Goal: Task Accomplishment & Management: Complete application form

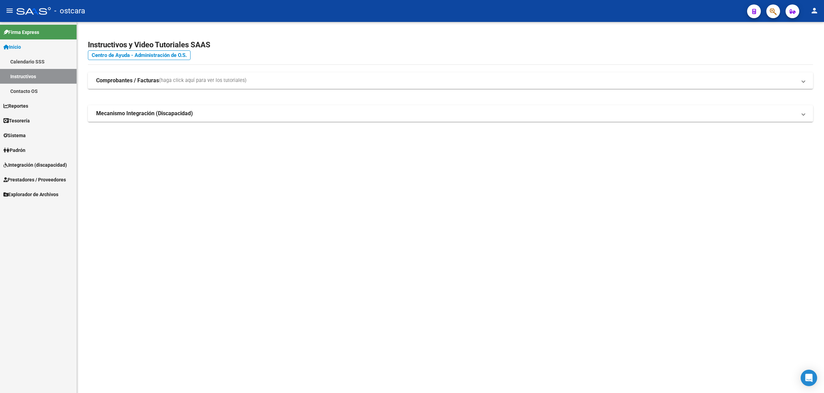
click at [50, 179] on span "Prestadores / Proveedores" at bounding box center [34, 180] width 62 height 8
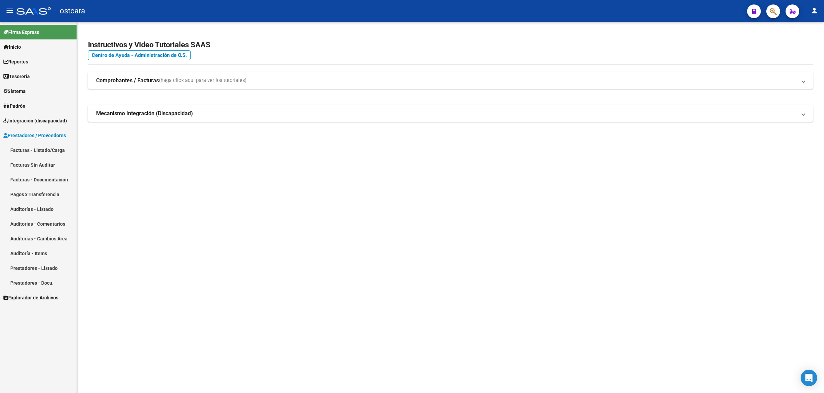
click at [52, 150] on link "Facturas - Listado/Carga" at bounding box center [38, 150] width 77 height 15
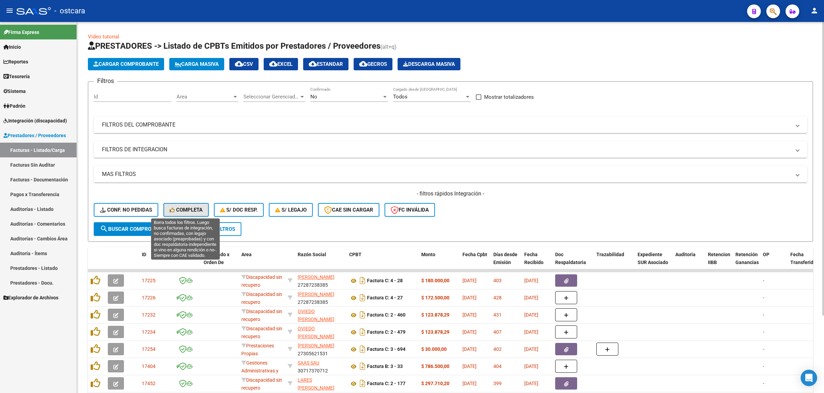
click at [197, 208] on span "Completa" at bounding box center [186, 210] width 33 height 6
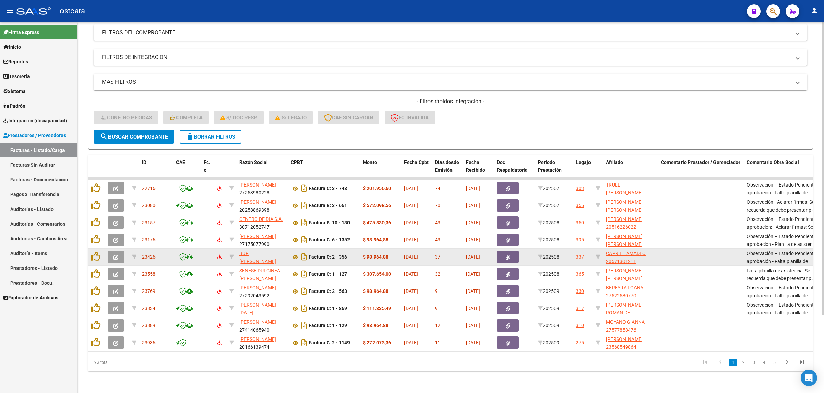
scroll to position [98, 0]
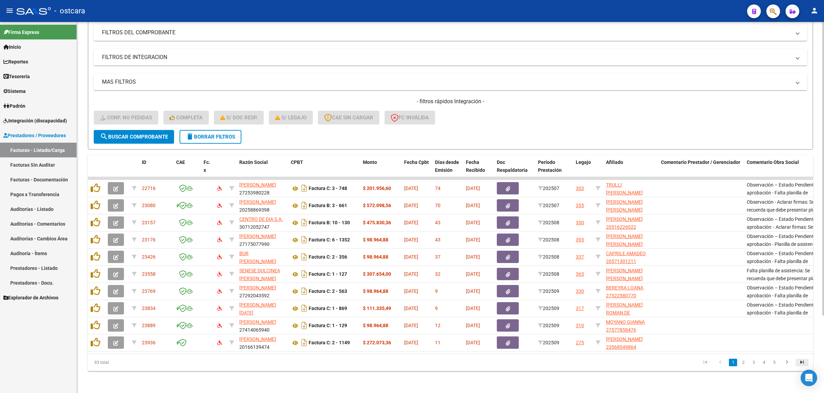
click at [804, 361] on icon "go to last page" at bounding box center [801, 363] width 9 height 8
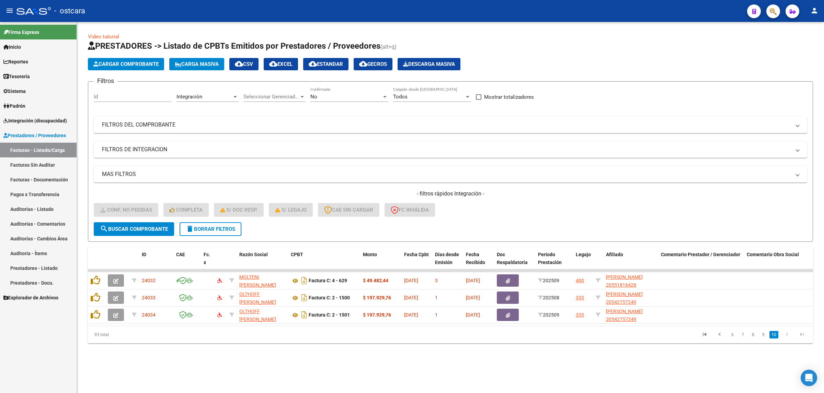
scroll to position [0, 0]
click at [707, 340] on icon "go to first page" at bounding box center [704, 336] width 9 height 8
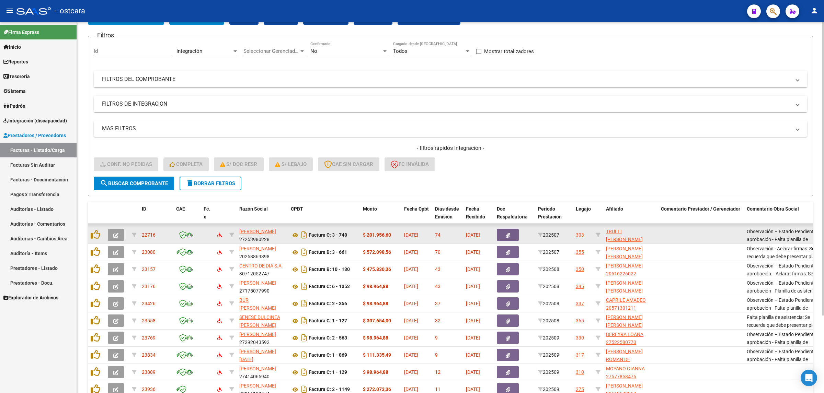
scroll to position [98, 0]
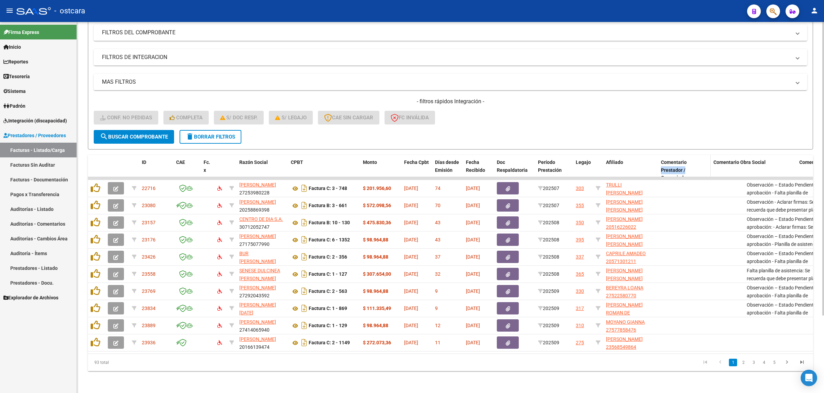
drag, startPoint x: 742, startPoint y: 157, endPoint x: 700, endPoint y: 158, distance: 41.5
click at [700, 158] on datatable-header-cell "Comentario Prestador / Gerenciador" at bounding box center [684, 170] width 53 height 30
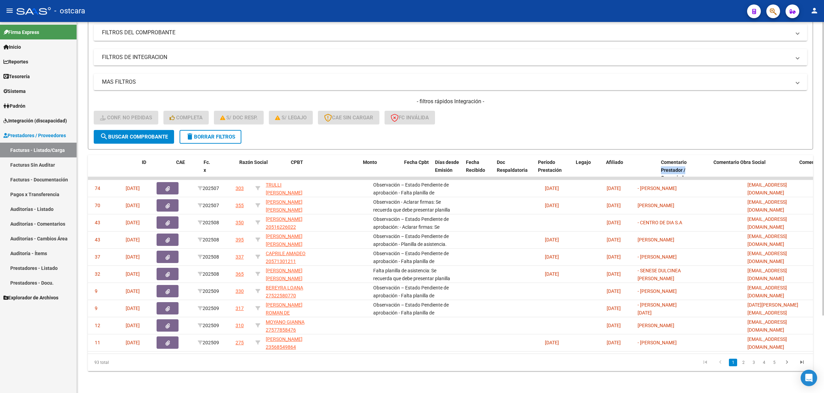
scroll to position [0, 0]
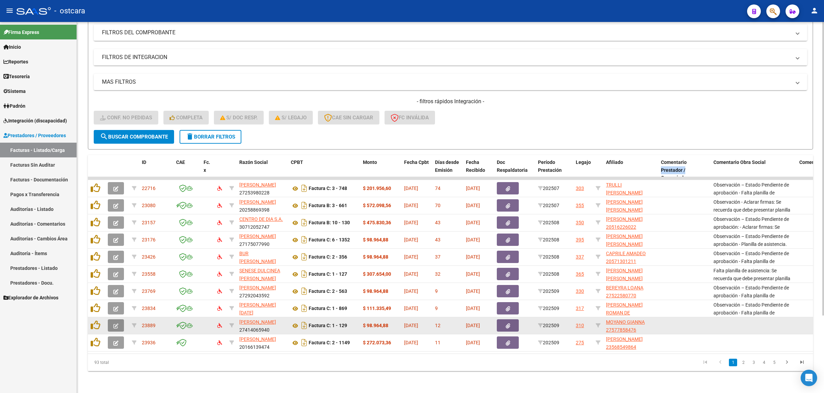
click at [114, 324] on icon "button" at bounding box center [115, 326] width 5 height 5
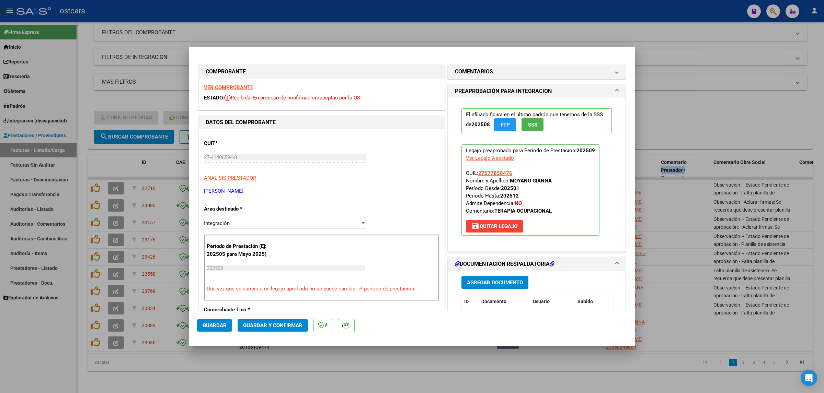
click at [228, 87] on strong "VER COMPROBANTE" at bounding box center [228, 87] width 49 height 6
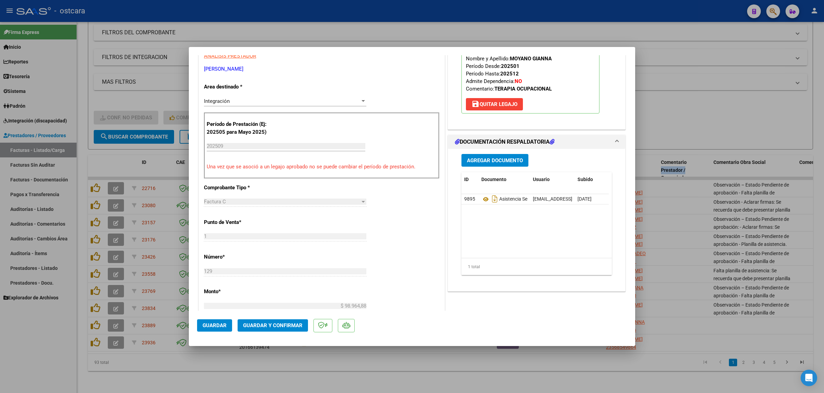
scroll to position [129, 0]
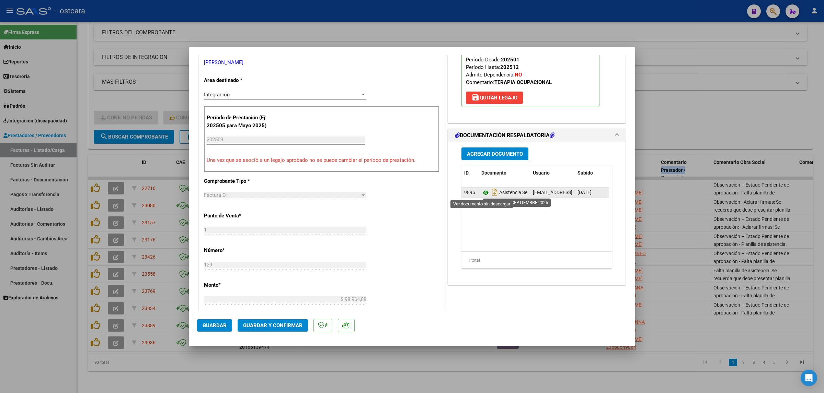
click at [481, 193] on icon at bounding box center [485, 193] width 9 height 8
click at [277, 324] on span "Guardar y Confirmar" at bounding box center [272, 326] width 59 height 6
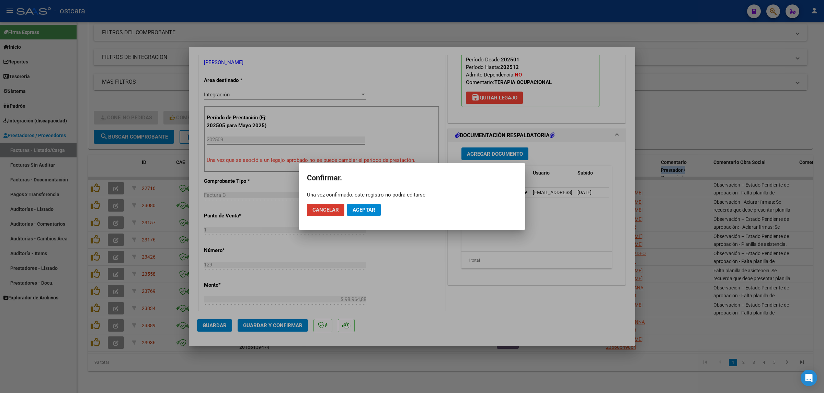
click at [361, 207] on span "Aceptar" at bounding box center [363, 210] width 23 height 6
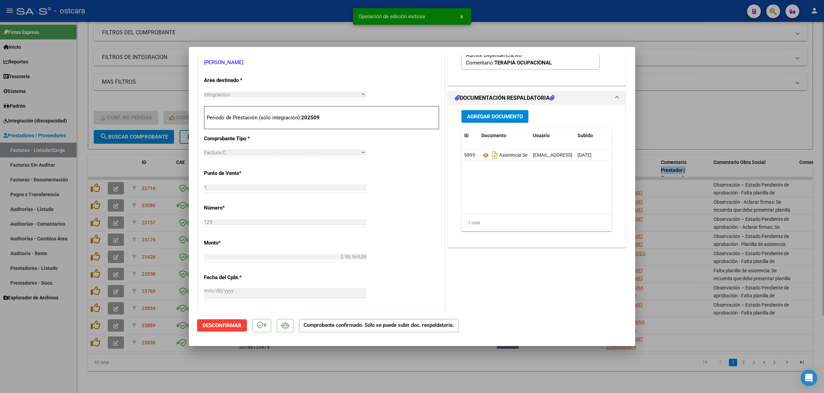
drag, startPoint x: 727, startPoint y: 106, endPoint x: 704, endPoint y: 115, distance: 24.5
click at [728, 106] on div at bounding box center [412, 196] width 824 height 393
type input "$ 0,00"
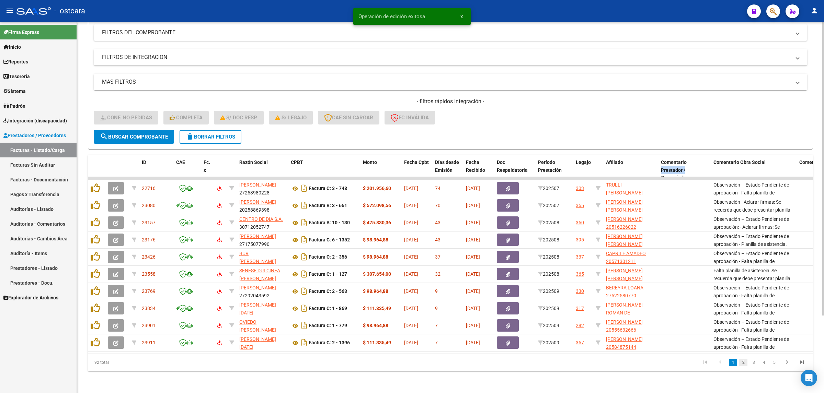
click at [742, 363] on link "2" at bounding box center [743, 363] width 8 height 8
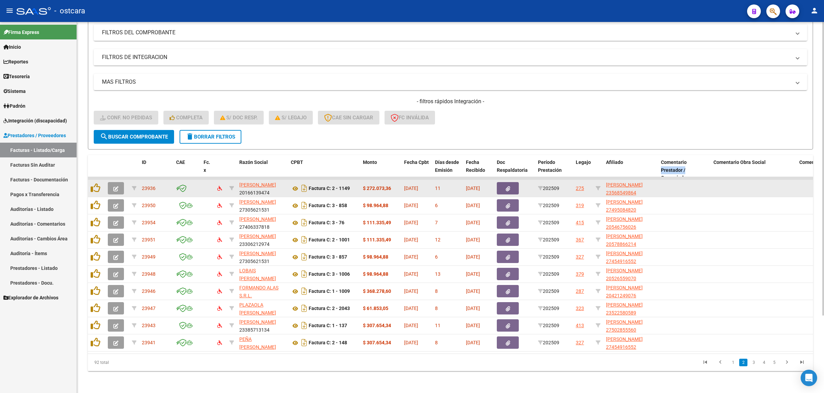
click at [114, 186] on icon "button" at bounding box center [115, 188] width 5 height 5
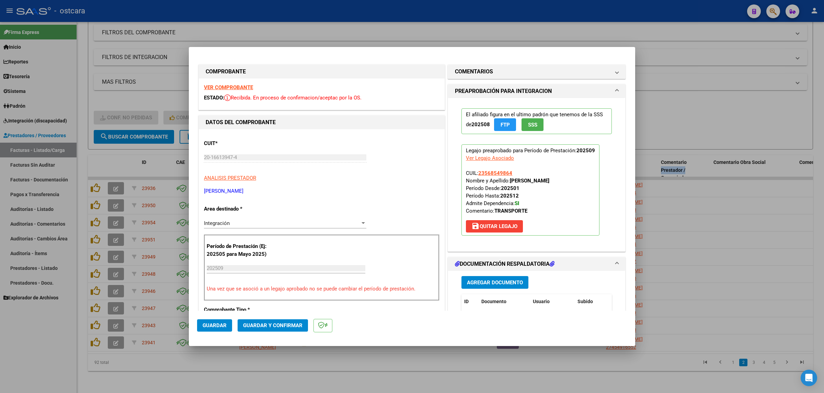
click at [232, 88] on strong "VER COMPROBANTE" at bounding box center [228, 87] width 49 height 6
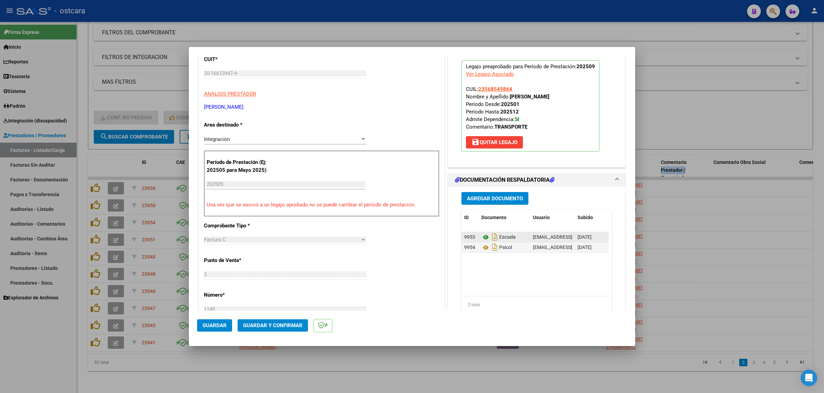
scroll to position [86, 0]
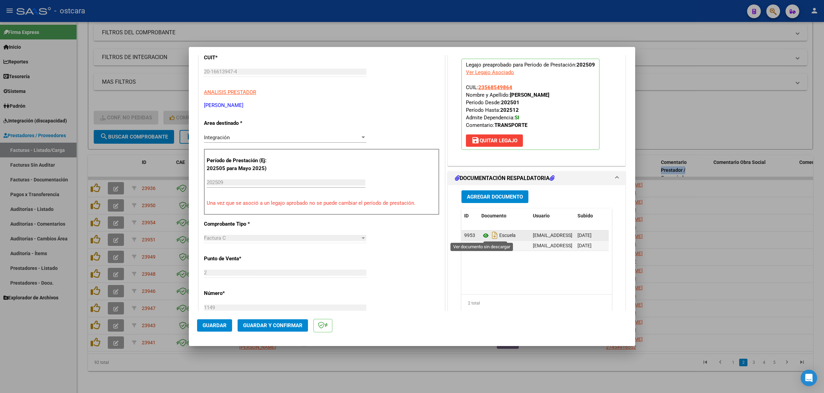
click at [483, 237] on icon at bounding box center [485, 236] width 9 height 8
click at [278, 325] on span "Guardar y Confirmar" at bounding box center [272, 326] width 59 height 6
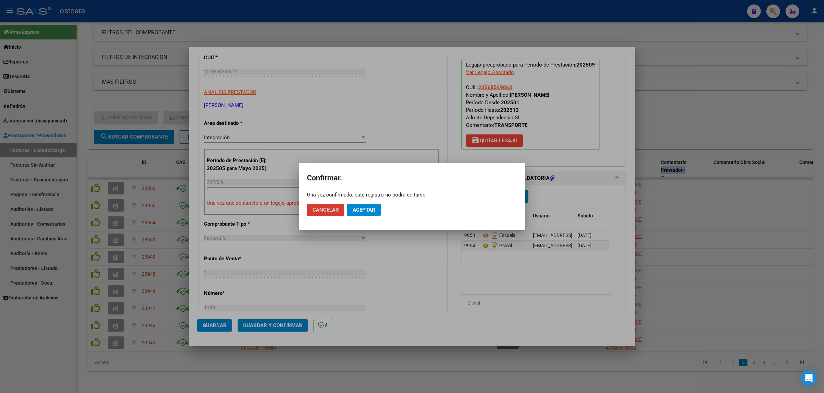
click at [367, 207] on span "Aceptar" at bounding box center [363, 210] width 23 height 6
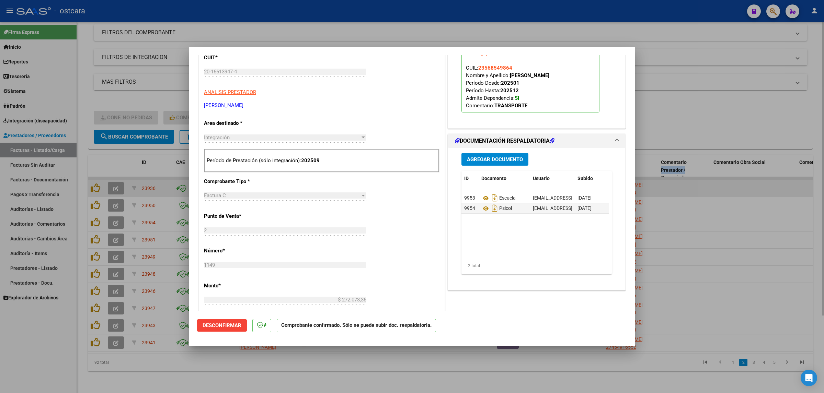
click at [771, 181] on div at bounding box center [412, 196] width 824 height 393
type input "$ 0,00"
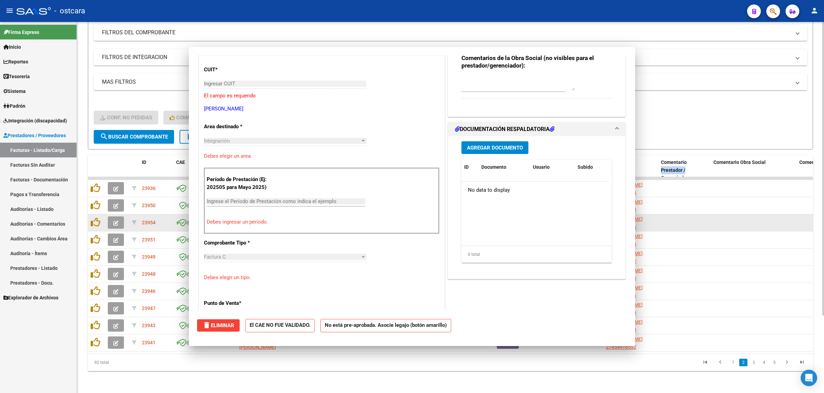
scroll to position [0, 0]
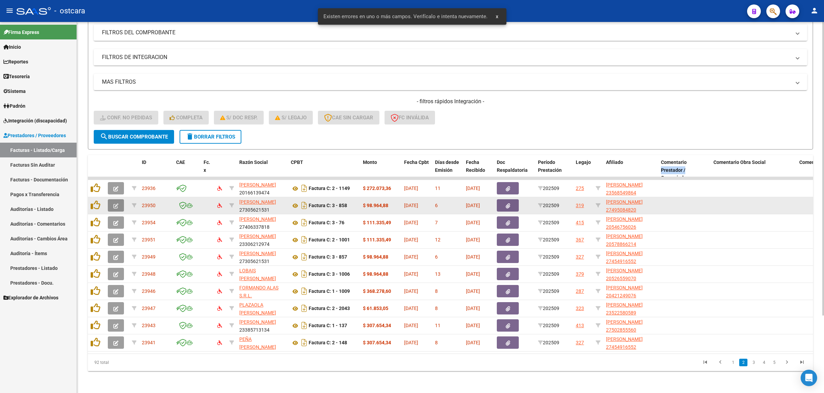
click at [120, 200] on button "button" at bounding box center [116, 205] width 16 height 12
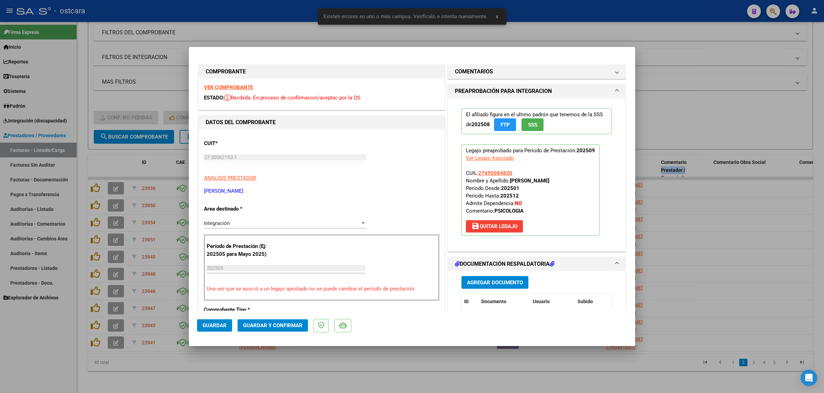
click at [241, 86] on strong "VER COMPROBANTE" at bounding box center [228, 87] width 49 height 6
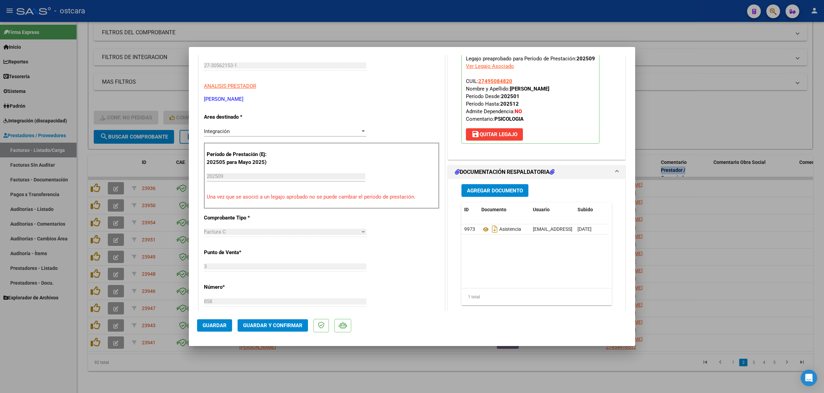
scroll to position [214, 0]
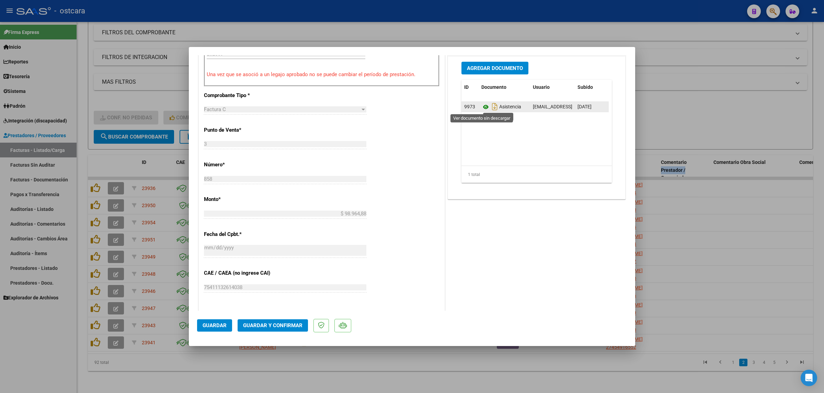
click at [482, 107] on icon at bounding box center [485, 107] width 9 height 8
click at [273, 323] on span "Guardar y Confirmar" at bounding box center [272, 326] width 59 height 6
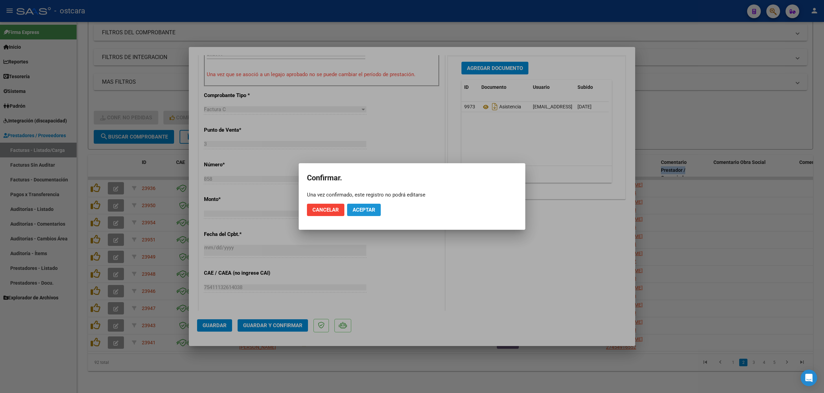
click at [376, 205] on button "Aceptar" at bounding box center [364, 210] width 34 height 12
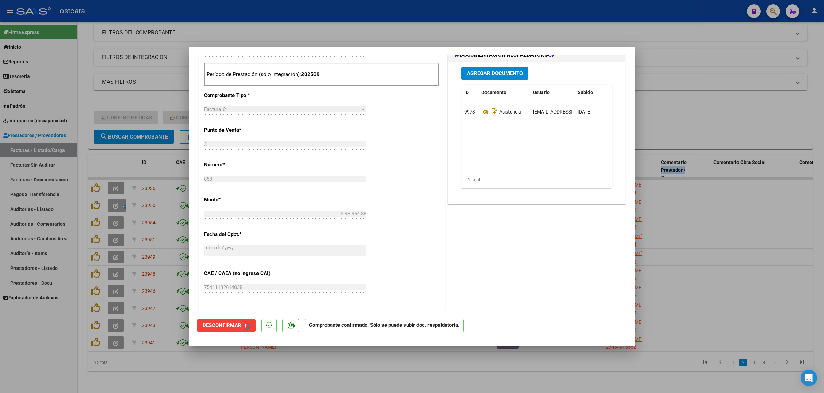
click at [704, 88] on div at bounding box center [412, 196] width 824 height 393
type input "$ 0,00"
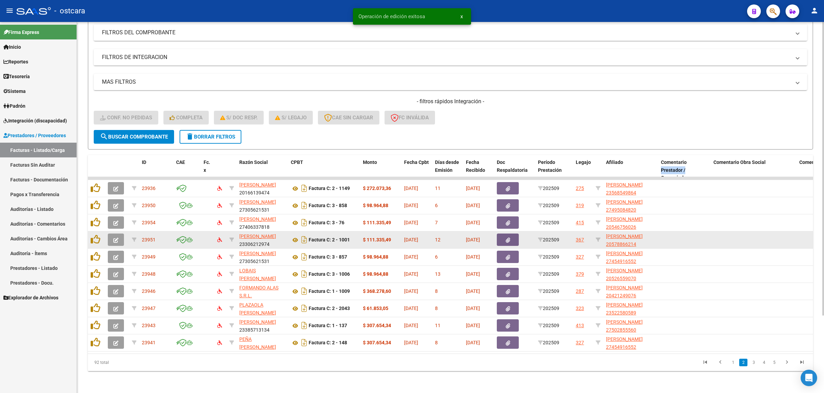
click at [114, 238] on icon "button" at bounding box center [115, 240] width 5 height 5
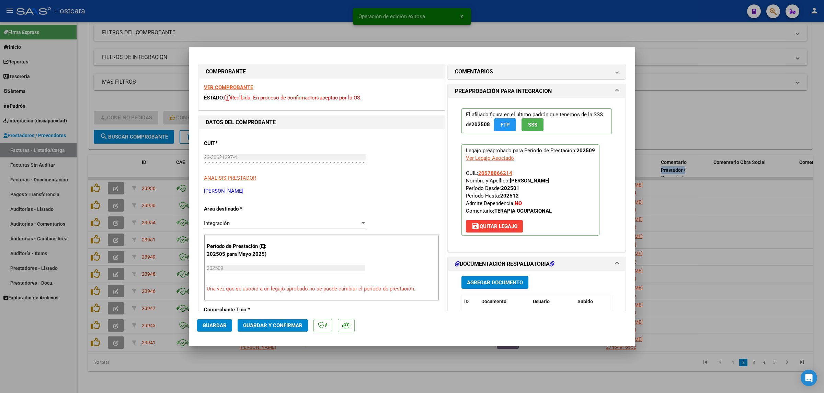
click at [234, 85] on strong "VER COMPROBANTE" at bounding box center [228, 87] width 49 height 6
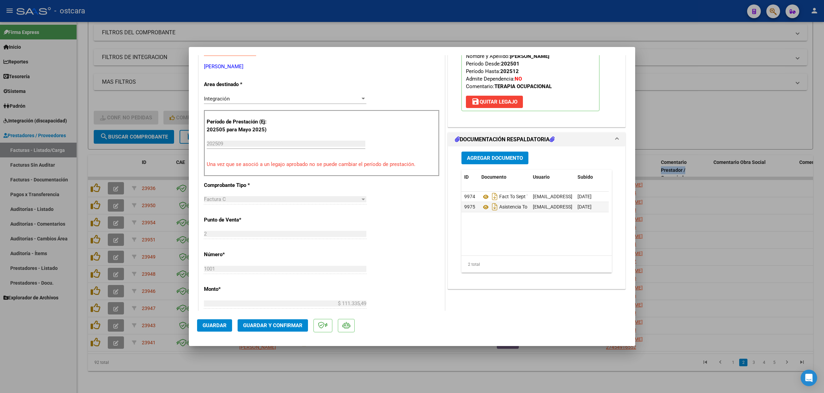
scroll to position [129, 0]
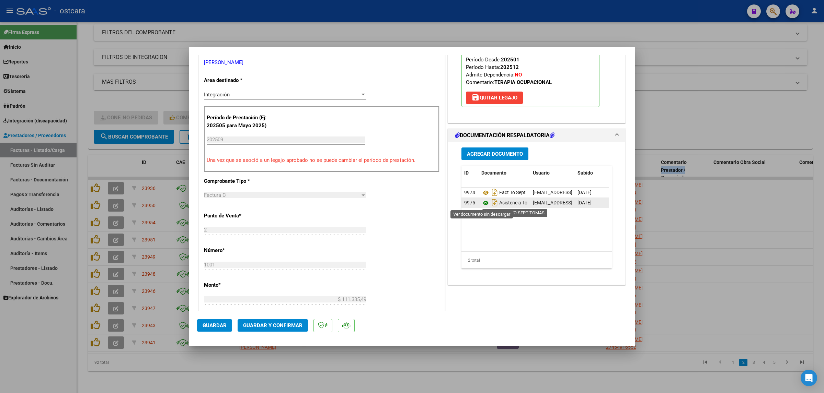
click at [481, 203] on icon at bounding box center [485, 203] width 9 height 8
click at [280, 325] on span "Guardar y Confirmar" at bounding box center [272, 326] width 59 height 6
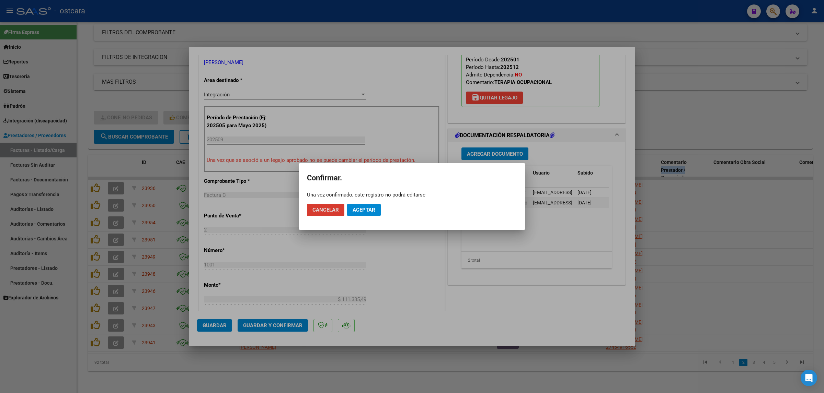
click at [368, 209] on span "Aceptar" at bounding box center [363, 210] width 23 height 6
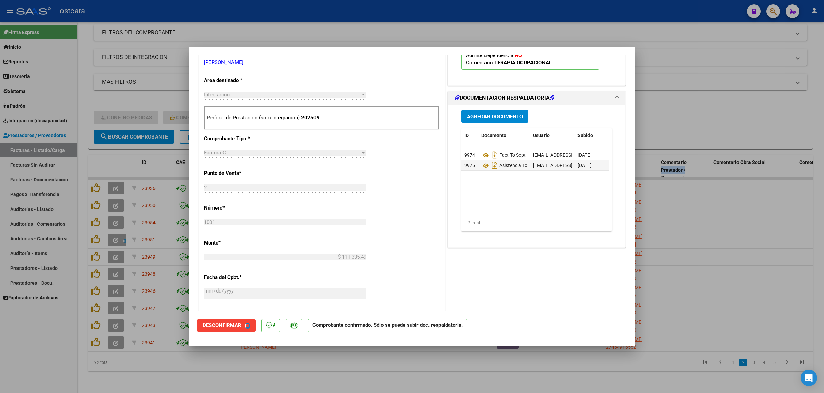
click at [723, 120] on div at bounding box center [412, 196] width 824 height 393
type input "$ 0,00"
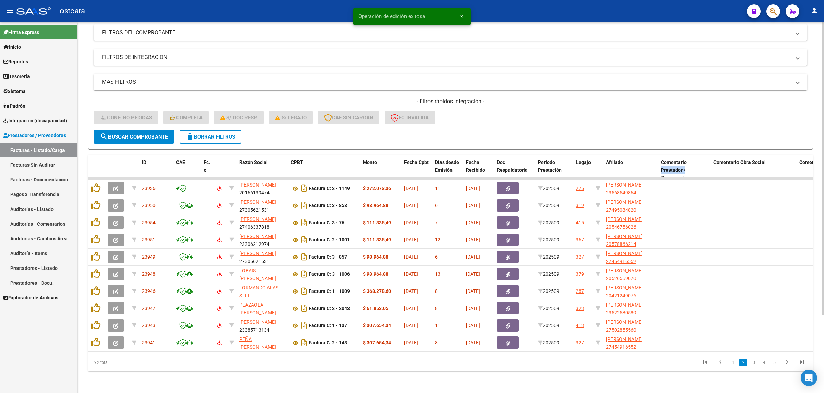
click at [658, 78] on mat-panel-title "MAS FILTROS" at bounding box center [446, 82] width 688 height 8
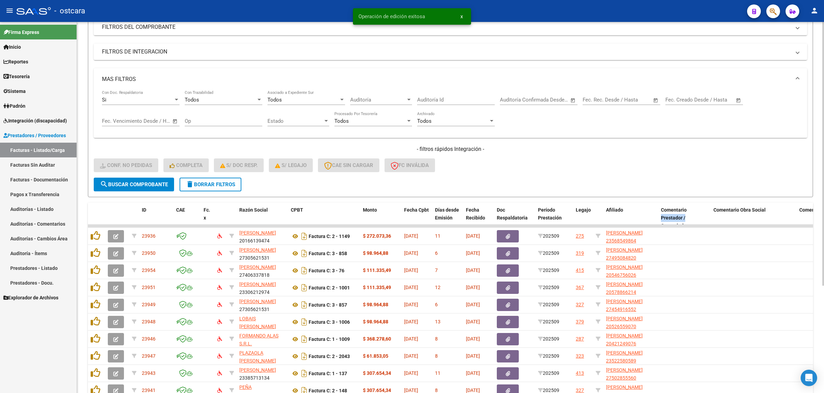
click at [680, 177] on form "Filtros Id Integración Area Seleccionar Gerenciador Seleccionar Gerenciador No …" at bounding box center [450, 91] width 725 height 214
click at [798, 78] on span at bounding box center [797, 80] width 3 height 8
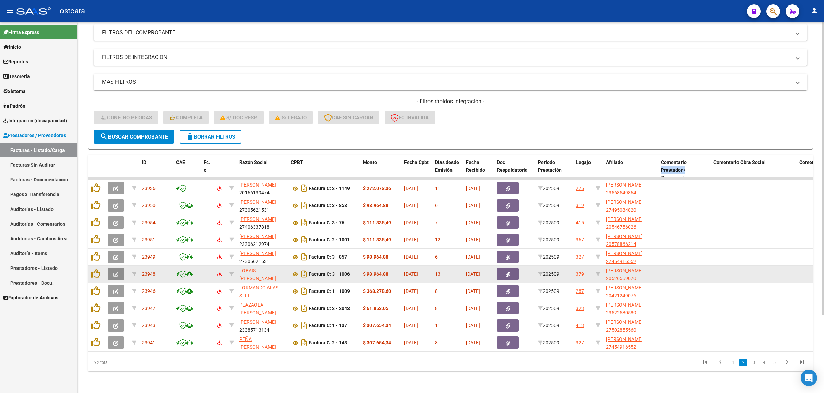
click at [115, 272] on icon "button" at bounding box center [115, 274] width 5 height 5
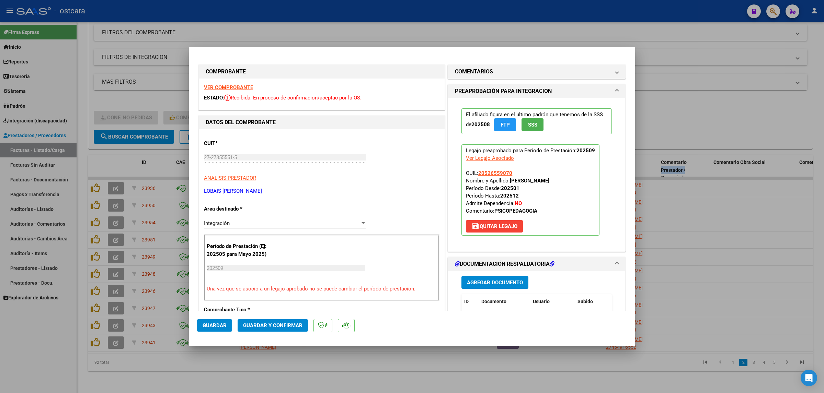
click at [235, 90] on strong "VER COMPROBANTE" at bounding box center [228, 87] width 49 height 6
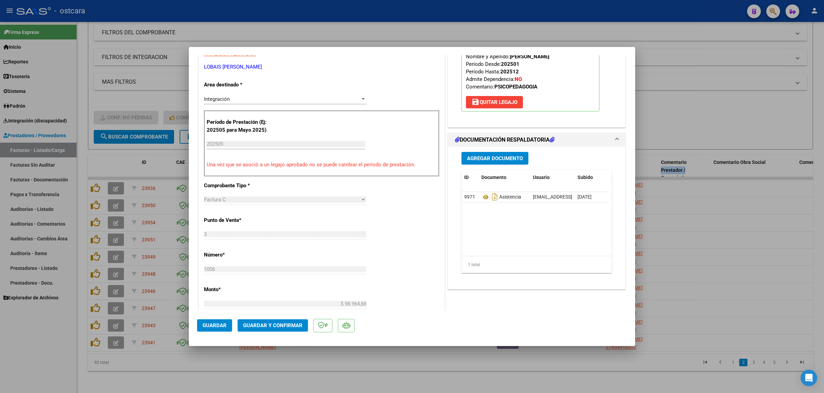
scroll to position [129, 0]
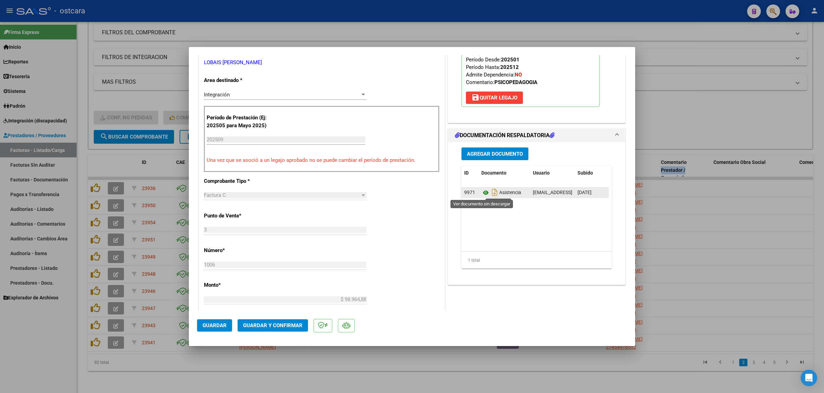
click at [482, 193] on icon at bounding box center [485, 193] width 9 height 8
click at [276, 323] on span "Guardar y Confirmar" at bounding box center [272, 326] width 59 height 6
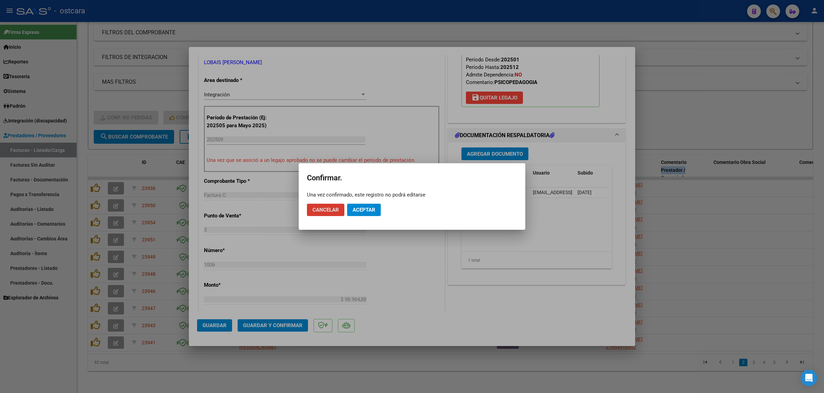
click at [372, 210] on span "Aceptar" at bounding box center [363, 210] width 23 height 6
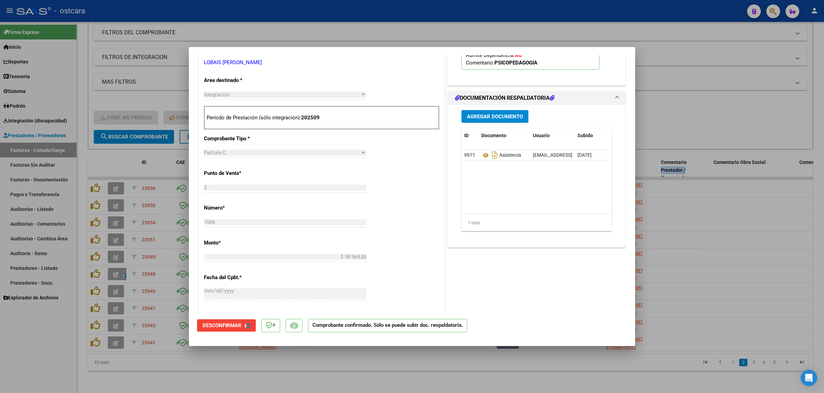
click at [708, 107] on div at bounding box center [412, 196] width 824 height 393
type input "$ 0,00"
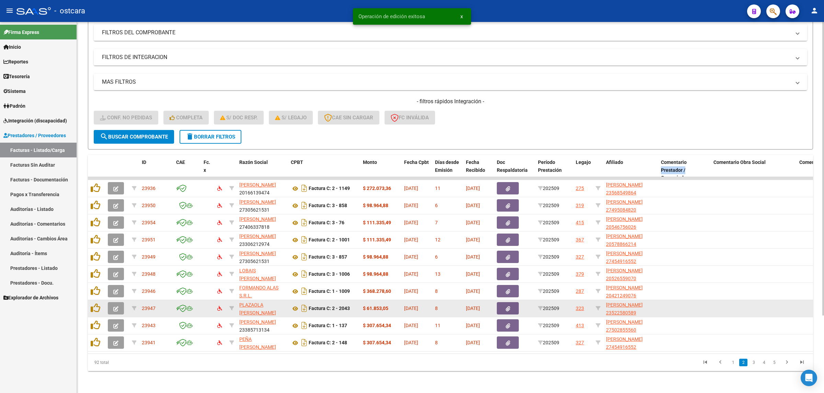
click at [118, 305] on span "button" at bounding box center [115, 308] width 5 height 6
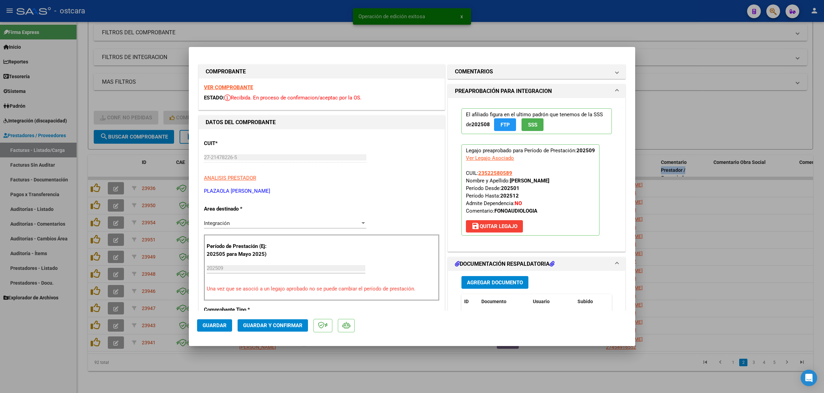
click at [225, 86] on strong "VER COMPROBANTE" at bounding box center [228, 87] width 49 height 6
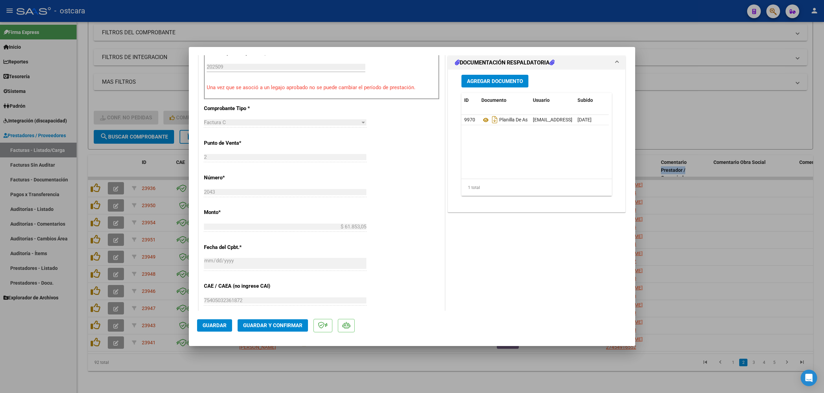
scroll to position [214, 0]
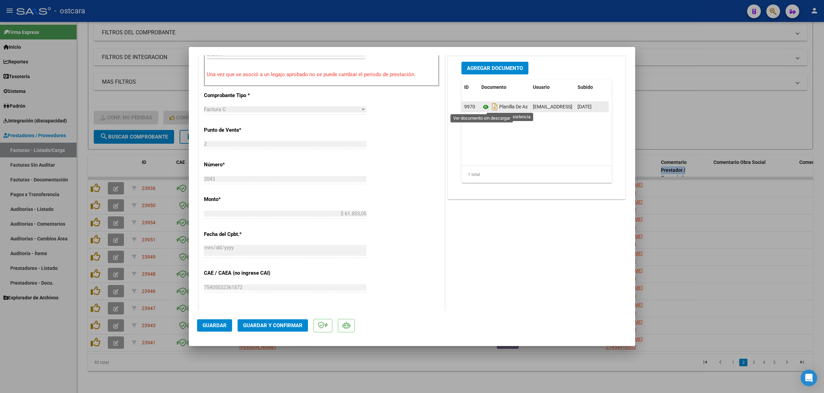
click at [481, 108] on icon at bounding box center [485, 107] width 9 height 8
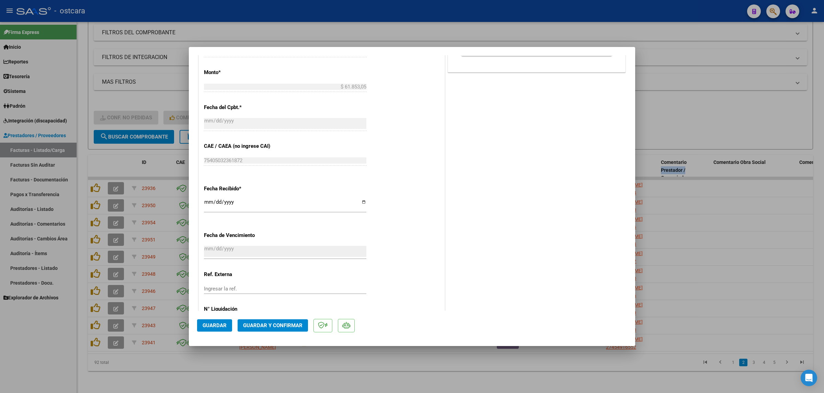
scroll to position [343, 0]
click at [270, 327] on span "Guardar y Confirmar" at bounding box center [272, 326] width 59 height 6
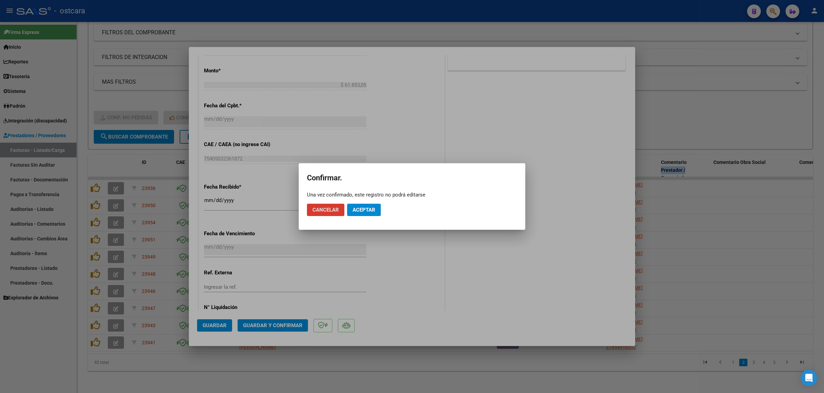
click at [368, 208] on span "Aceptar" at bounding box center [363, 210] width 23 height 6
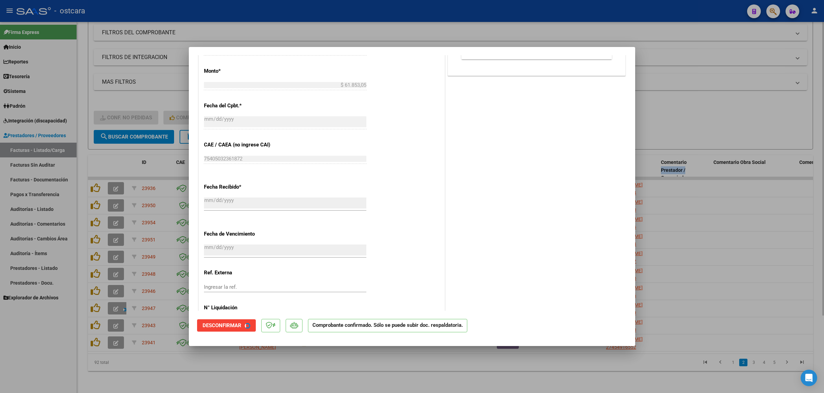
click at [777, 98] on div at bounding box center [412, 196] width 824 height 393
type input "$ 0,00"
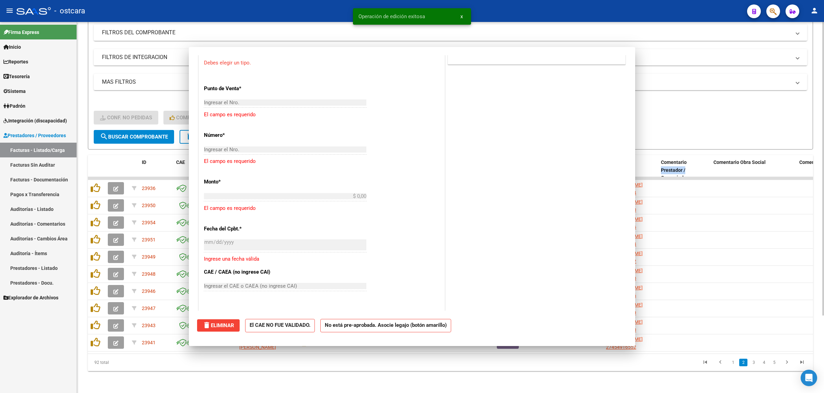
scroll to position [428, 0]
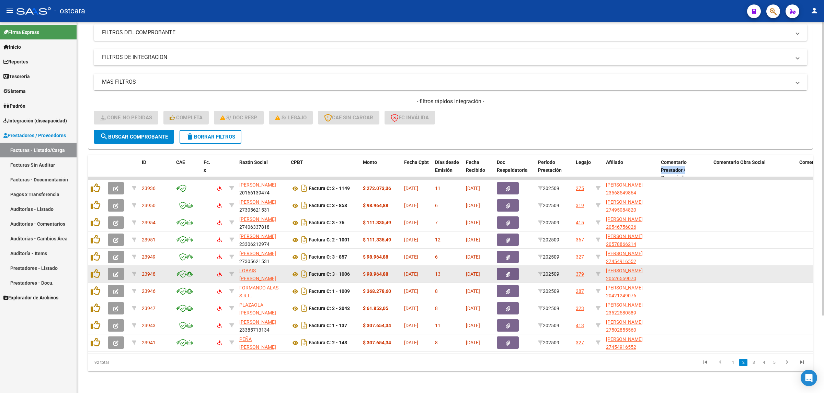
click at [115, 272] on icon "button" at bounding box center [115, 274] width 5 height 5
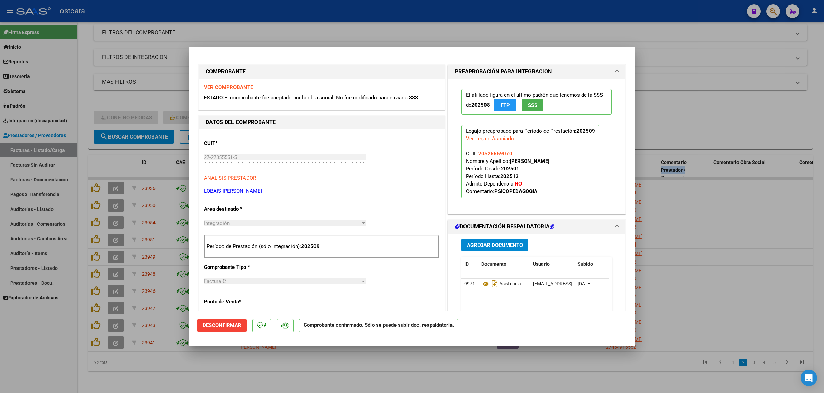
click at [237, 89] on strong "VER COMPROBANTE" at bounding box center [228, 87] width 49 height 6
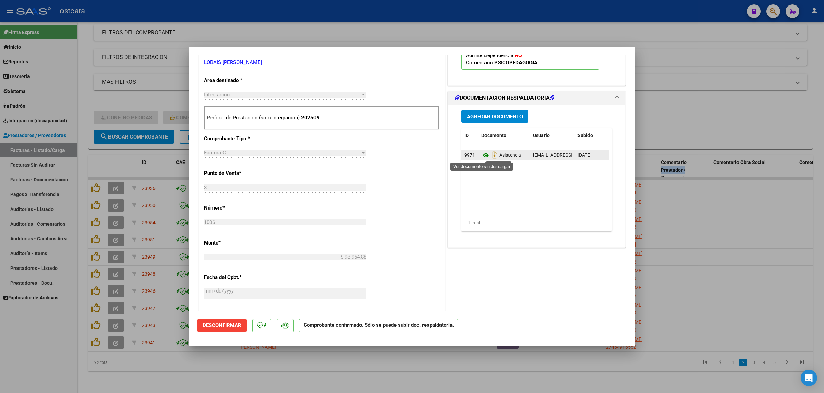
click at [481, 157] on icon at bounding box center [485, 155] width 9 height 8
click at [721, 112] on div at bounding box center [412, 196] width 824 height 393
type input "$ 0,00"
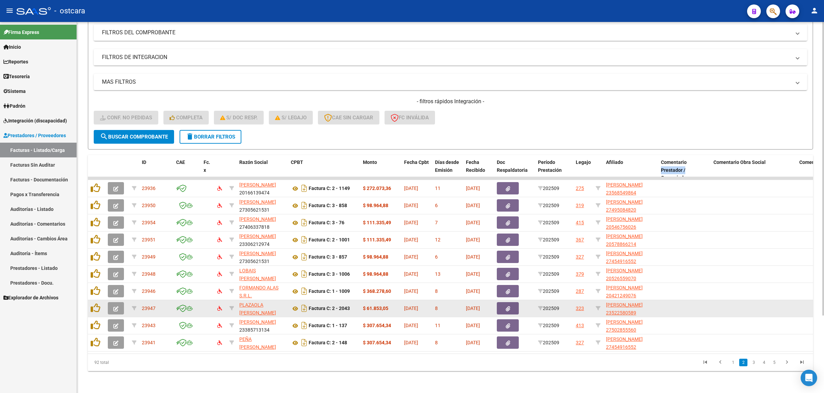
click at [117, 302] on button "button" at bounding box center [116, 308] width 16 height 12
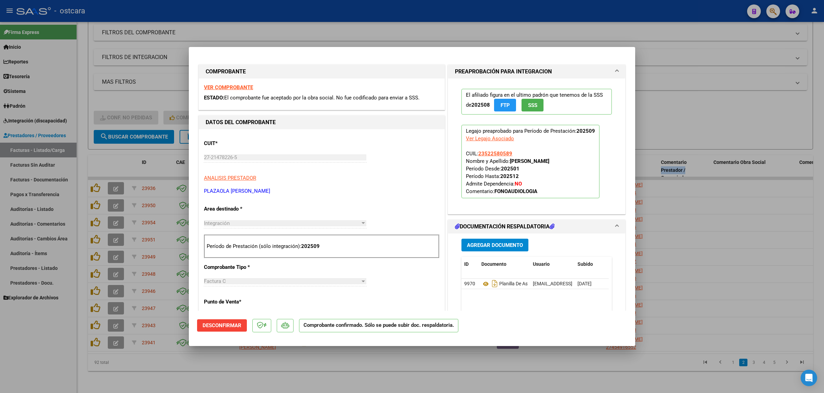
click at [221, 85] on strong "VER COMPROBANTE" at bounding box center [228, 87] width 49 height 6
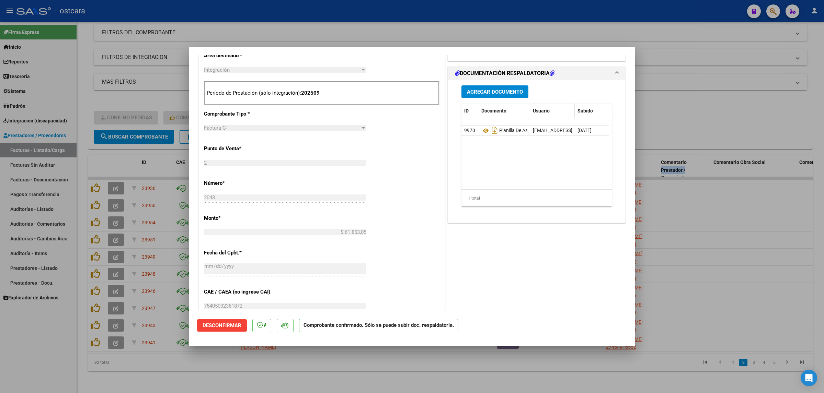
scroll to position [214, 0]
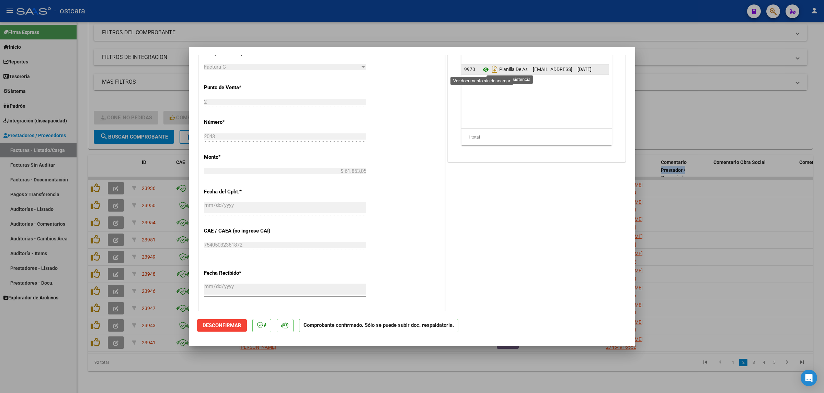
click at [481, 69] on icon at bounding box center [485, 70] width 9 height 8
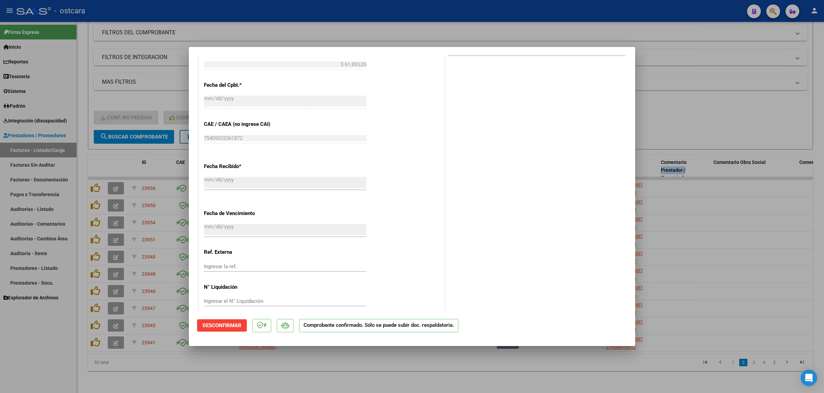
scroll to position [330, 0]
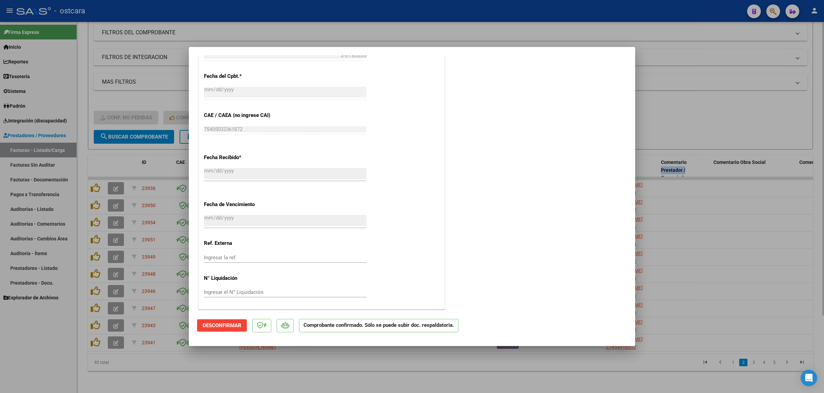
click at [718, 92] on div at bounding box center [412, 196] width 824 height 393
type input "$ 0,00"
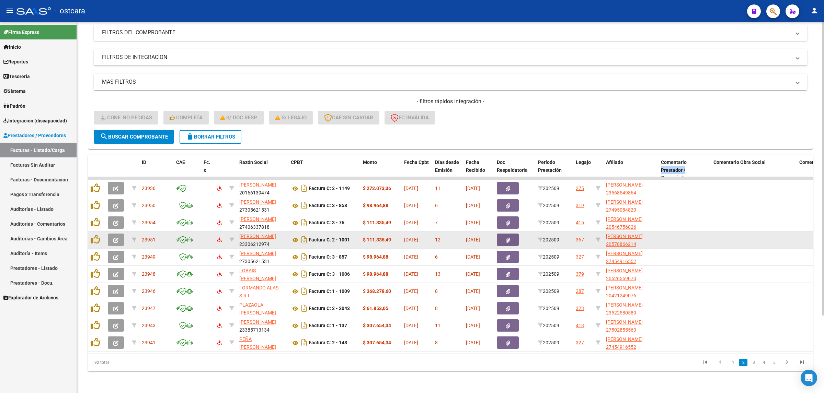
click at [118, 237] on span "button" at bounding box center [115, 240] width 5 height 6
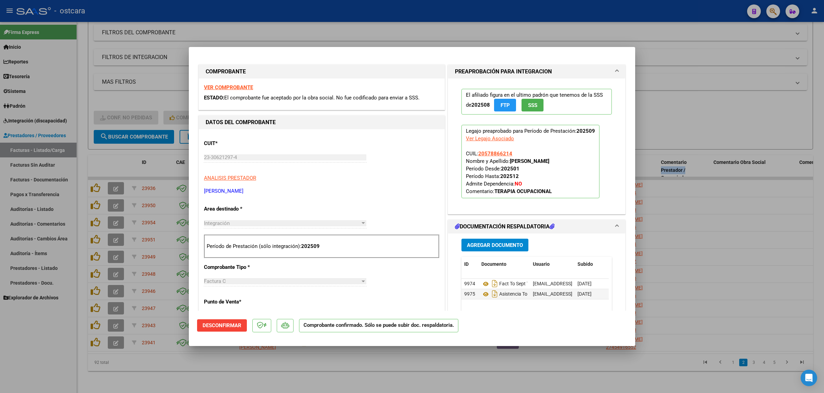
click at [724, 124] on div at bounding box center [412, 196] width 824 height 393
type input "$ 0,00"
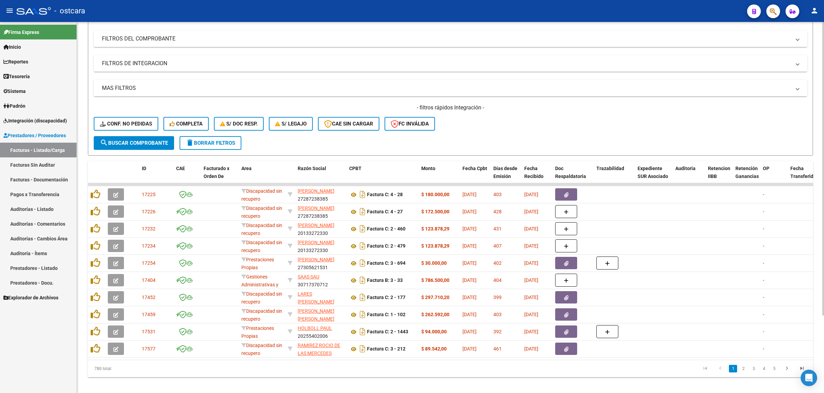
scroll to position [98, 0]
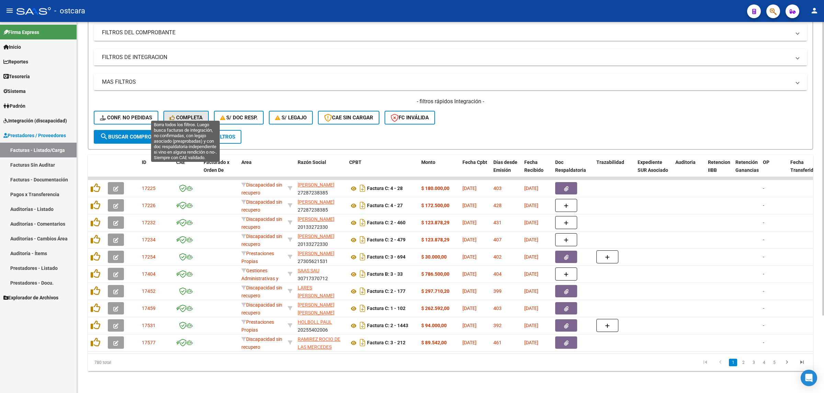
click at [197, 115] on span "Completa" at bounding box center [186, 118] width 33 height 6
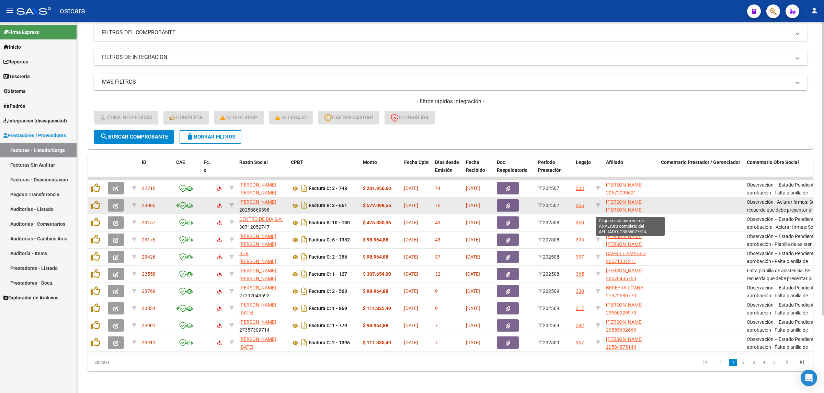
scroll to position [9, 0]
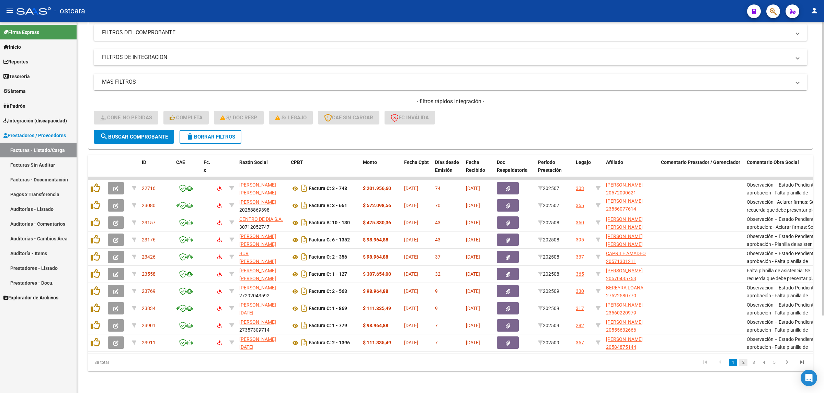
click at [744, 362] on link "2" at bounding box center [743, 363] width 8 height 8
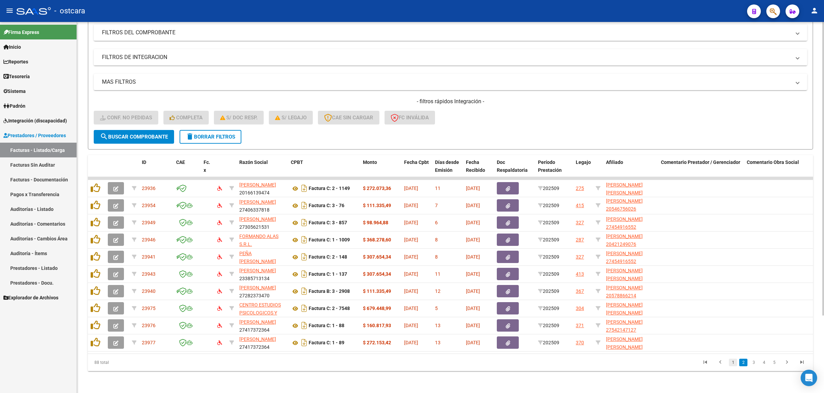
click at [732, 363] on link "1" at bounding box center [733, 363] width 8 height 8
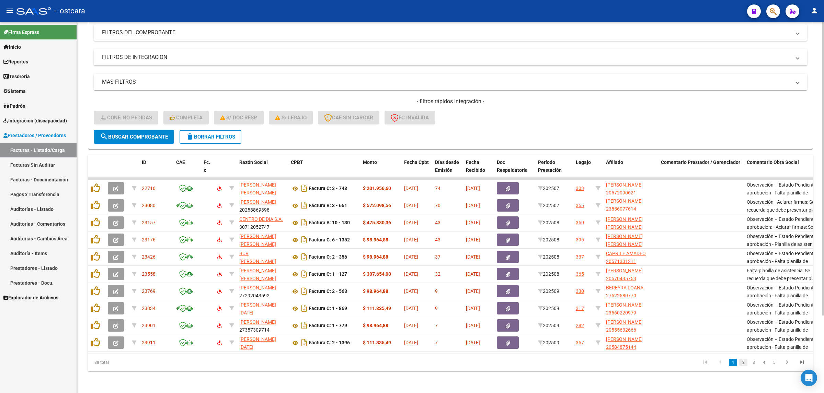
click at [744, 365] on link "2" at bounding box center [743, 363] width 8 height 8
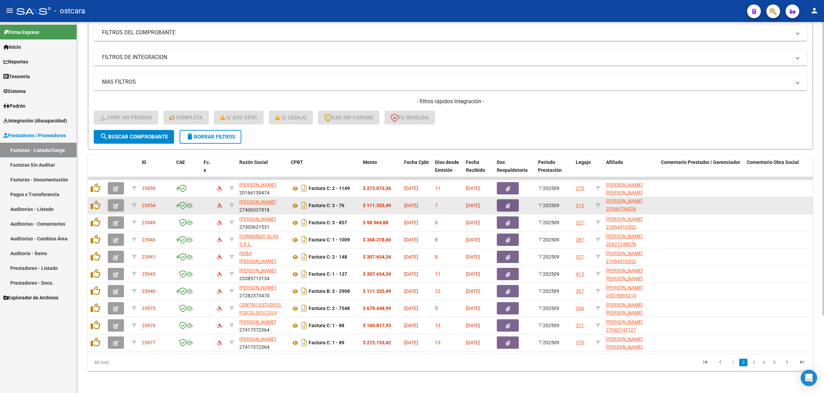
click at [115, 202] on button "button" at bounding box center [116, 205] width 16 height 12
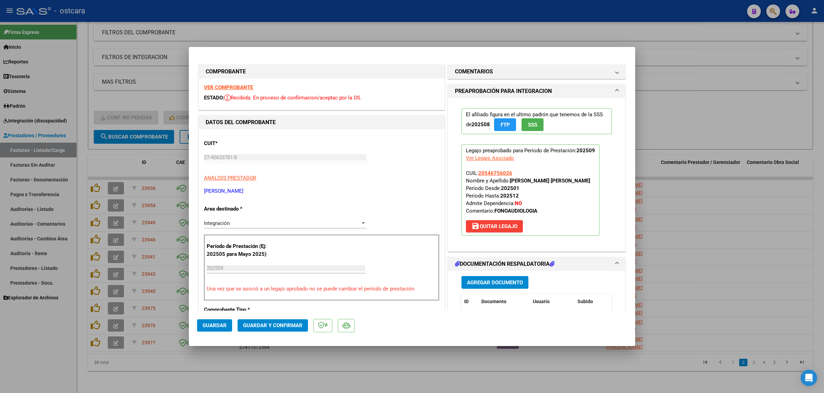
click at [215, 85] on strong "VER COMPROBANTE" at bounding box center [228, 87] width 49 height 6
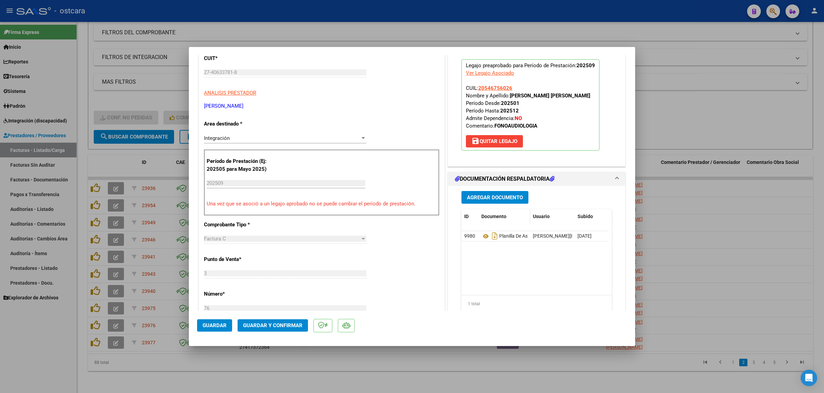
scroll to position [86, 0]
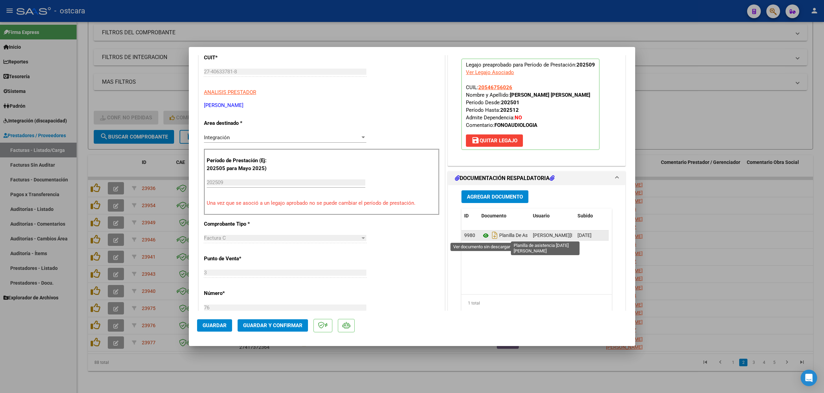
click at [481, 234] on icon at bounding box center [485, 236] width 9 height 8
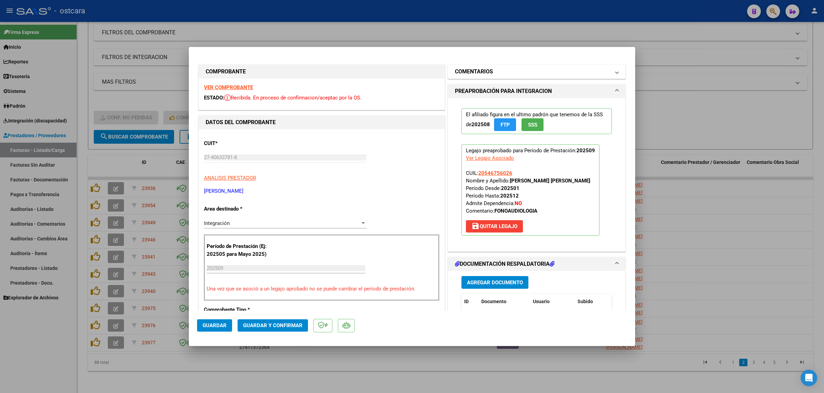
click at [469, 71] on h1 "COMENTARIOS" at bounding box center [474, 72] width 38 height 8
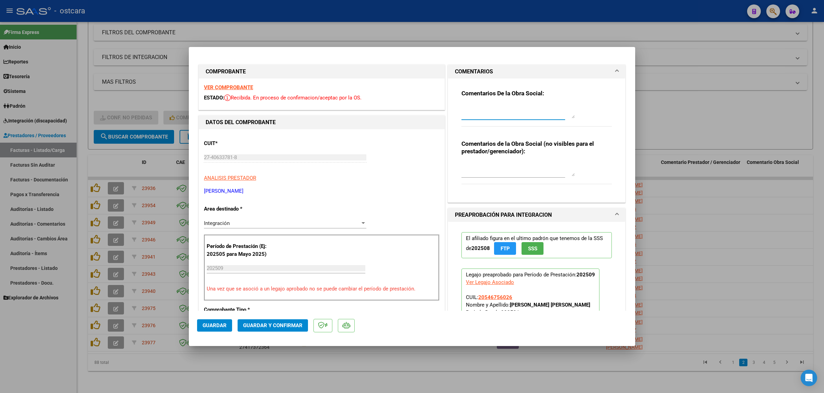
click at [495, 112] on textarea at bounding box center [517, 112] width 113 height 14
paste textarea "Recordar indicar vinculo del firmante en las planillas de asistencia."
type textarea "Recordar indicar vinculo del firmante en las planillas de asistencia."
click at [292, 326] on span "Guardar y Confirmar" at bounding box center [272, 326] width 59 height 6
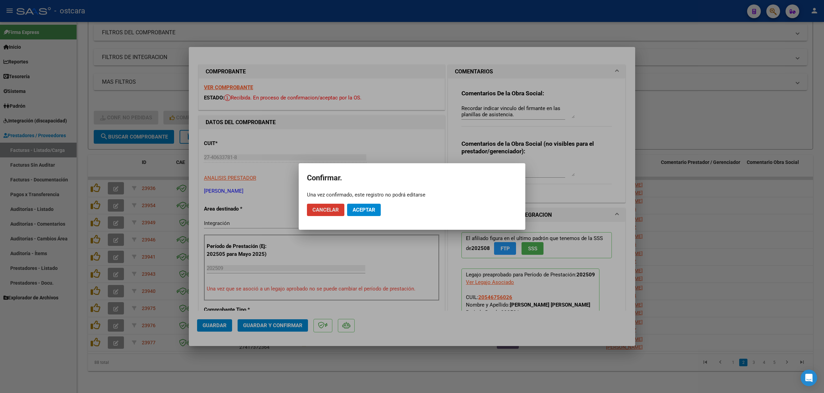
click at [367, 205] on button "Aceptar" at bounding box center [364, 210] width 34 height 12
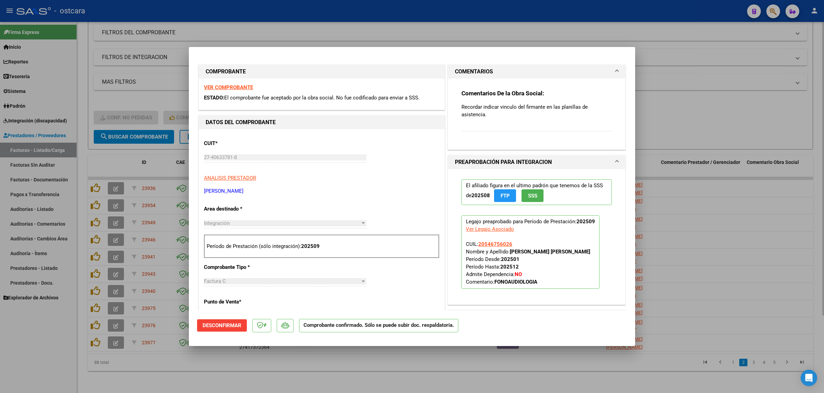
click at [706, 119] on div at bounding box center [412, 196] width 824 height 393
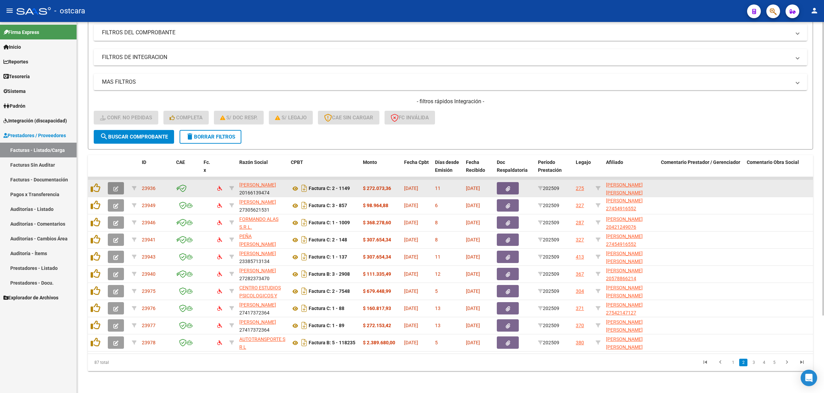
click at [118, 186] on icon "button" at bounding box center [115, 188] width 5 height 5
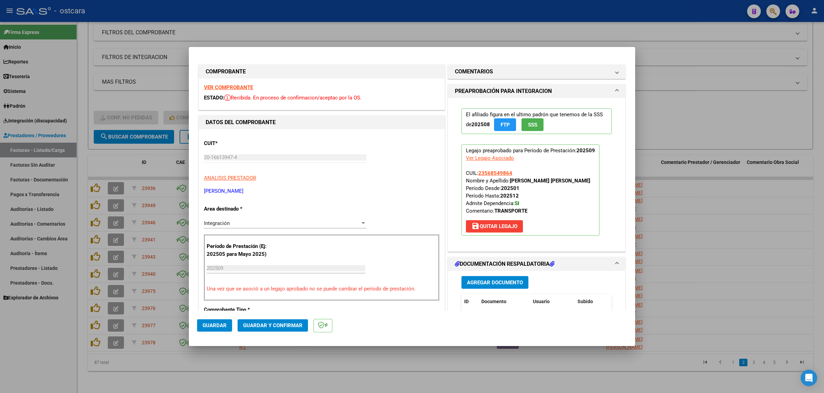
click at [236, 88] on strong "VER COMPROBANTE" at bounding box center [228, 87] width 49 height 6
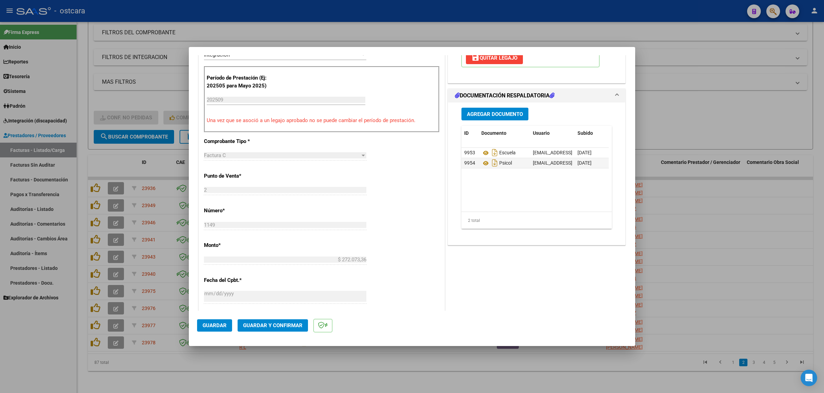
scroll to position [172, 0]
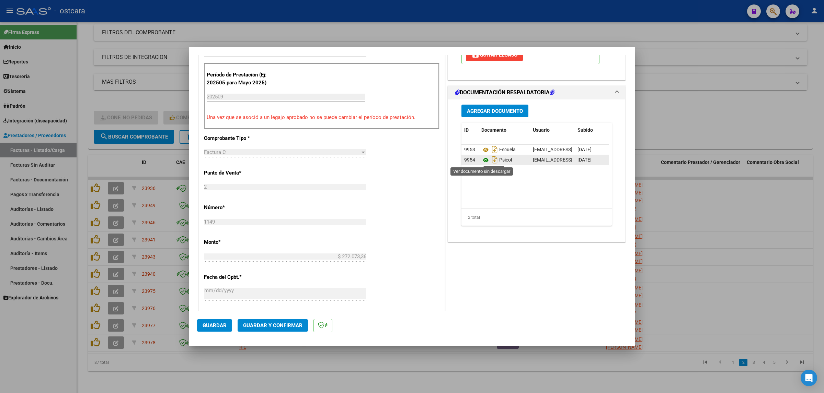
click at [482, 160] on icon at bounding box center [485, 160] width 9 height 8
click at [268, 323] on button "Guardar y Confirmar" at bounding box center [272, 326] width 70 height 12
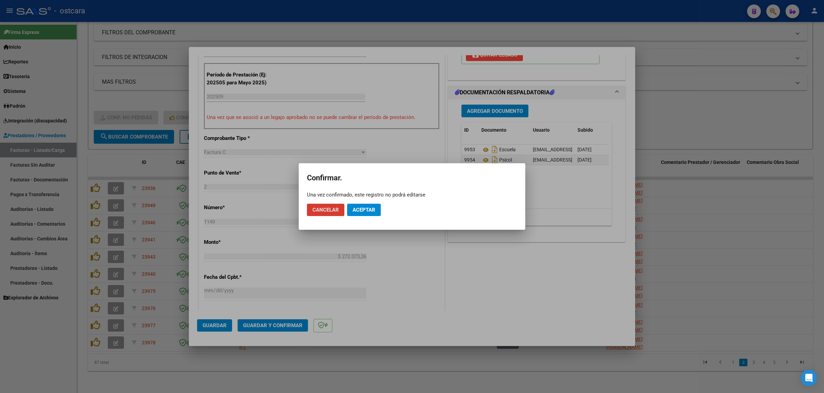
click at [366, 206] on button "Aceptar" at bounding box center [364, 210] width 34 height 12
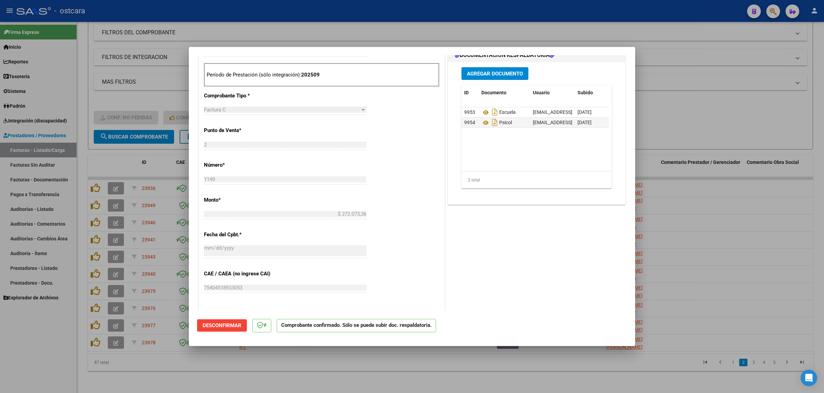
click at [694, 107] on div at bounding box center [412, 196] width 824 height 393
type input "$ 0,00"
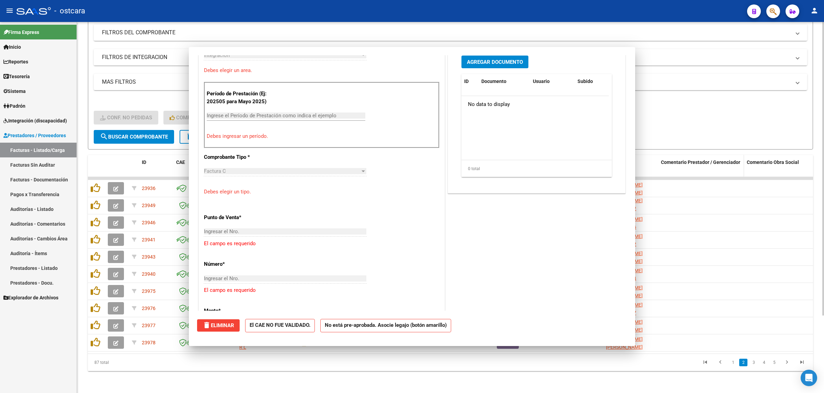
scroll to position [0, 0]
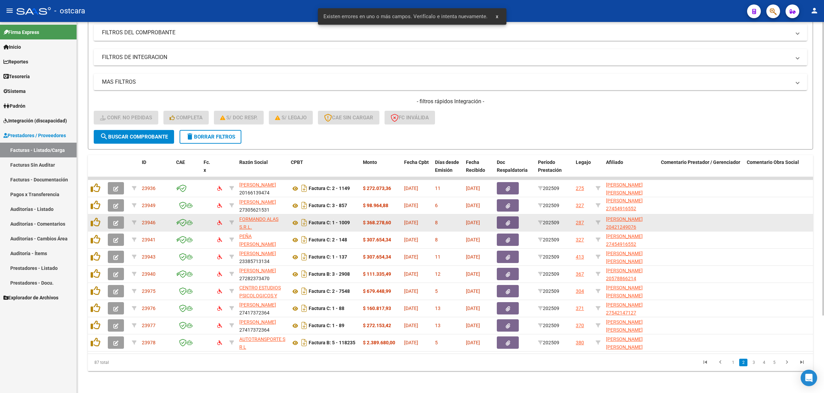
click at [113, 221] on icon "button" at bounding box center [115, 223] width 5 height 5
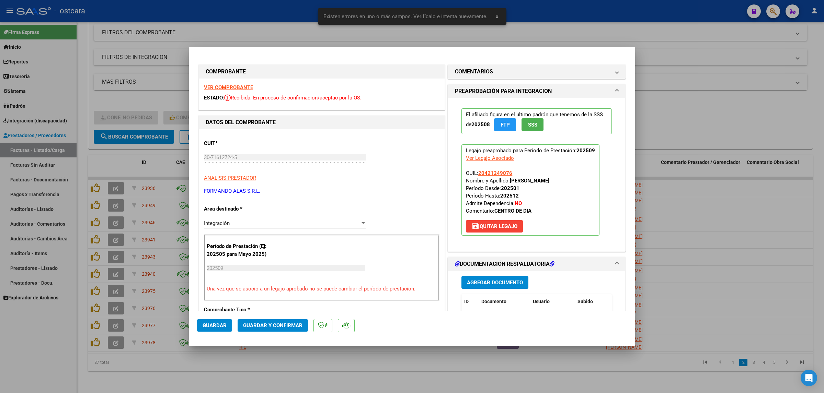
click at [245, 89] on strong "VER COMPROBANTE" at bounding box center [228, 87] width 49 height 6
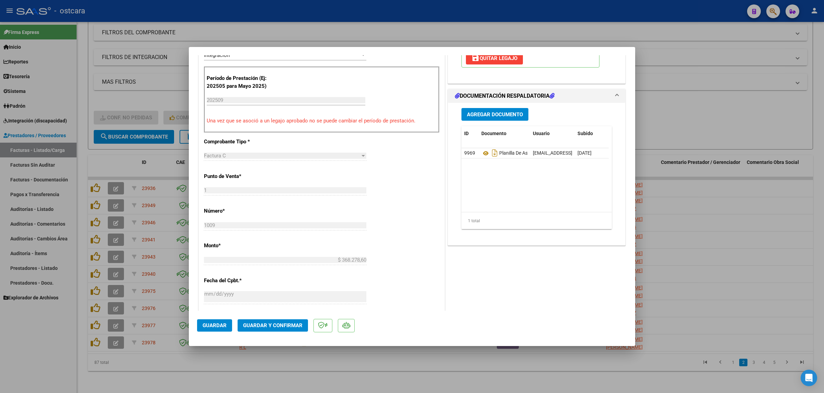
scroll to position [172, 0]
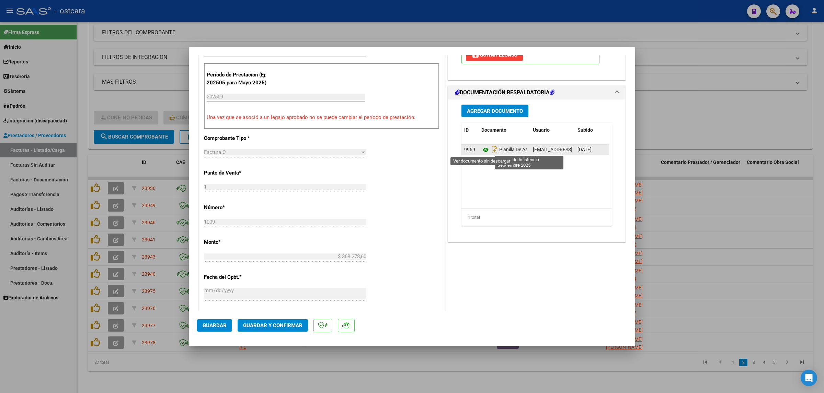
click at [482, 150] on icon at bounding box center [485, 150] width 9 height 8
click at [280, 324] on span "Guardar y Confirmar" at bounding box center [272, 326] width 59 height 6
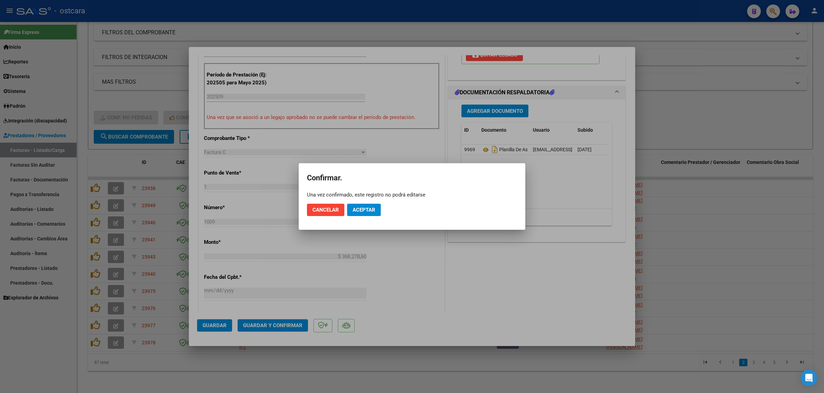
click at [726, 118] on div at bounding box center [412, 196] width 824 height 393
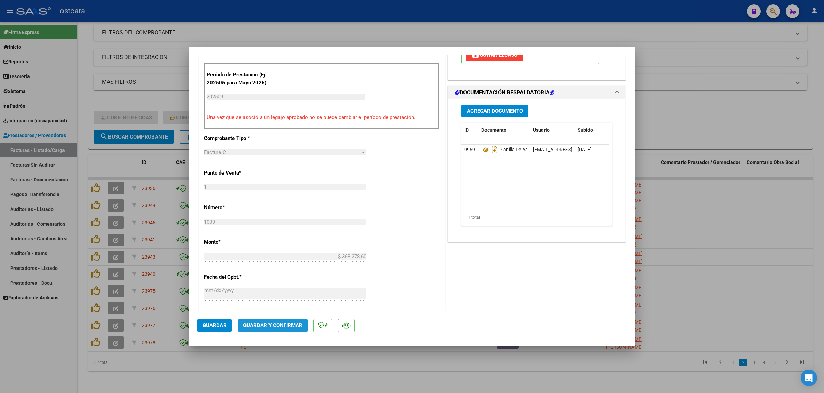
click at [279, 321] on button "Guardar y Confirmar" at bounding box center [272, 326] width 70 height 12
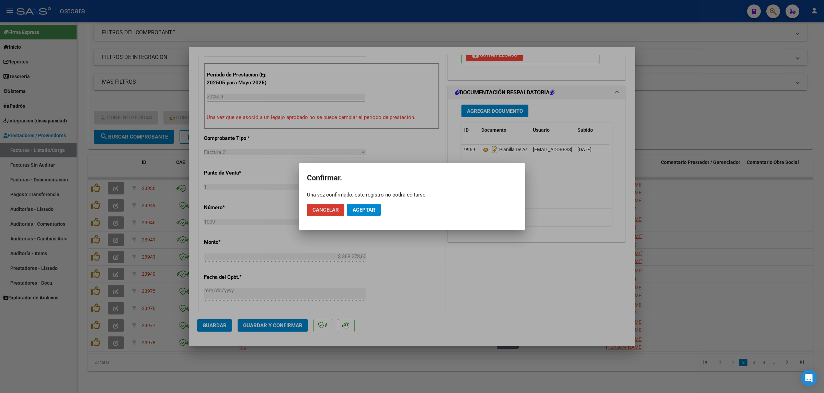
click at [370, 211] on span "Aceptar" at bounding box center [363, 210] width 23 height 6
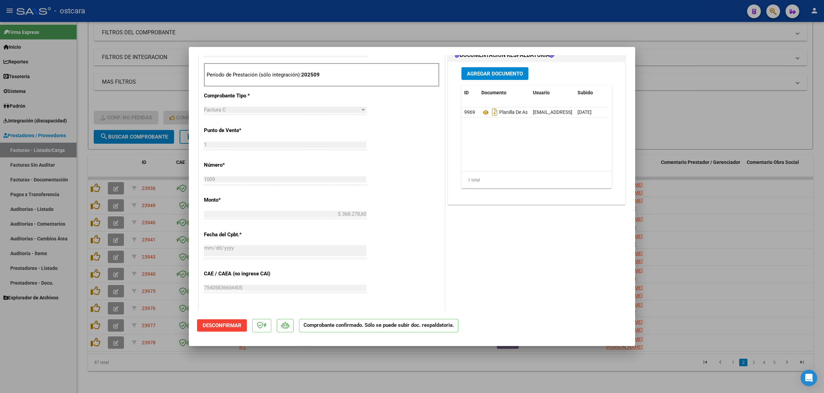
click at [705, 109] on div at bounding box center [412, 196] width 824 height 393
type input "$ 0,00"
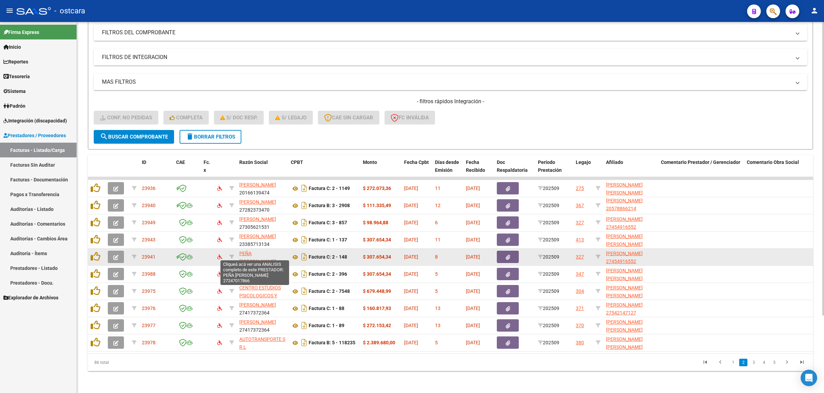
scroll to position [1, 0]
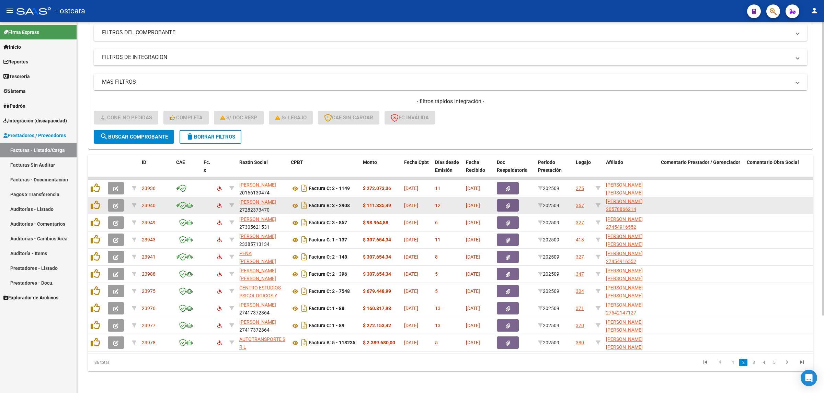
click at [114, 204] on icon "button" at bounding box center [115, 206] width 5 height 5
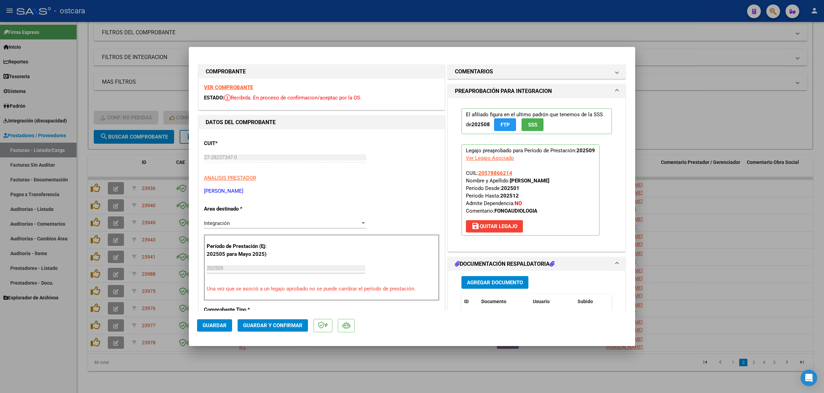
click at [227, 84] on div "VER COMPROBANTE ESTADO: Recibida. En proceso de confirmacion/aceptac por la OS." at bounding box center [322, 94] width 246 height 31
click at [247, 88] on strong "VER COMPROBANTE" at bounding box center [228, 87] width 49 height 6
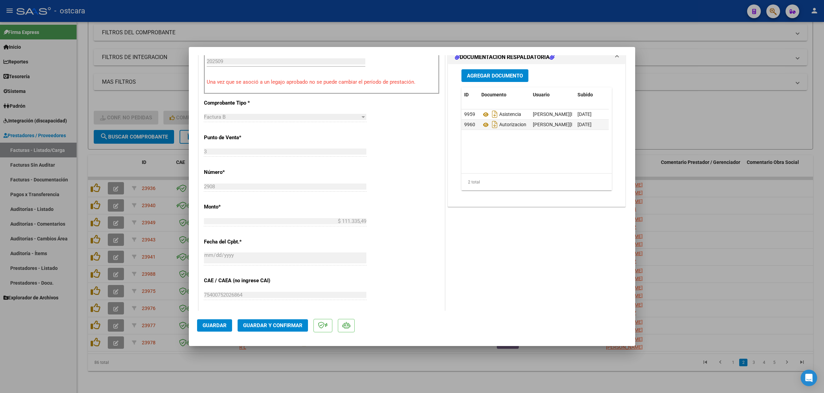
scroll to position [214, 0]
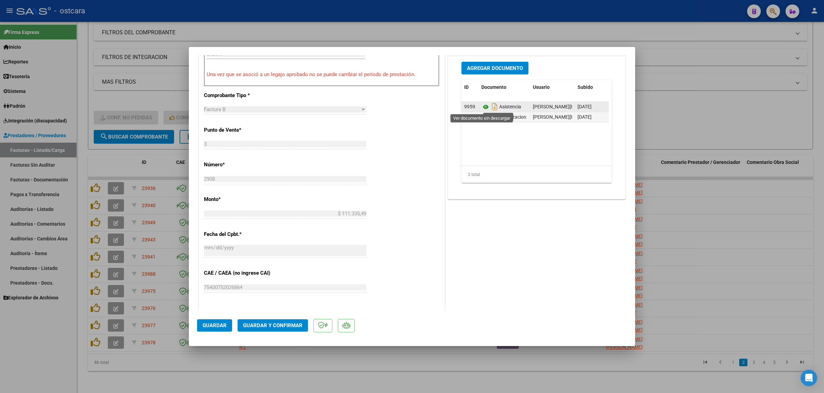
click at [483, 107] on icon at bounding box center [485, 107] width 9 height 8
click at [282, 328] on span "Guardar y Confirmar" at bounding box center [272, 326] width 59 height 6
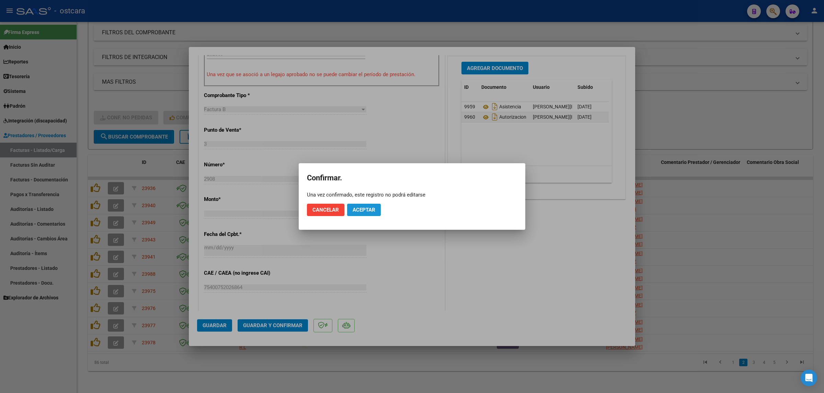
click at [372, 207] on span "Aceptar" at bounding box center [363, 210] width 23 height 6
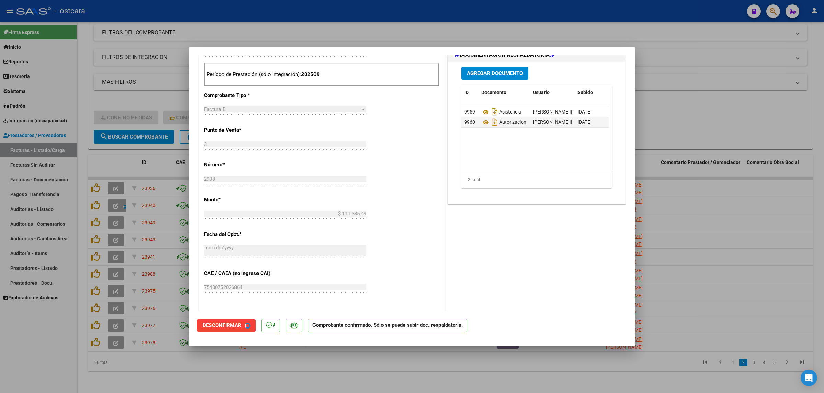
click at [751, 115] on div at bounding box center [412, 196] width 824 height 393
type input "$ 0,00"
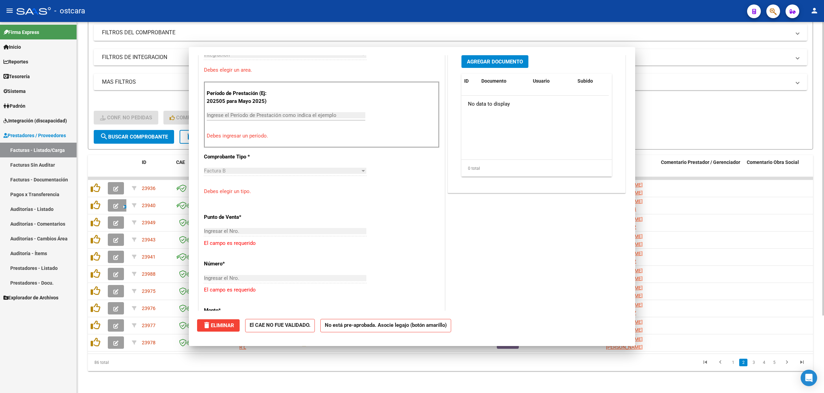
scroll to position [299, 0]
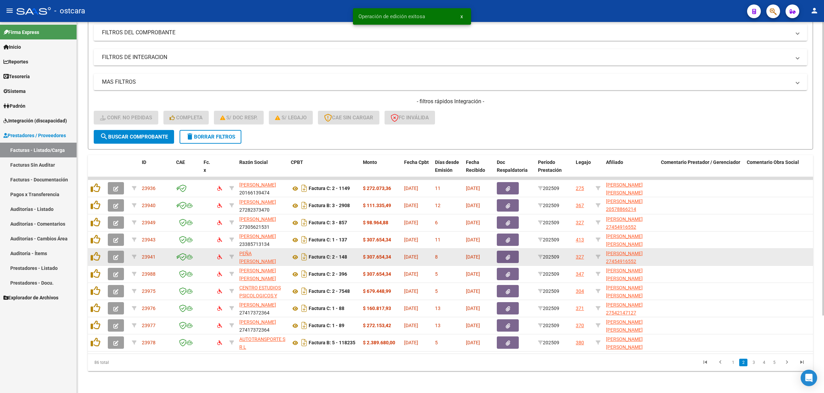
click at [114, 255] on icon "button" at bounding box center [115, 257] width 5 height 5
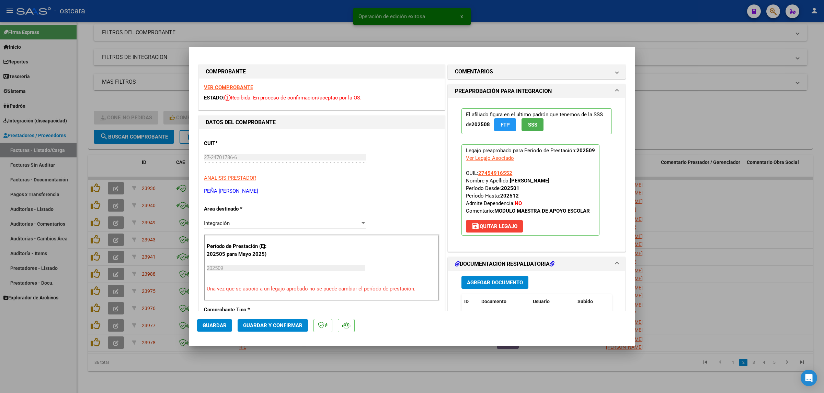
click at [235, 86] on strong "VER COMPROBANTE" at bounding box center [228, 87] width 49 height 6
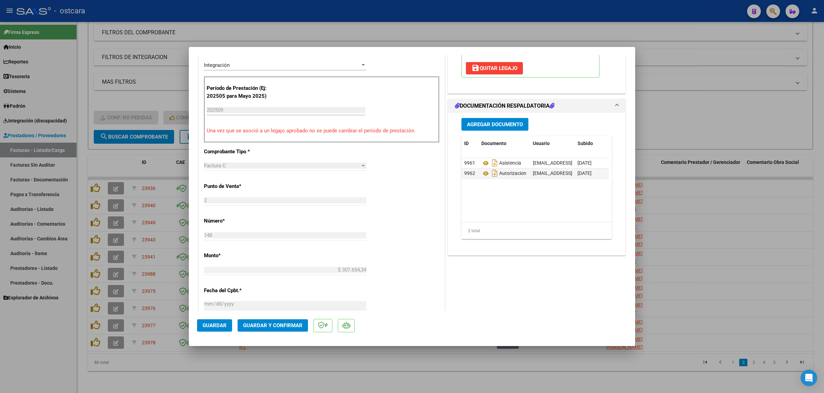
scroll to position [172, 0]
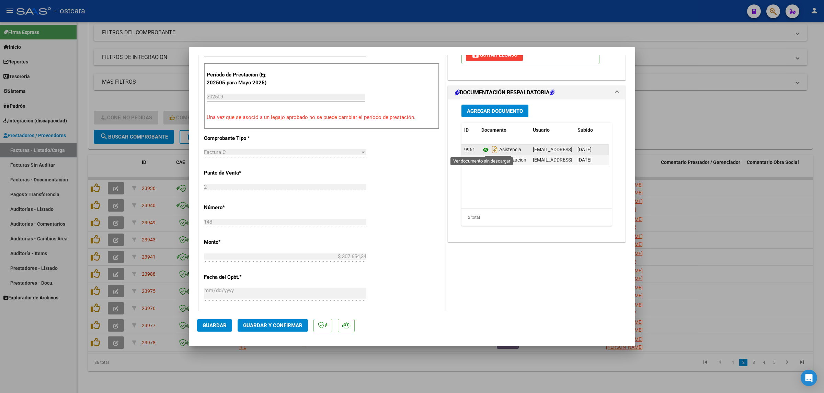
click at [481, 148] on icon at bounding box center [485, 150] width 9 height 8
click at [269, 323] on span "Guardar y Confirmar" at bounding box center [272, 326] width 59 height 6
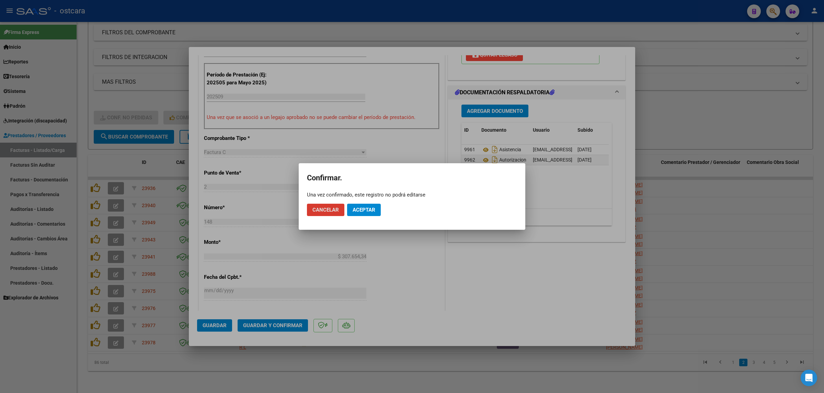
click at [371, 211] on span "Aceptar" at bounding box center [363, 210] width 23 height 6
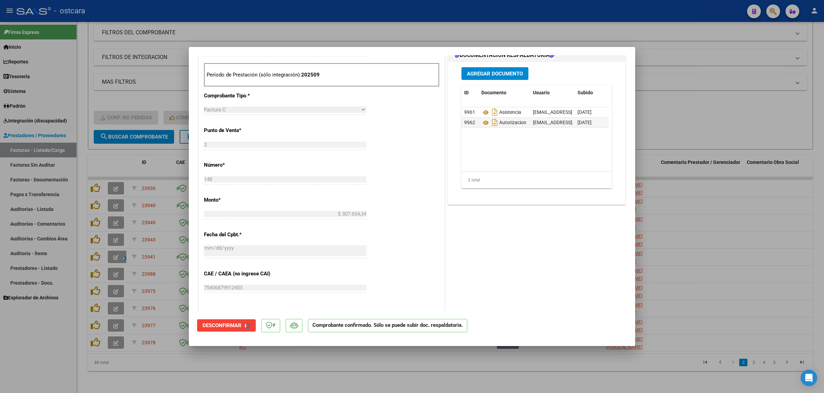
click at [736, 200] on div at bounding box center [412, 196] width 824 height 393
type input "$ 0,00"
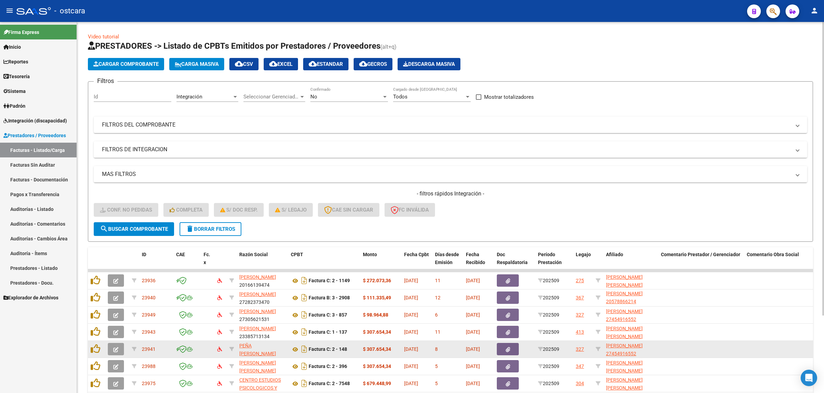
scroll to position [98, 0]
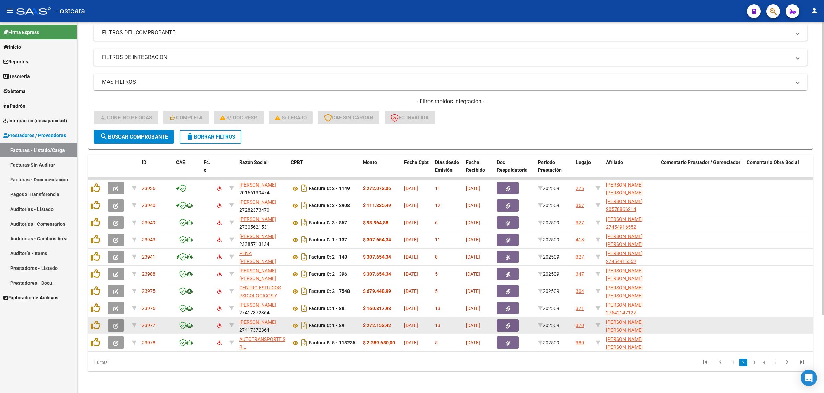
click at [116, 324] on icon "button" at bounding box center [115, 326] width 5 height 5
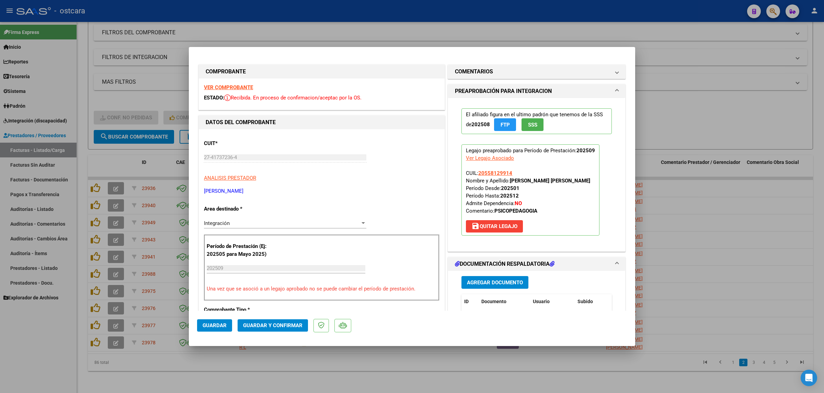
click at [229, 88] on strong "VER COMPROBANTE" at bounding box center [228, 87] width 49 height 6
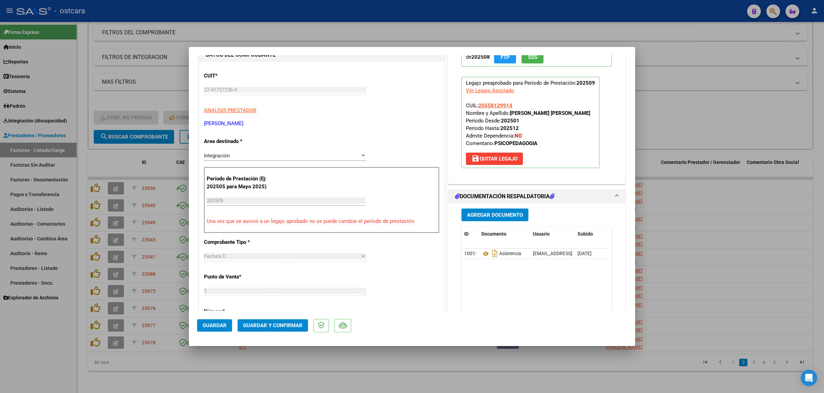
scroll to position [172, 0]
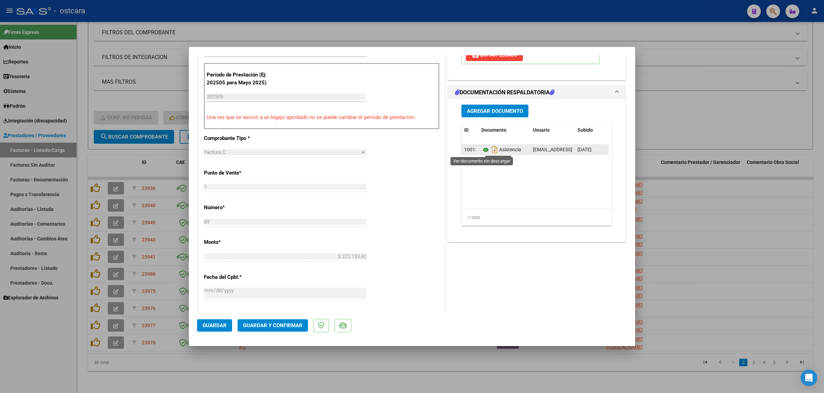
click at [481, 151] on icon at bounding box center [485, 150] width 9 height 8
click at [283, 327] on span "Guardar y Confirmar" at bounding box center [272, 326] width 59 height 6
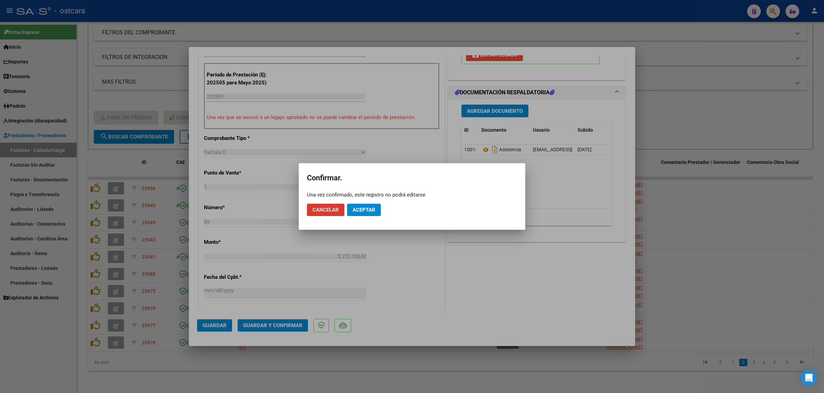
click at [364, 210] on span "Aceptar" at bounding box center [363, 210] width 23 height 6
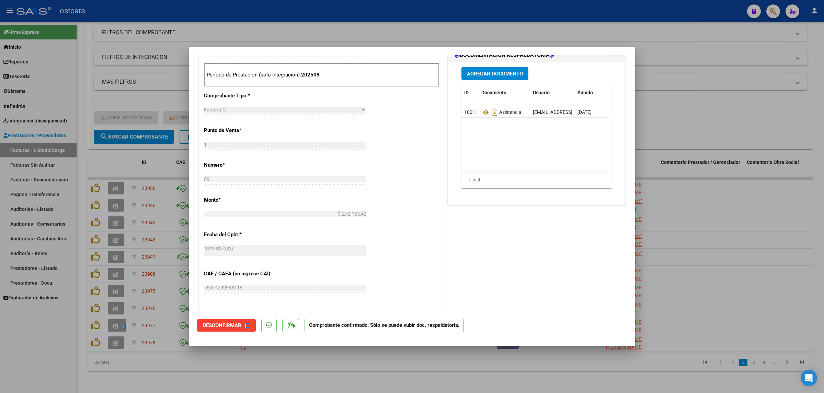
click at [720, 163] on div at bounding box center [412, 196] width 824 height 393
type input "$ 0,00"
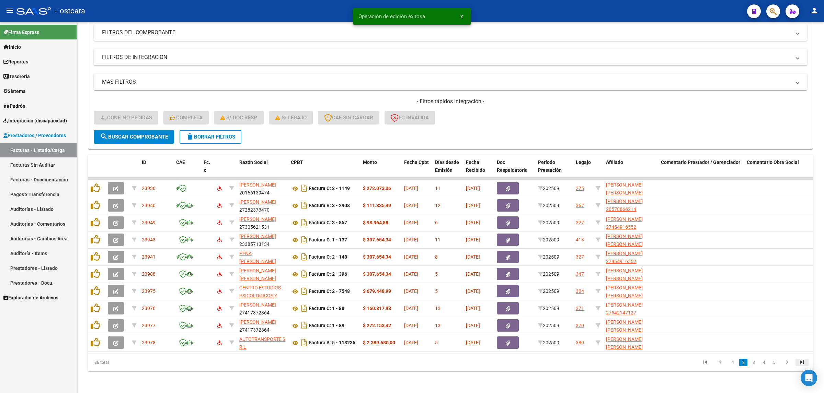
click at [801, 362] on icon "go to last page" at bounding box center [801, 363] width 9 height 8
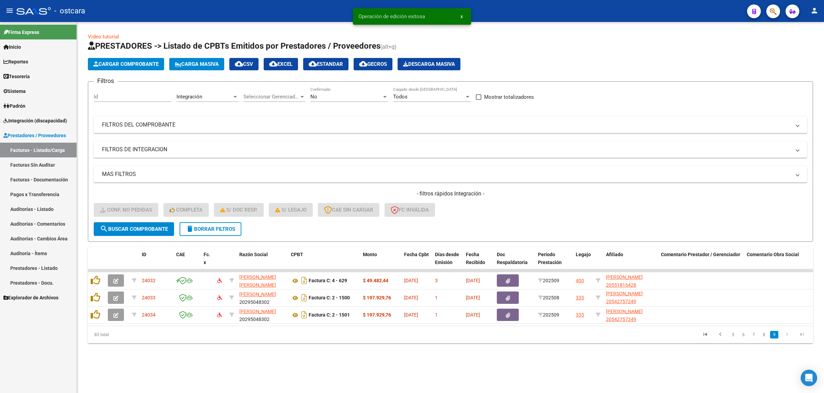
scroll to position [0, 0]
click at [707, 338] on icon "go to first page" at bounding box center [704, 336] width 9 height 8
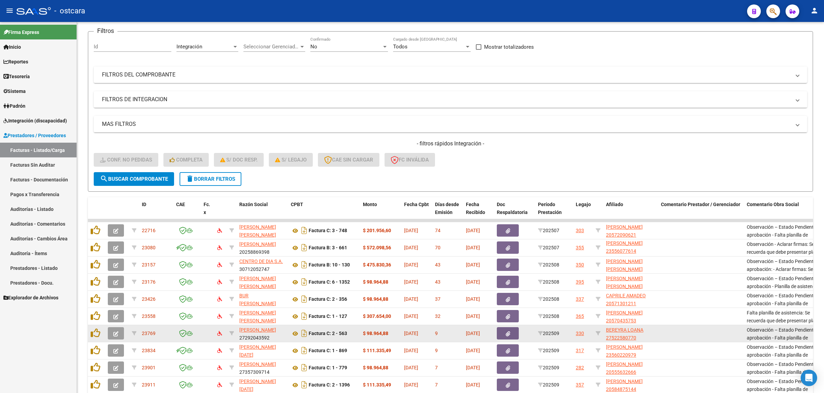
scroll to position [98, 0]
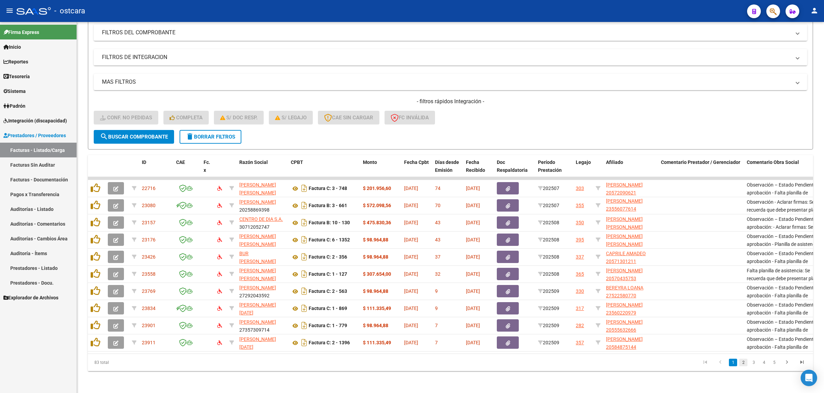
click at [745, 361] on link "2" at bounding box center [743, 363] width 8 height 8
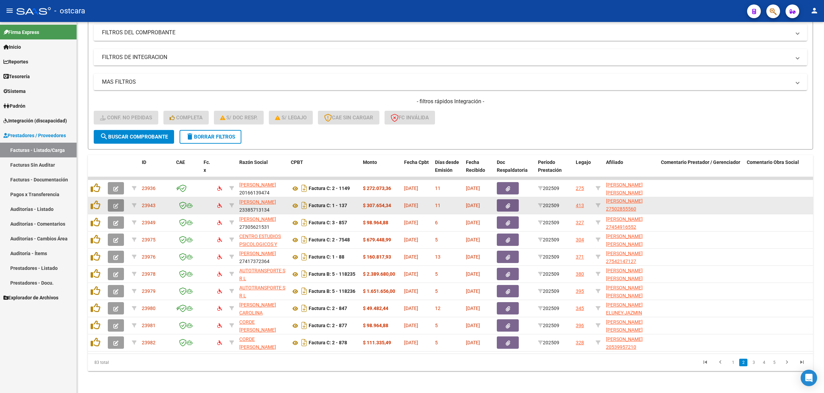
click at [115, 204] on icon "button" at bounding box center [115, 206] width 5 height 5
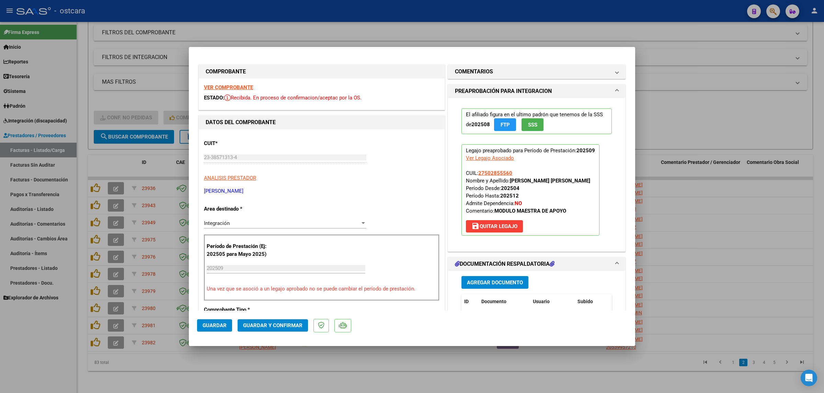
click at [226, 90] on strong "VER COMPROBANTE" at bounding box center [228, 87] width 49 height 6
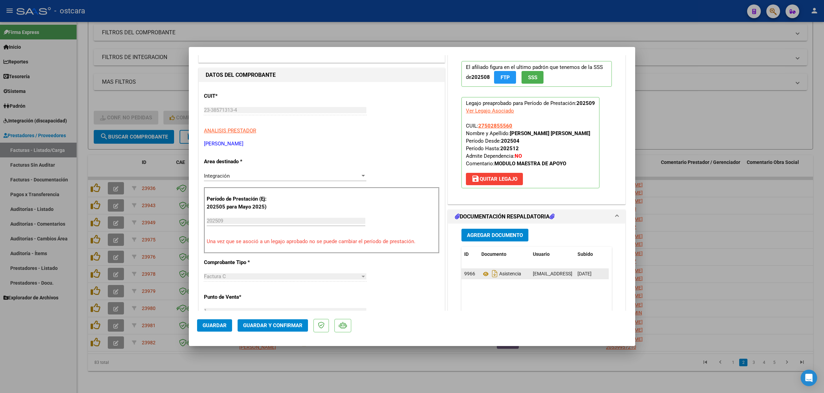
scroll to position [129, 0]
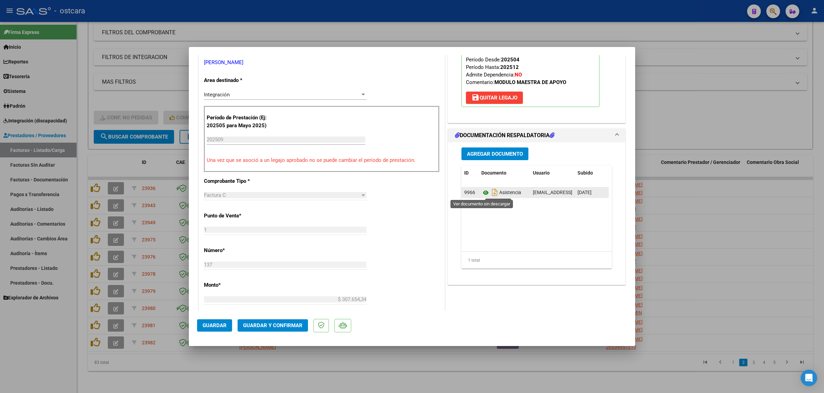
click at [483, 193] on icon at bounding box center [485, 193] width 9 height 8
click at [284, 324] on span "Guardar y Confirmar" at bounding box center [272, 326] width 59 height 6
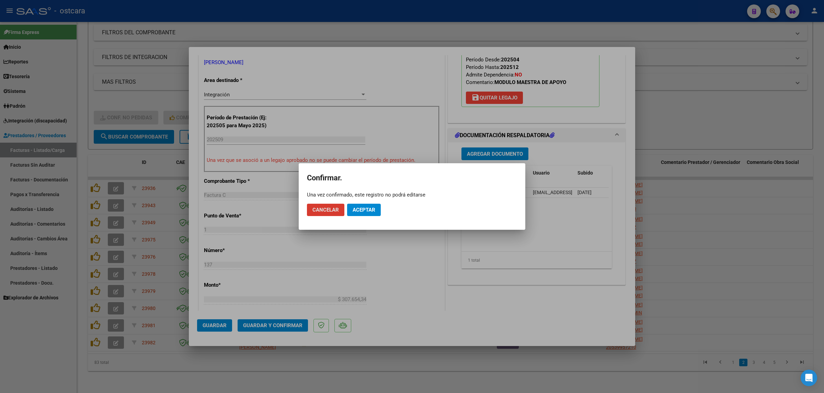
click at [368, 213] on button "Aceptar" at bounding box center [364, 210] width 34 height 12
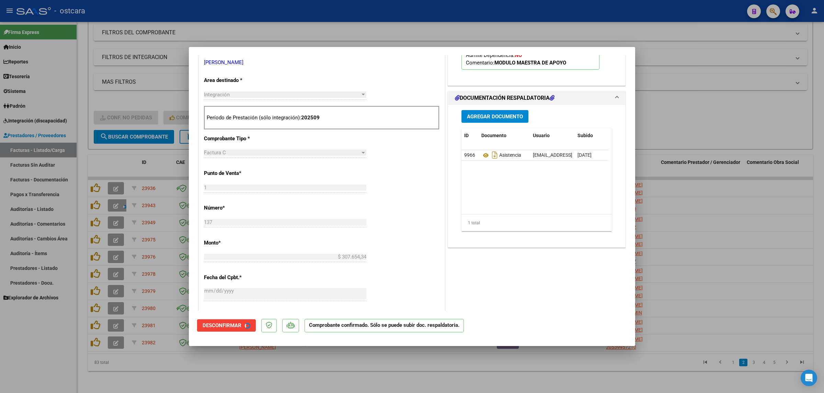
click at [754, 102] on div at bounding box center [412, 196] width 824 height 393
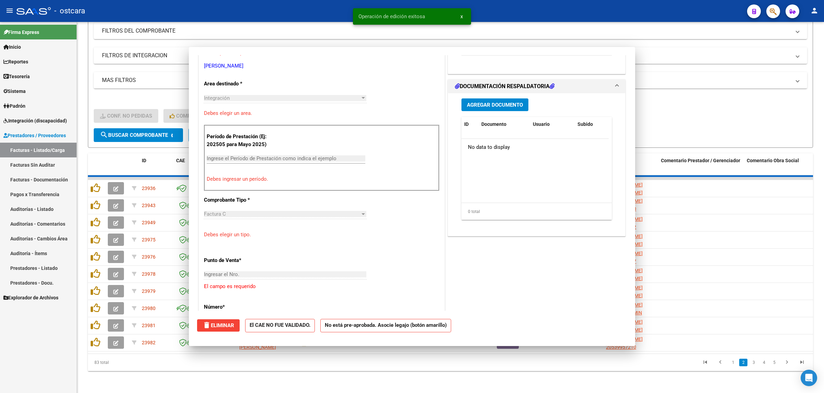
scroll to position [0, 0]
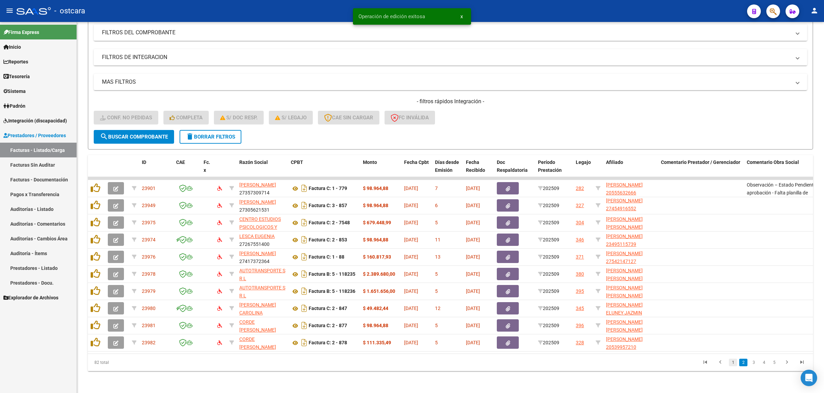
click at [734, 362] on link "1" at bounding box center [733, 363] width 8 height 8
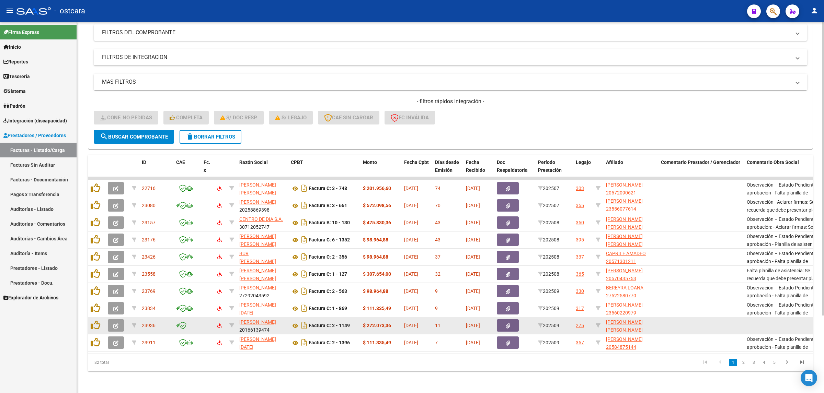
click at [117, 324] on icon "button" at bounding box center [115, 326] width 5 height 5
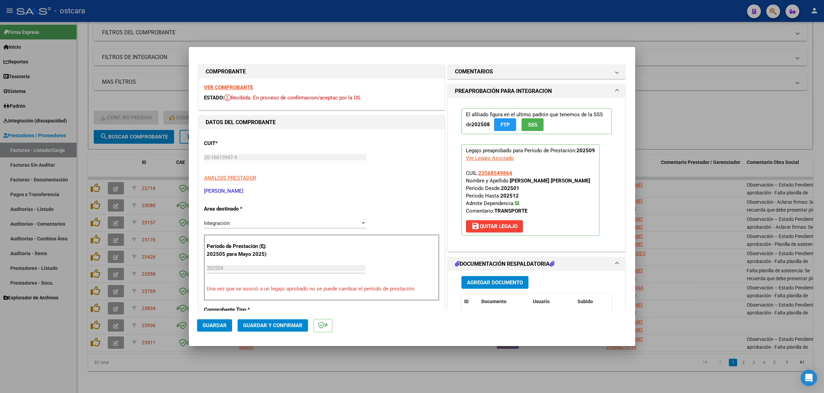
click at [241, 85] on strong "VER COMPROBANTE" at bounding box center [228, 87] width 49 height 6
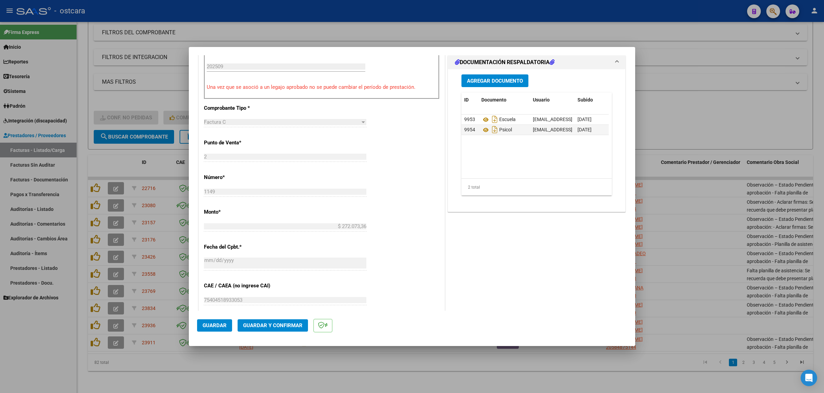
scroll to position [214, 0]
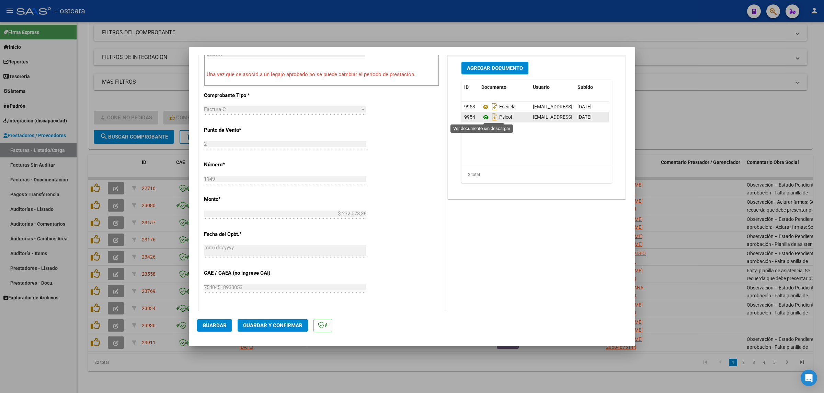
click at [481, 115] on icon at bounding box center [485, 117] width 9 height 8
click at [290, 323] on span "Guardar y Confirmar" at bounding box center [272, 326] width 59 height 6
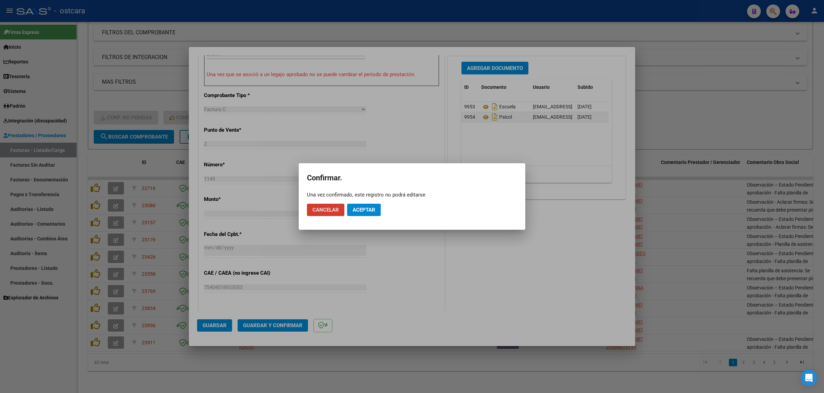
click at [372, 211] on span "Aceptar" at bounding box center [363, 210] width 23 height 6
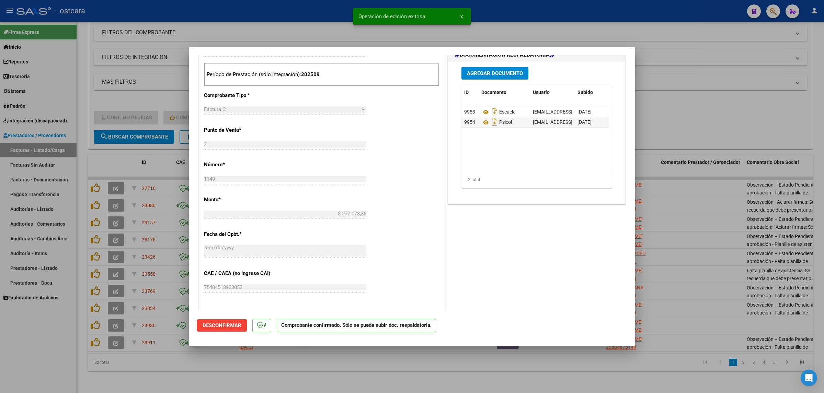
click at [724, 112] on div at bounding box center [412, 196] width 824 height 393
type input "$ 0,00"
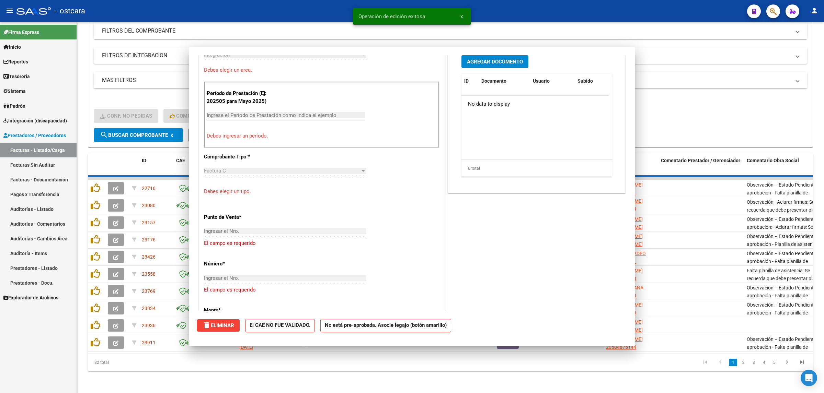
scroll to position [299, 0]
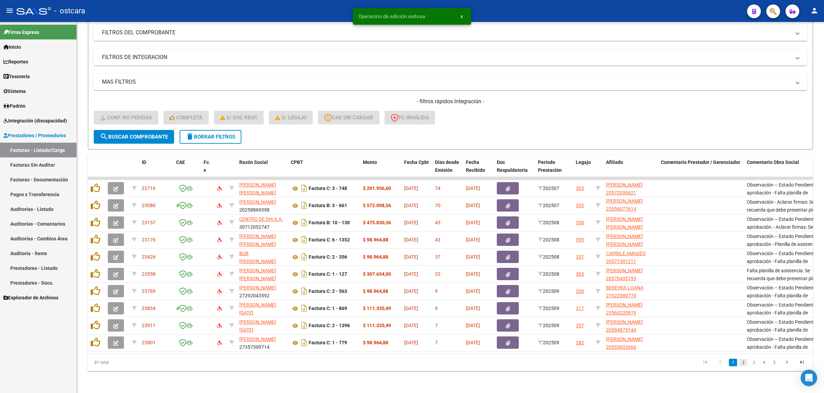
click at [743, 362] on link "2" at bounding box center [743, 363] width 8 height 8
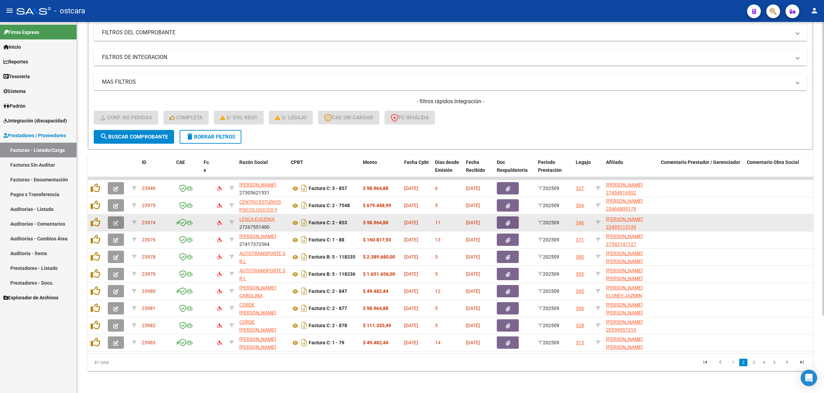
click at [117, 221] on icon "button" at bounding box center [115, 223] width 5 height 5
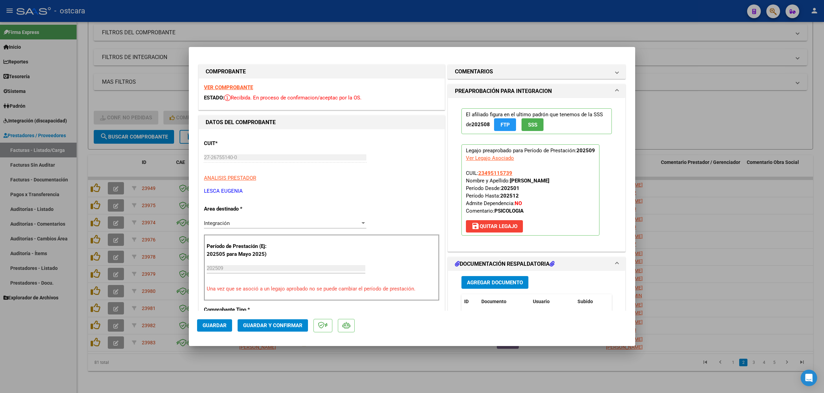
click at [216, 85] on strong "VER COMPROBANTE" at bounding box center [228, 87] width 49 height 6
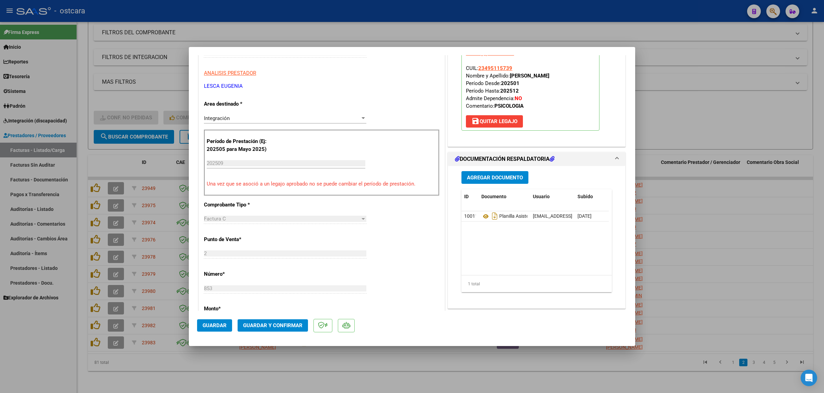
scroll to position [129, 0]
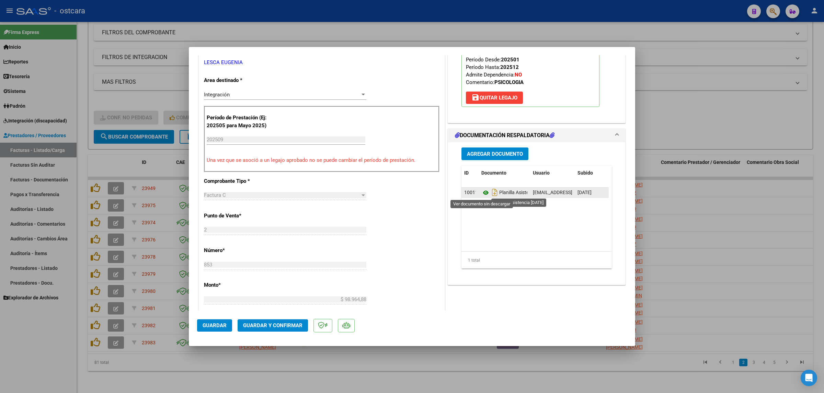
click at [482, 193] on icon at bounding box center [485, 193] width 9 height 8
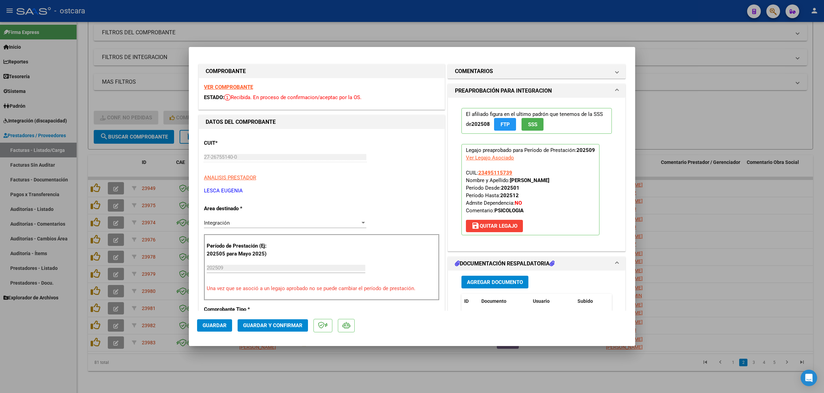
scroll to position [0, 0]
click at [241, 86] on strong "VER COMPROBANTE" at bounding box center [228, 87] width 49 height 6
click at [285, 321] on button "Guardar y Confirmar" at bounding box center [272, 326] width 70 height 12
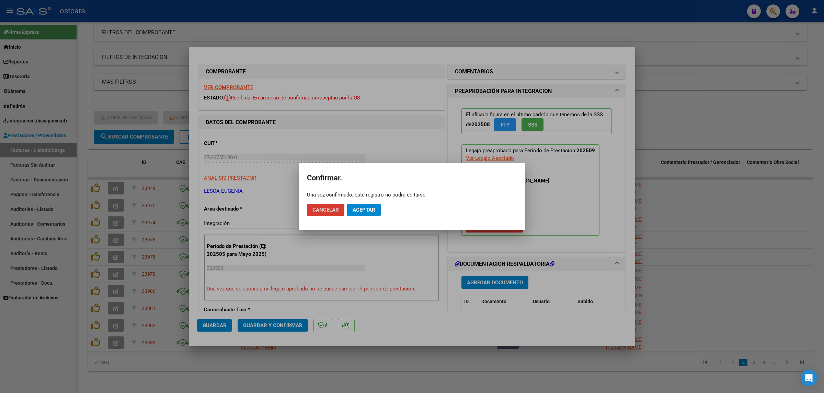
click at [362, 210] on span "Aceptar" at bounding box center [363, 210] width 23 height 6
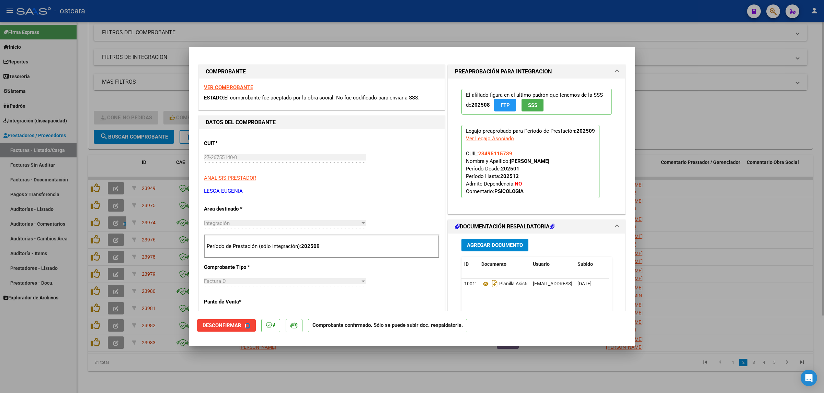
click at [695, 135] on div at bounding box center [412, 196] width 824 height 393
type input "$ 0,00"
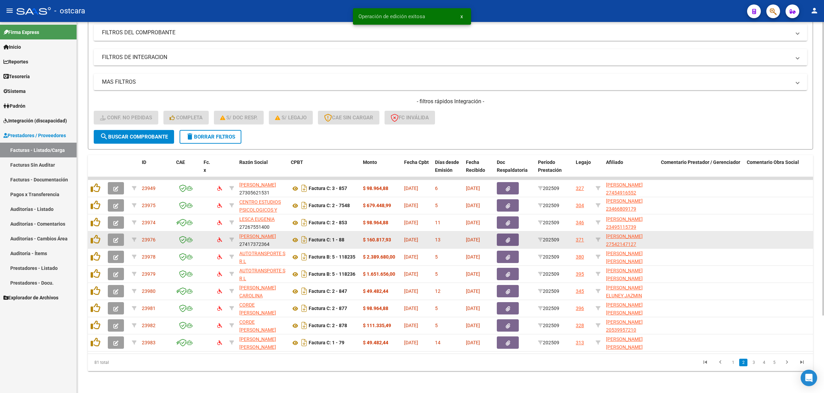
click at [113, 238] on icon "button" at bounding box center [115, 240] width 5 height 5
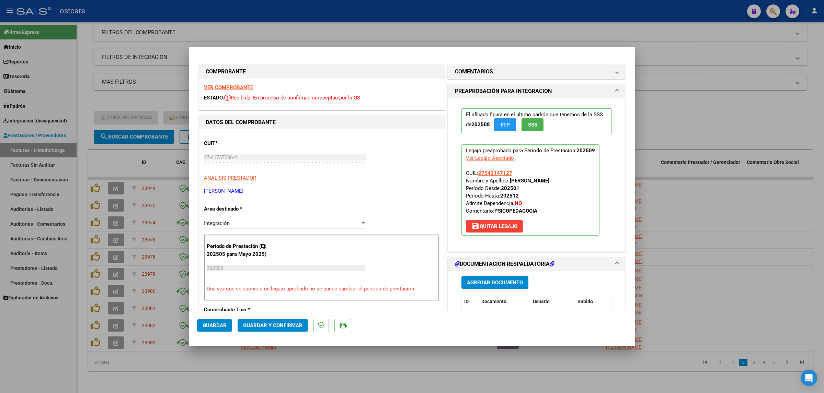
click at [221, 86] on strong "VER COMPROBANTE" at bounding box center [228, 87] width 49 height 6
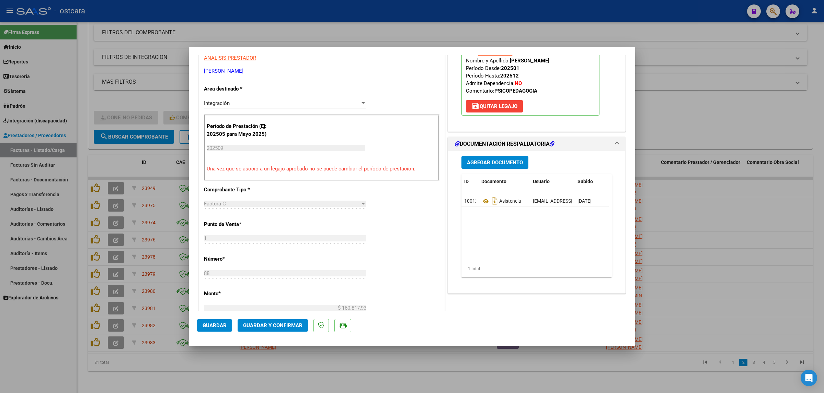
scroll to position [129, 0]
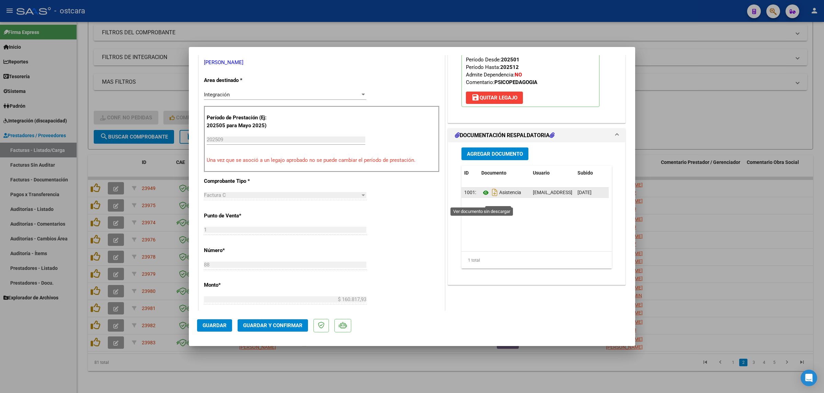
click at [483, 197] on icon at bounding box center [485, 193] width 9 height 8
click at [288, 322] on button "Guardar y Confirmar" at bounding box center [272, 326] width 70 height 12
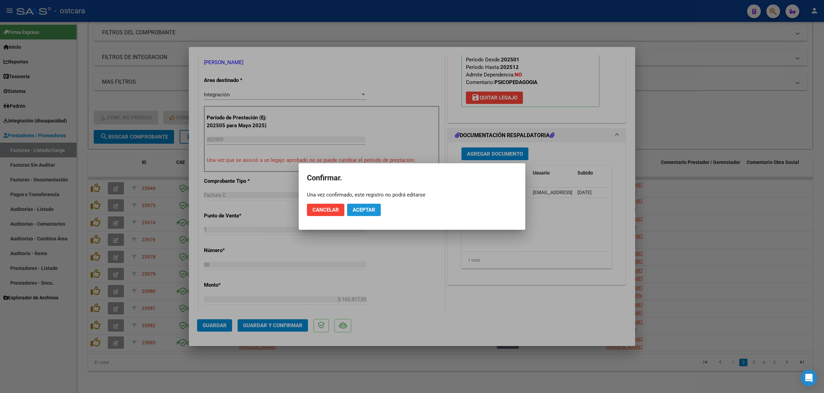
click at [370, 213] on span "Aceptar" at bounding box center [363, 210] width 23 height 6
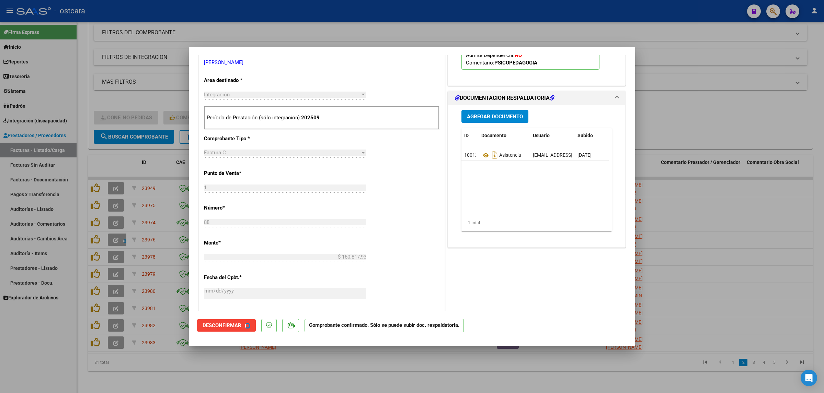
click at [762, 108] on div at bounding box center [412, 196] width 824 height 393
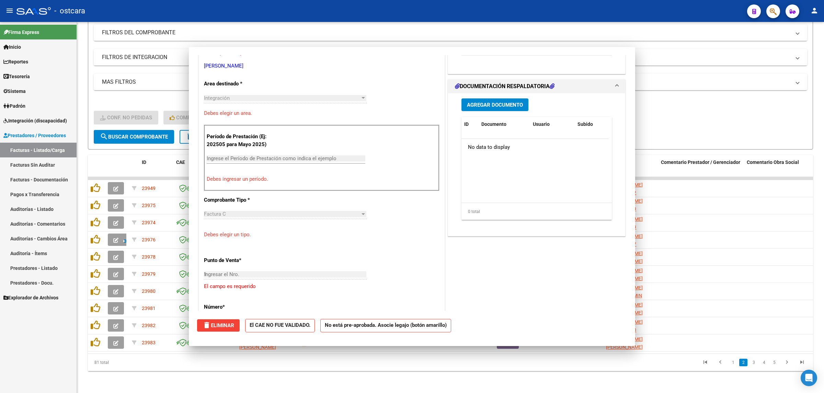
type input "$ 0,00"
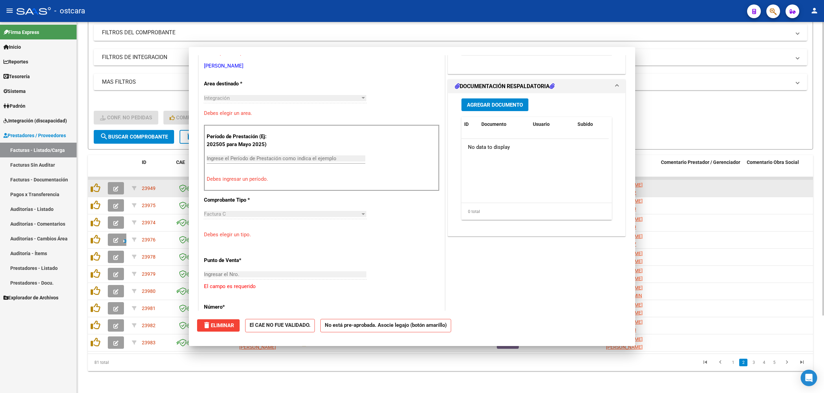
scroll to position [132, 0]
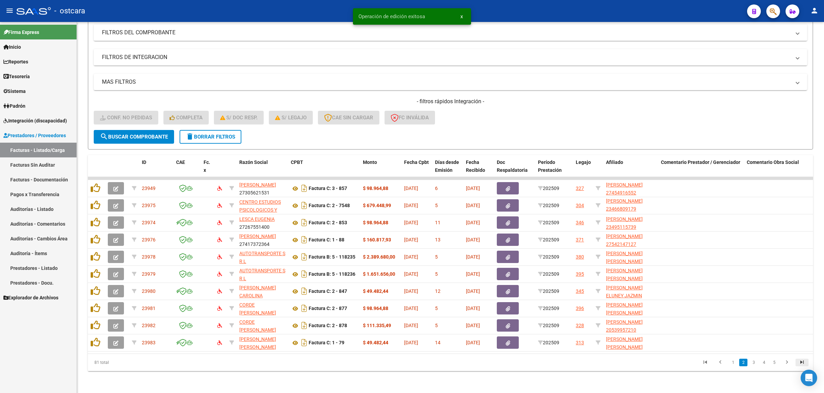
click at [802, 360] on icon "go to last page" at bounding box center [801, 363] width 9 height 8
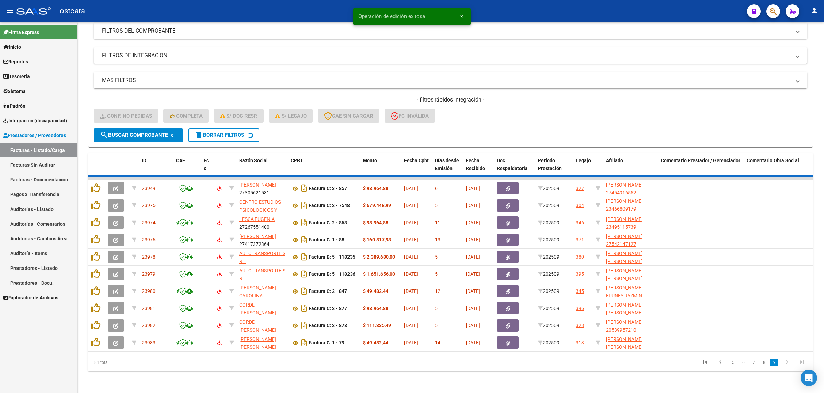
scroll to position [0, 0]
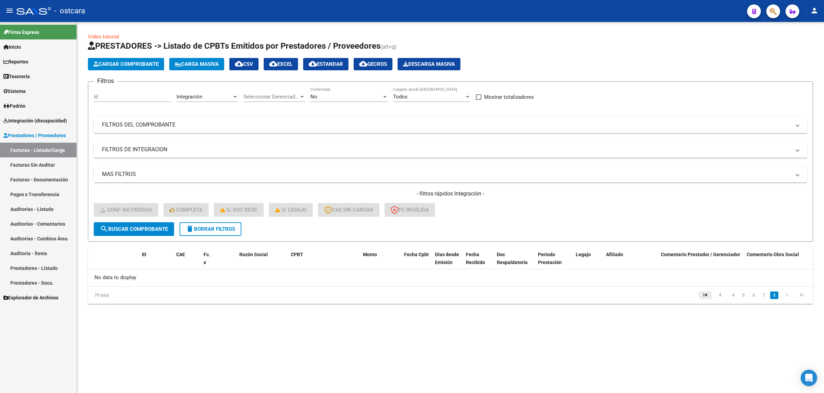
click at [709, 294] on icon "go to first page" at bounding box center [704, 296] width 9 height 8
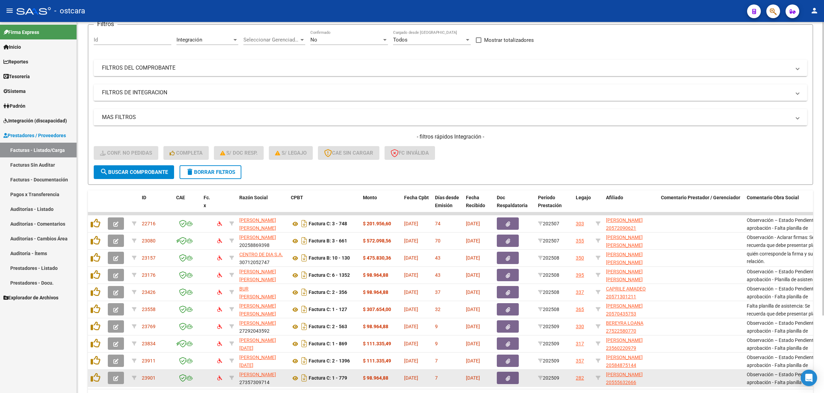
scroll to position [98, 0]
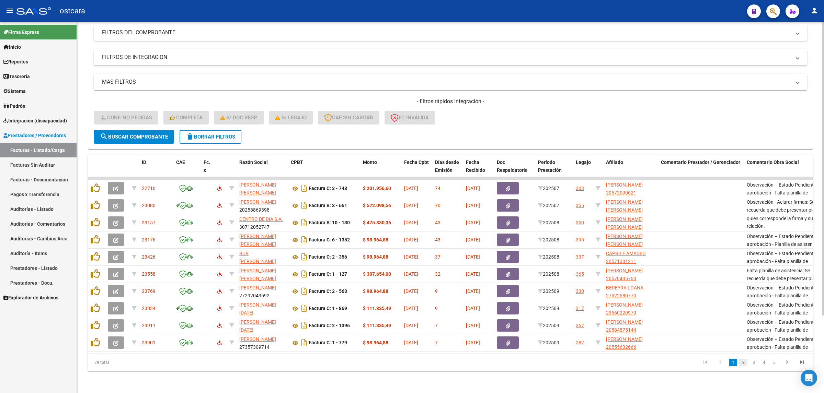
click at [744, 362] on link "2" at bounding box center [743, 363] width 8 height 8
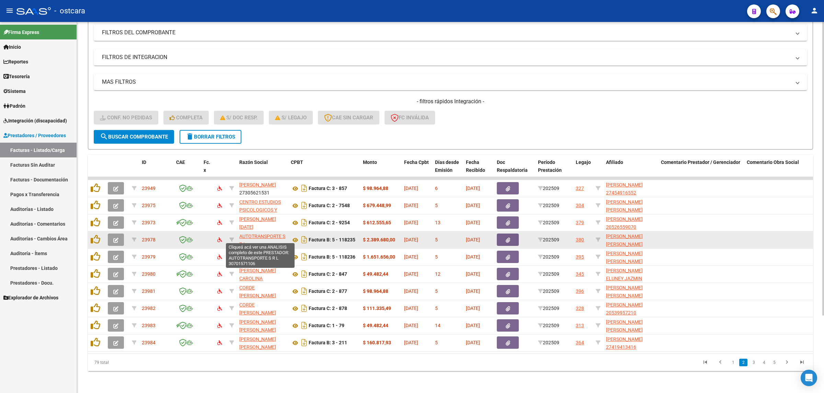
scroll to position [0, 0]
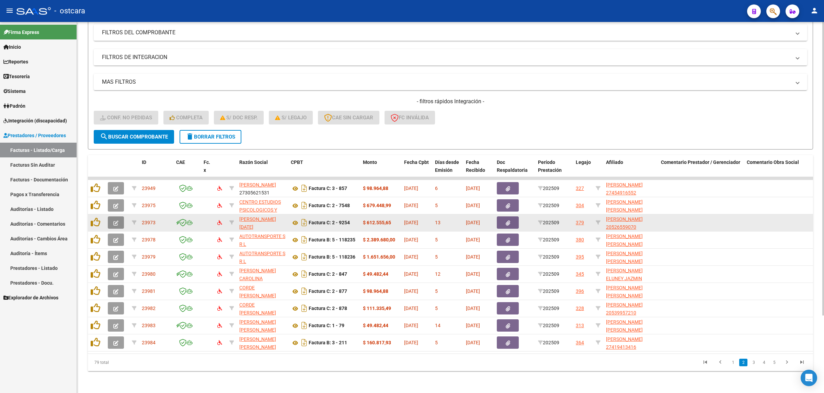
click at [113, 221] on icon "button" at bounding box center [115, 223] width 5 height 5
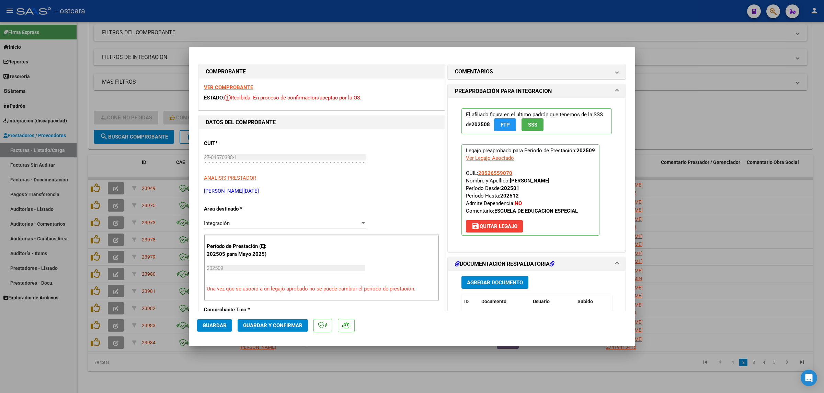
click at [226, 84] on div "VER COMPROBANTE ESTADO: Recibida. En proceso de confirmacion/aceptac por la OS." at bounding box center [322, 94] width 246 height 31
click at [229, 86] on strong "VER COMPROBANTE" at bounding box center [228, 87] width 49 height 6
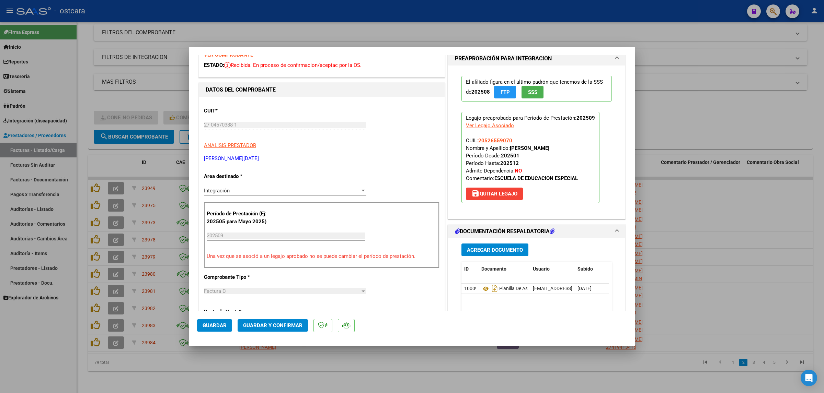
scroll to position [129, 0]
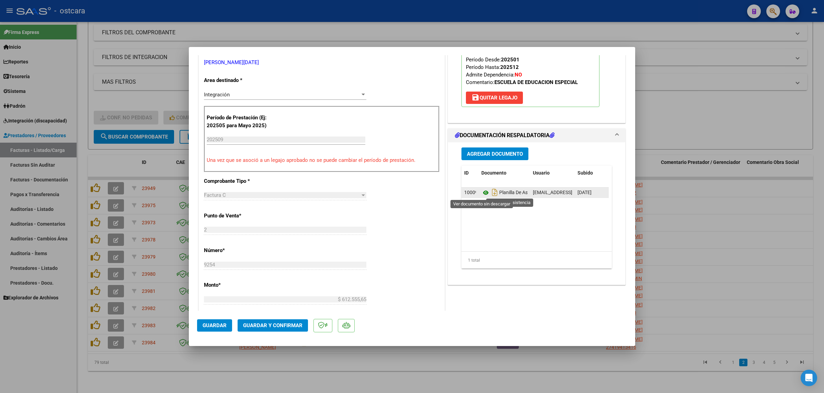
click at [481, 193] on icon at bounding box center [485, 193] width 9 height 8
click at [265, 326] on span "Guardar y Confirmar" at bounding box center [272, 326] width 59 height 6
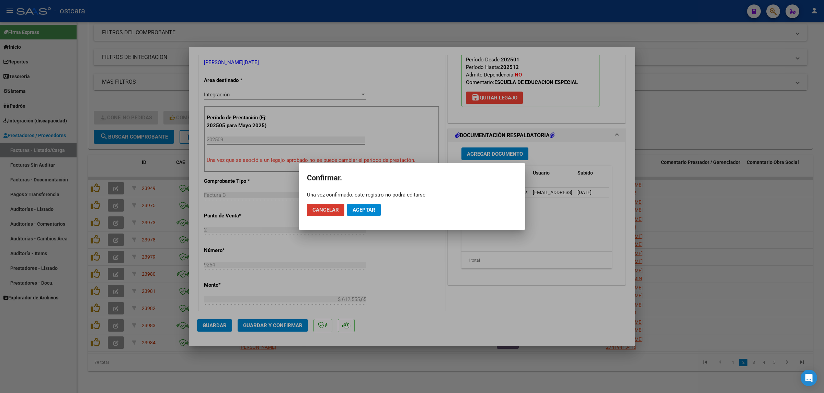
click at [361, 208] on span "Aceptar" at bounding box center [363, 210] width 23 height 6
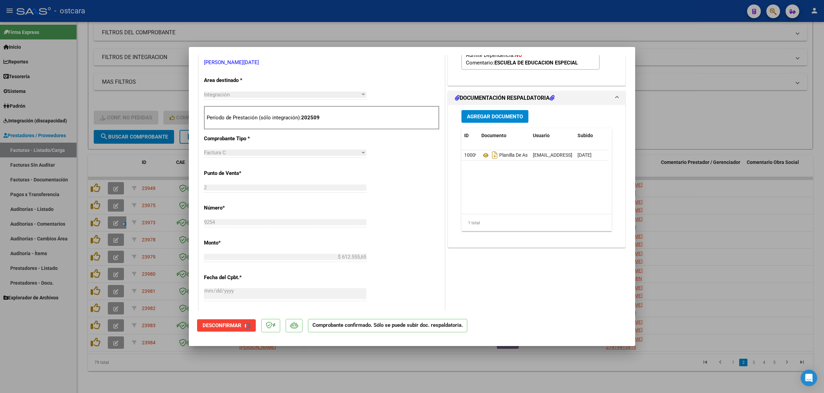
click at [783, 111] on div at bounding box center [412, 196] width 824 height 393
type input "$ 0,00"
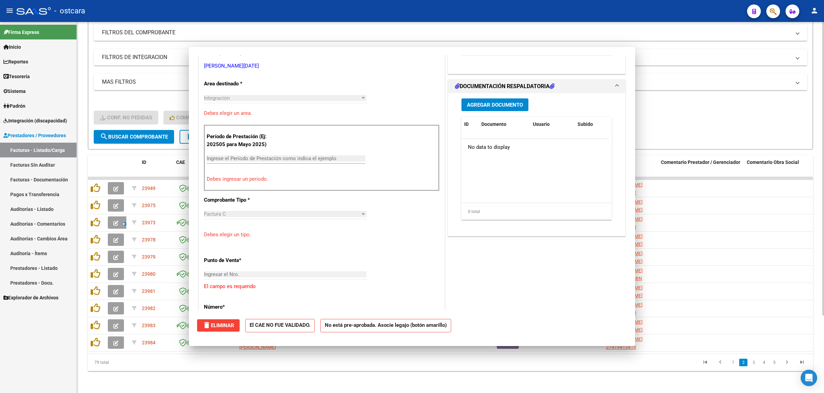
scroll to position [0, 0]
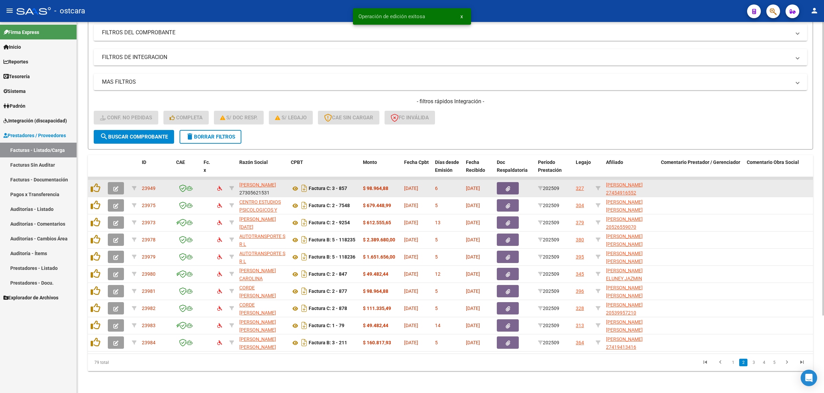
click at [118, 182] on button "button" at bounding box center [116, 188] width 16 height 12
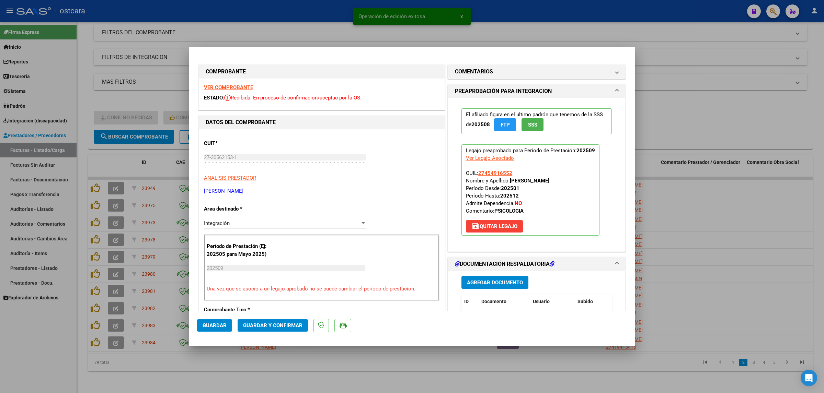
click at [241, 86] on strong "VER COMPROBANTE" at bounding box center [228, 87] width 49 height 6
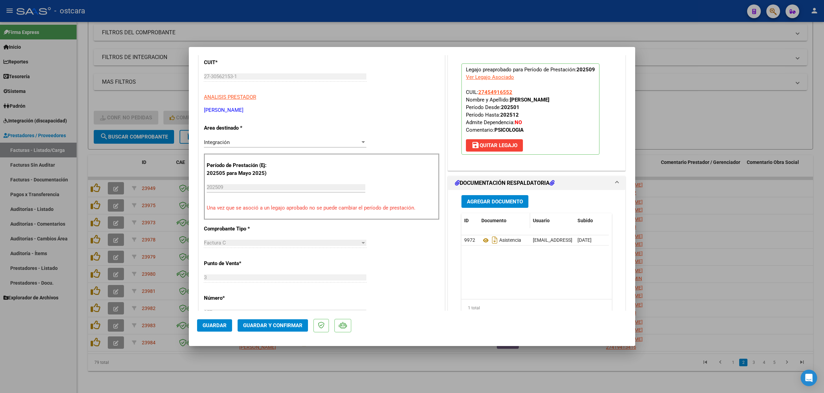
scroll to position [86, 0]
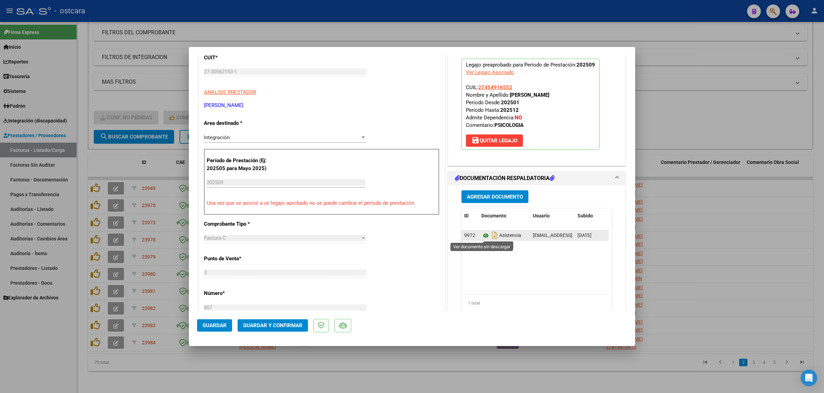
click at [485, 237] on icon at bounding box center [485, 236] width 9 height 8
click at [280, 325] on span "Guardar y Confirmar" at bounding box center [272, 326] width 59 height 6
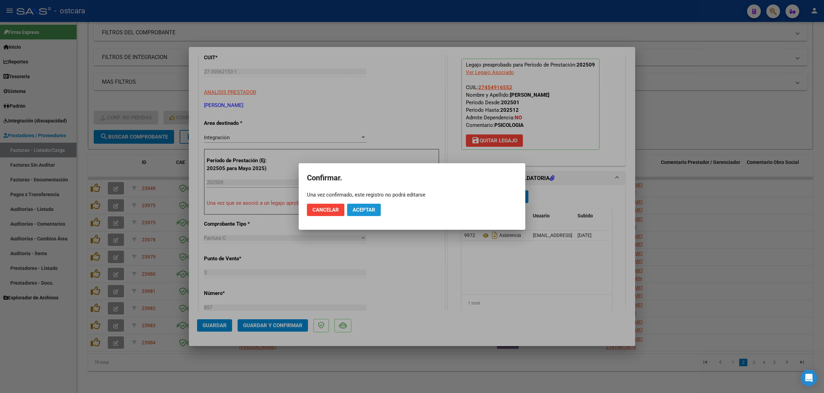
click at [371, 208] on span "Aceptar" at bounding box center [363, 210] width 23 height 6
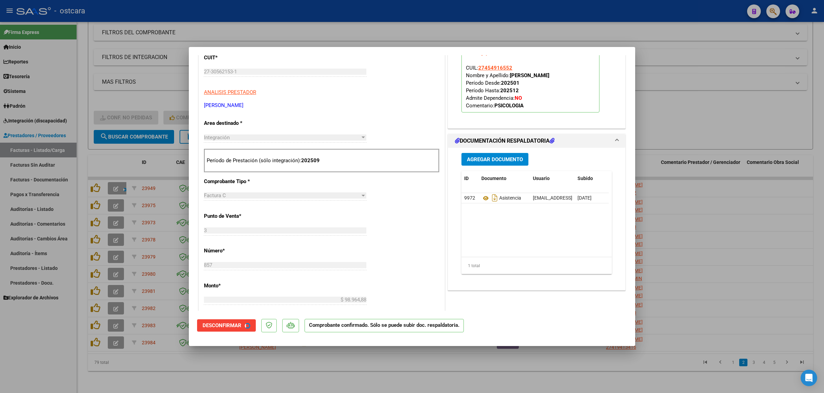
click at [721, 173] on div at bounding box center [412, 196] width 824 height 393
type input "$ 0,00"
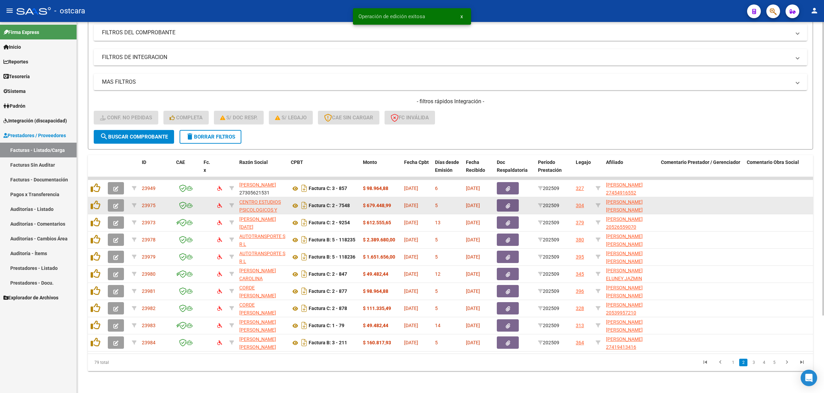
click at [114, 204] on icon "button" at bounding box center [115, 206] width 5 height 5
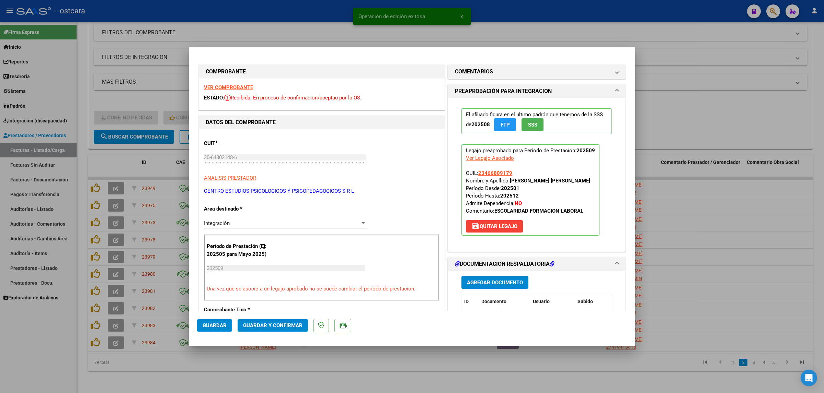
click at [238, 87] on strong "VER COMPROBANTE" at bounding box center [228, 87] width 49 height 6
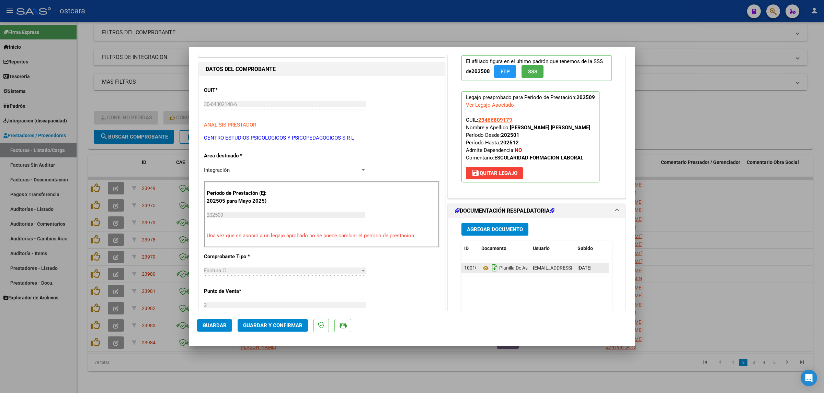
scroll to position [129, 0]
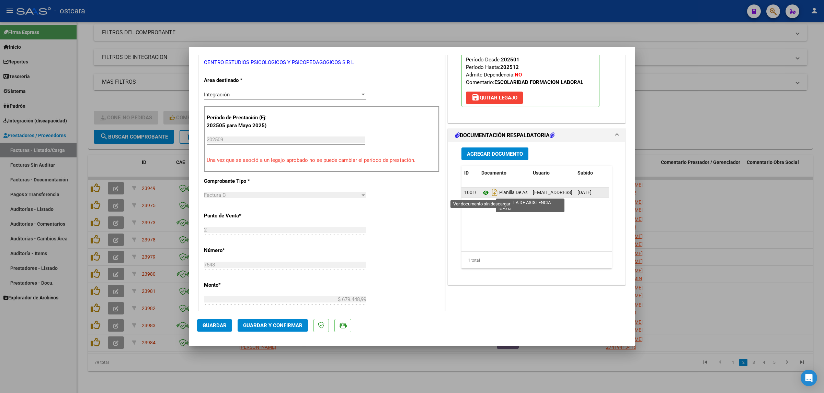
click at [482, 193] on icon at bounding box center [485, 193] width 9 height 8
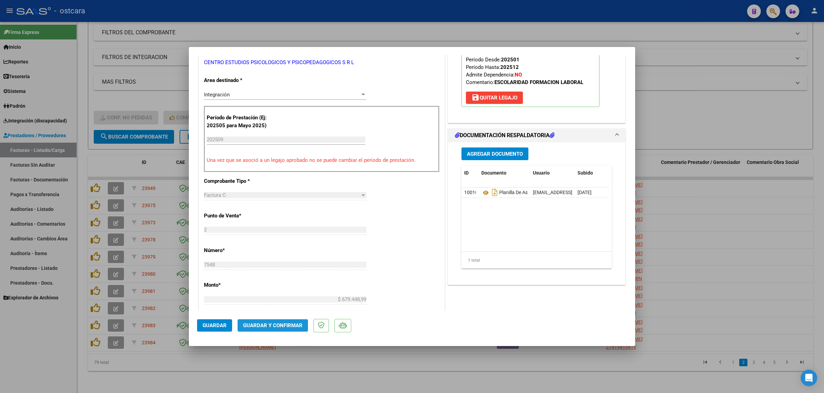
click at [275, 325] on span "Guardar y Confirmar" at bounding box center [272, 326] width 59 height 6
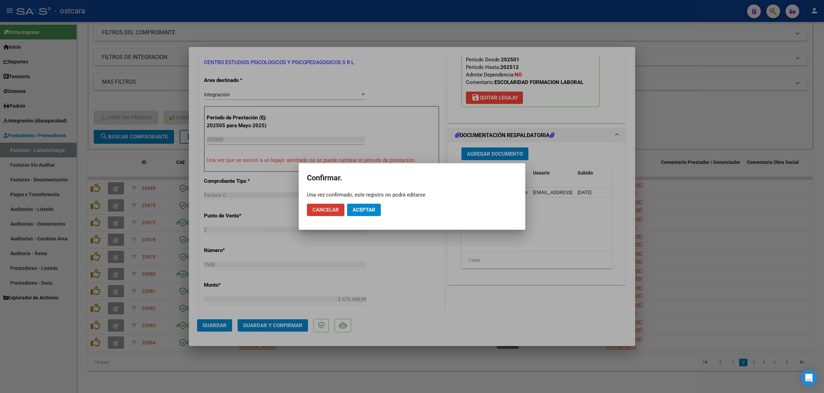
click at [363, 214] on button "Aceptar" at bounding box center [364, 210] width 34 height 12
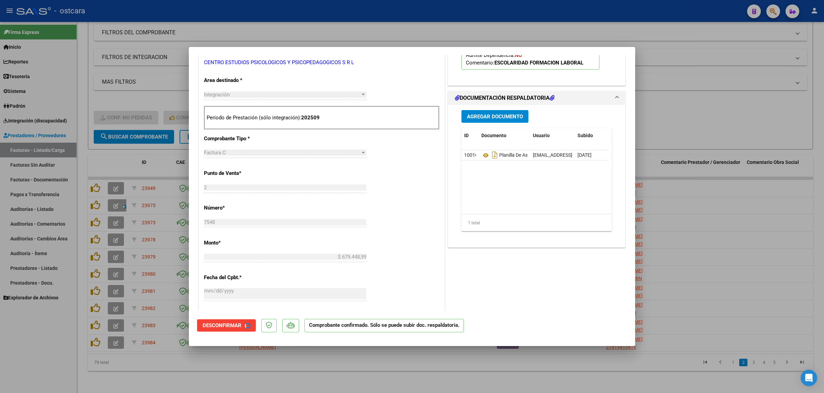
click at [724, 98] on div at bounding box center [412, 196] width 824 height 393
type input "$ 0,00"
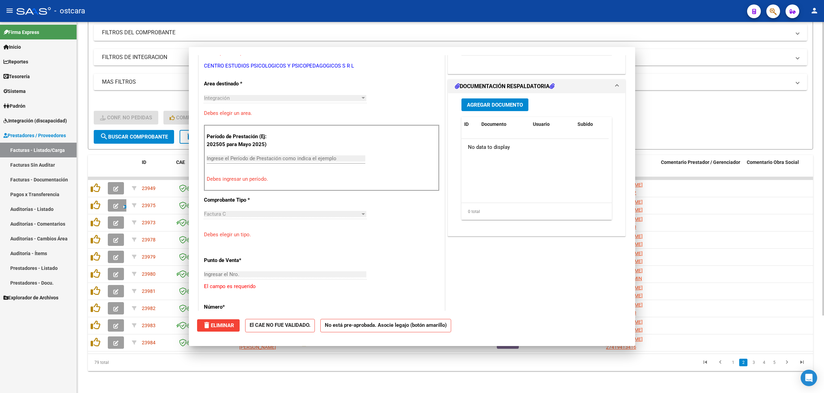
scroll to position [0, 0]
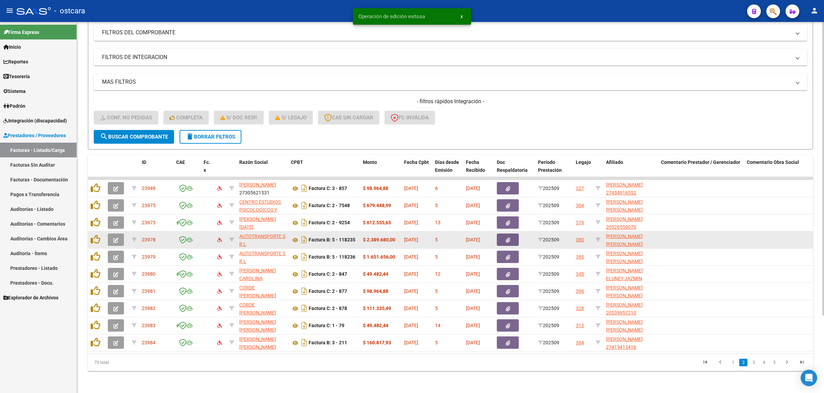
click at [114, 238] on icon "button" at bounding box center [115, 240] width 5 height 5
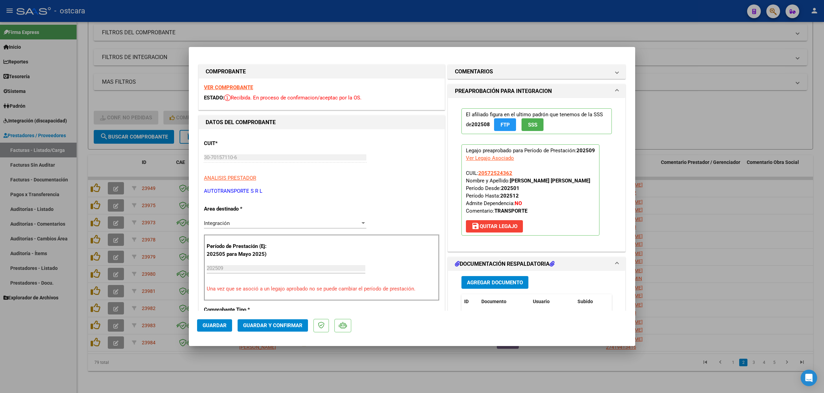
click at [228, 88] on strong "VER COMPROBANTE" at bounding box center [228, 87] width 49 height 6
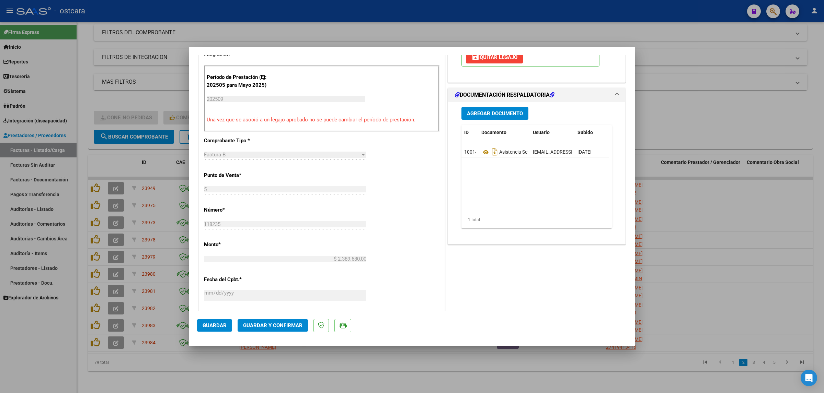
scroll to position [172, 0]
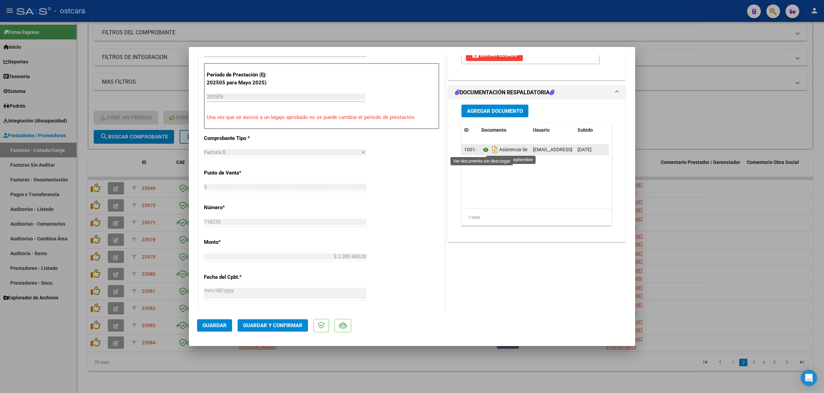
click at [482, 149] on icon at bounding box center [485, 150] width 9 height 8
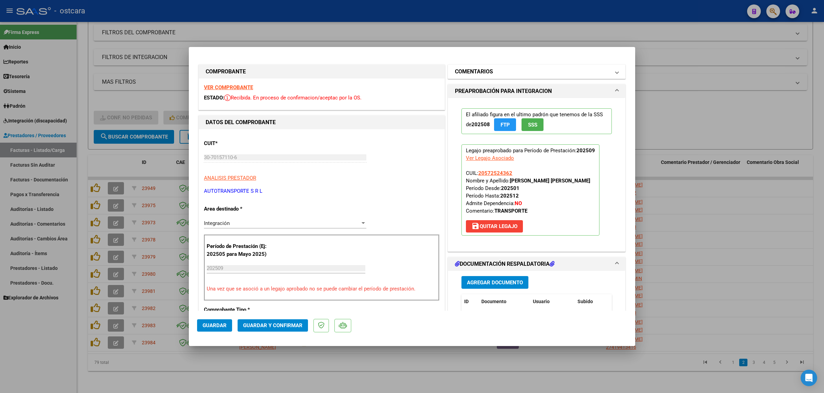
click at [514, 71] on mat-panel-title "COMENTARIOS" at bounding box center [532, 72] width 155 height 8
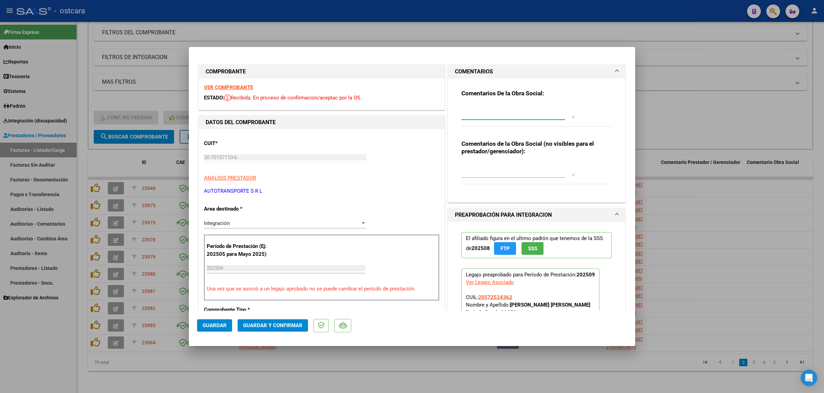
click at [511, 108] on textarea at bounding box center [517, 112] width 113 height 14
paste textarea "Recordar indicar vinculo del firmante en las planillas de asistencia."
type textarea "Recordar indicar vinculo del firmante en las planillas de asistencia."
click at [289, 324] on span "Guardar y Confirmar" at bounding box center [272, 326] width 59 height 6
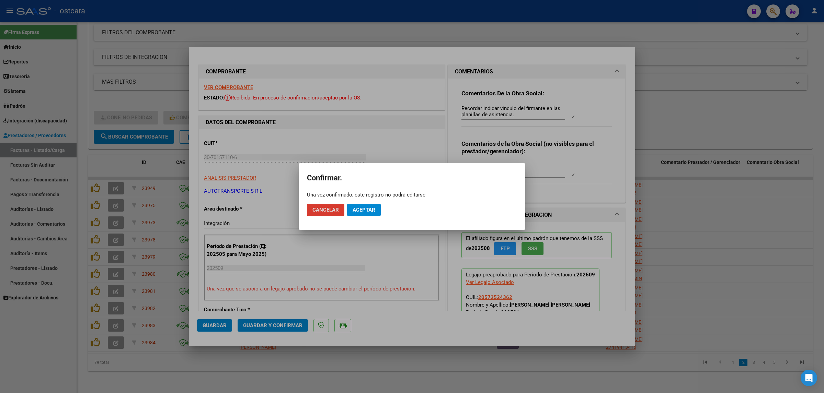
click at [357, 213] on button "Aceptar" at bounding box center [364, 210] width 34 height 12
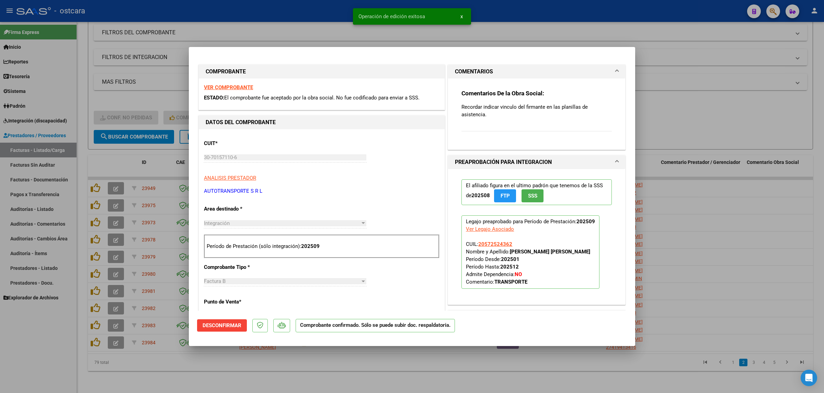
click at [706, 103] on div at bounding box center [412, 196] width 824 height 393
type input "$ 0,00"
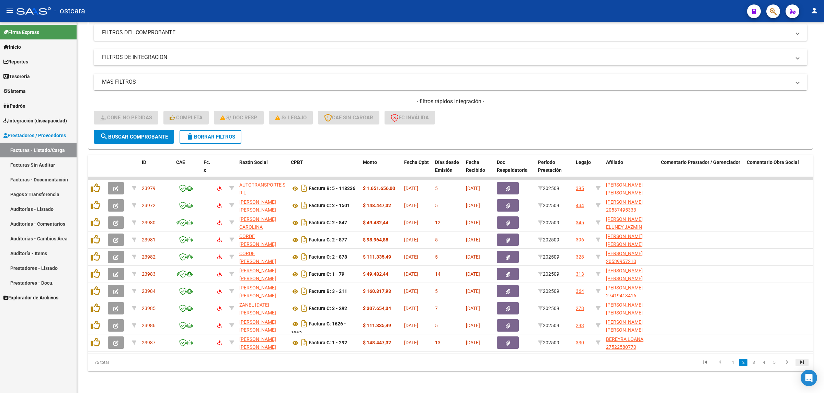
click at [797, 359] on icon "go to last page" at bounding box center [801, 363] width 9 height 8
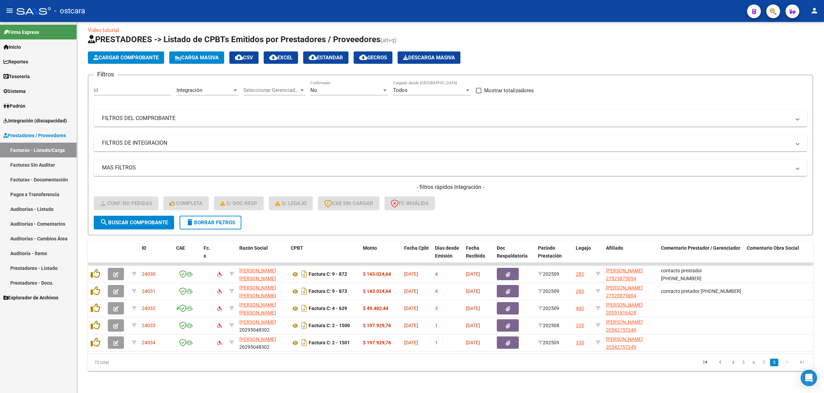
scroll to position [12, 0]
click at [703, 363] on icon "go to first page" at bounding box center [704, 363] width 9 height 8
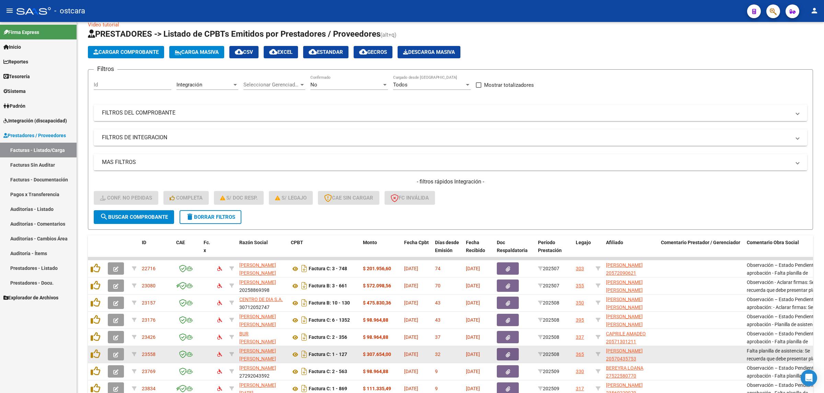
scroll to position [98, 0]
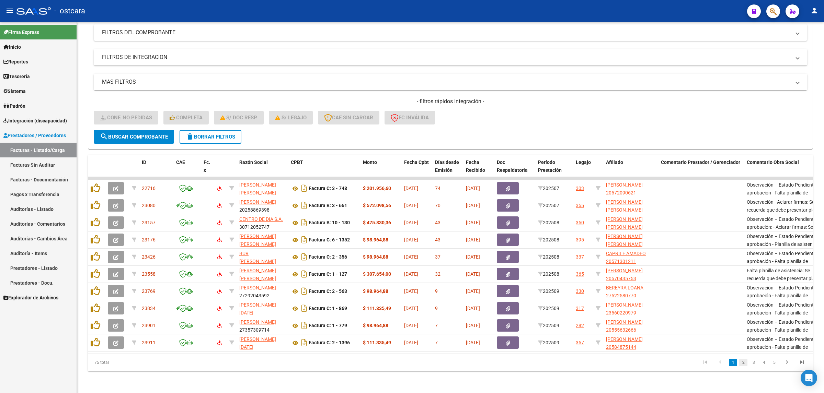
click at [741, 363] on link "2" at bounding box center [743, 363] width 8 height 8
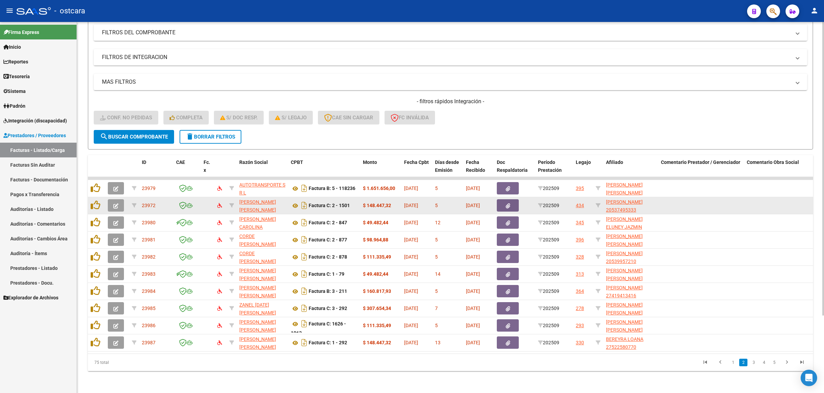
click at [113, 204] on icon "button" at bounding box center [115, 206] width 5 height 5
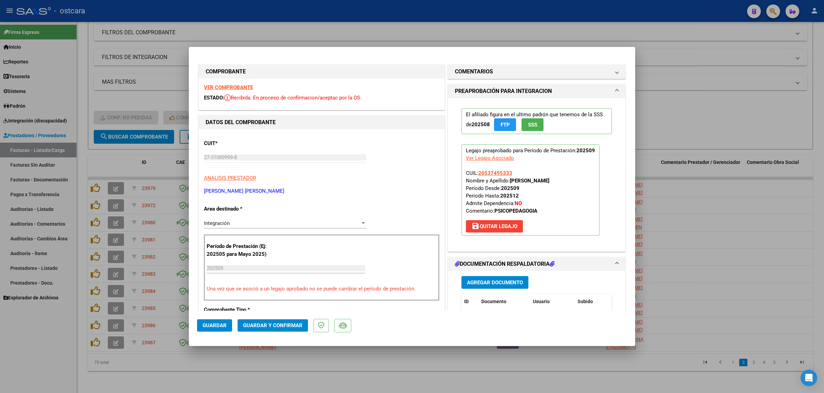
click at [217, 86] on strong "VER COMPROBANTE" at bounding box center [228, 87] width 49 height 6
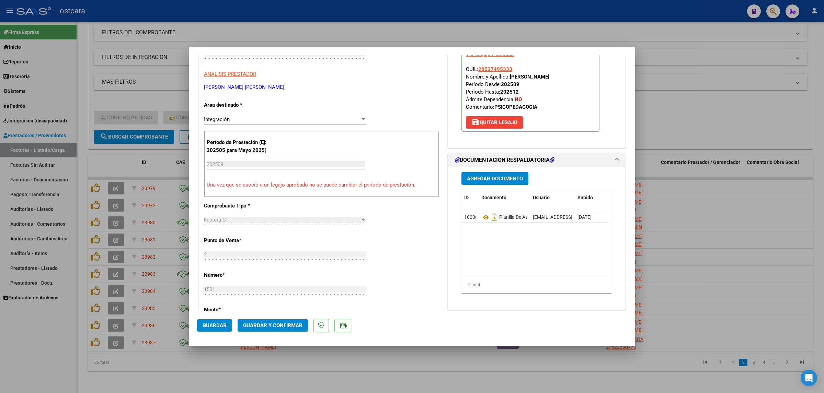
scroll to position [129, 0]
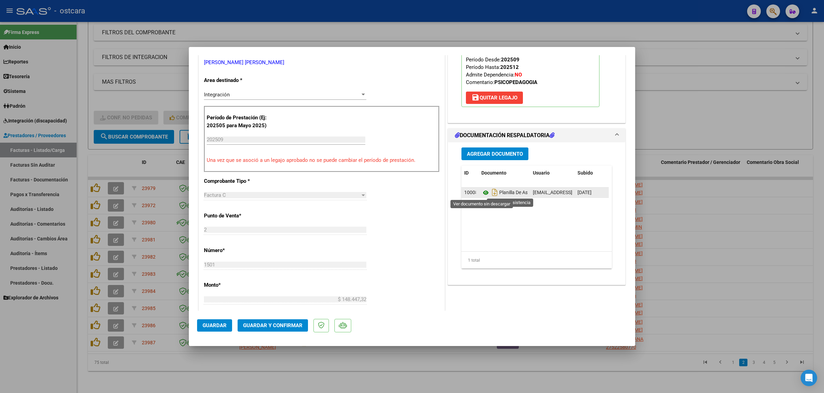
click at [481, 192] on icon at bounding box center [485, 193] width 9 height 8
click at [297, 325] on span "Guardar y Confirmar" at bounding box center [272, 326] width 59 height 6
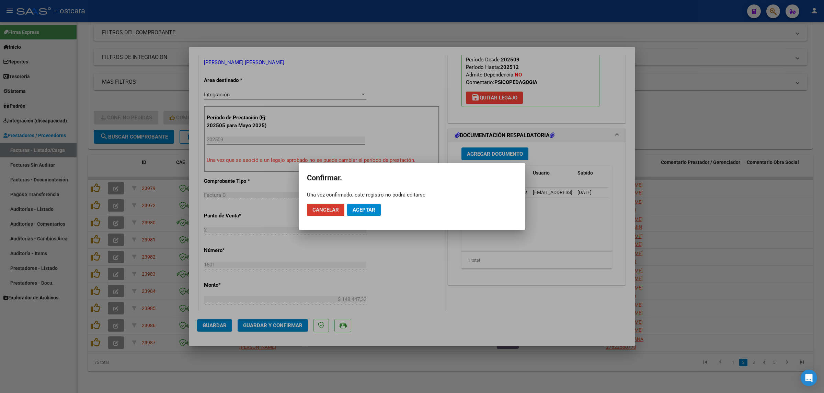
click at [371, 209] on span "Aceptar" at bounding box center [363, 210] width 23 height 6
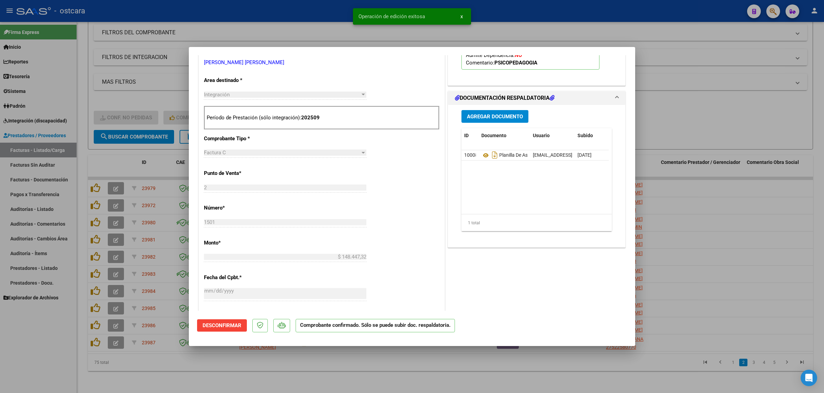
click at [721, 120] on div at bounding box center [412, 196] width 824 height 393
type input "$ 0,00"
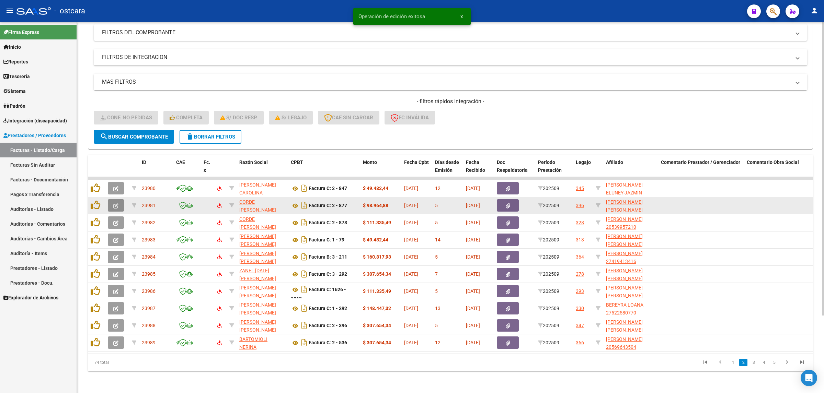
click at [119, 199] on button "button" at bounding box center [116, 205] width 16 height 12
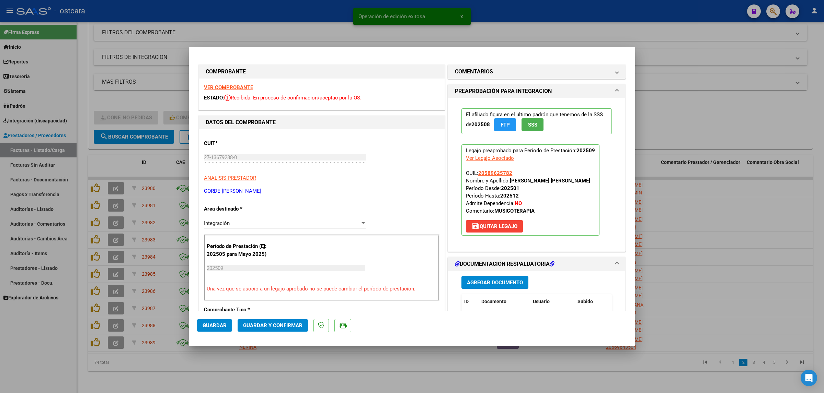
click at [222, 87] on strong "VER COMPROBANTE" at bounding box center [228, 87] width 49 height 6
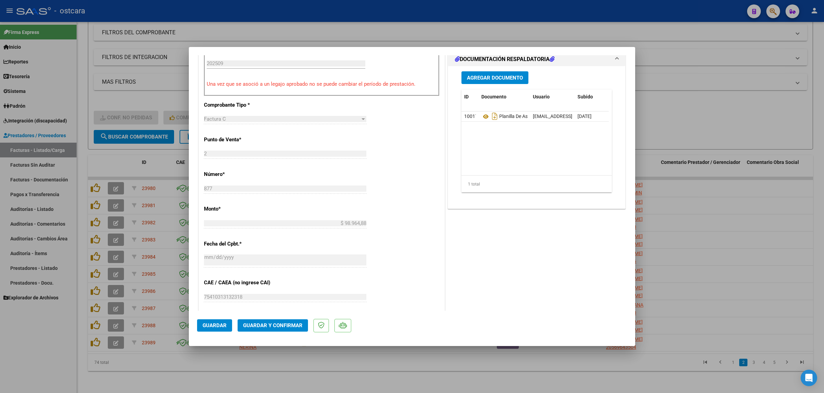
scroll to position [214, 0]
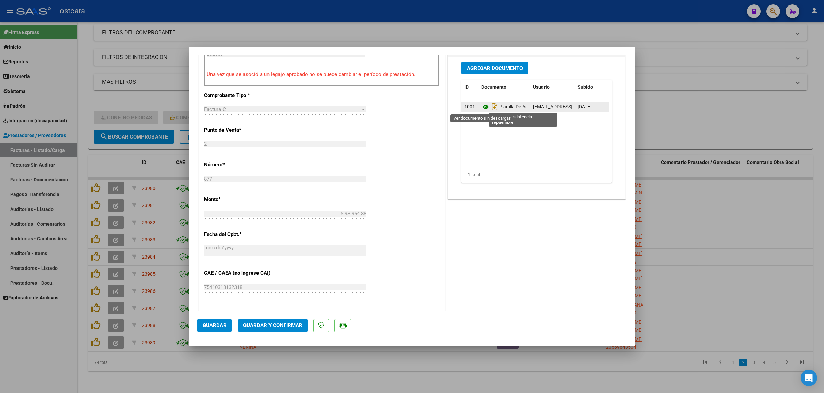
click at [481, 106] on icon at bounding box center [485, 107] width 9 height 8
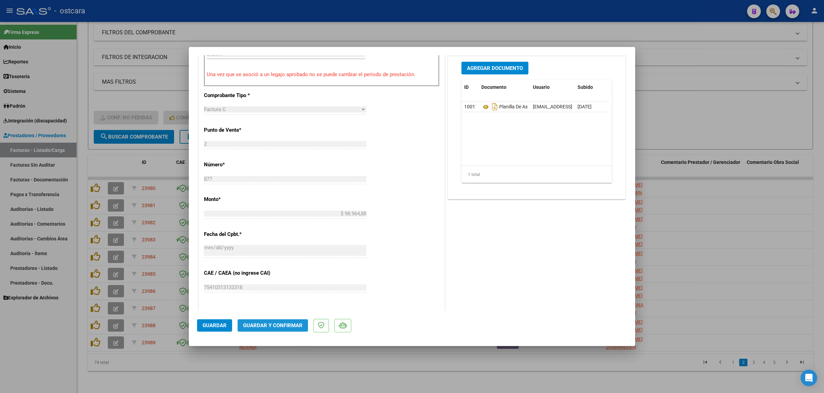
click at [281, 324] on span "Guardar y Confirmar" at bounding box center [272, 326] width 59 height 6
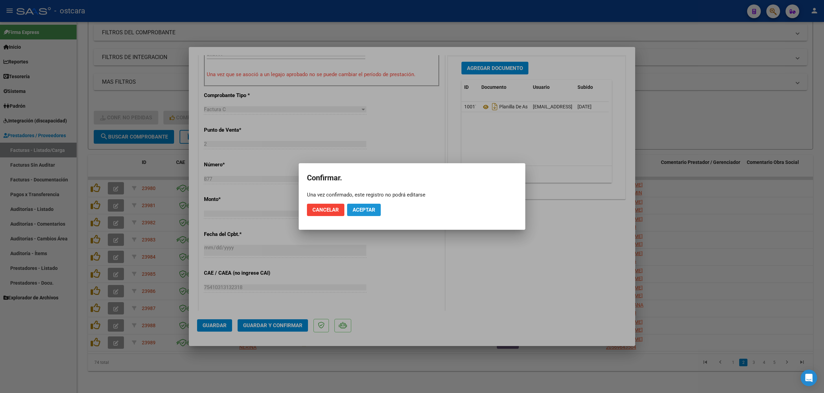
click at [373, 210] on span "Aceptar" at bounding box center [363, 210] width 23 height 6
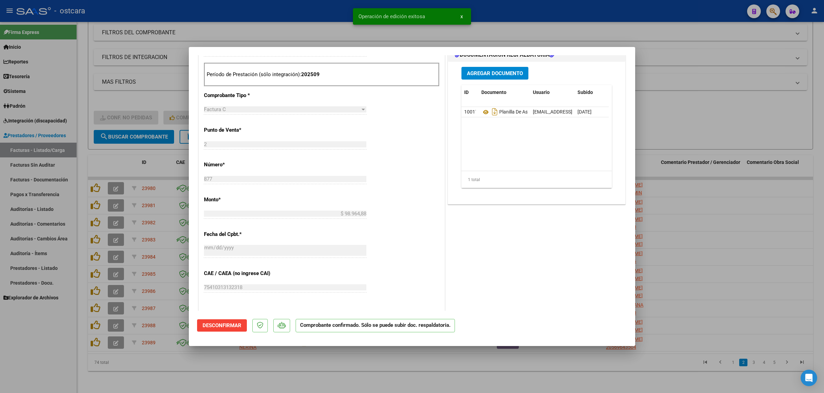
click at [756, 130] on div at bounding box center [412, 196] width 824 height 393
type input "$ 0,00"
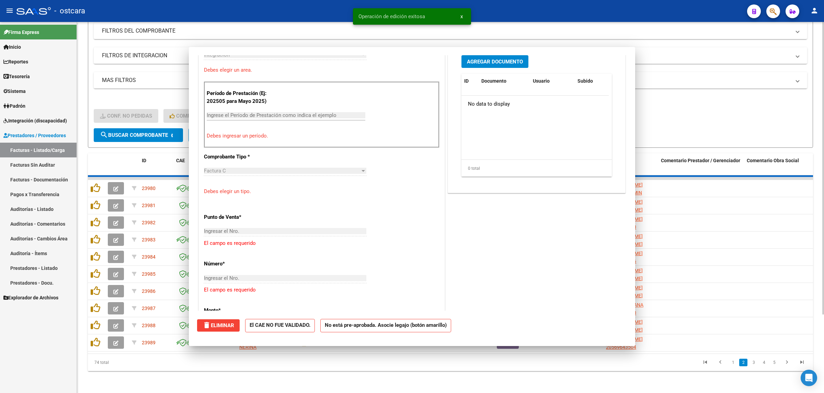
scroll to position [299, 0]
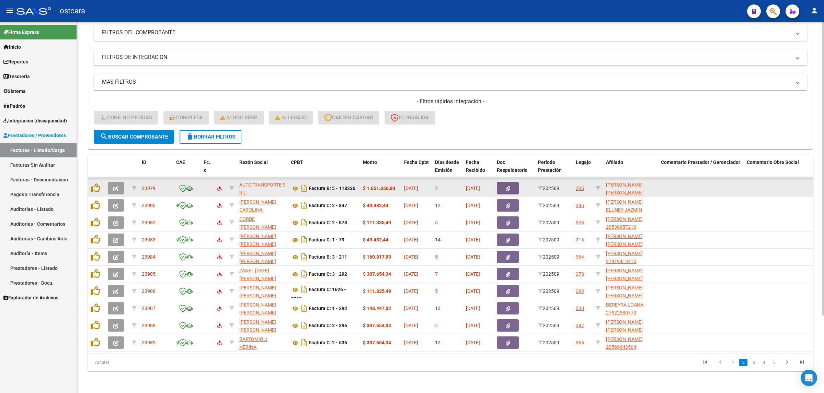
click at [123, 182] on button "button" at bounding box center [116, 188] width 16 height 12
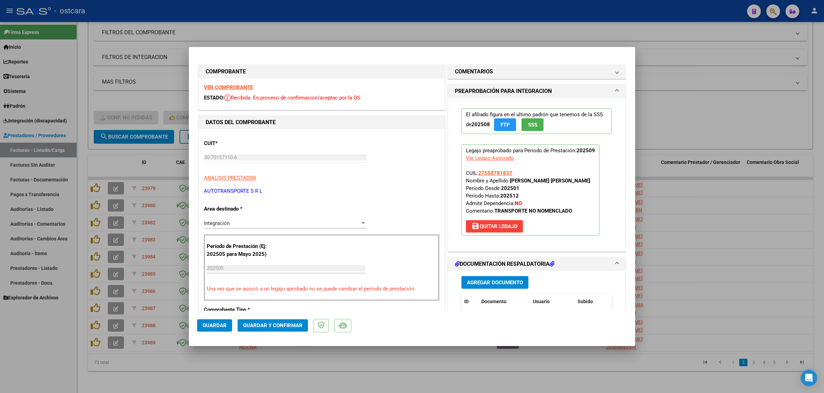
click at [240, 88] on strong "VER COMPROBANTE" at bounding box center [228, 87] width 49 height 6
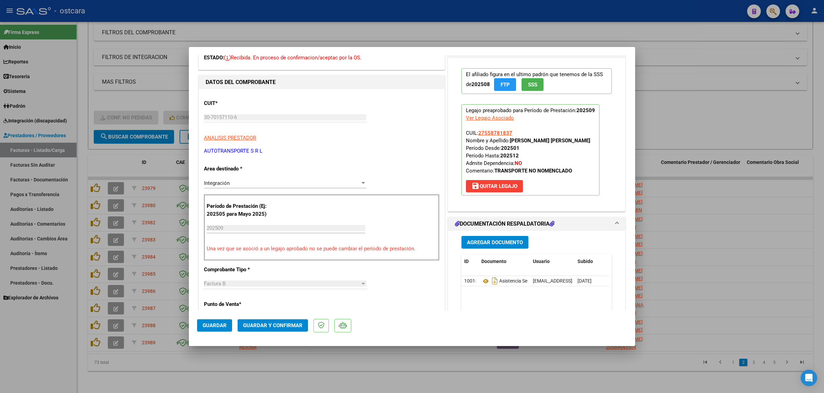
scroll to position [129, 0]
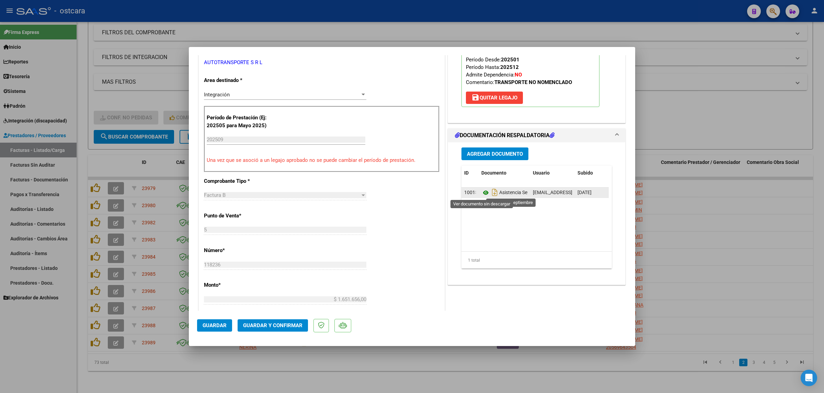
click at [481, 194] on icon at bounding box center [485, 193] width 9 height 8
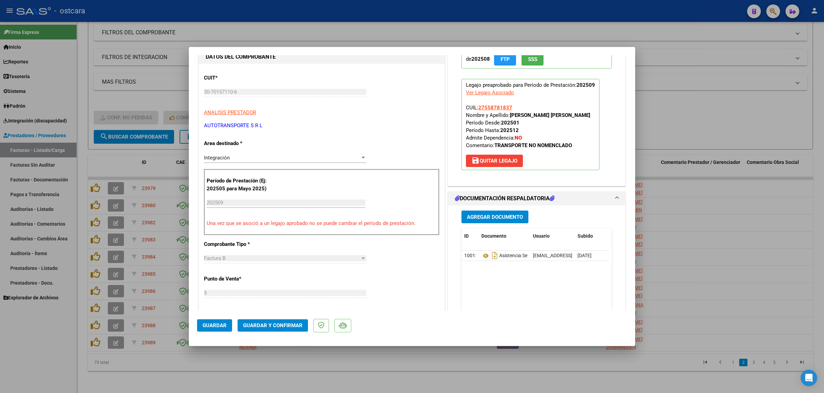
scroll to position [0, 0]
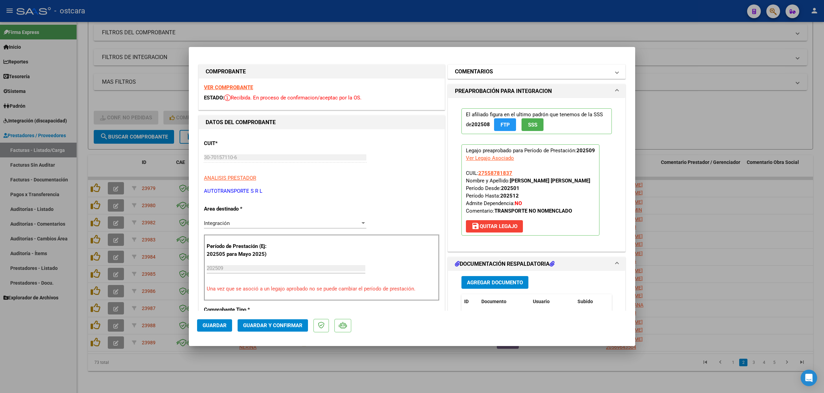
click at [503, 69] on mat-panel-title "COMENTARIOS" at bounding box center [532, 72] width 155 height 8
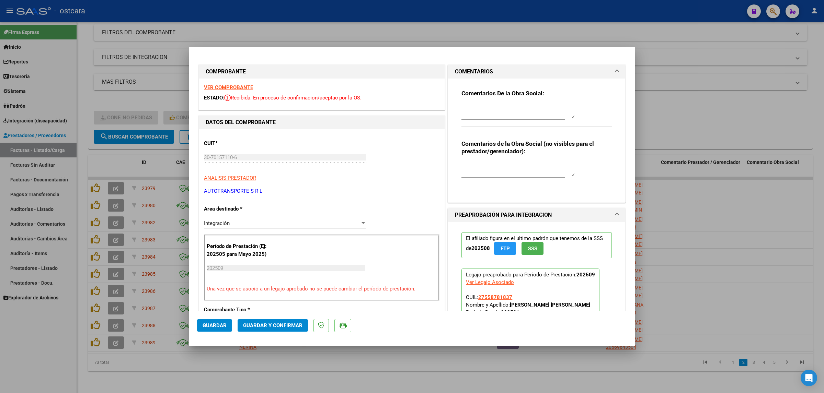
click at [502, 112] on textarea at bounding box center [517, 112] width 113 height 14
paste textarea "Recordar indicar vinculo del firmante en las planillas de asistencia."
type textarea "Recordar indicar vinculo del firmante en las planillas de asistencia."
click at [290, 324] on span "Guardar y Confirmar" at bounding box center [272, 326] width 59 height 6
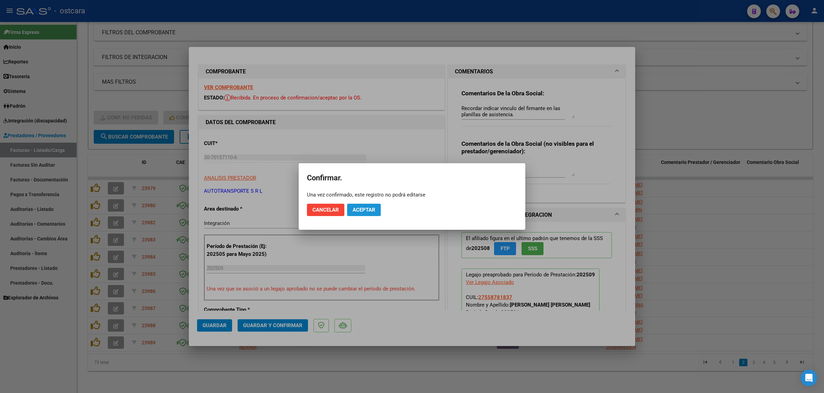
click at [359, 211] on span "Aceptar" at bounding box center [363, 210] width 23 height 6
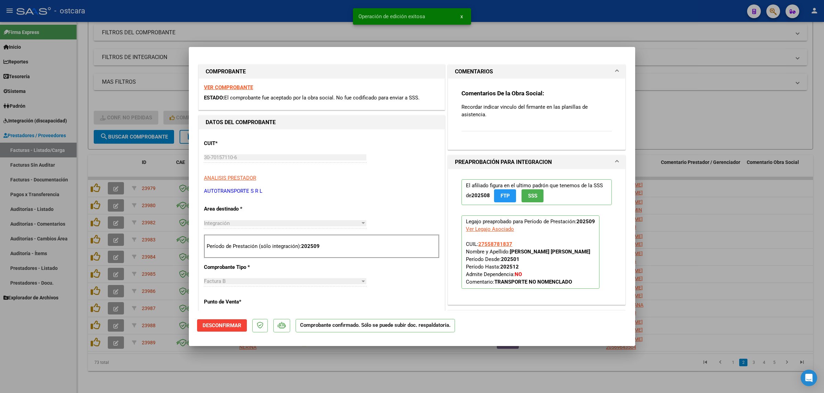
click at [761, 210] on div at bounding box center [412, 196] width 824 height 393
type input "$ 0,00"
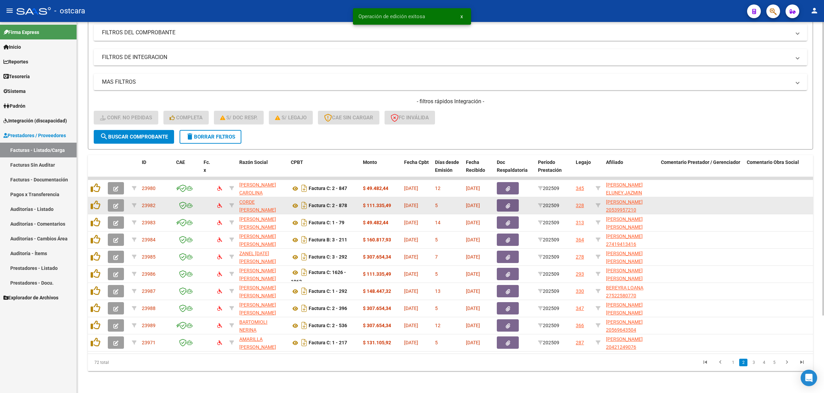
click at [115, 204] on icon "button" at bounding box center [115, 206] width 5 height 5
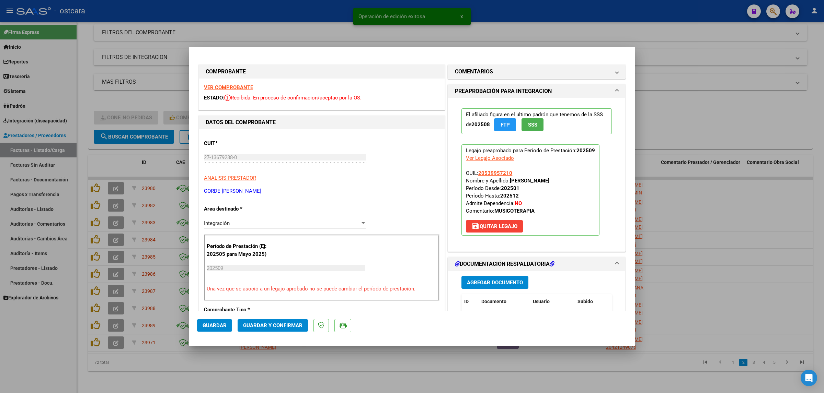
click at [221, 88] on strong "VER COMPROBANTE" at bounding box center [228, 87] width 49 height 6
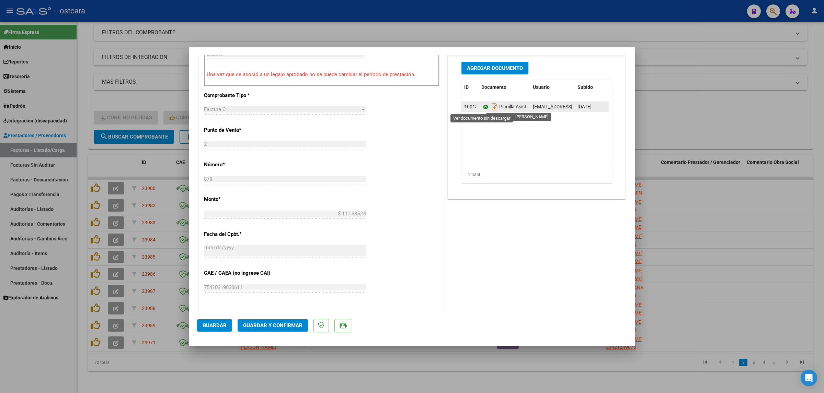
click at [481, 105] on icon at bounding box center [485, 107] width 9 height 8
click at [287, 321] on button "Guardar y Confirmar" at bounding box center [272, 326] width 70 height 12
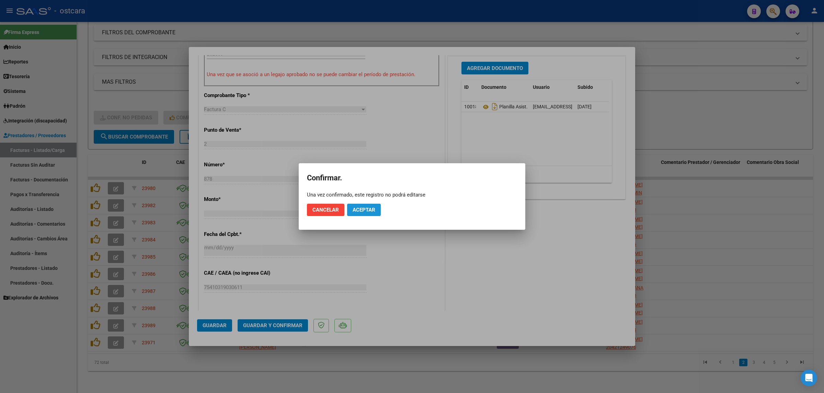
click at [369, 205] on button "Aceptar" at bounding box center [364, 210] width 34 height 12
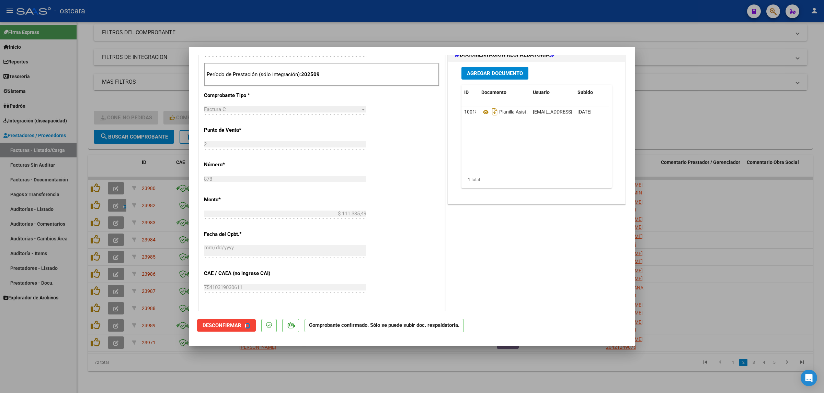
click at [707, 117] on div at bounding box center [412, 196] width 824 height 393
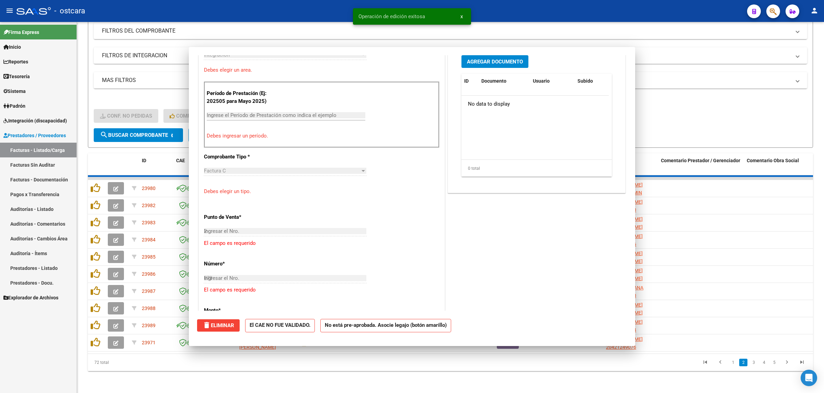
type input "$ 0,00"
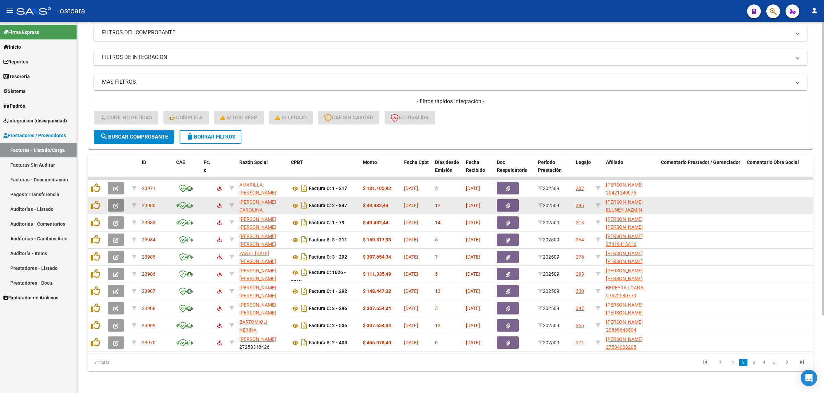
click at [119, 199] on button "button" at bounding box center [116, 205] width 16 height 12
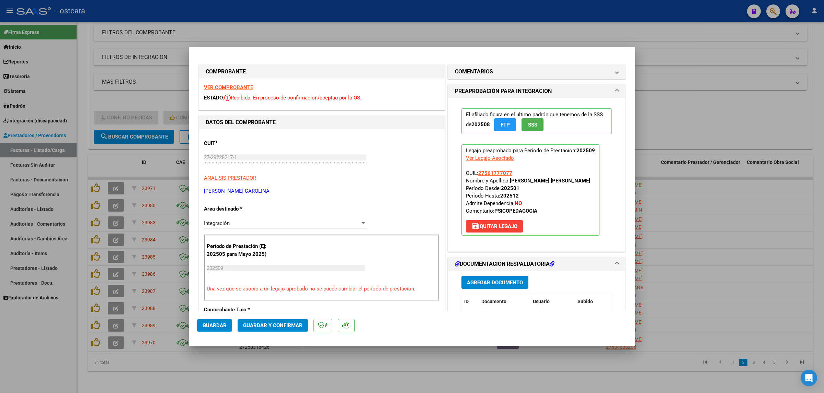
click at [232, 88] on strong "VER COMPROBANTE" at bounding box center [228, 87] width 49 height 6
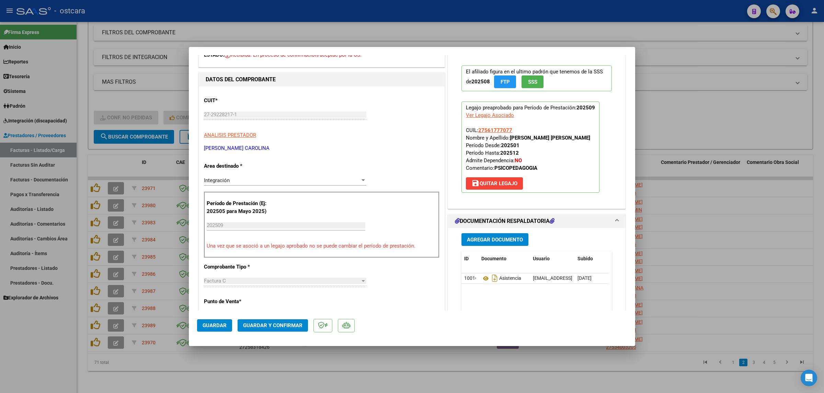
scroll to position [172, 0]
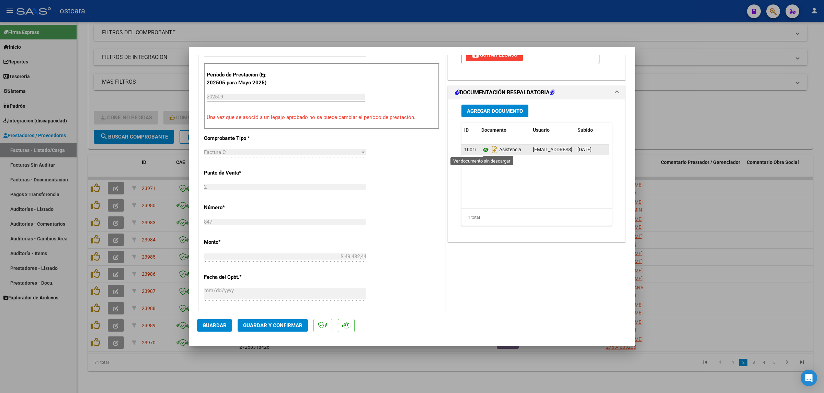
click at [481, 151] on icon at bounding box center [485, 150] width 9 height 8
click at [285, 324] on span "Guardar y Confirmar" at bounding box center [272, 326] width 59 height 6
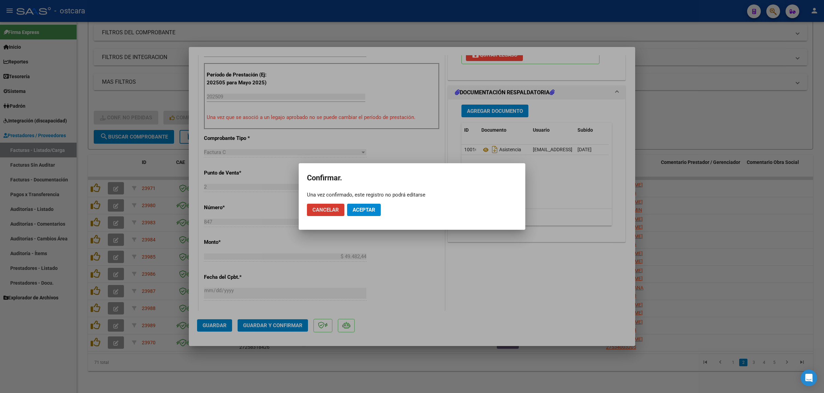
click at [368, 206] on button "Aceptar" at bounding box center [364, 210] width 34 height 12
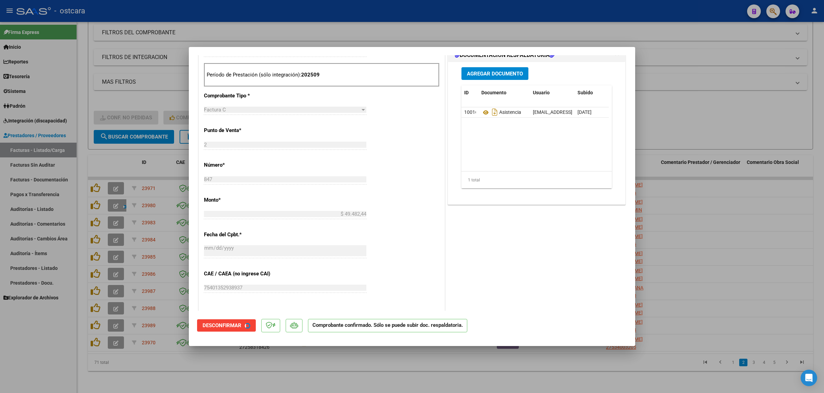
click at [763, 93] on div at bounding box center [412, 196] width 824 height 393
type input "$ 0,00"
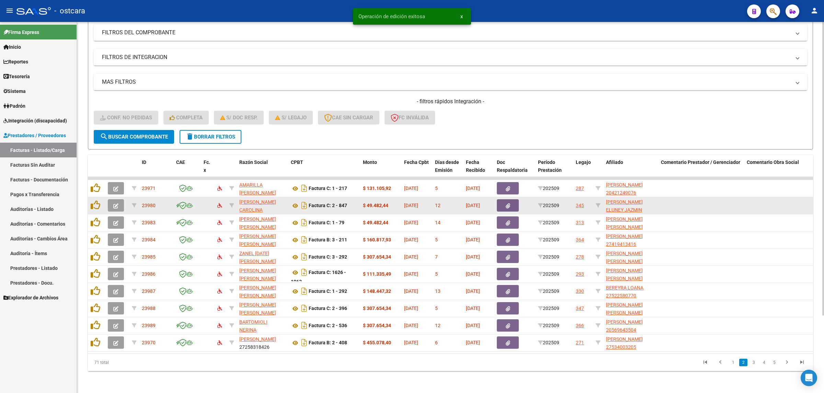
click at [114, 202] on span "button" at bounding box center [115, 205] width 5 height 6
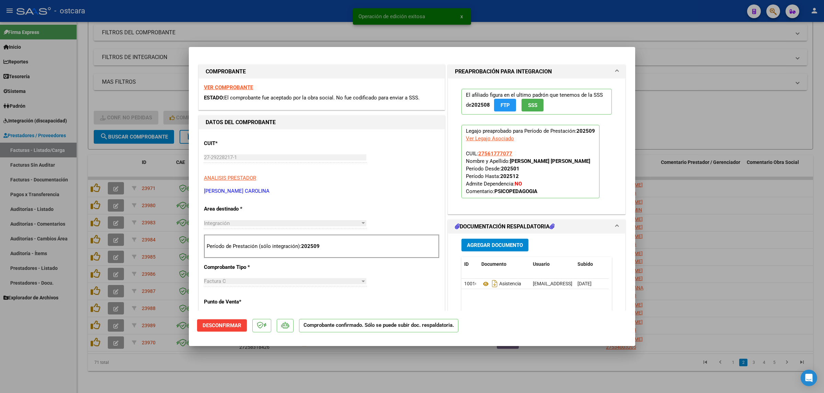
click at [735, 160] on div at bounding box center [412, 196] width 824 height 393
type input "$ 0,00"
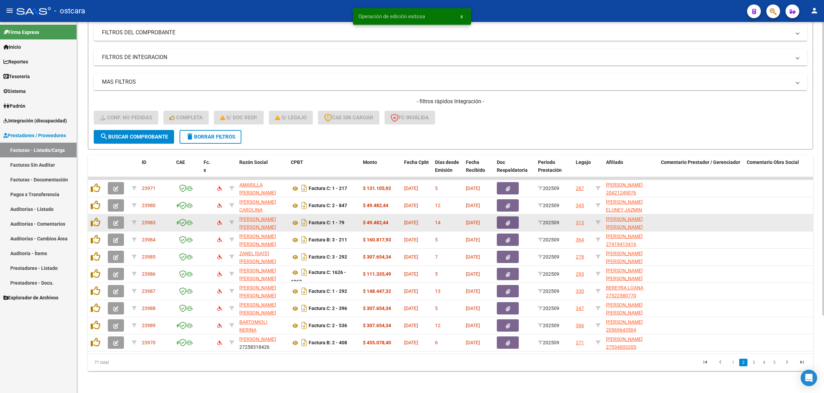
click at [112, 217] on button "button" at bounding box center [116, 223] width 16 height 12
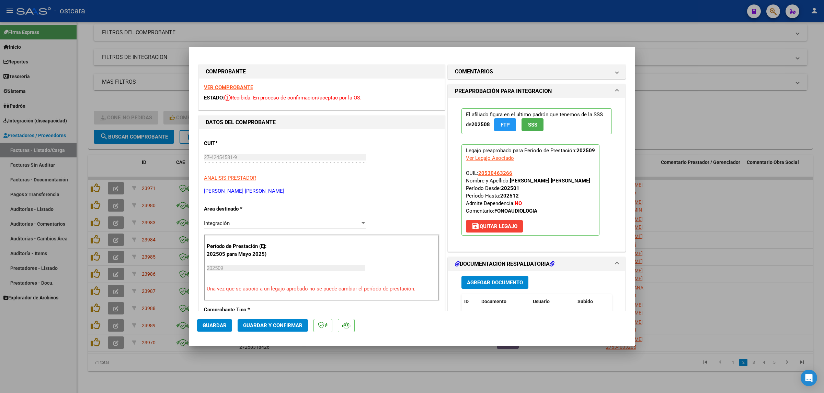
click at [243, 88] on strong "VER COMPROBANTE" at bounding box center [228, 87] width 49 height 6
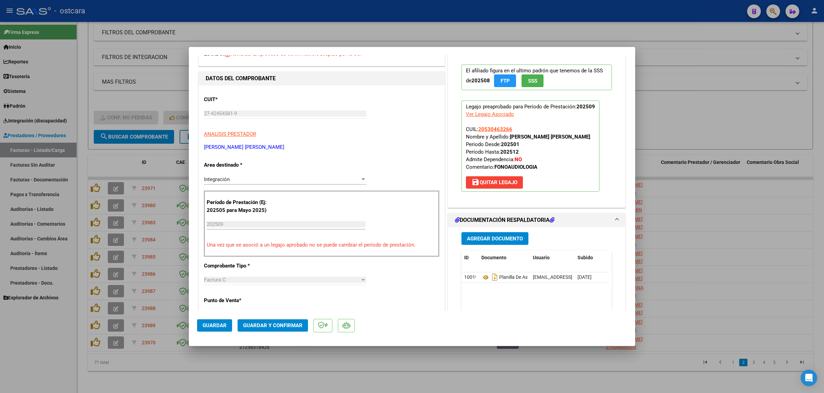
scroll to position [129, 0]
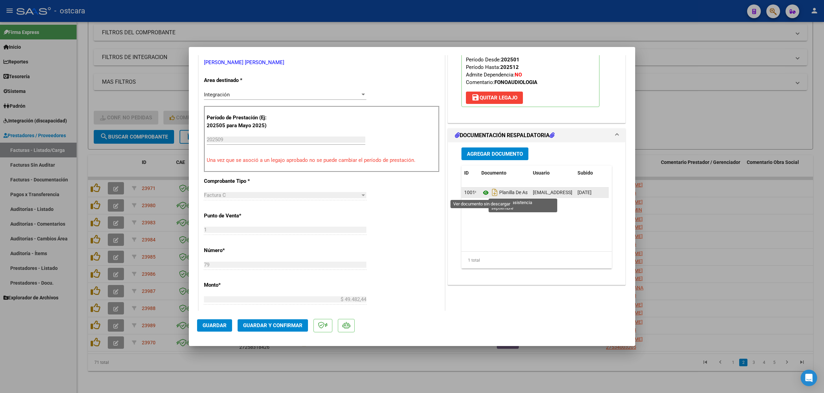
click at [484, 194] on icon at bounding box center [485, 193] width 9 height 8
click at [276, 330] on button "Guardar y Confirmar" at bounding box center [272, 326] width 70 height 12
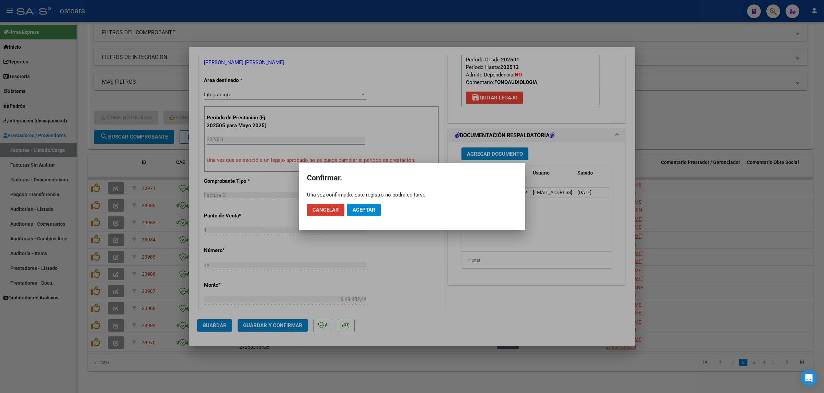
click at [371, 210] on span "Aceptar" at bounding box center [363, 210] width 23 height 6
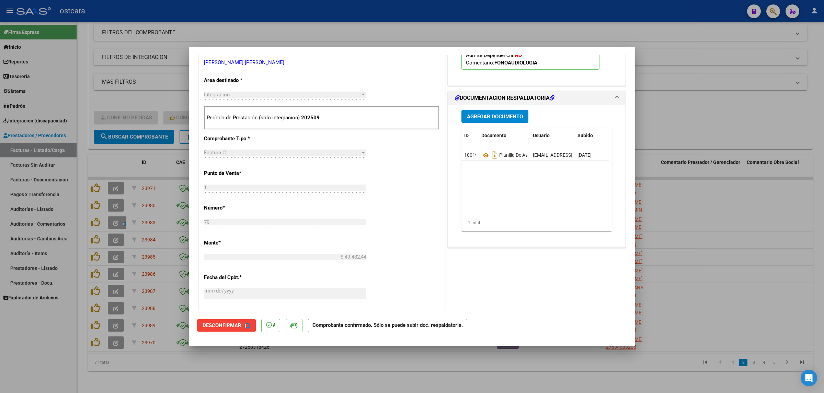
click at [739, 182] on div at bounding box center [412, 196] width 824 height 393
type input "$ 0,00"
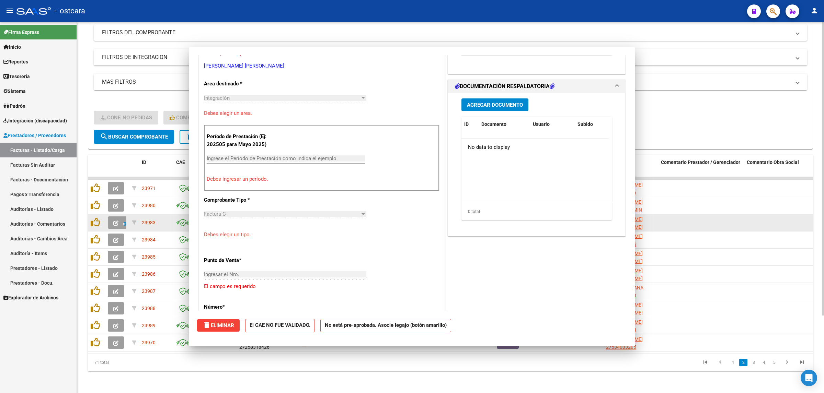
scroll to position [132, 0]
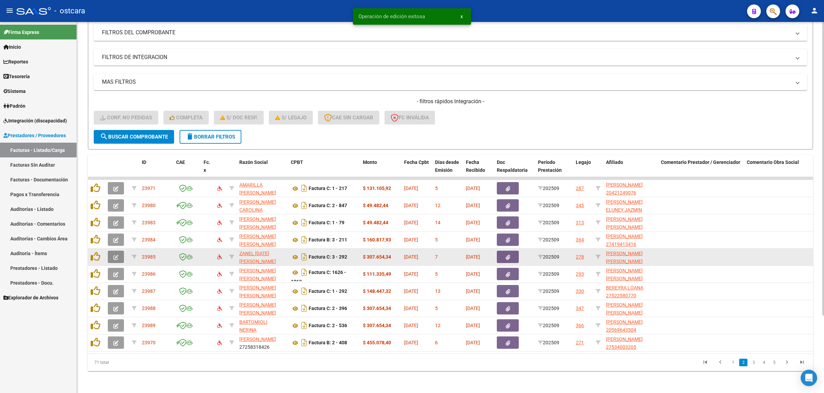
click at [118, 255] on icon "button" at bounding box center [115, 257] width 5 height 5
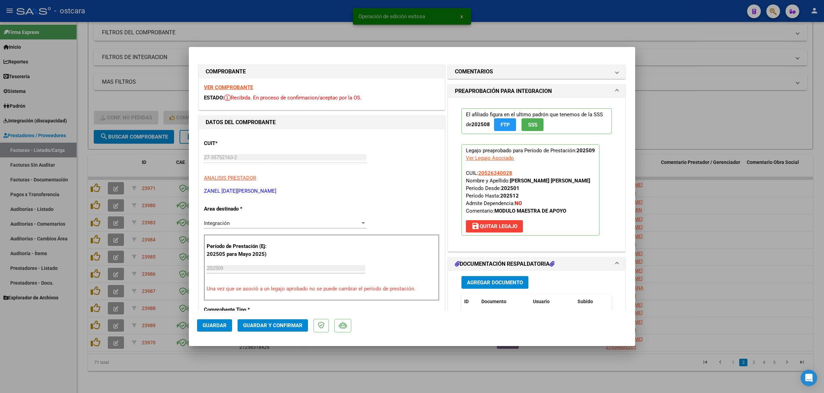
click at [239, 88] on strong "VER COMPROBANTE" at bounding box center [228, 87] width 49 height 6
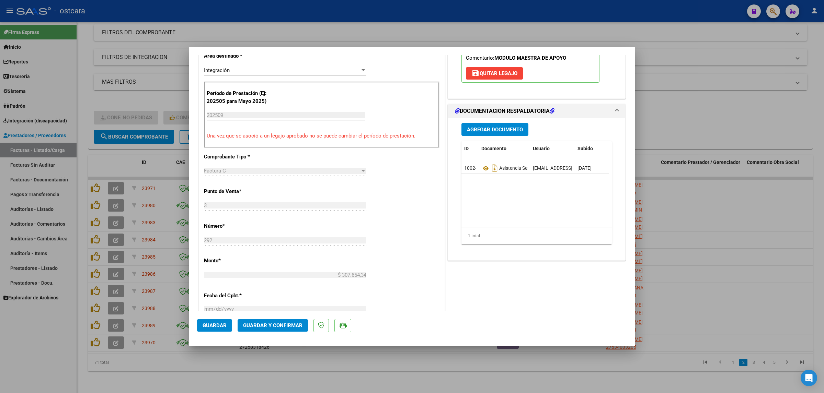
scroll to position [172, 0]
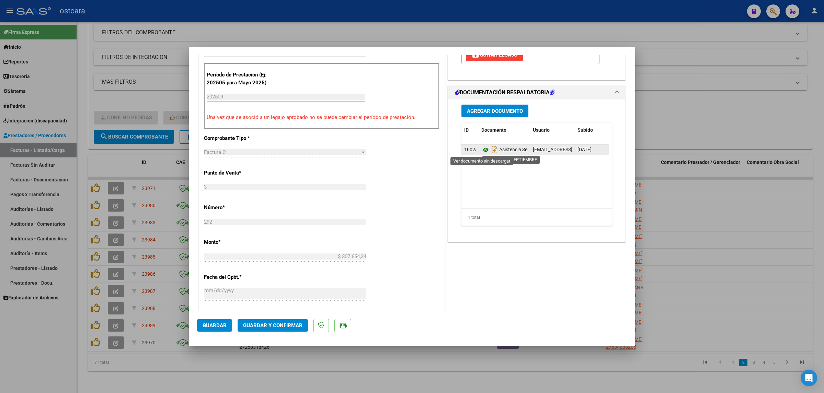
click at [481, 150] on icon at bounding box center [485, 150] width 9 height 8
click at [283, 324] on span "Guardar y Confirmar" at bounding box center [272, 326] width 59 height 6
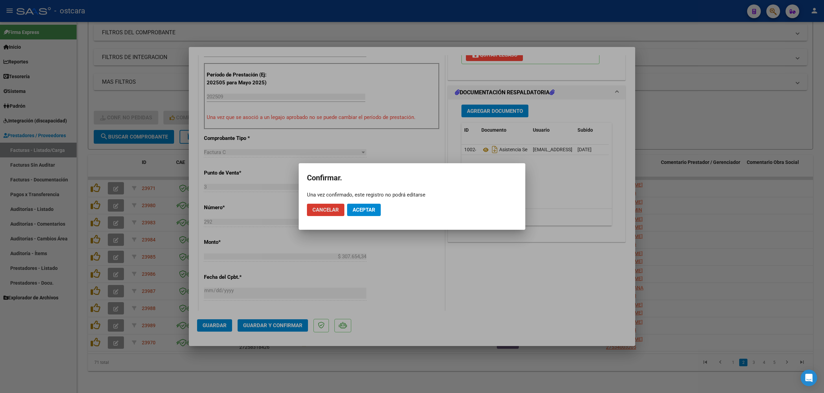
click at [365, 208] on span "Aceptar" at bounding box center [363, 210] width 23 height 6
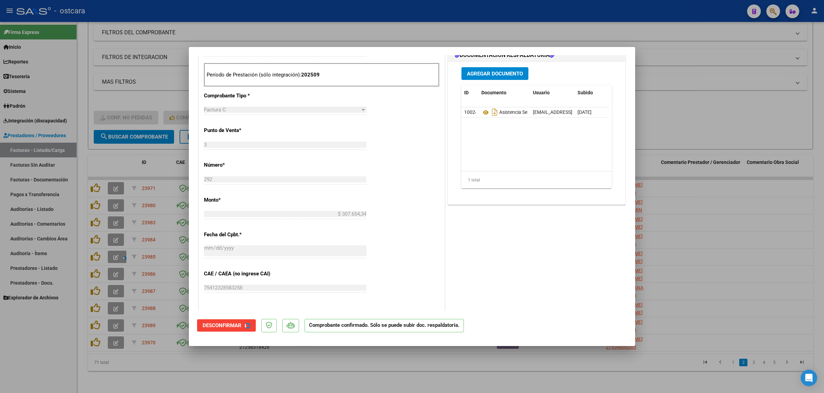
click at [746, 210] on div at bounding box center [412, 196] width 824 height 393
type input "$ 0,00"
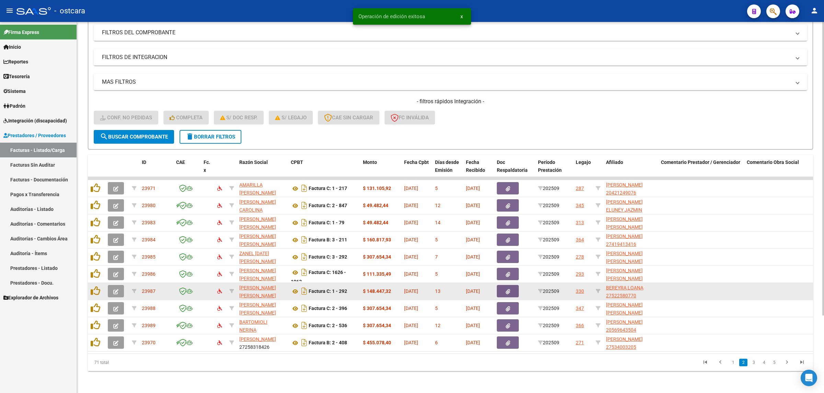
click at [114, 289] on icon "button" at bounding box center [115, 291] width 5 height 5
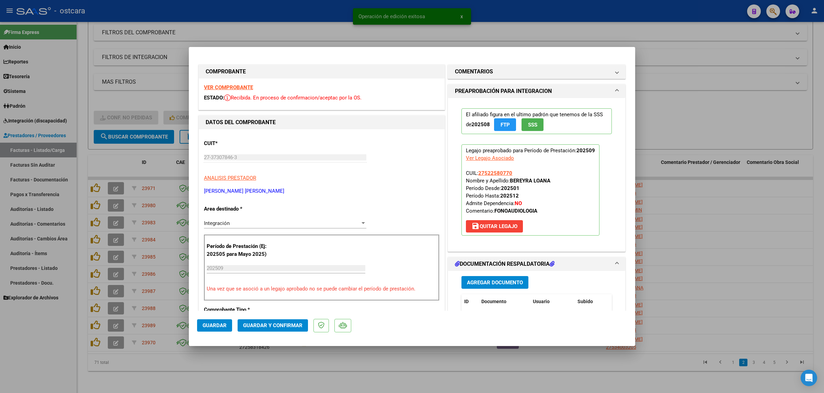
click at [225, 88] on strong "VER COMPROBANTE" at bounding box center [228, 87] width 49 height 6
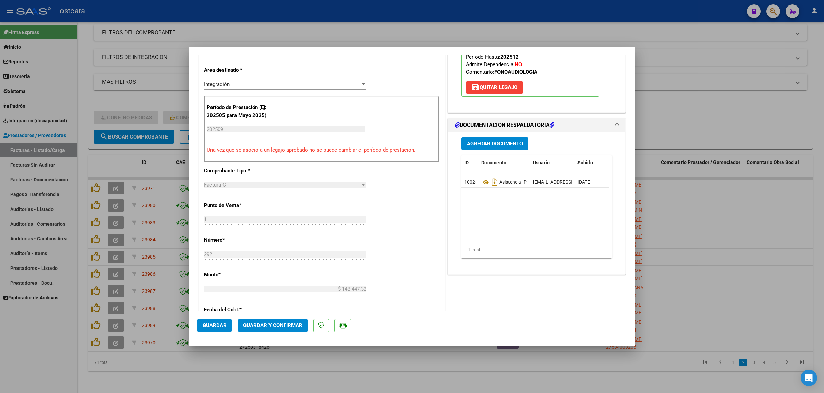
scroll to position [172, 0]
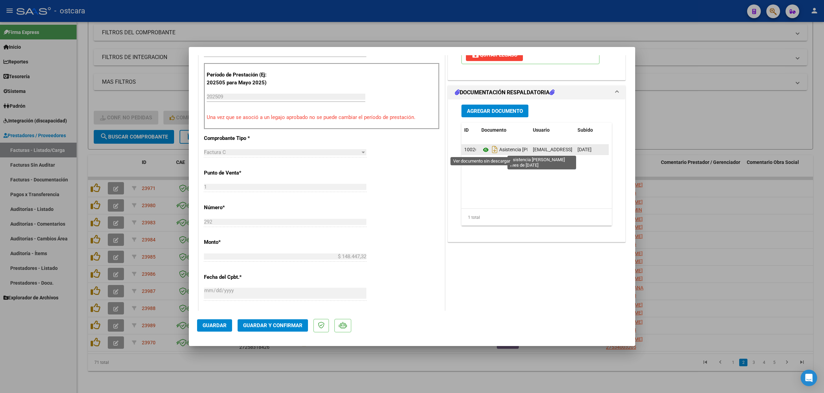
click at [481, 148] on icon at bounding box center [485, 150] width 9 height 8
click at [279, 324] on span "Guardar y Confirmar" at bounding box center [272, 326] width 59 height 6
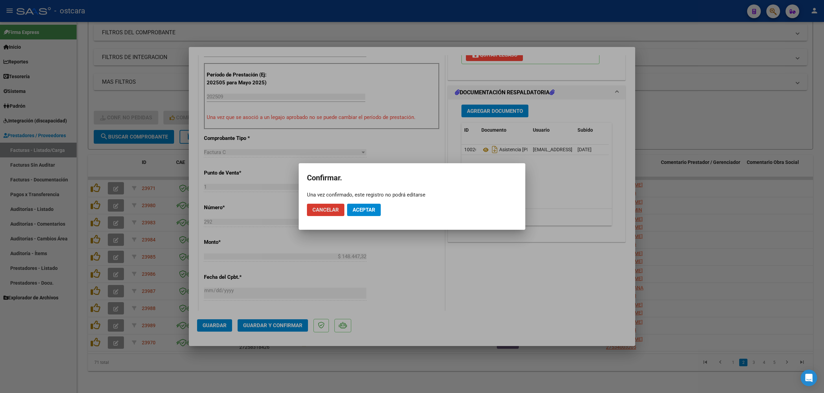
click at [360, 209] on span "Aceptar" at bounding box center [363, 210] width 23 height 6
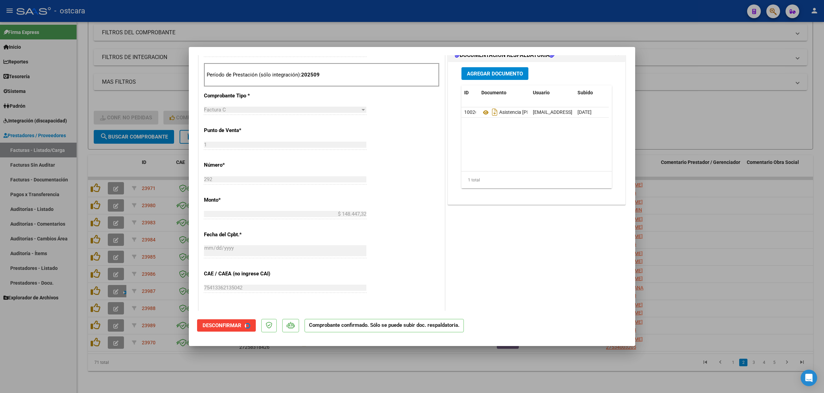
click at [771, 207] on div at bounding box center [412, 196] width 824 height 393
type input "$ 0,00"
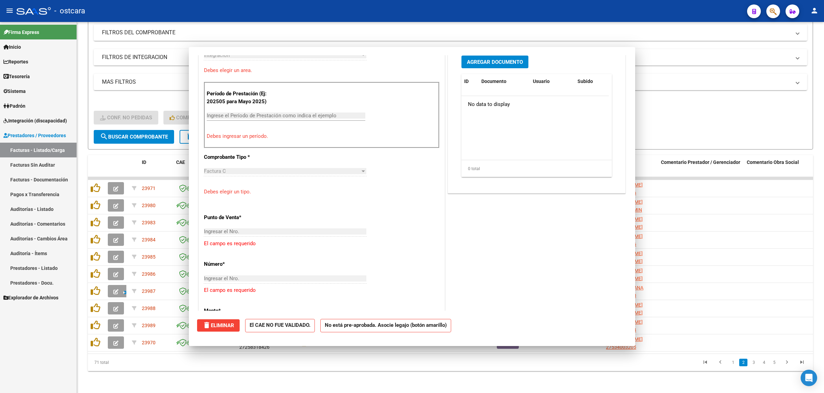
scroll to position [184, 0]
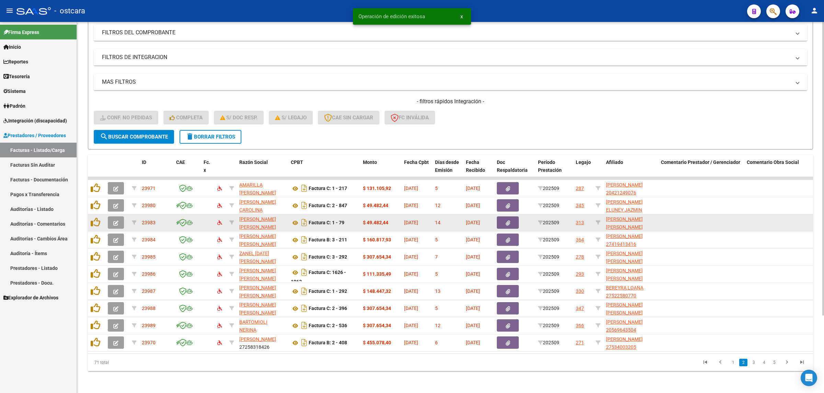
click at [117, 221] on icon "button" at bounding box center [115, 223] width 5 height 5
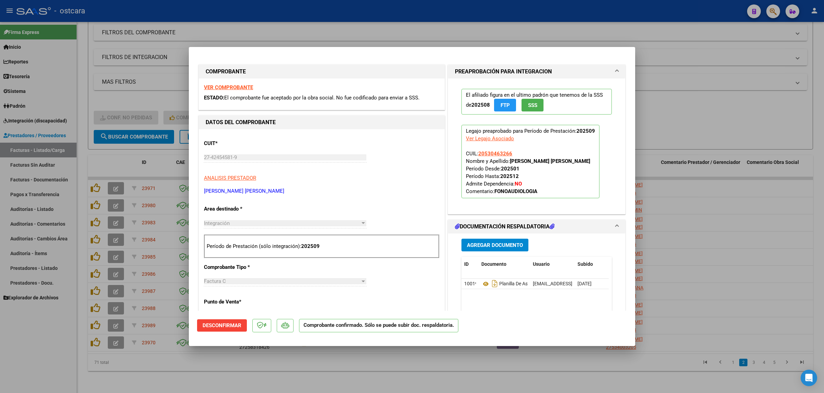
click at [726, 118] on div at bounding box center [412, 196] width 824 height 393
type input "$ 0,00"
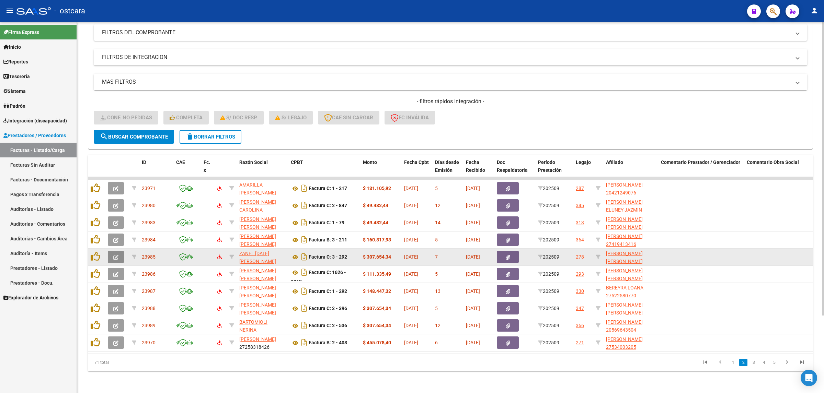
click at [115, 255] on icon "button" at bounding box center [115, 257] width 5 height 5
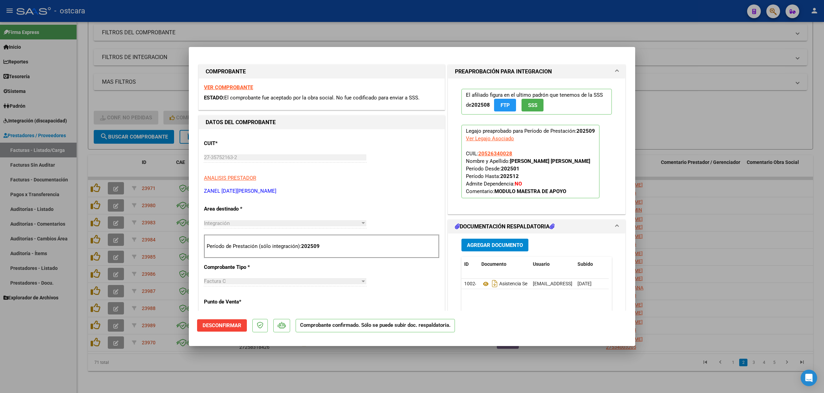
click at [764, 140] on div at bounding box center [412, 196] width 824 height 393
type input "$ 0,00"
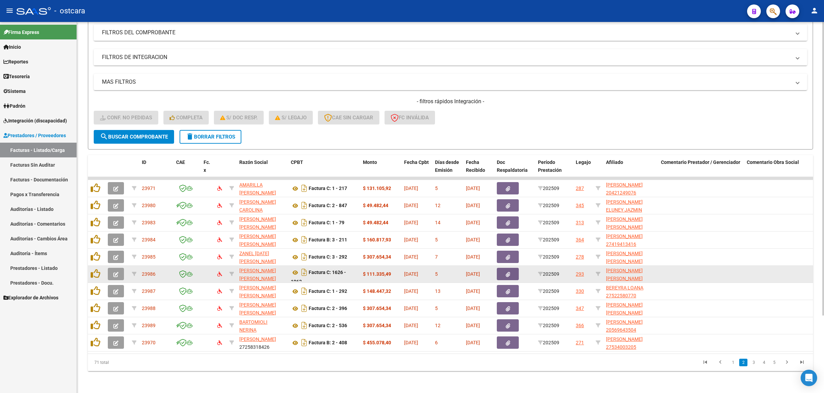
click at [117, 272] on icon "button" at bounding box center [115, 274] width 5 height 5
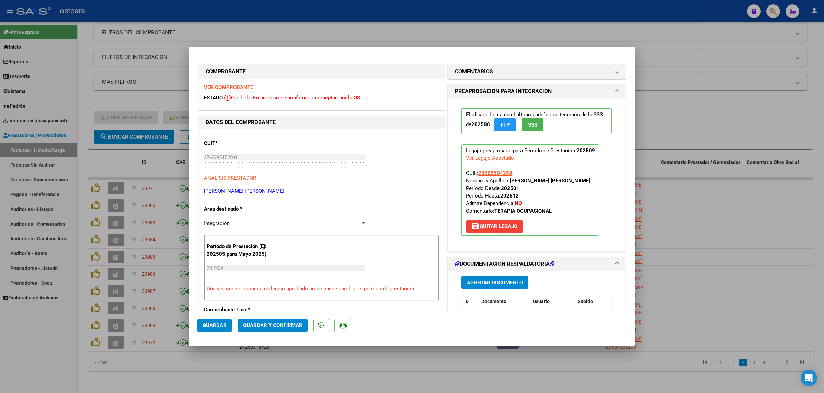
click at [229, 86] on strong "VER COMPROBANTE" at bounding box center [228, 87] width 49 height 6
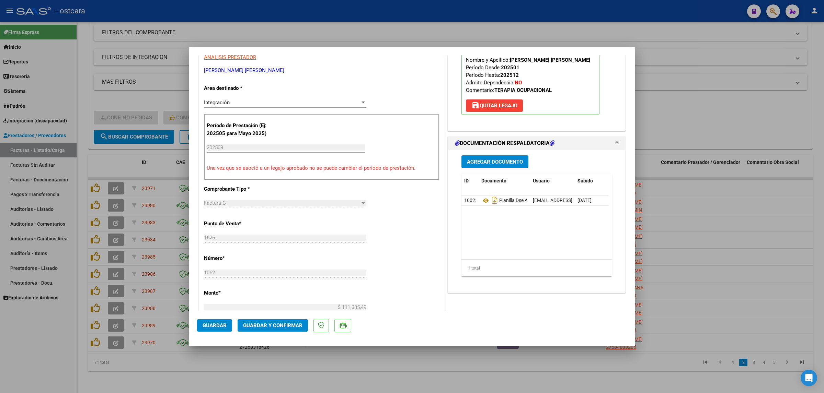
scroll to position [129, 0]
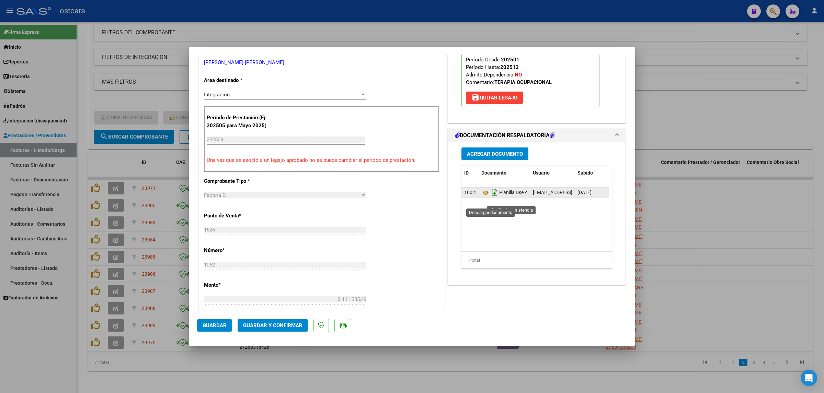
click at [490, 198] on icon "Descargar documento" at bounding box center [494, 192] width 9 height 11
click at [483, 197] on icon at bounding box center [485, 193] width 9 height 8
click at [268, 324] on span "Guardar y Confirmar" at bounding box center [272, 326] width 59 height 6
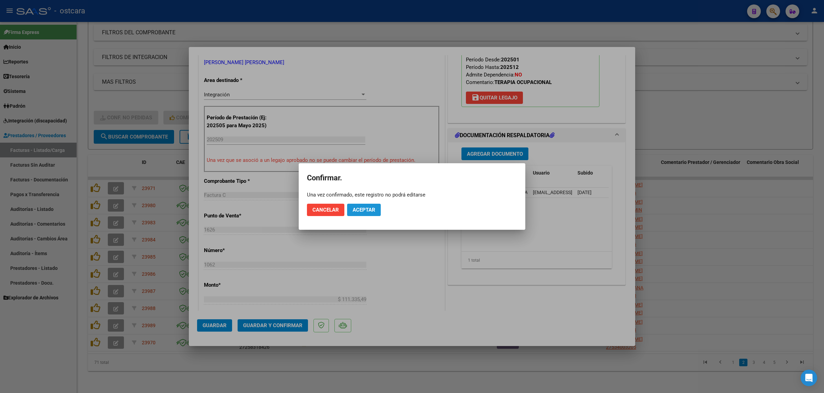
click at [374, 210] on span "Aceptar" at bounding box center [363, 210] width 23 height 6
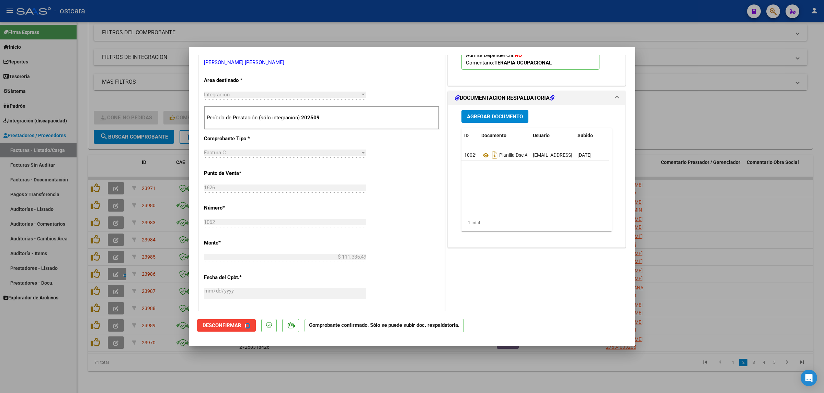
click at [703, 148] on div at bounding box center [412, 196] width 824 height 393
type input "$ 0,00"
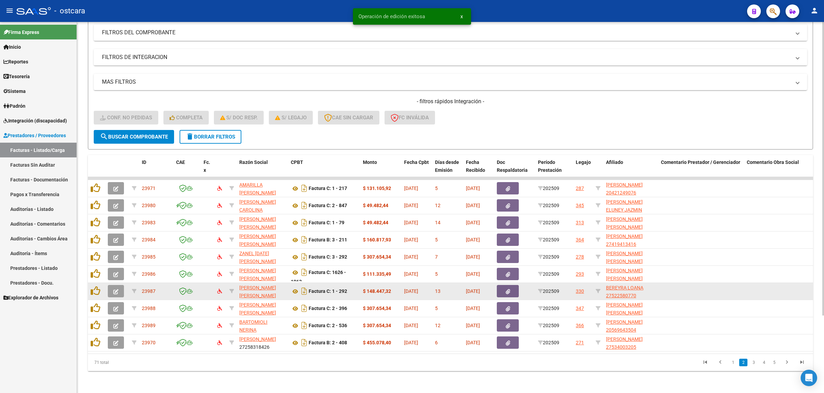
click at [114, 289] on icon "button" at bounding box center [115, 291] width 5 height 5
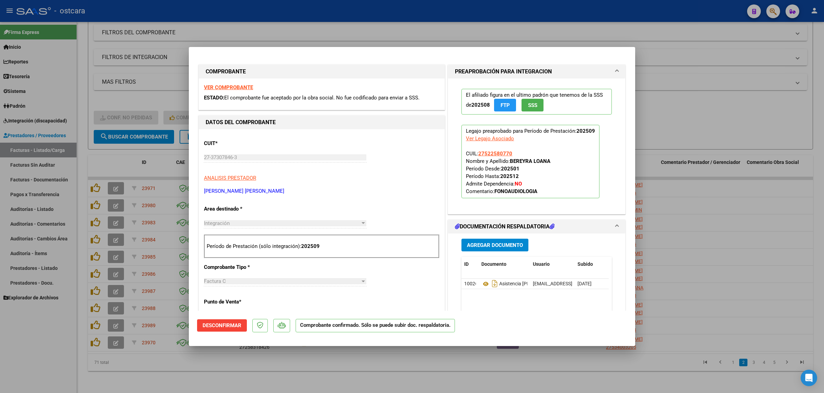
click at [216, 88] on strong "VER COMPROBANTE" at bounding box center [228, 87] width 49 height 6
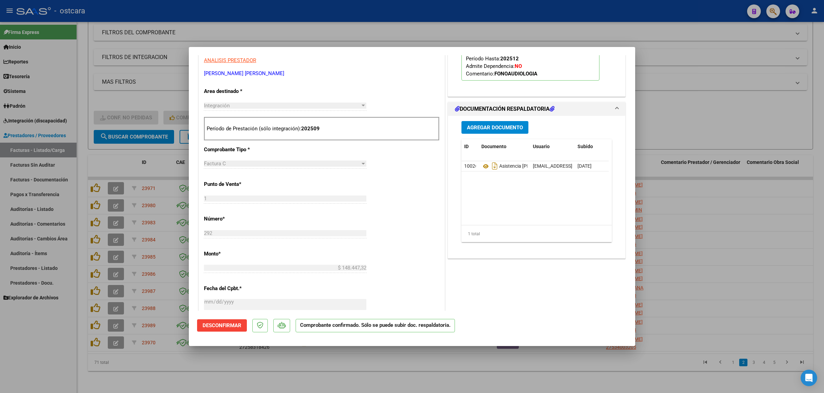
scroll to position [129, 0]
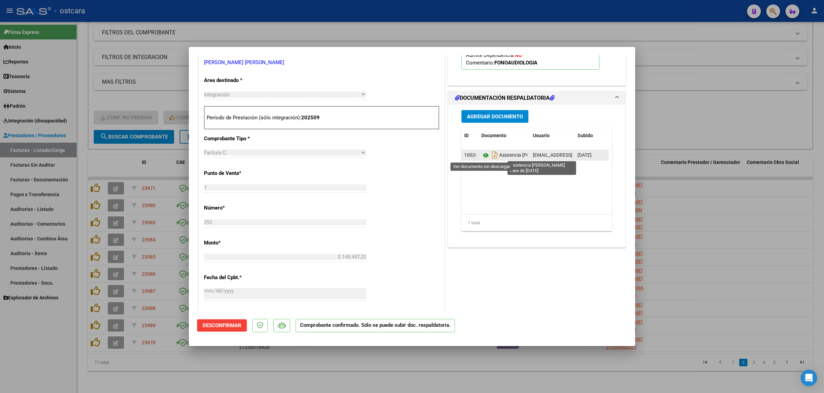
click at [483, 155] on icon at bounding box center [485, 155] width 9 height 8
click at [711, 256] on div at bounding box center [412, 196] width 824 height 393
type input "$ 0,00"
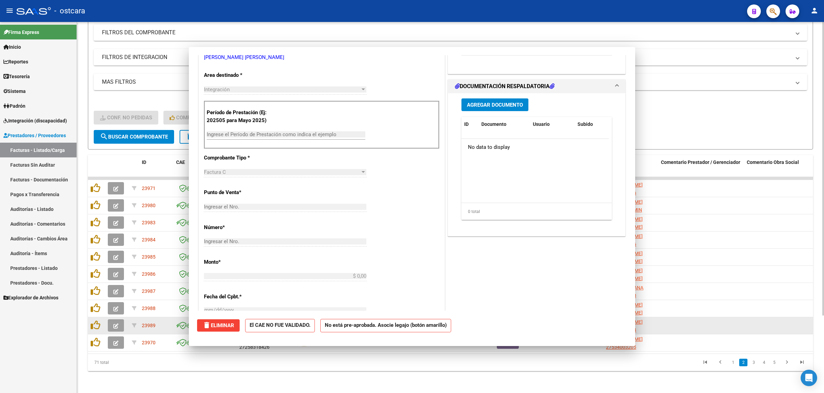
scroll to position [0, 0]
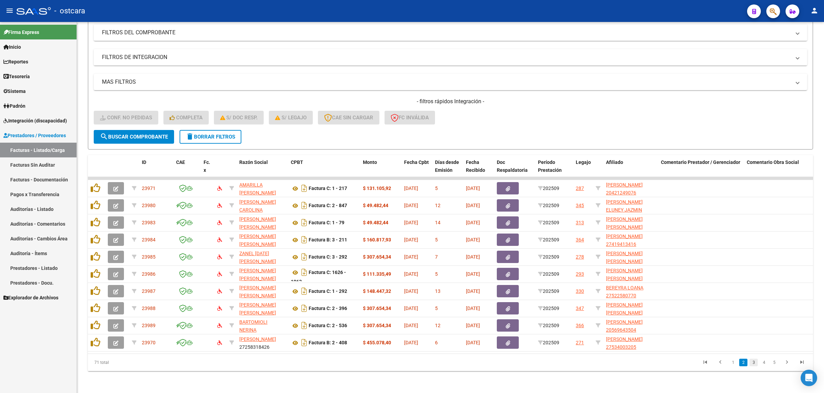
click at [753, 362] on link "3" at bounding box center [753, 363] width 8 height 8
click at [740, 364] on link "2" at bounding box center [743, 363] width 8 height 8
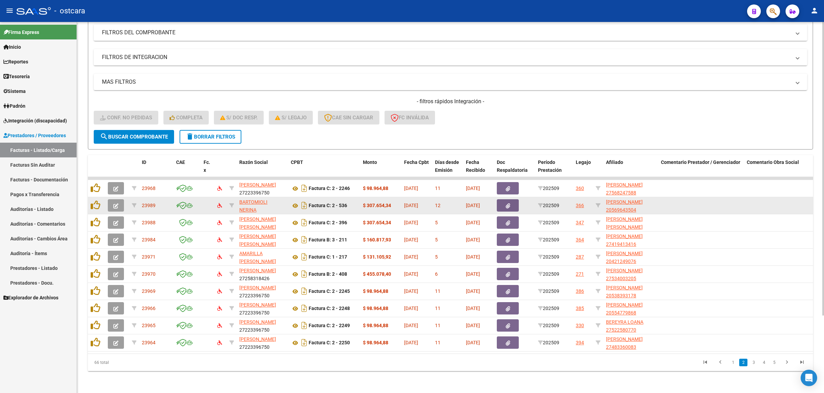
click at [112, 199] on button "button" at bounding box center [116, 205] width 16 height 12
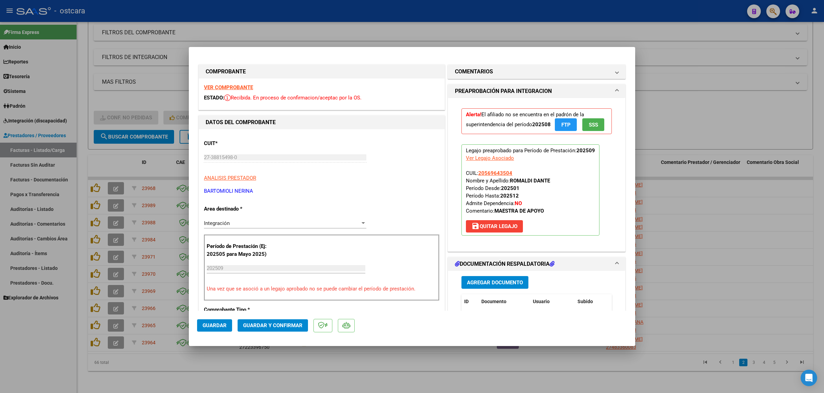
type input "$ 0,00"
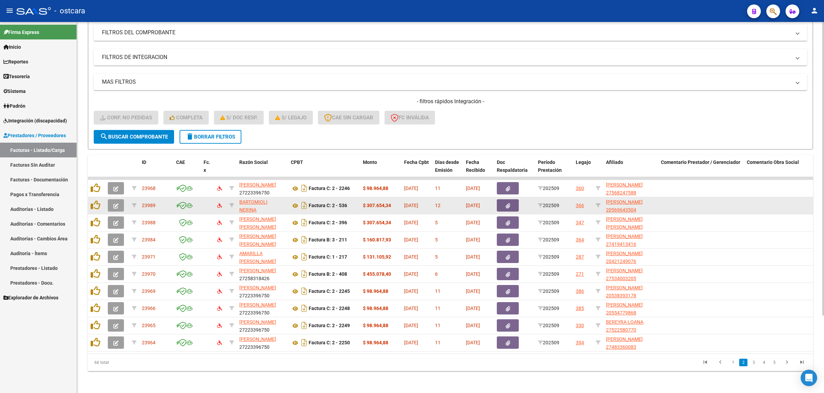
click at [115, 204] on icon "button" at bounding box center [115, 206] width 5 height 5
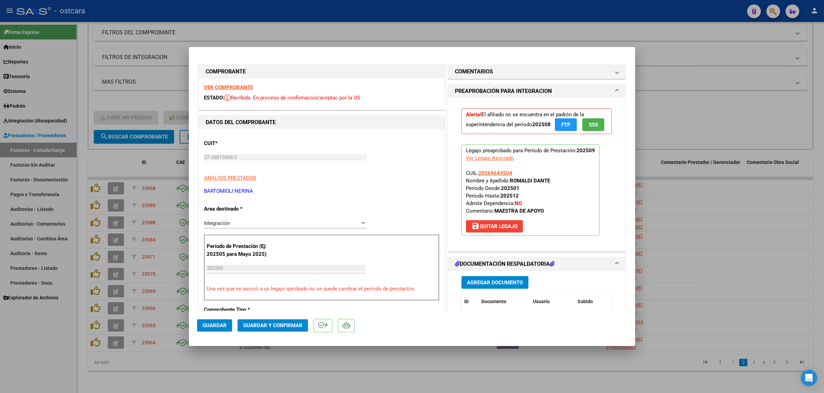
click at [240, 86] on strong "VER COMPROBANTE" at bounding box center [228, 87] width 49 height 6
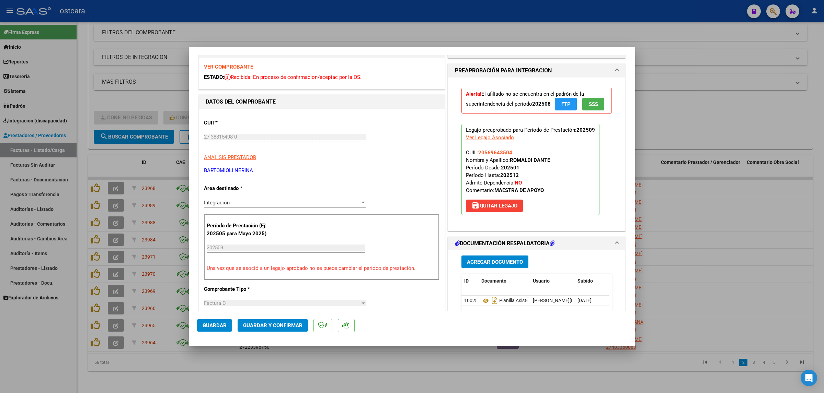
scroll to position [43, 0]
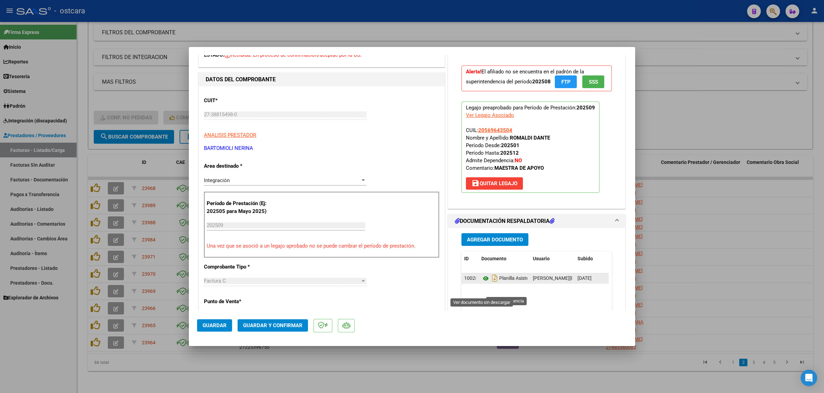
click at [481, 283] on icon at bounding box center [485, 279] width 9 height 8
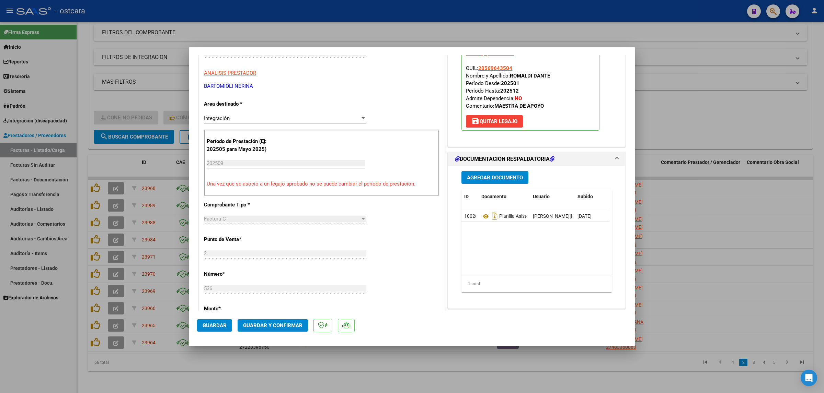
scroll to position [214, 0]
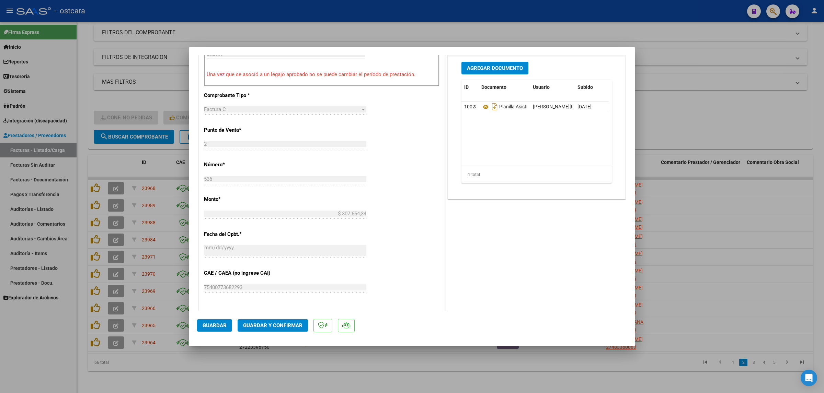
click at [296, 325] on span "Guardar y Confirmar" at bounding box center [272, 326] width 59 height 6
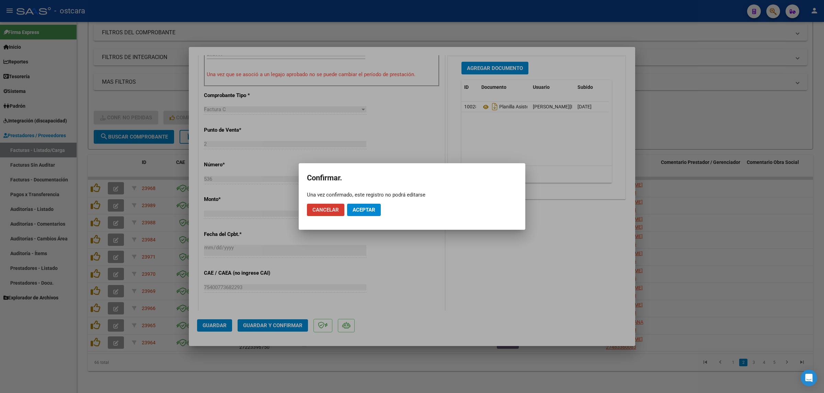
click at [374, 208] on span "Aceptar" at bounding box center [363, 210] width 23 height 6
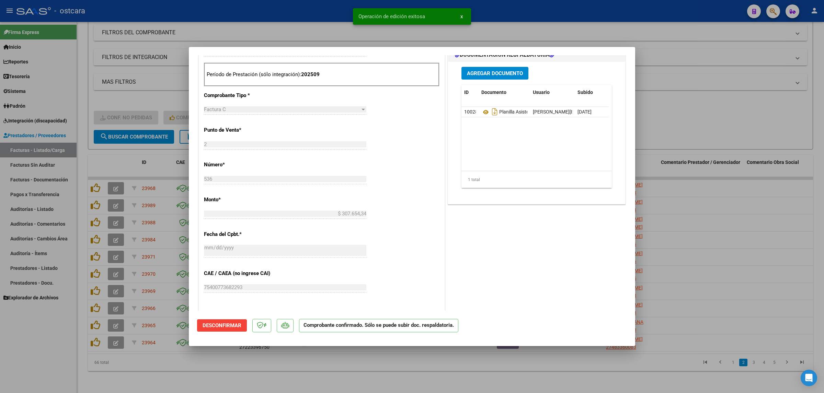
click at [694, 145] on div at bounding box center [412, 196] width 824 height 393
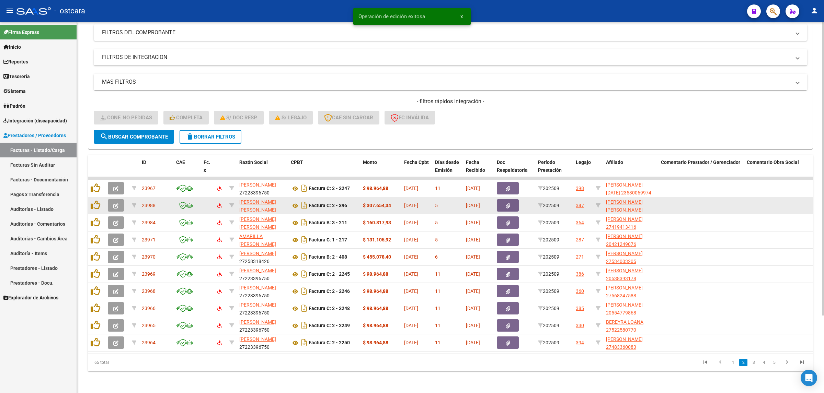
click at [112, 199] on button "button" at bounding box center [116, 205] width 16 height 12
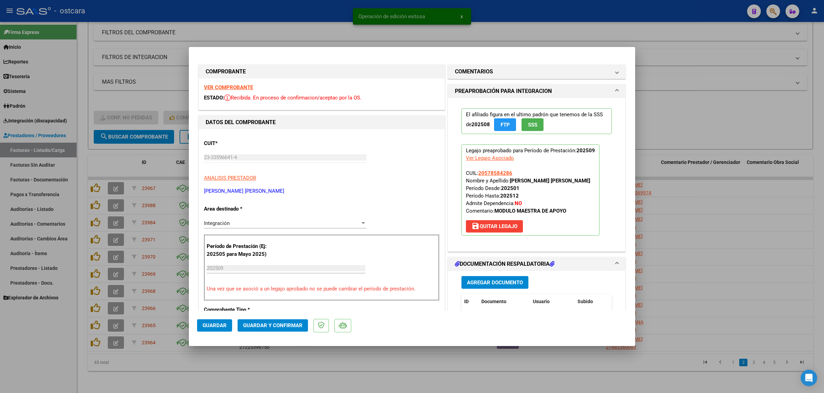
click at [237, 88] on strong "VER COMPROBANTE" at bounding box center [228, 87] width 49 height 6
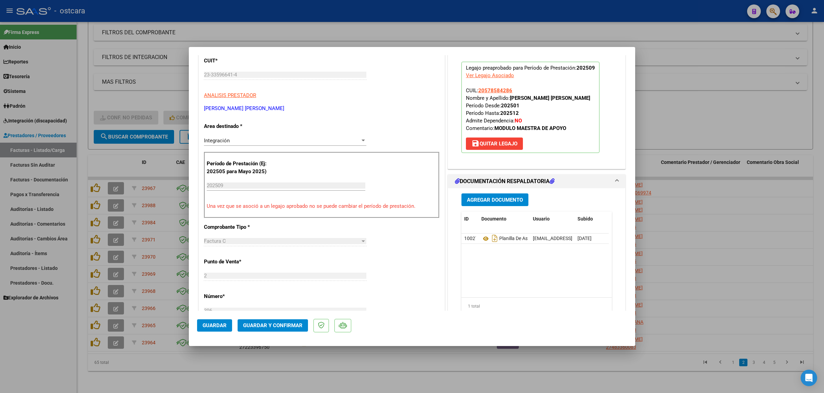
scroll to position [86, 0]
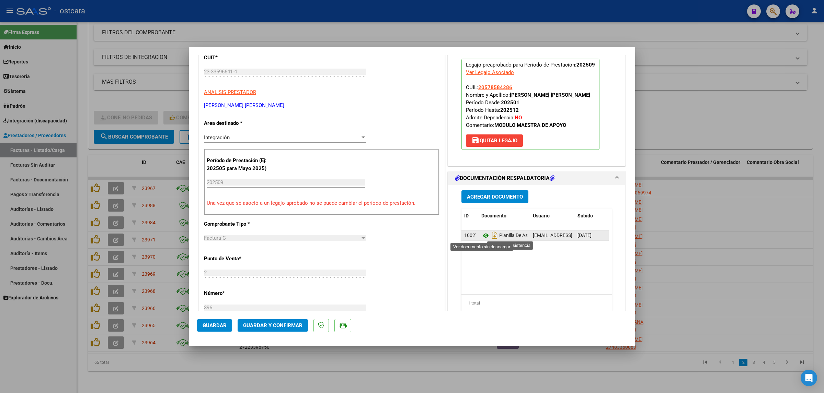
click at [481, 236] on icon at bounding box center [485, 236] width 9 height 8
click at [267, 323] on span "Guardar y Confirmar" at bounding box center [272, 326] width 59 height 6
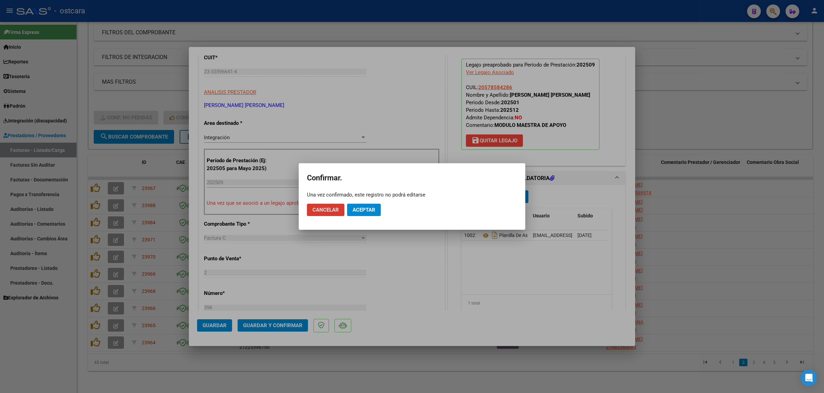
click at [360, 213] on button "Aceptar" at bounding box center [364, 210] width 34 height 12
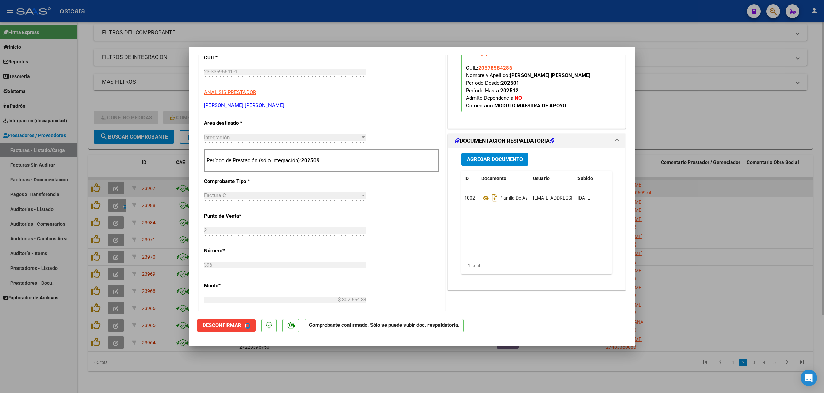
click at [745, 174] on div at bounding box center [412, 196] width 824 height 393
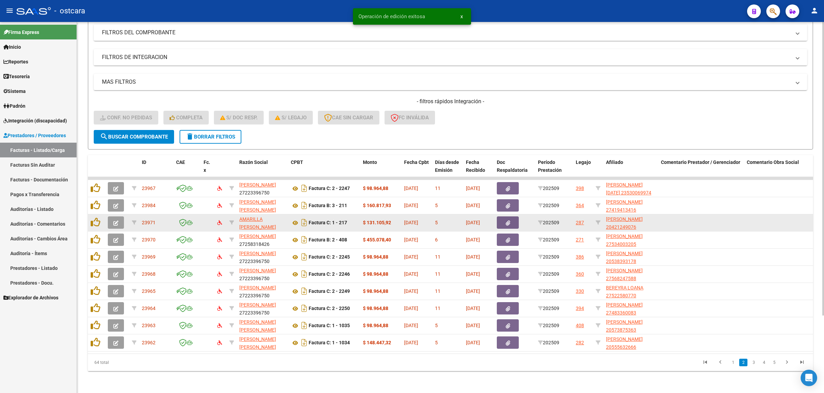
click at [112, 217] on button "button" at bounding box center [116, 223] width 16 height 12
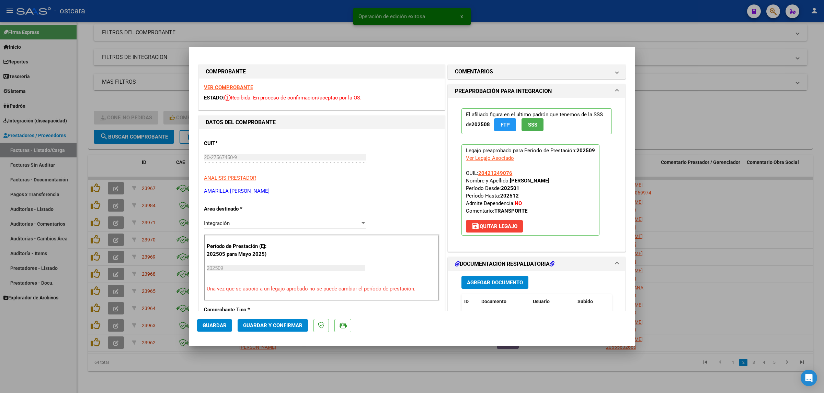
click at [229, 86] on strong "VER COMPROBANTE" at bounding box center [228, 87] width 49 height 6
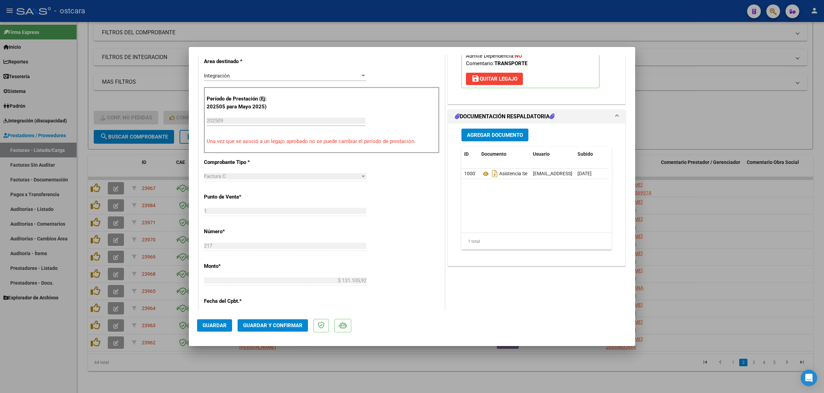
scroll to position [172, 0]
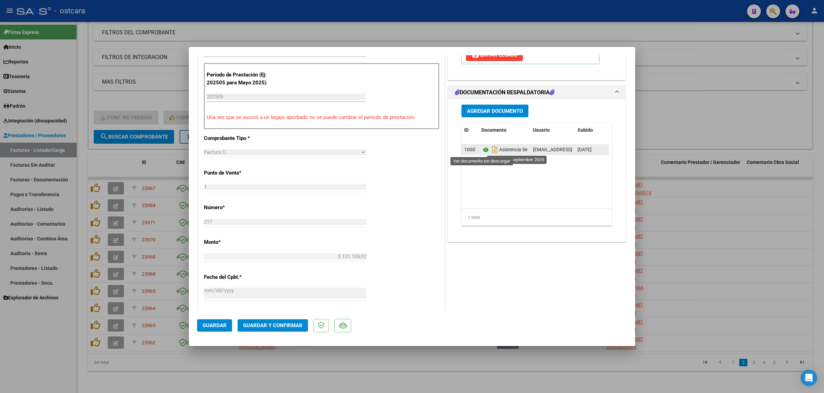
click at [481, 150] on icon at bounding box center [485, 150] width 9 height 8
click at [267, 325] on span "Guardar y Confirmar" at bounding box center [272, 326] width 59 height 6
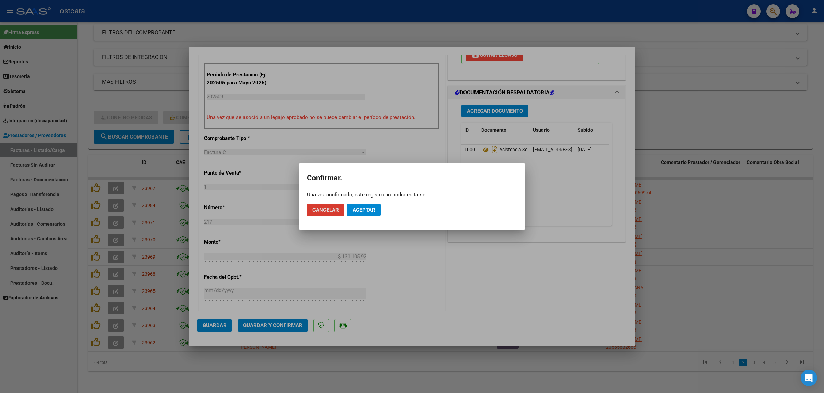
click at [362, 213] on span "Aceptar" at bounding box center [363, 210] width 23 height 6
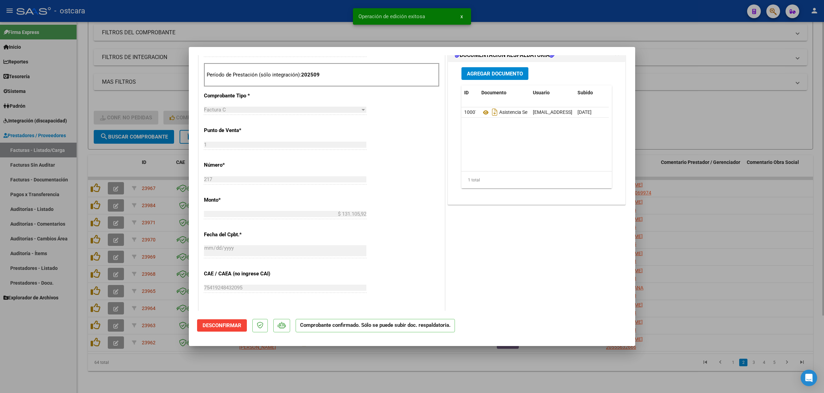
click at [710, 146] on div at bounding box center [412, 196] width 824 height 393
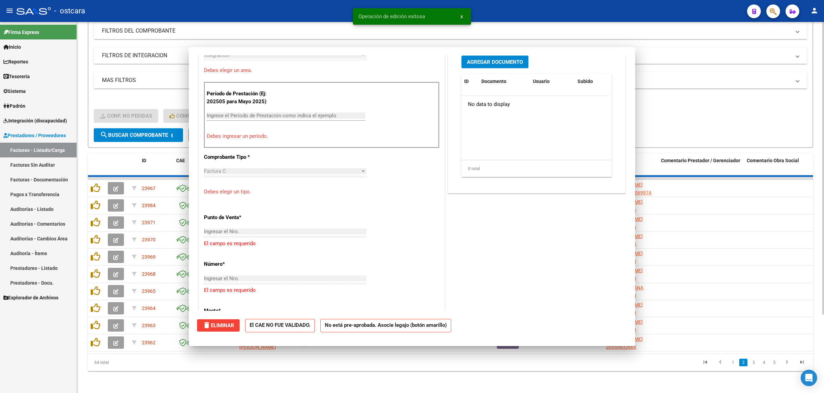
scroll to position [184, 0]
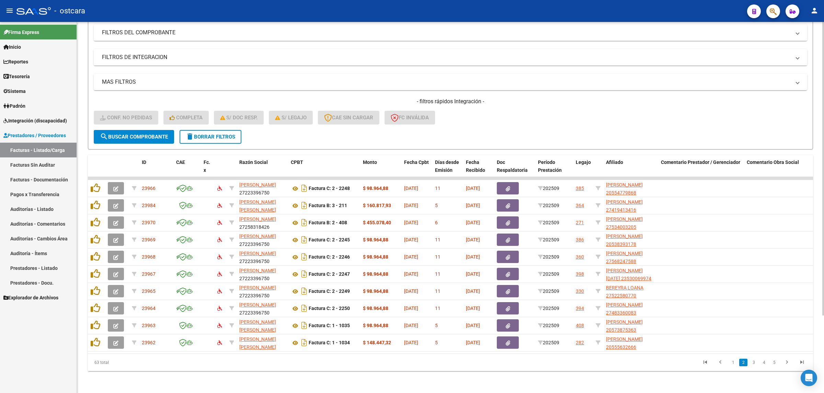
click at [608, 117] on div "- filtros rápidos Integración - Conf. no pedidas Completa S/ Doc Resp. S/ legaj…" at bounding box center [450, 114] width 713 height 32
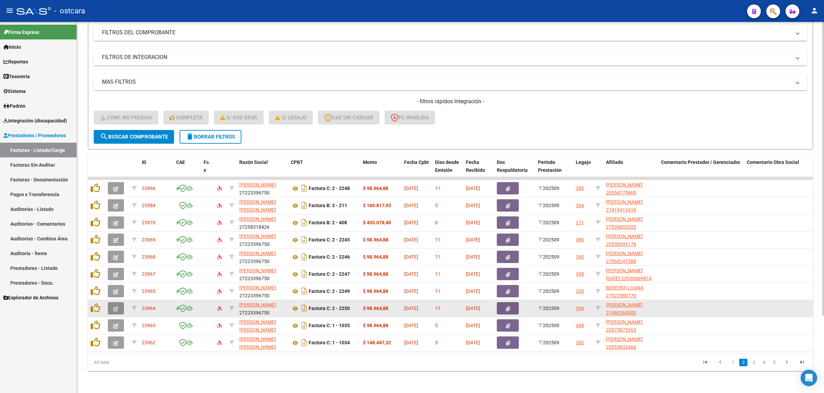
click at [120, 302] on button "button" at bounding box center [116, 308] width 16 height 12
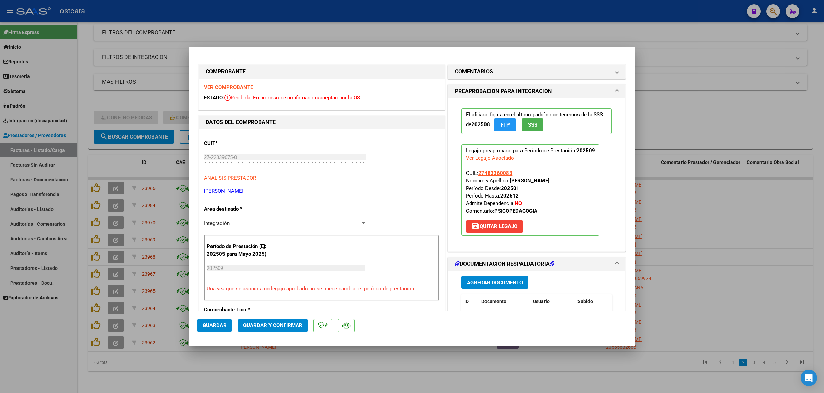
click at [237, 88] on strong "VER COMPROBANTE" at bounding box center [228, 87] width 49 height 6
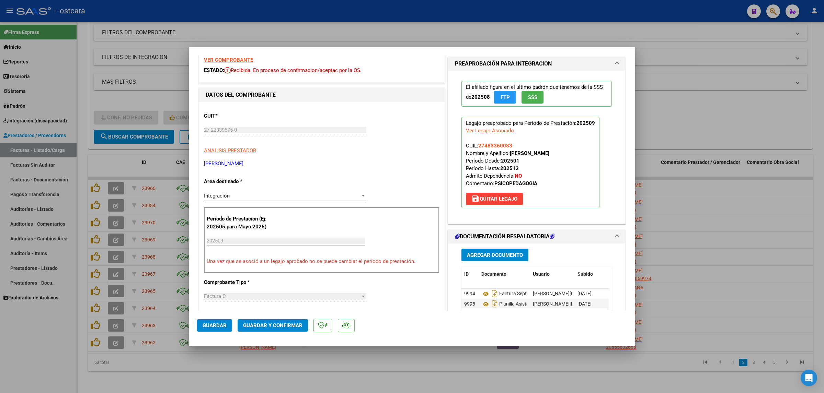
scroll to position [129, 0]
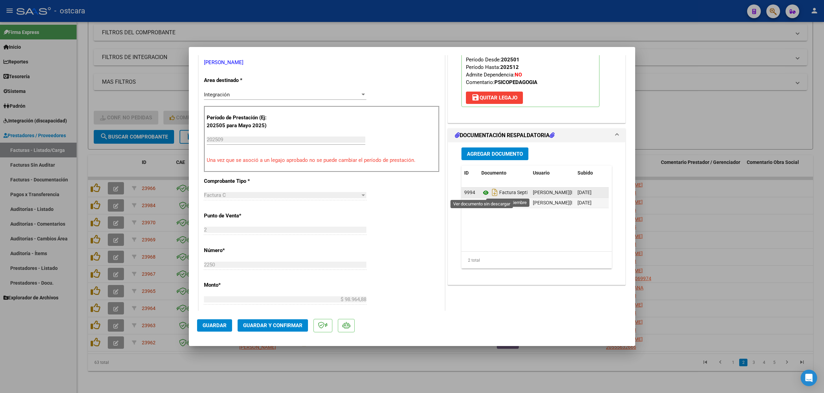
click at [482, 193] on icon at bounding box center [485, 193] width 9 height 8
click at [481, 204] on icon at bounding box center [485, 203] width 9 height 8
click at [291, 324] on span "Guardar y Confirmar" at bounding box center [272, 326] width 59 height 6
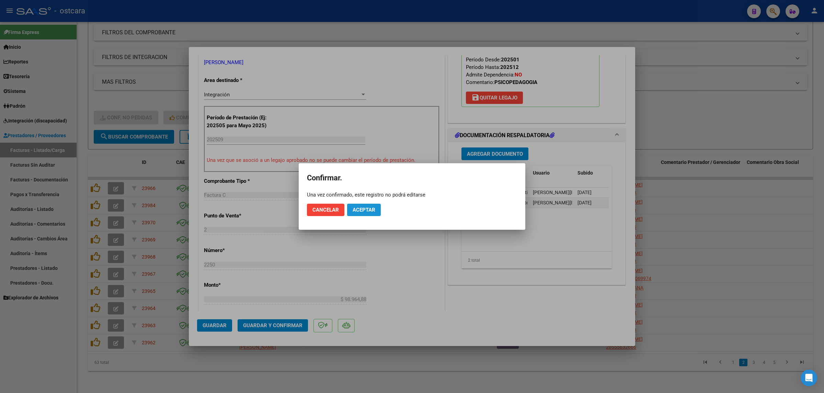
click at [369, 210] on span "Aceptar" at bounding box center [363, 210] width 23 height 6
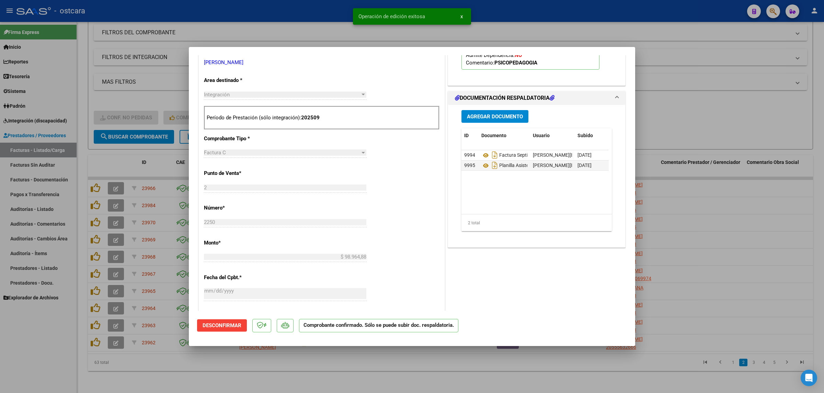
click at [758, 126] on div at bounding box center [412, 196] width 824 height 393
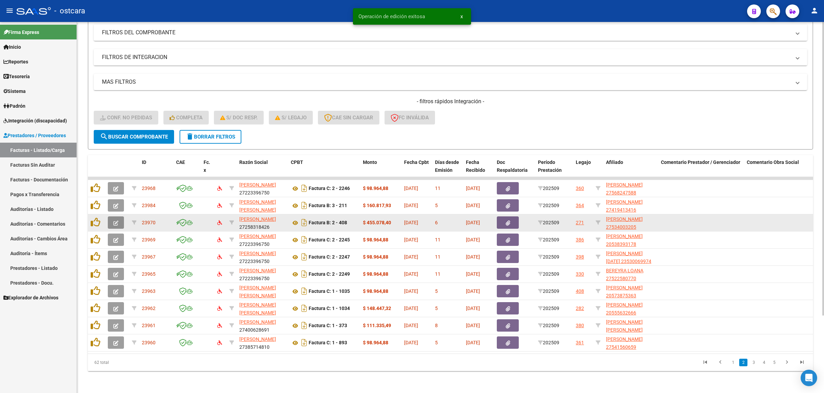
click at [118, 217] on button "button" at bounding box center [116, 223] width 16 height 12
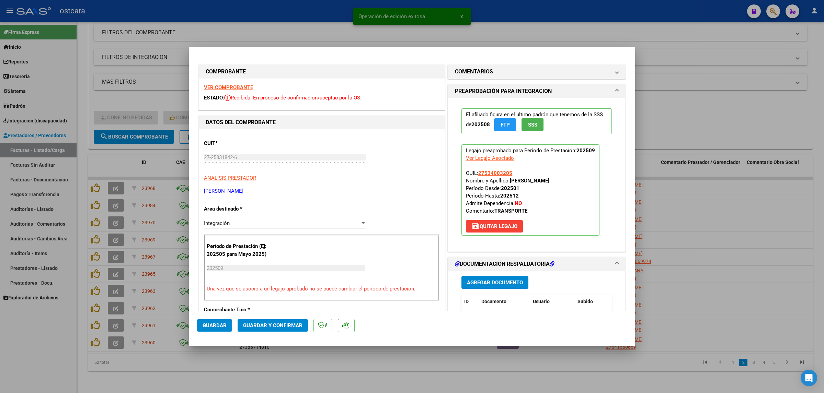
click at [233, 86] on strong "VER COMPROBANTE" at bounding box center [228, 87] width 49 height 6
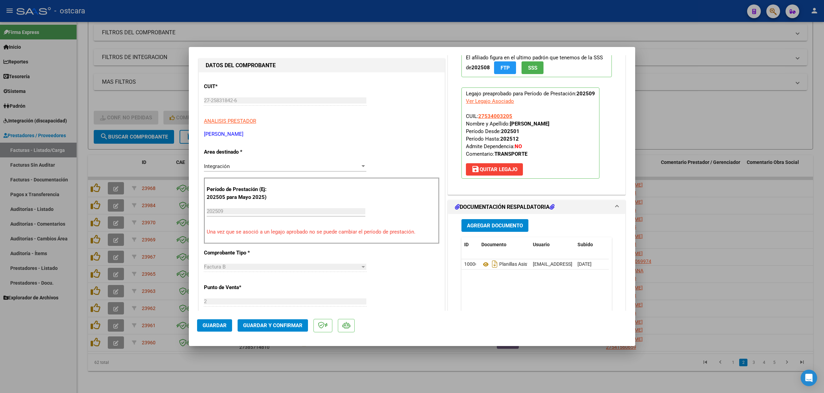
scroll to position [214, 0]
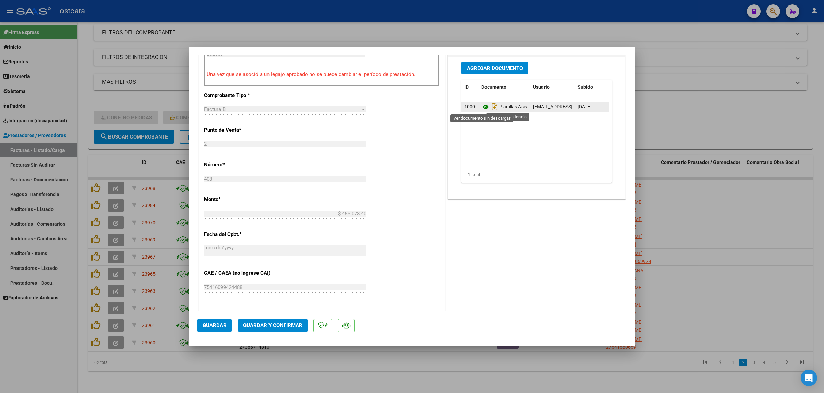
click at [483, 108] on icon at bounding box center [485, 107] width 9 height 8
click at [275, 326] on span "Guardar y Confirmar" at bounding box center [272, 326] width 59 height 6
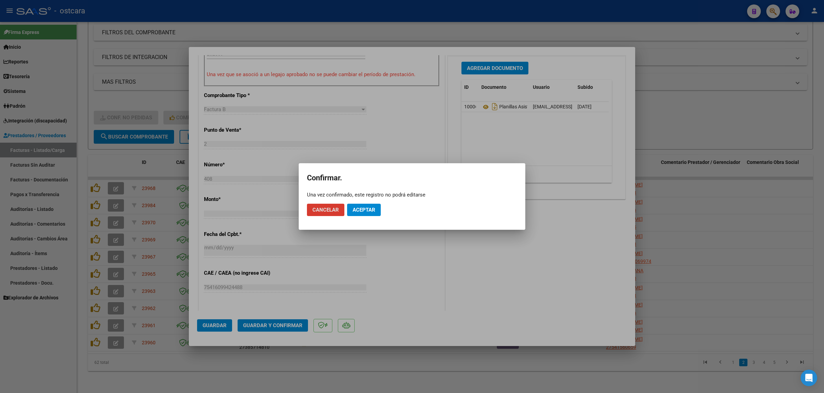
click at [364, 210] on span "Aceptar" at bounding box center [363, 210] width 23 height 6
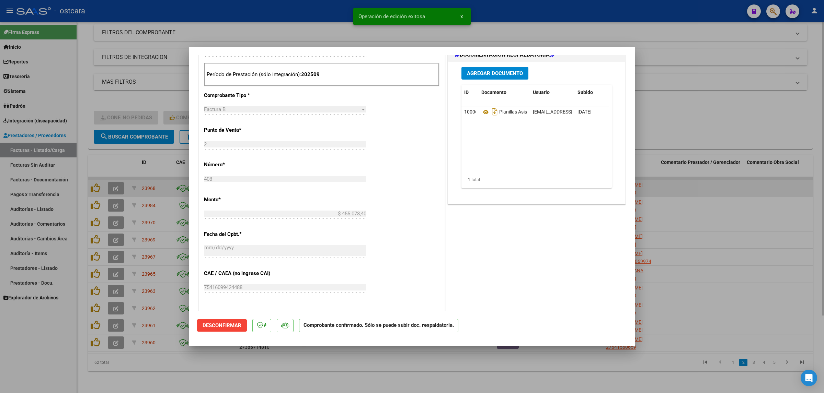
click at [735, 184] on div at bounding box center [412, 196] width 824 height 393
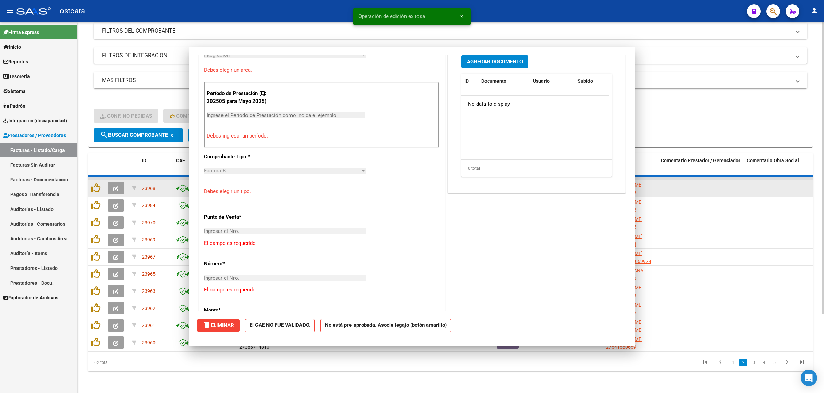
scroll to position [299, 0]
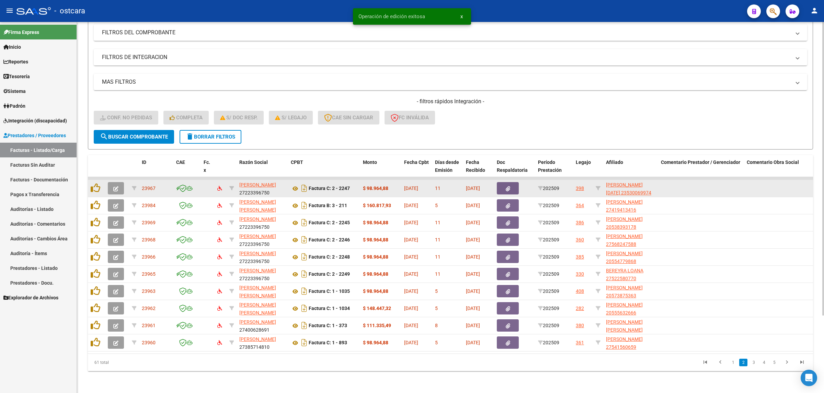
click at [119, 182] on button "button" at bounding box center [116, 188] width 16 height 12
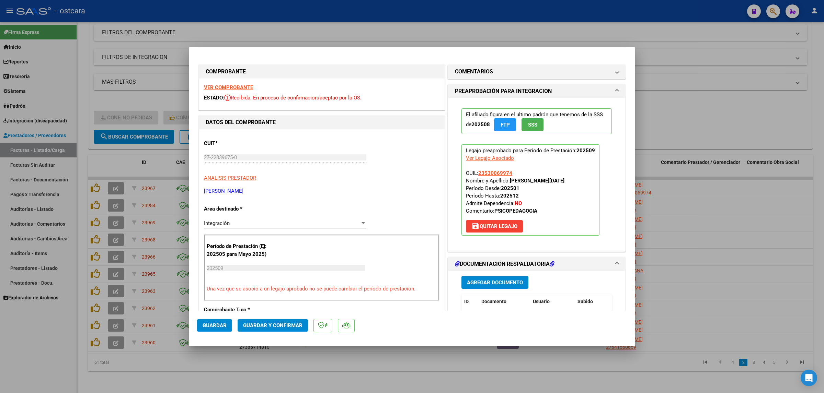
click at [241, 89] on strong "VER COMPROBANTE" at bounding box center [228, 87] width 49 height 6
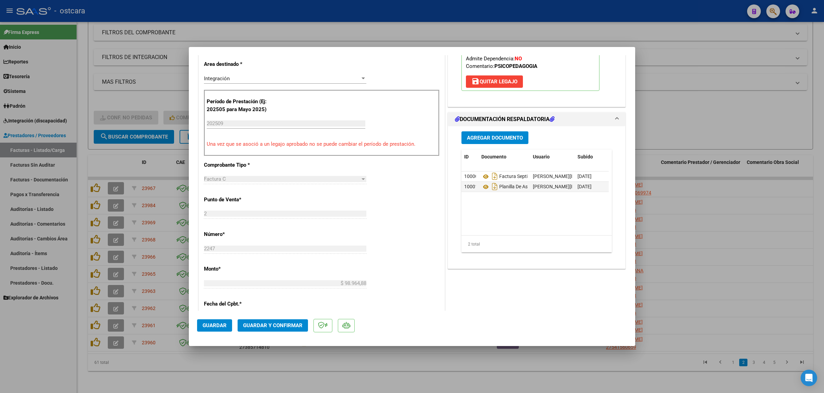
scroll to position [172, 0]
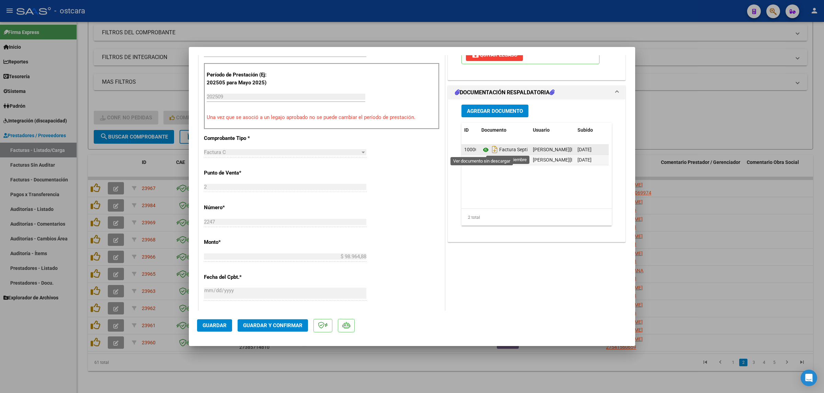
click at [481, 149] on icon at bounding box center [485, 150] width 9 height 8
click at [278, 327] on span "Guardar y Confirmar" at bounding box center [272, 326] width 59 height 6
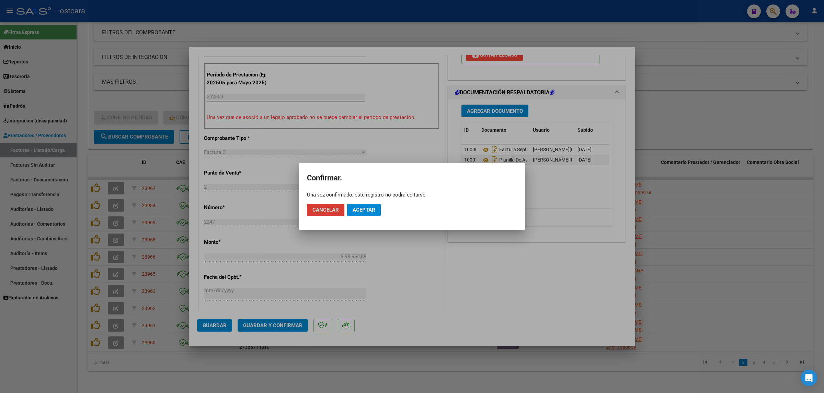
click at [373, 215] on button "Aceptar" at bounding box center [364, 210] width 34 height 12
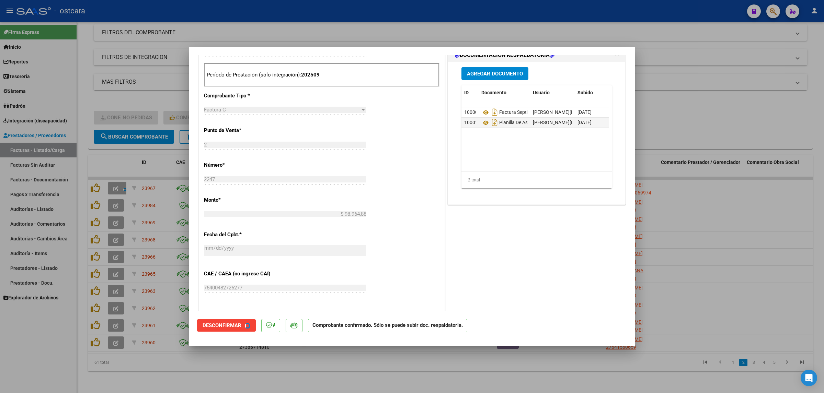
click at [711, 105] on div at bounding box center [412, 196] width 824 height 393
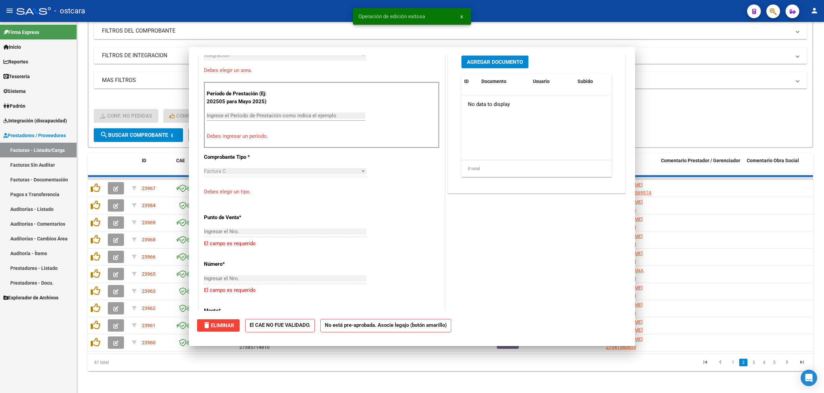
scroll to position [184, 0]
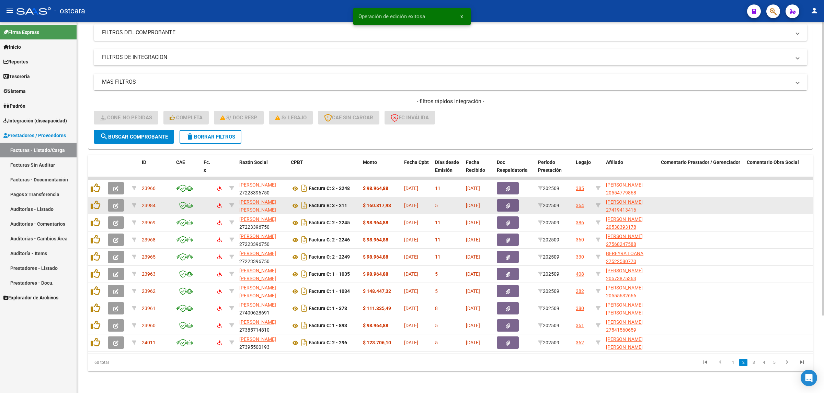
click at [111, 199] on button "button" at bounding box center [116, 205] width 16 height 12
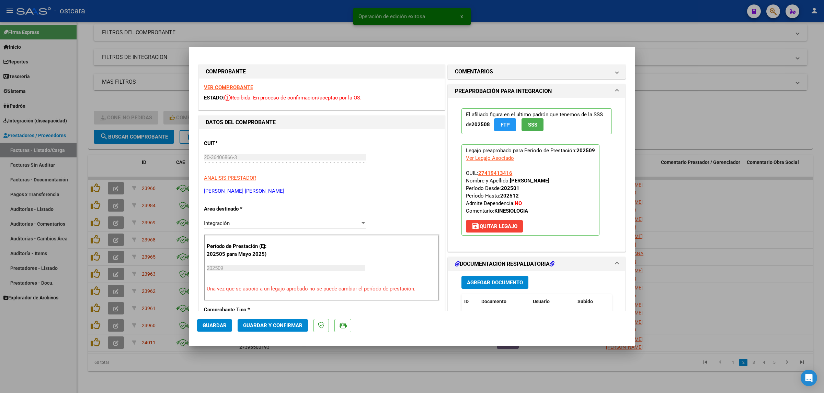
click at [225, 86] on strong "VER COMPROBANTE" at bounding box center [228, 87] width 49 height 6
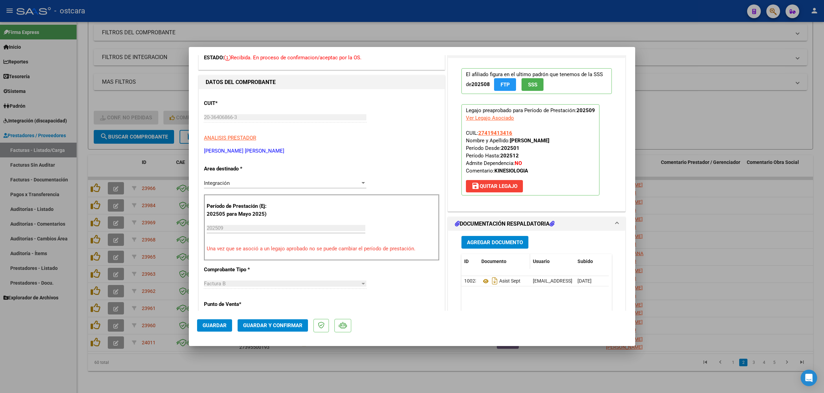
scroll to position [129, 0]
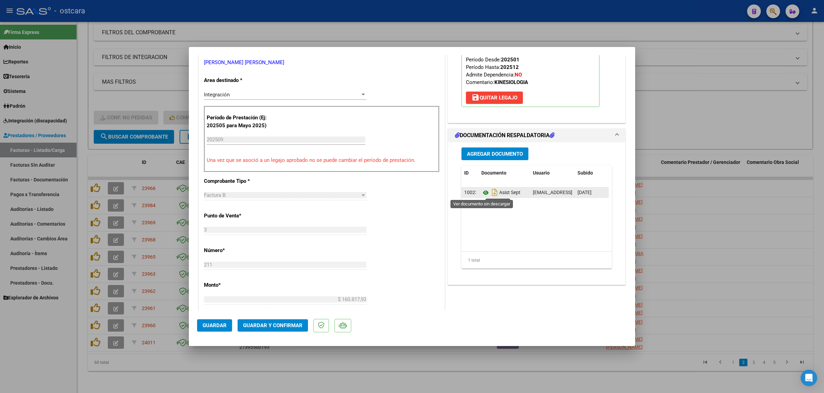
click at [481, 192] on icon at bounding box center [485, 193] width 9 height 8
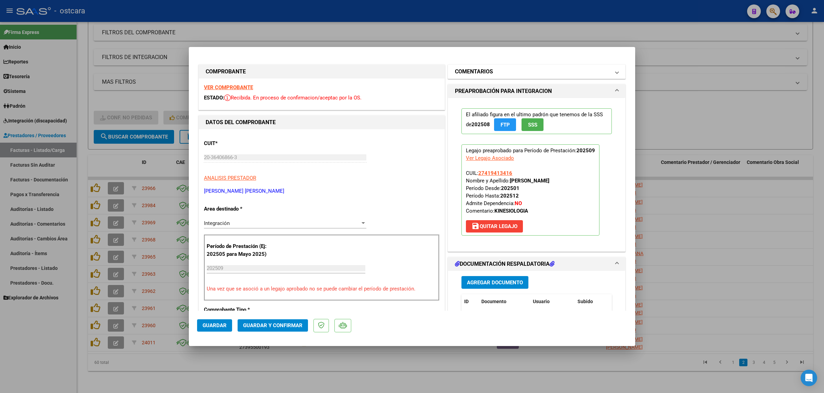
click at [492, 69] on mat-panel-title "COMENTARIOS" at bounding box center [532, 72] width 155 height 8
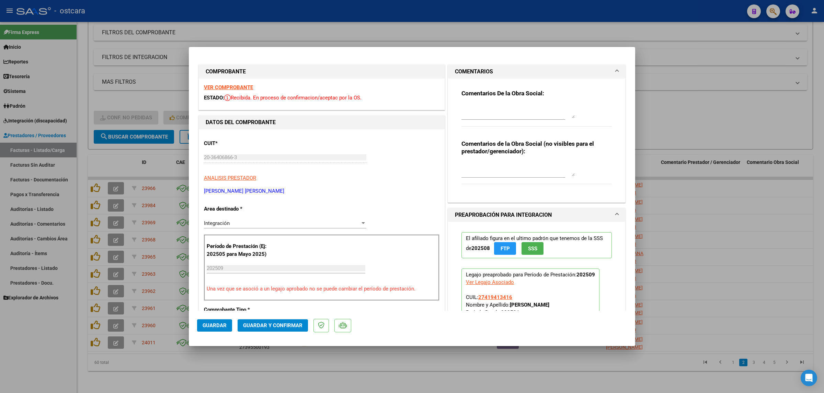
click at [499, 119] on div at bounding box center [517, 111] width 113 height 16
click at [499, 111] on textarea at bounding box center [517, 112] width 113 height 14
paste textarea "Recordar indicar vinculo del firmante en las planillas de asistencia."
click at [279, 322] on button "Guardar y Confirmar" at bounding box center [272, 326] width 70 height 12
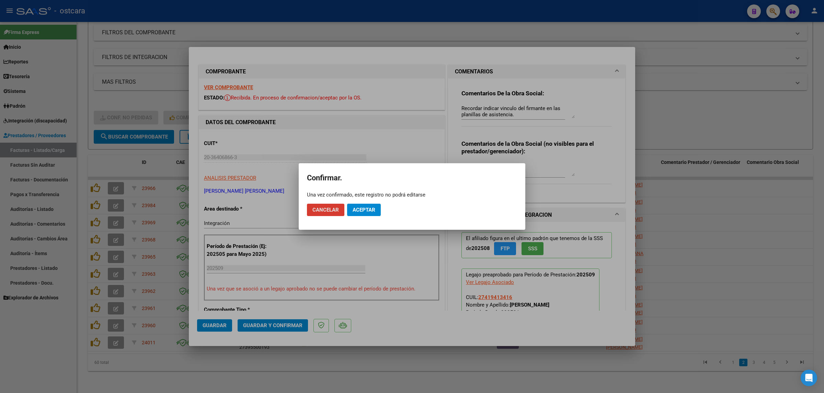
click at [366, 210] on span "Aceptar" at bounding box center [363, 210] width 23 height 6
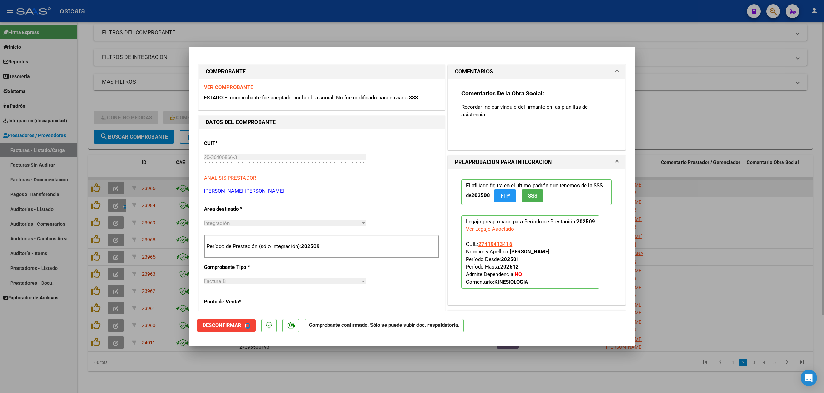
click at [733, 185] on div at bounding box center [412, 196] width 824 height 393
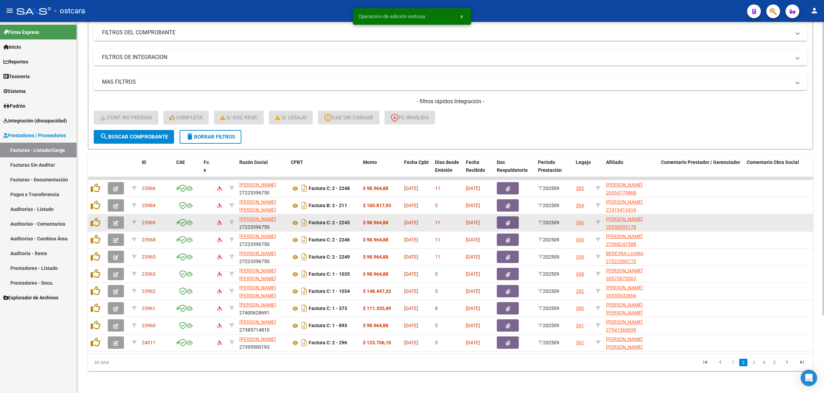
click at [114, 221] on icon "button" at bounding box center [115, 223] width 5 height 5
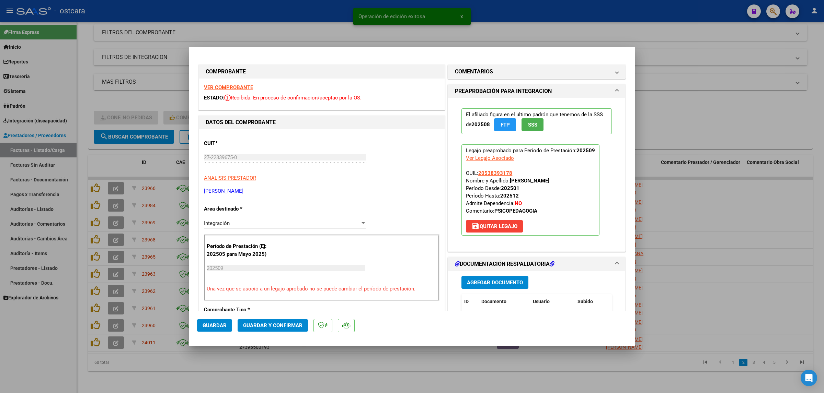
click at [249, 85] on strong "VER COMPROBANTE" at bounding box center [228, 87] width 49 height 6
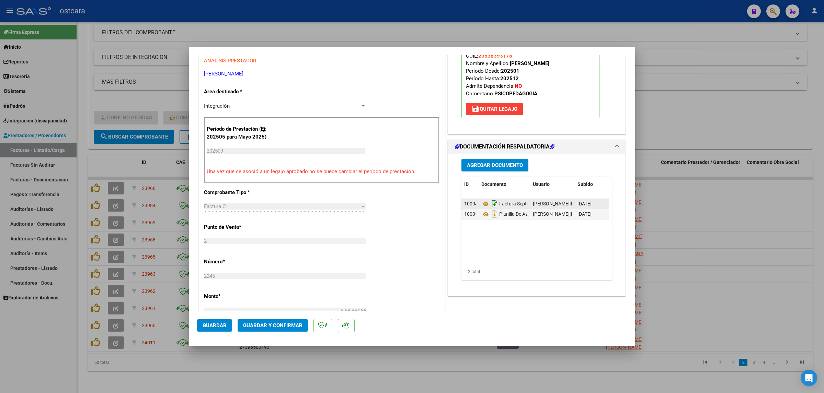
scroll to position [129, 0]
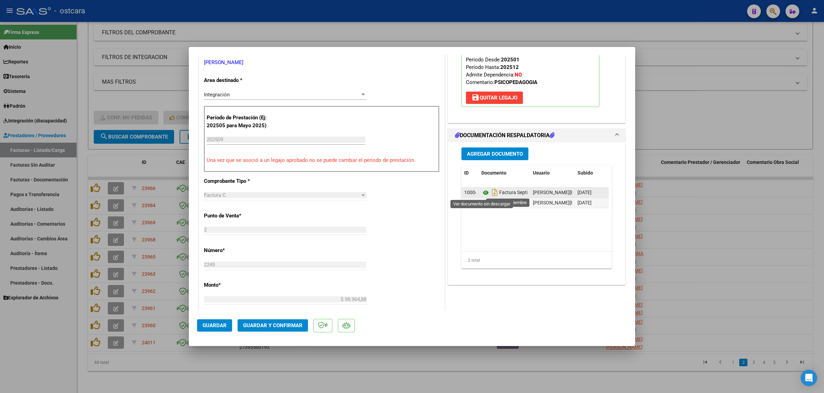
click at [481, 191] on icon at bounding box center [485, 193] width 9 height 8
click at [483, 202] on icon at bounding box center [485, 203] width 9 height 8
click at [285, 323] on span "Guardar y Confirmar" at bounding box center [272, 326] width 59 height 6
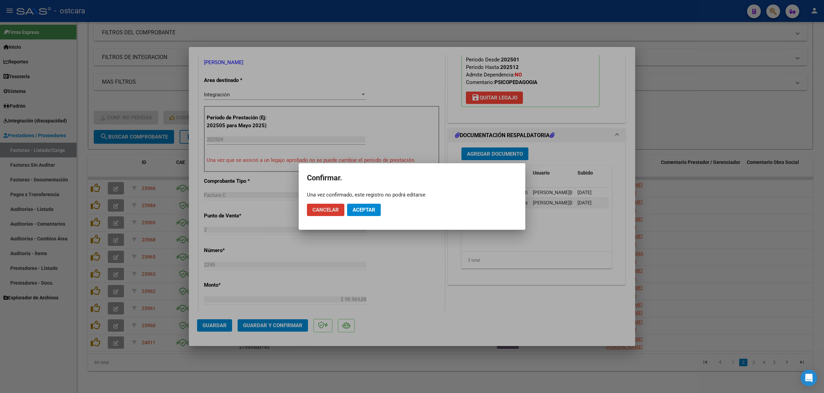
click at [356, 208] on span "Aceptar" at bounding box center [363, 210] width 23 height 6
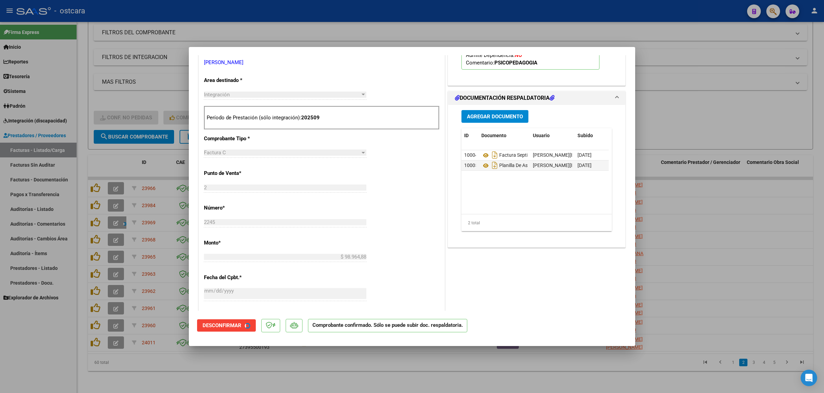
click at [723, 153] on div at bounding box center [412, 196] width 824 height 393
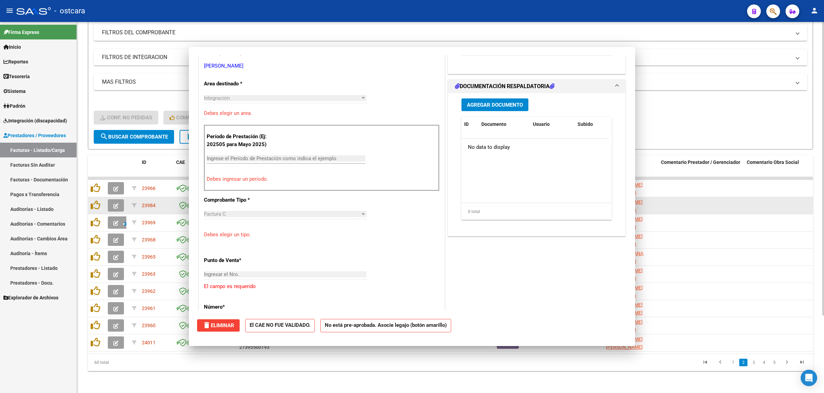
scroll to position [132, 0]
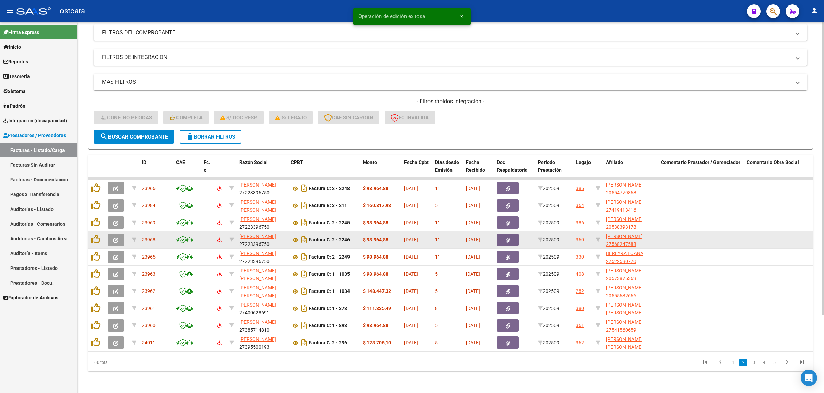
click at [115, 238] on icon "button" at bounding box center [115, 240] width 5 height 5
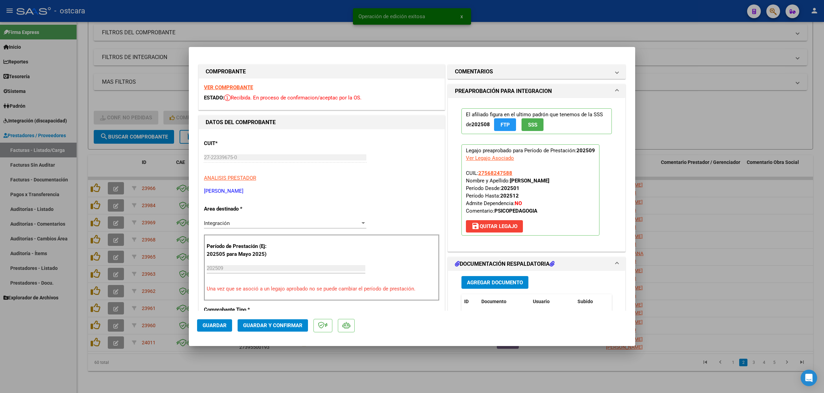
click at [234, 88] on strong "VER COMPROBANTE" at bounding box center [228, 87] width 49 height 6
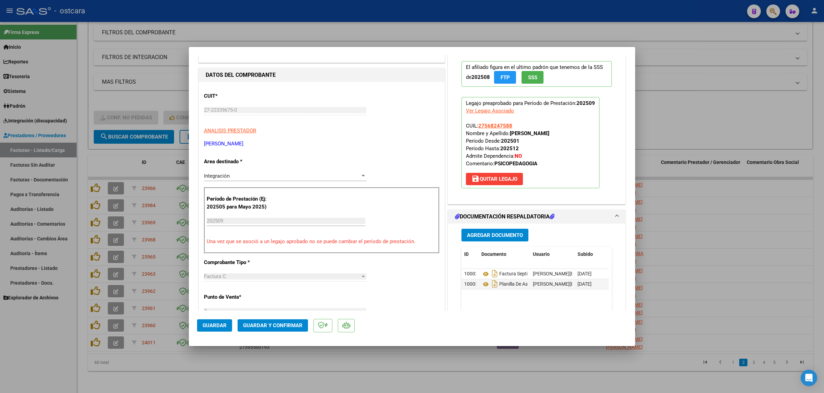
scroll to position [172, 0]
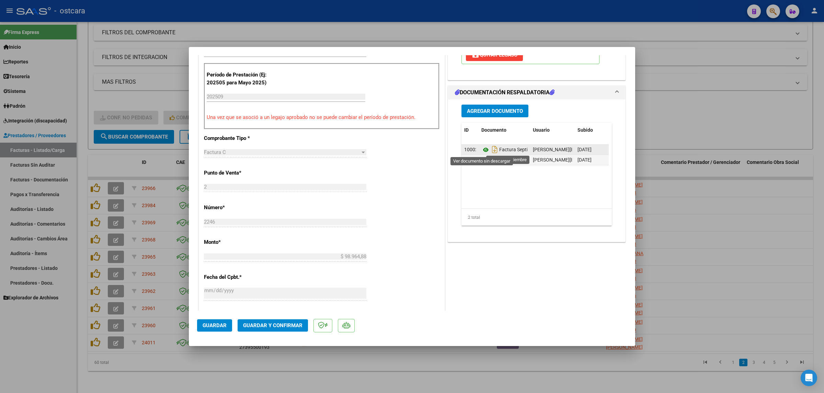
click at [481, 150] on icon at bounding box center [485, 150] width 9 height 8
click at [481, 159] on icon at bounding box center [485, 160] width 9 height 8
click at [280, 323] on span "Guardar y Confirmar" at bounding box center [272, 326] width 59 height 6
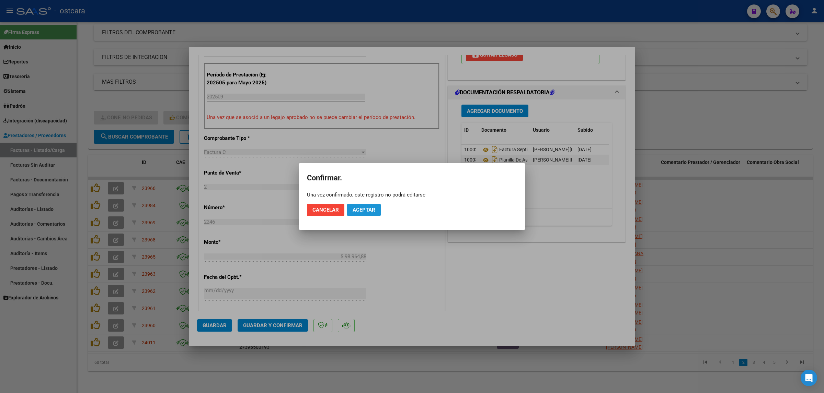
click at [364, 204] on button "Aceptar" at bounding box center [364, 210] width 34 height 12
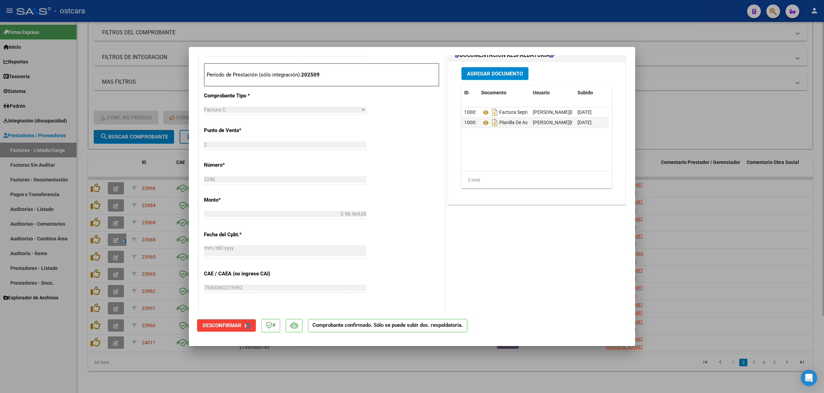
click at [733, 78] on div at bounding box center [412, 196] width 824 height 393
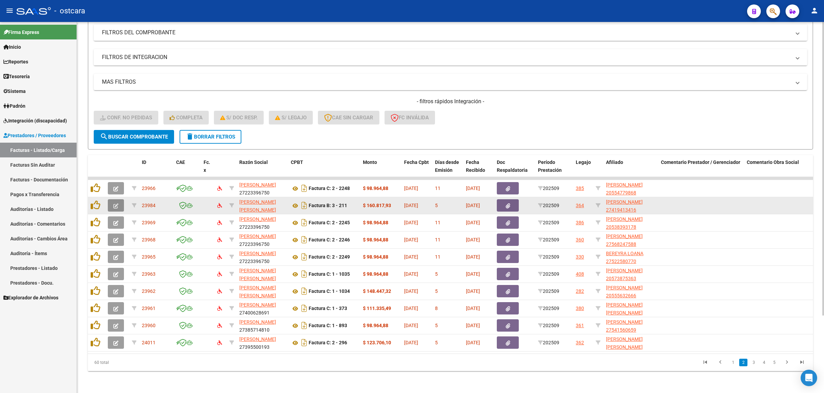
click at [115, 204] on icon "button" at bounding box center [115, 206] width 5 height 5
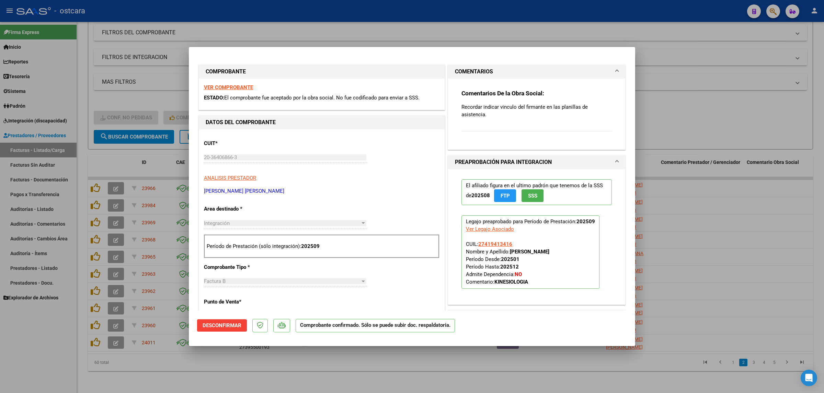
click at [222, 86] on strong "VER COMPROBANTE" at bounding box center [228, 87] width 49 height 6
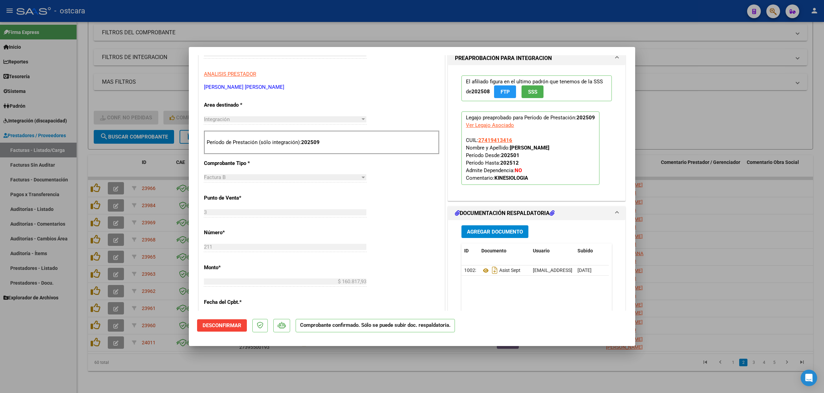
scroll to position [129, 0]
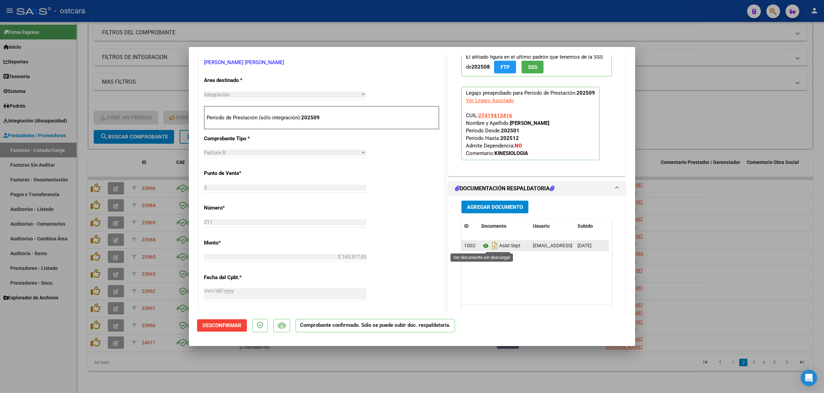
click at [483, 246] on icon at bounding box center [485, 246] width 9 height 8
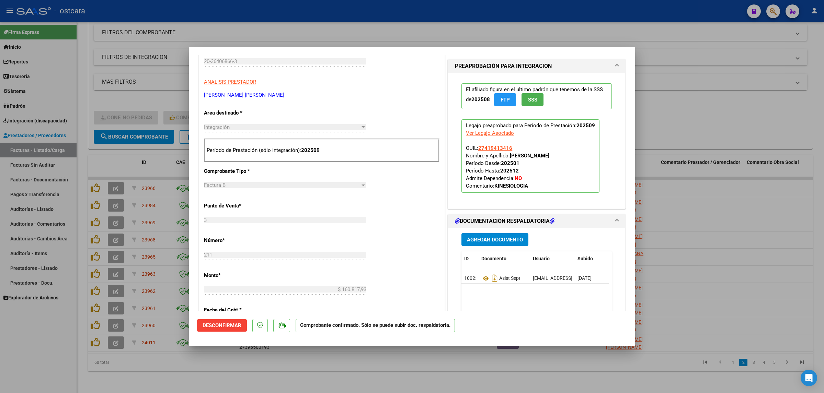
scroll to position [0, 0]
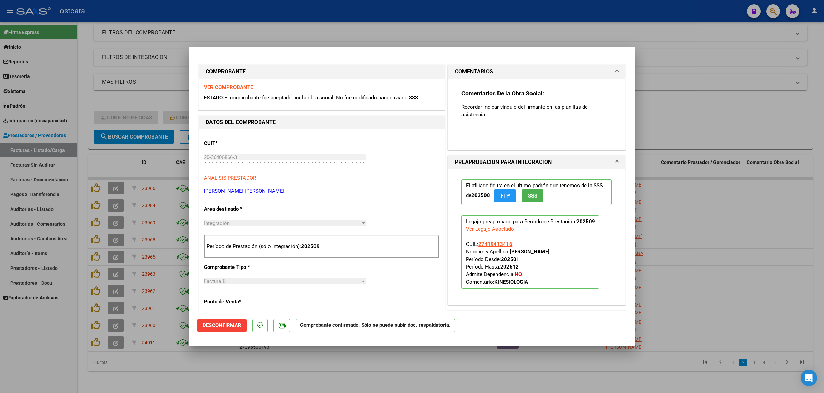
click at [487, 74] on h1 "COMENTARIOS" at bounding box center [474, 72] width 38 height 8
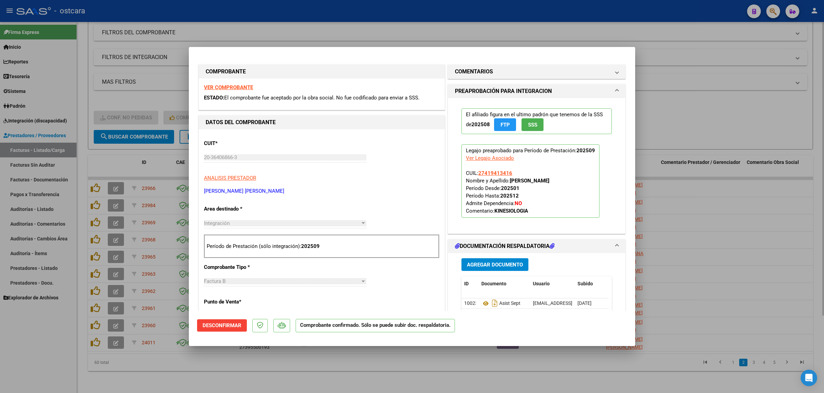
click at [727, 124] on div at bounding box center [412, 196] width 824 height 393
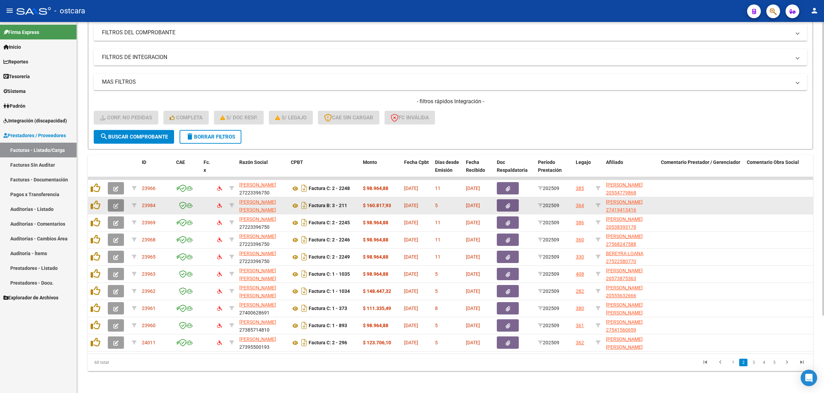
click at [117, 204] on icon "button" at bounding box center [115, 206] width 5 height 5
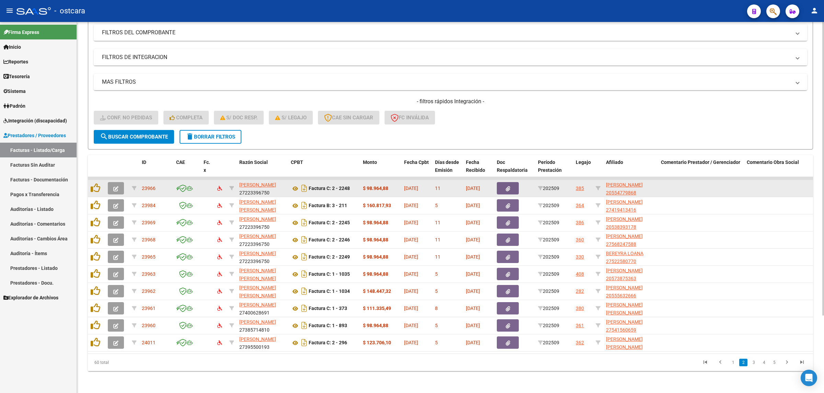
click at [113, 185] on span "button" at bounding box center [115, 188] width 5 height 6
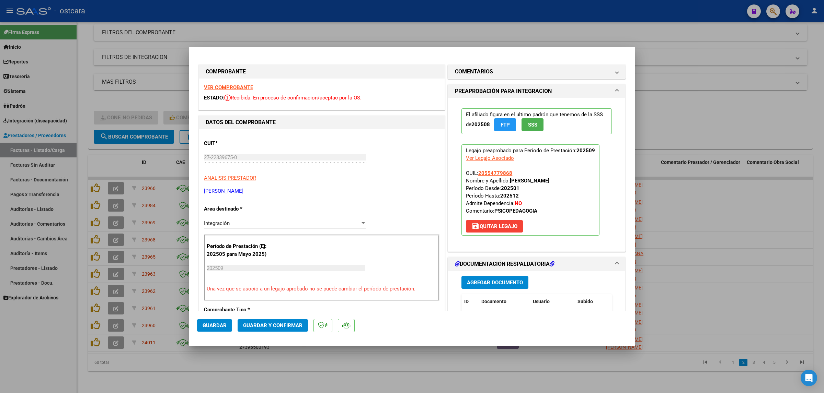
click at [229, 86] on strong "VER COMPROBANTE" at bounding box center [228, 87] width 49 height 6
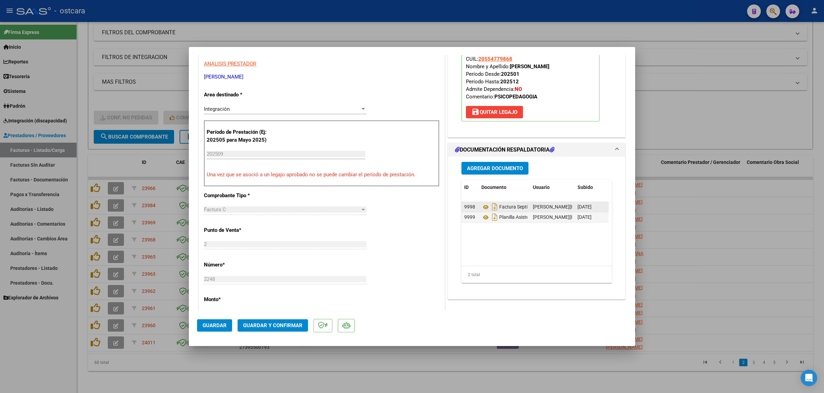
scroll to position [129, 0]
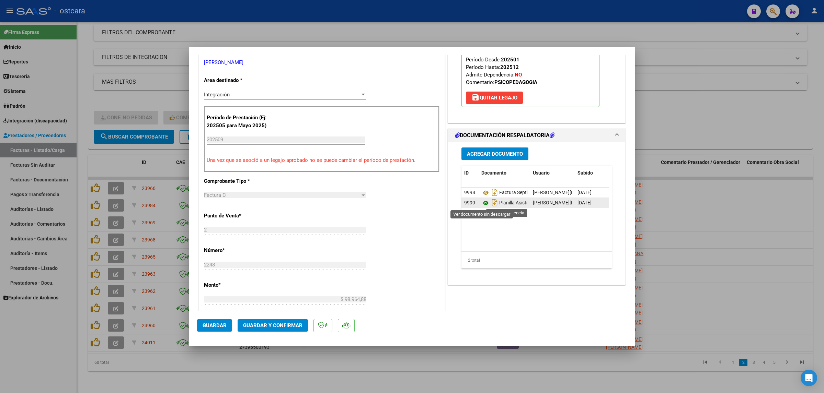
click at [482, 203] on icon at bounding box center [485, 203] width 9 height 8
click at [287, 320] on button "Guardar y Confirmar" at bounding box center [272, 326] width 70 height 12
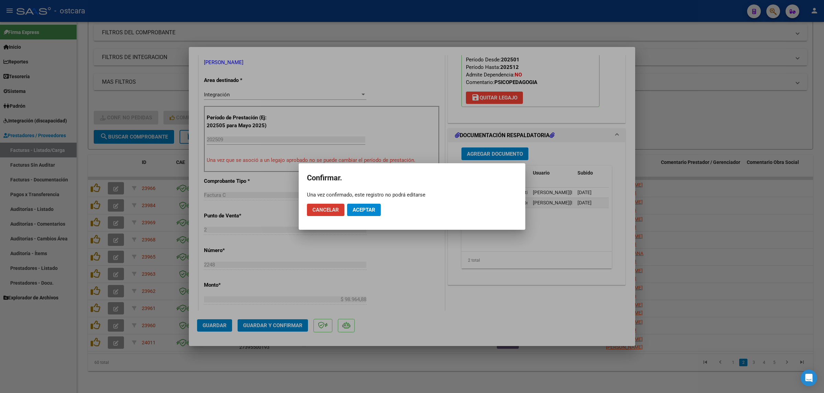
click at [367, 207] on span "Aceptar" at bounding box center [363, 210] width 23 height 6
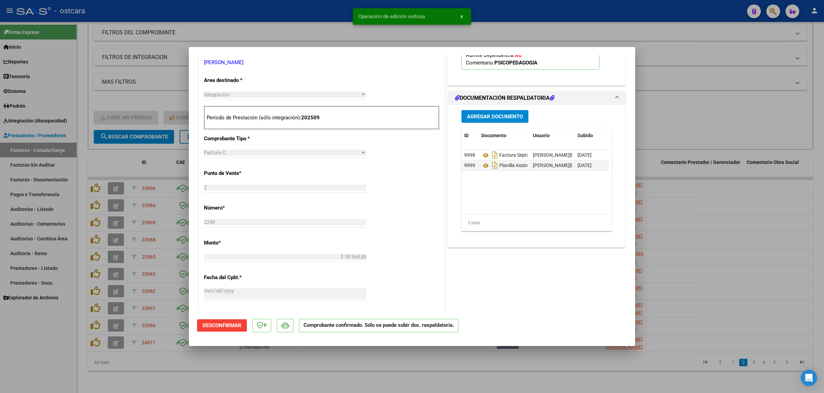
click at [710, 132] on div at bounding box center [412, 196] width 824 height 393
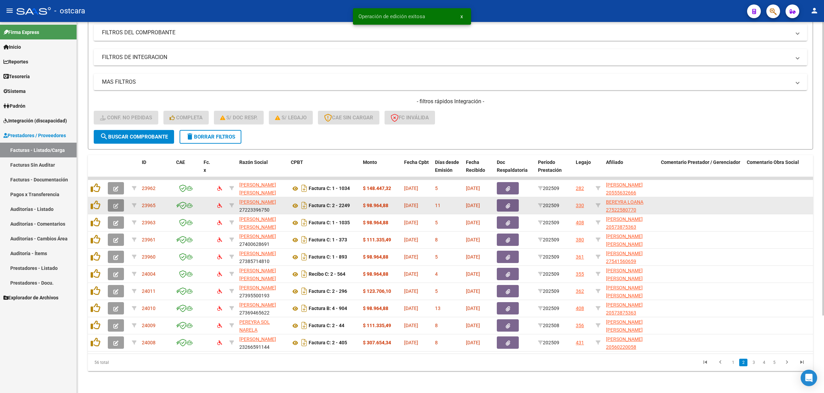
click at [117, 204] on icon "button" at bounding box center [115, 206] width 5 height 5
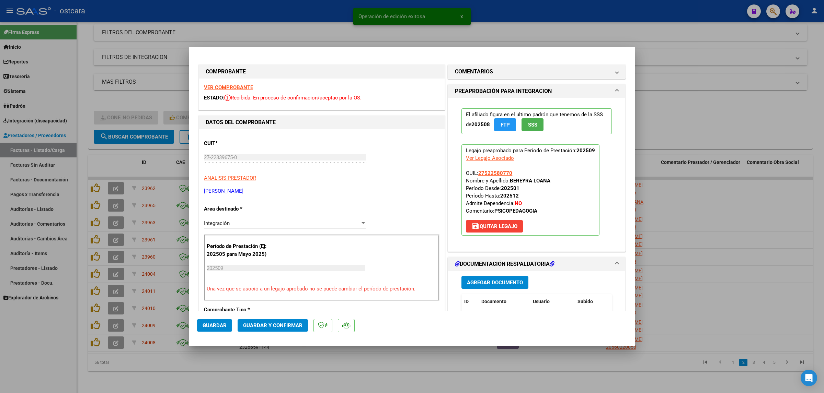
click at [224, 88] on strong "VER COMPROBANTE" at bounding box center [228, 87] width 49 height 6
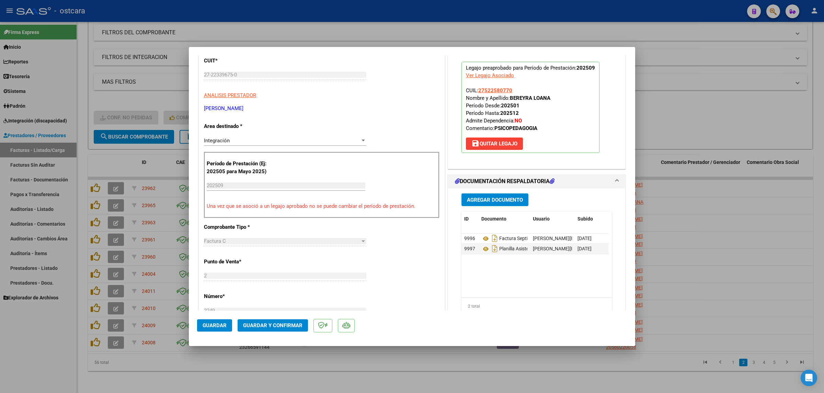
scroll to position [86, 0]
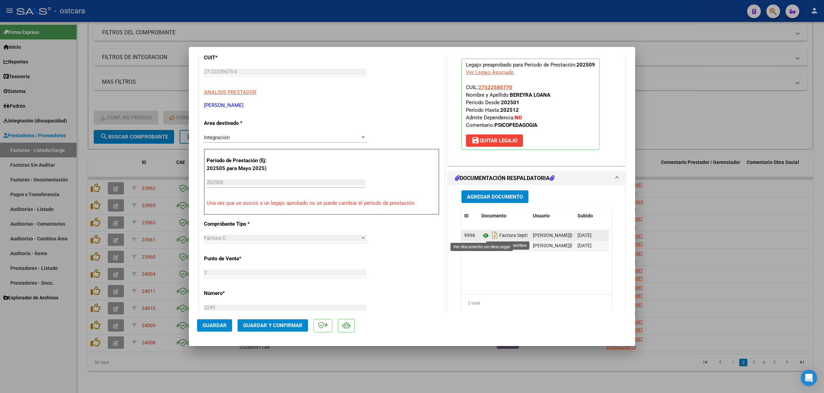
click at [481, 238] on icon at bounding box center [485, 236] width 9 height 8
click at [481, 246] on icon at bounding box center [485, 246] width 9 height 8
click at [274, 320] on button "Guardar y Confirmar" at bounding box center [272, 326] width 70 height 12
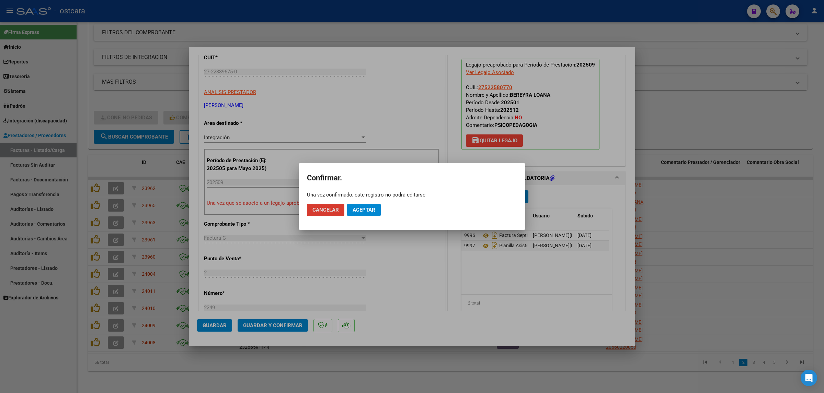
click at [366, 212] on span "Aceptar" at bounding box center [363, 210] width 23 height 6
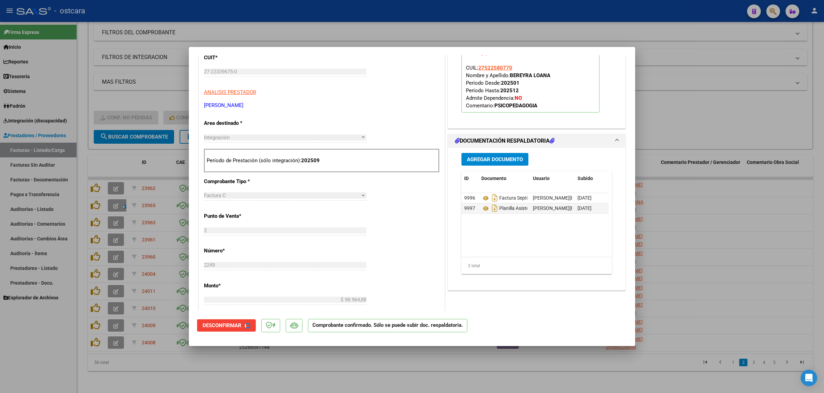
click at [776, 81] on div at bounding box center [412, 196] width 824 height 393
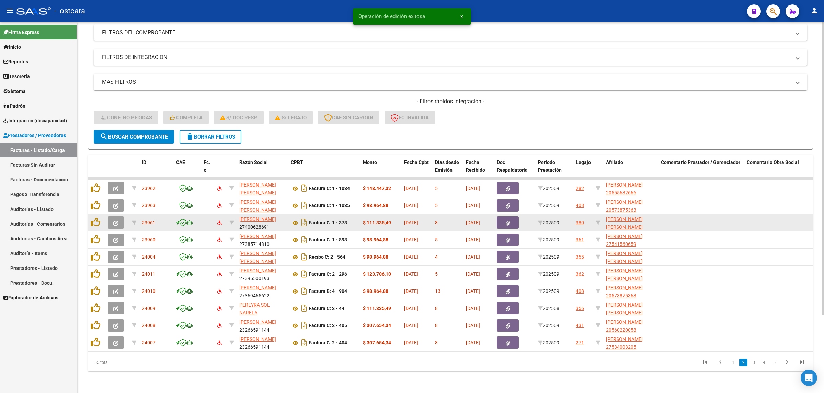
click at [117, 217] on button "button" at bounding box center [116, 223] width 16 height 12
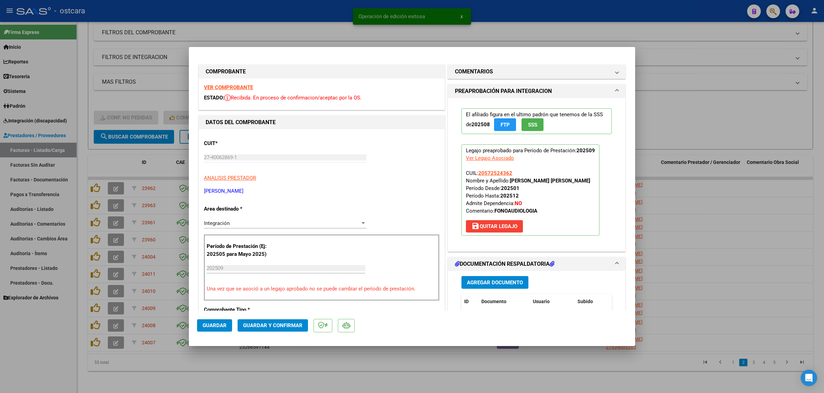
click at [221, 86] on strong "VER COMPROBANTE" at bounding box center [228, 87] width 49 height 6
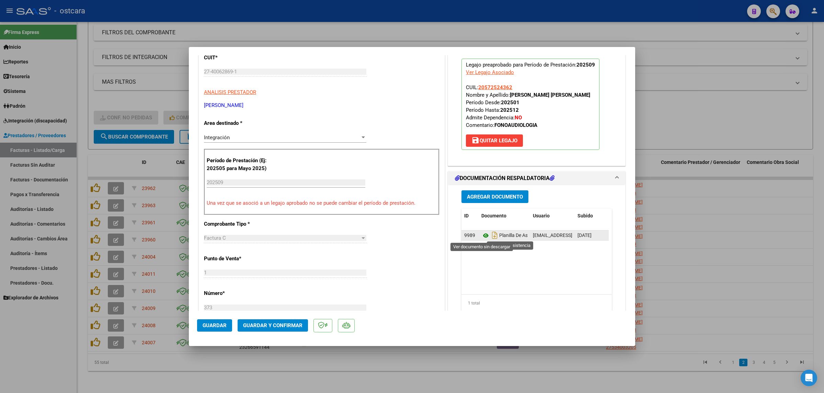
click at [481, 234] on icon at bounding box center [485, 236] width 9 height 8
click at [280, 319] on mat-dialog-actions "Guardar Guardar y Confirmar" at bounding box center [412, 324] width 430 height 27
click at [289, 322] on button "Guardar y Confirmar" at bounding box center [272, 326] width 70 height 12
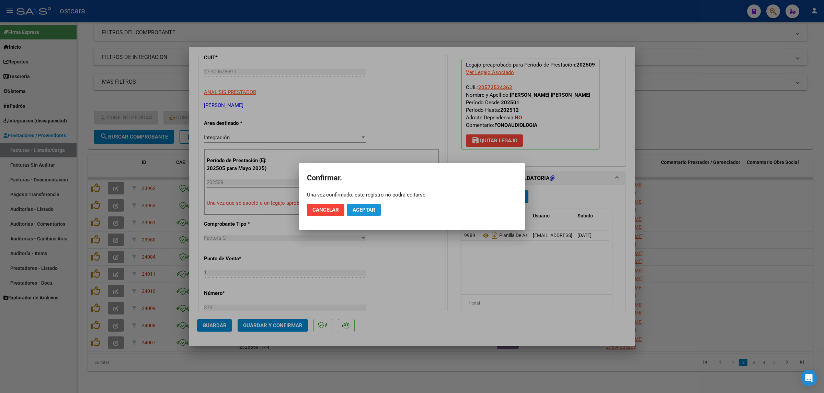
click at [361, 205] on button "Aceptar" at bounding box center [364, 210] width 34 height 12
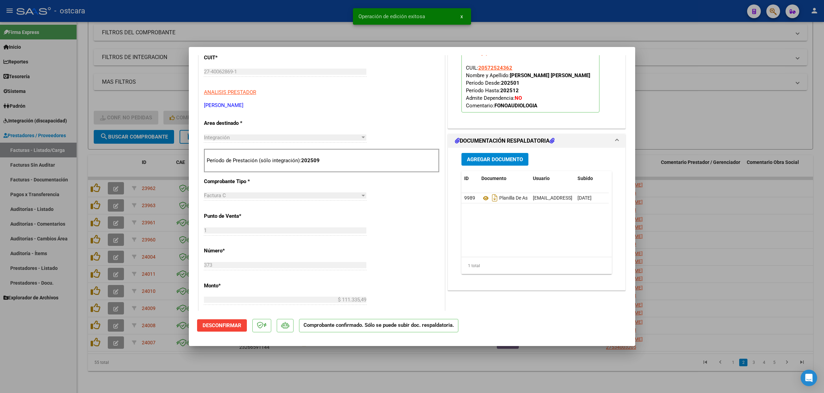
click at [704, 105] on div at bounding box center [412, 196] width 824 height 393
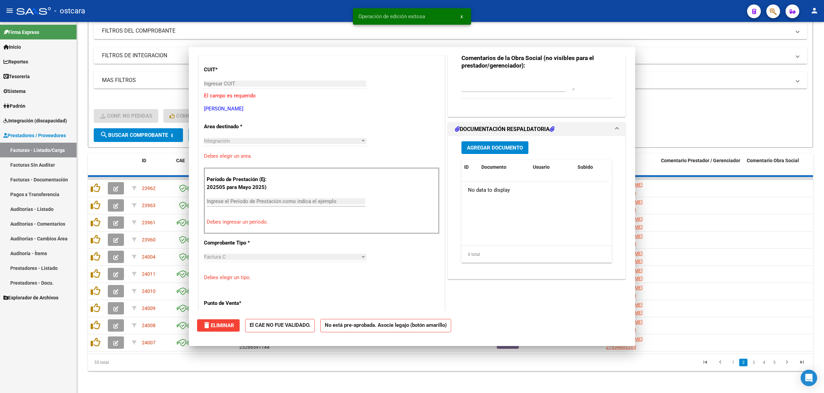
scroll to position [98, 0]
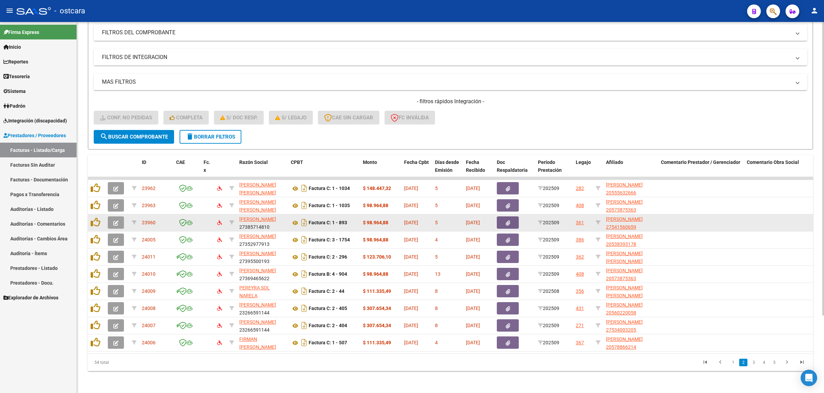
click at [117, 221] on icon "button" at bounding box center [115, 223] width 5 height 5
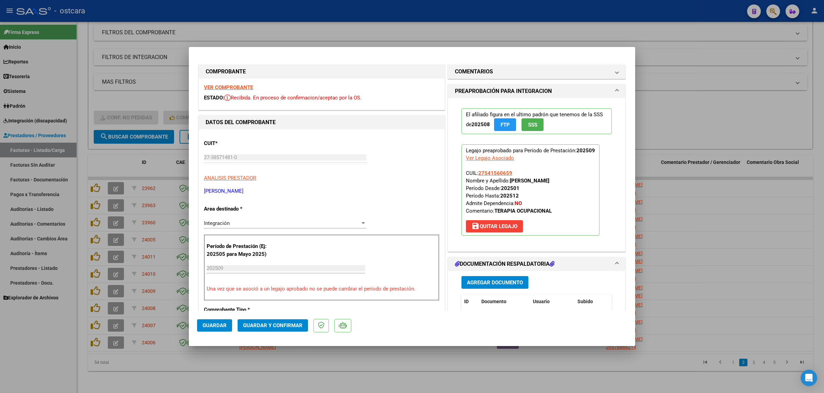
click at [232, 87] on strong "VER COMPROBANTE" at bounding box center [228, 87] width 49 height 6
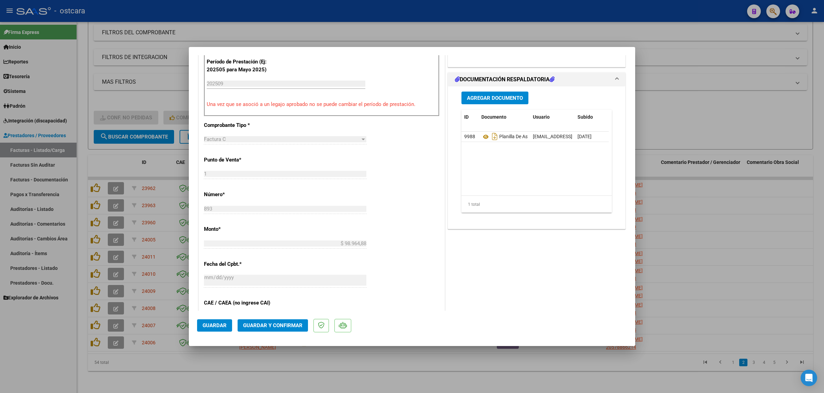
scroll to position [214, 0]
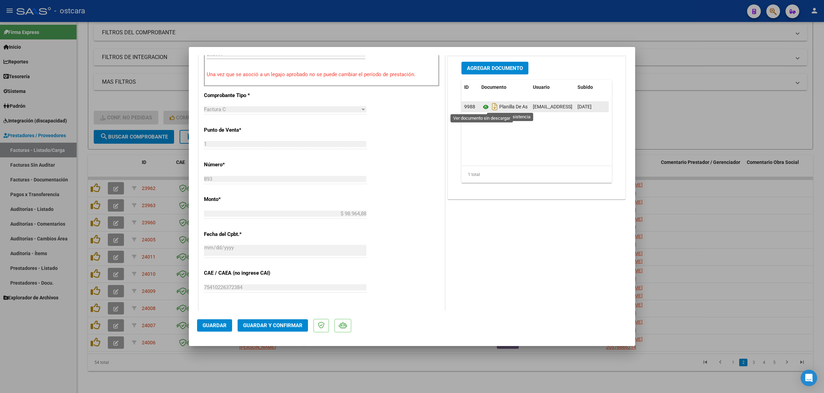
click at [483, 106] on icon at bounding box center [485, 107] width 9 height 8
click at [283, 323] on span "Guardar y Confirmar" at bounding box center [272, 326] width 59 height 6
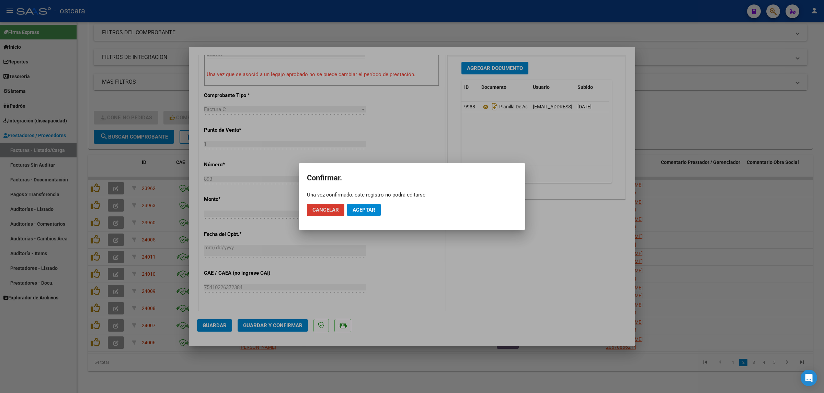
click at [354, 209] on span "Aceptar" at bounding box center [363, 210] width 23 height 6
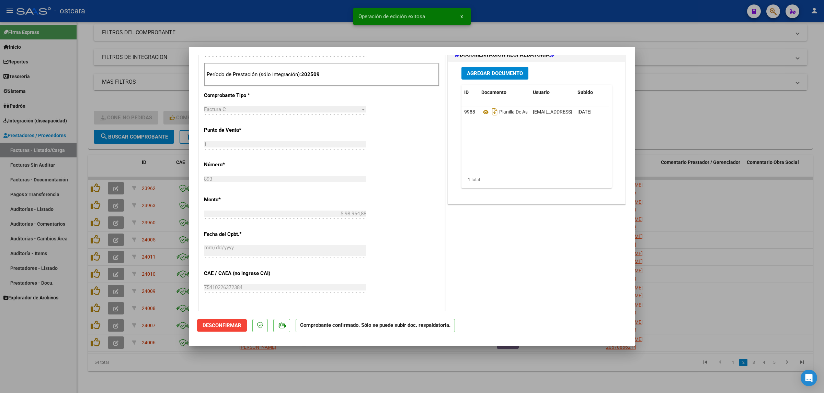
click at [691, 121] on div at bounding box center [412, 196] width 824 height 393
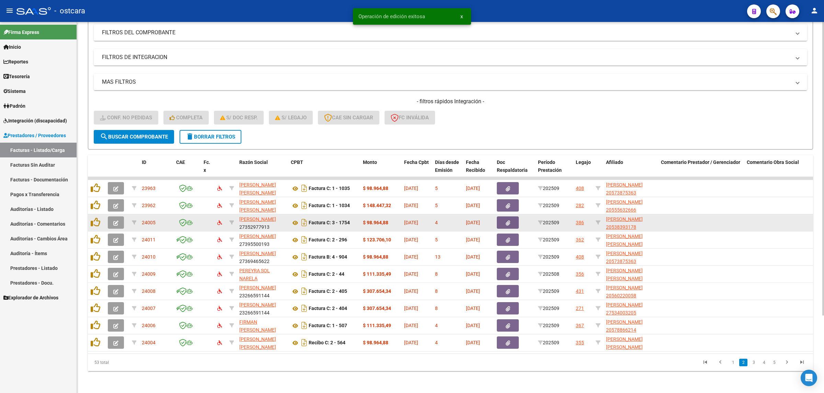
click at [119, 217] on button "button" at bounding box center [116, 223] width 16 height 12
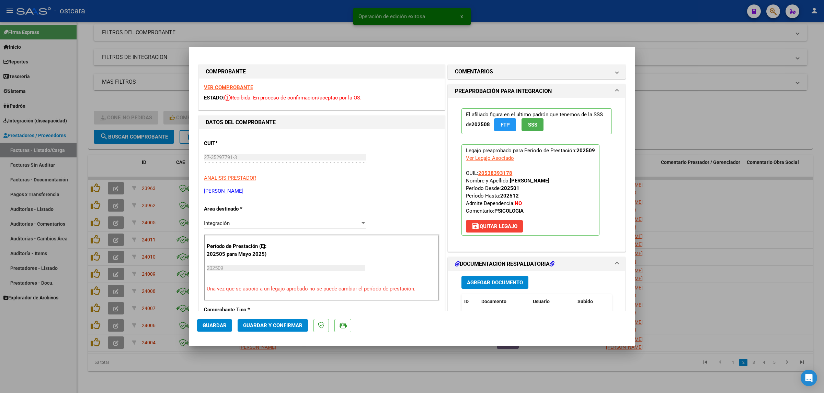
click at [237, 85] on strong "VER COMPROBANTE" at bounding box center [228, 87] width 49 height 6
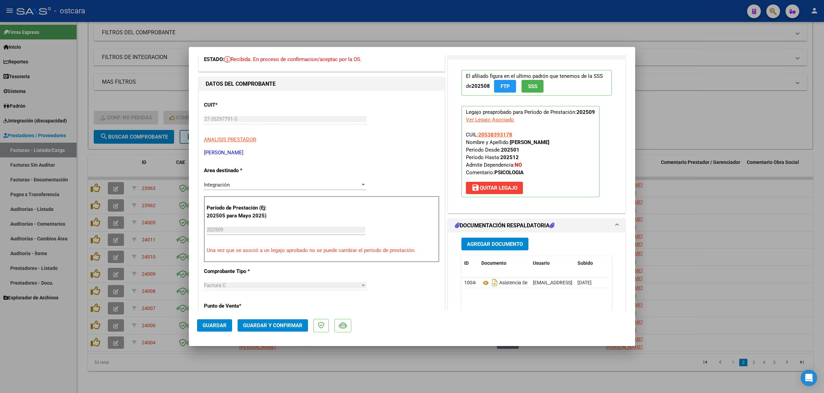
scroll to position [129, 0]
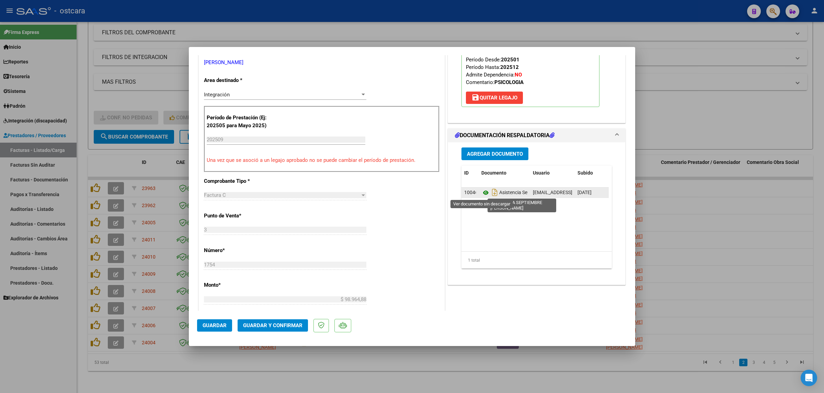
click at [483, 192] on icon at bounding box center [485, 193] width 9 height 8
click at [291, 325] on span "Guardar y Confirmar" at bounding box center [272, 326] width 59 height 6
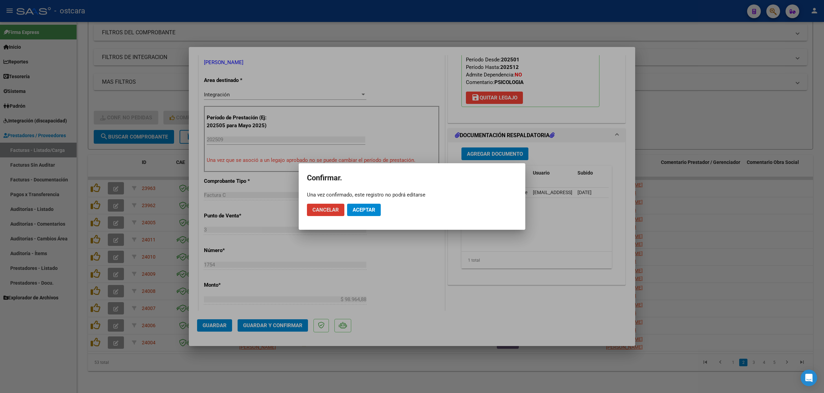
click at [364, 208] on span "Aceptar" at bounding box center [363, 210] width 23 height 6
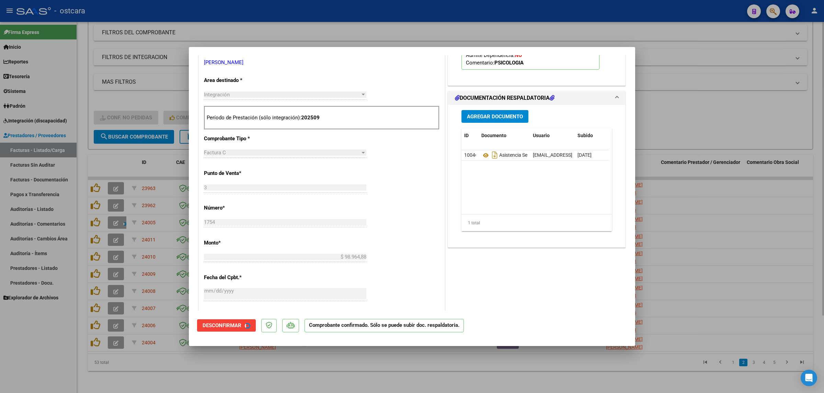
click at [758, 157] on div at bounding box center [412, 196] width 824 height 393
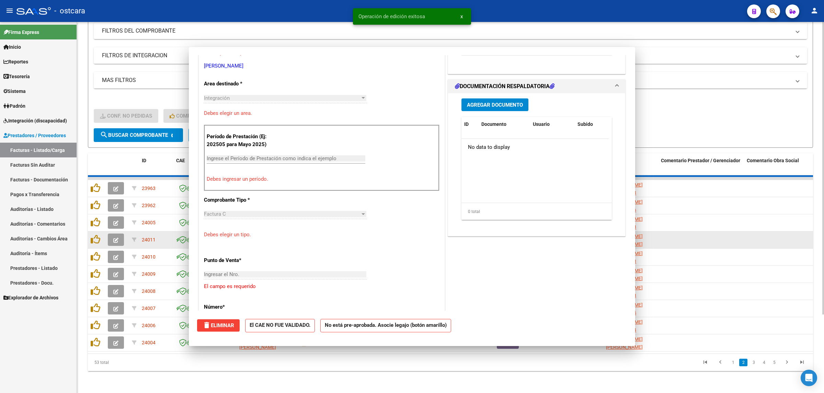
scroll to position [132, 0]
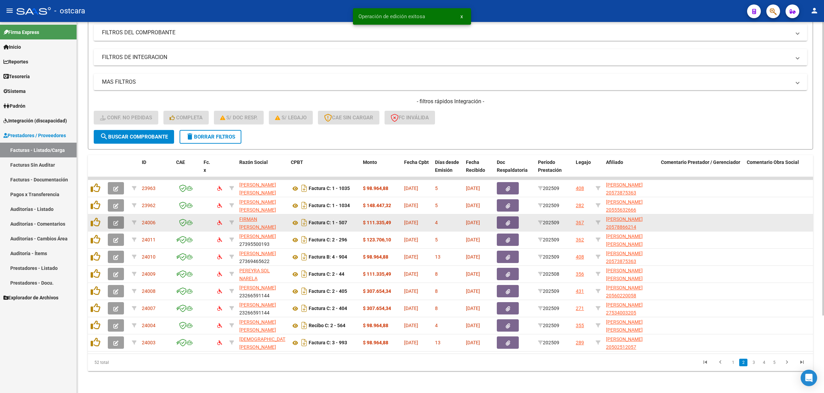
click at [117, 221] on icon "button" at bounding box center [115, 223] width 5 height 5
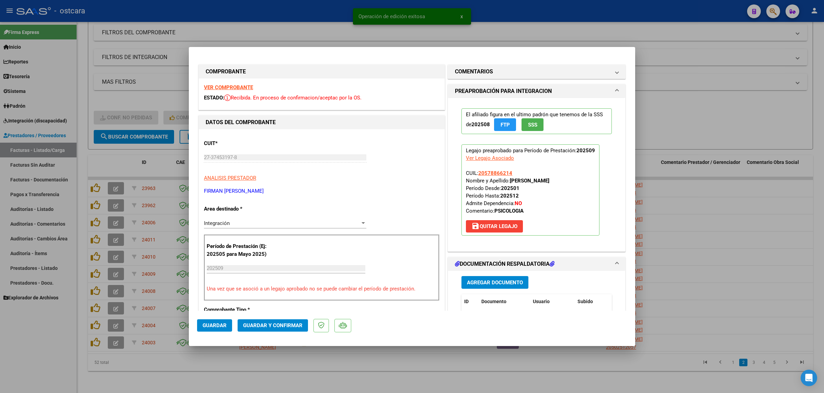
click at [232, 86] on strong "VER COMPROBANTE" at bounding box center [228, 87] width 49 height 6
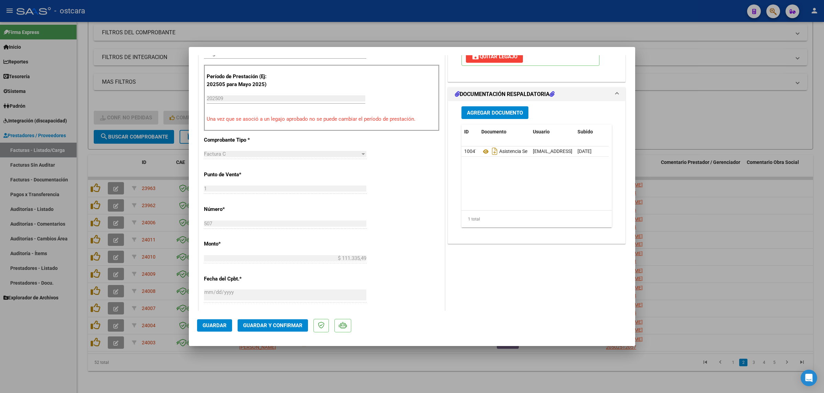
scroll to position [172, 0]
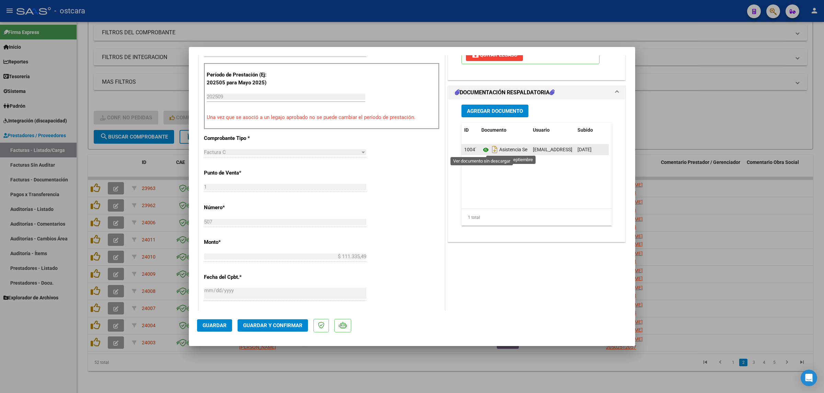
click at [481, 150] on icon at bounding box center [485, 150] width 9 height 8
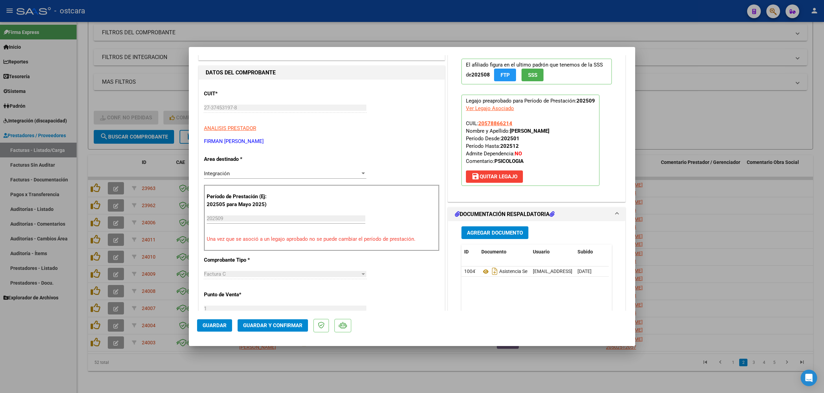
scroll to position [0, 0]
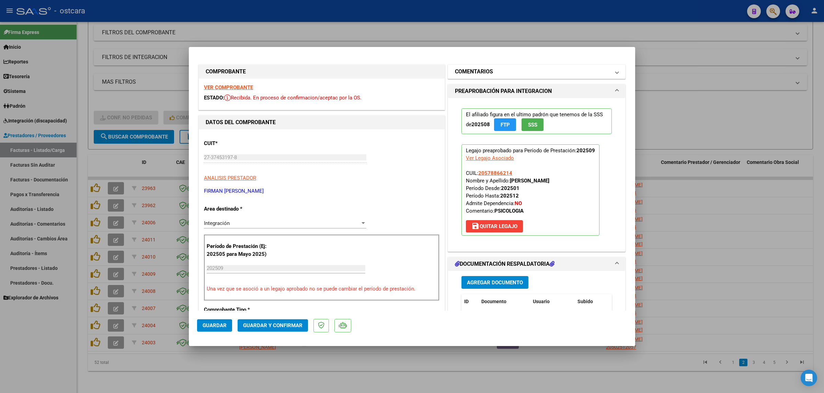
click at [515, 74] on mat-panel-title "COMENTARIOS" at bounding box center [532, 72] width 155 height 8
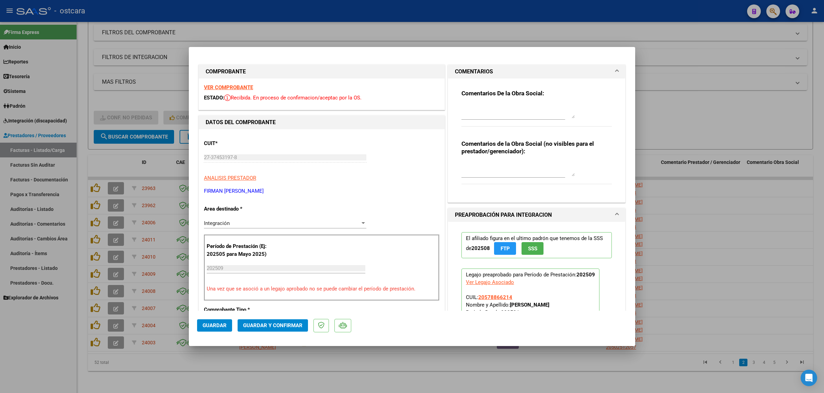
click at [510, 103] on div at bounding box center [517, 111] width 113 height 16
paste textarea "Recordar indicar vinculo del firmante en las planillas de asistencia."
click at [286, 323] on span "Guardar y Confirmar" at bounding box center [272, 326] width 59 height 6
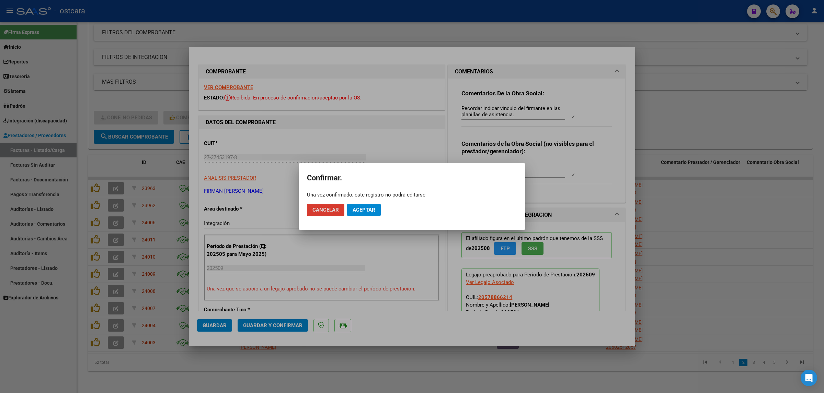
click at [363, 209] on span "Aceptar" at bounding box center [363, 210] width 23 height 6
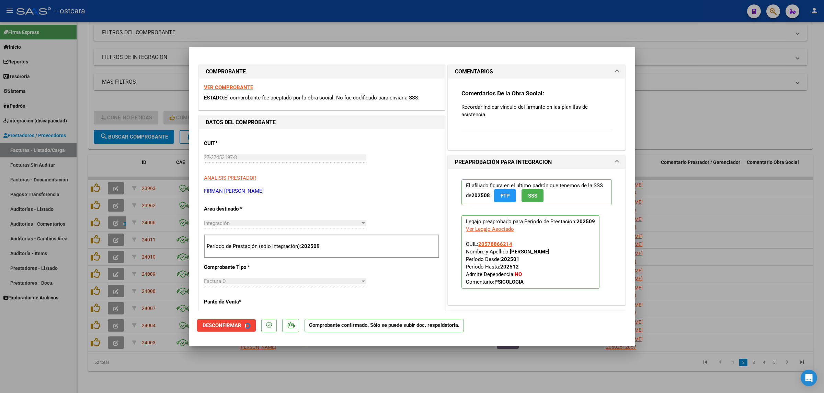
click at [731, 163] on div at bounding box center [412, 196] width 824 height 393
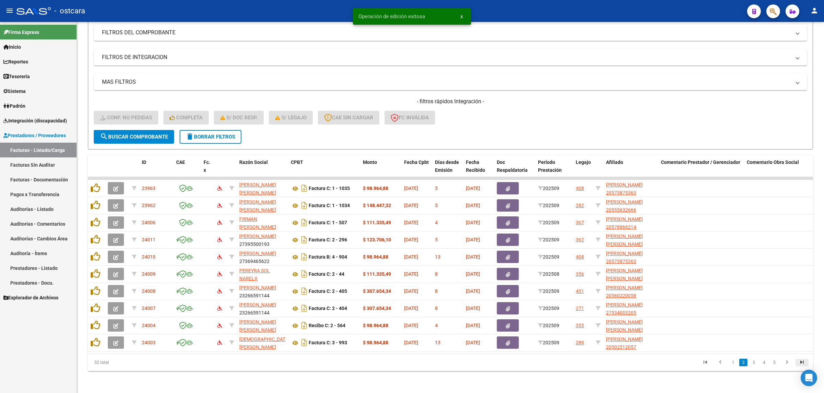
click at [804, 362] on icon "go to last page" at bounding box center [801, 363] width 9 height 8
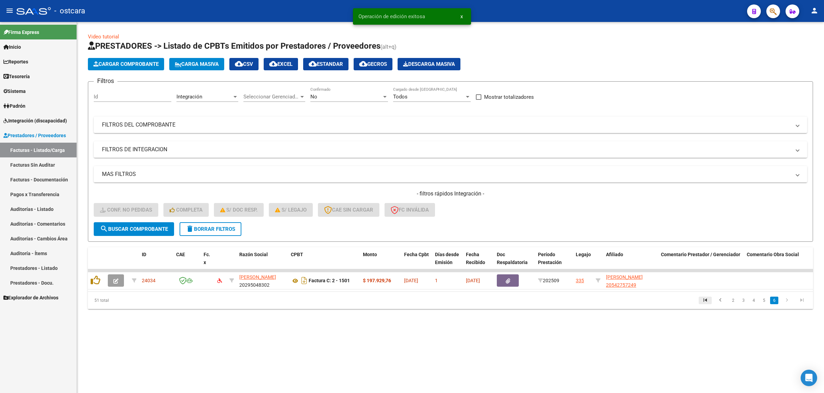
click at [704, 305] on icon "go to first page" at bounding box center [704, 301] width 9 height 8
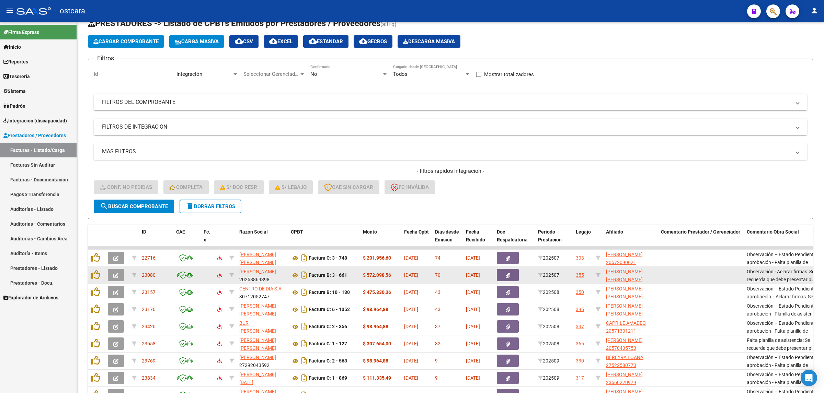
scroll to position [98, 0]
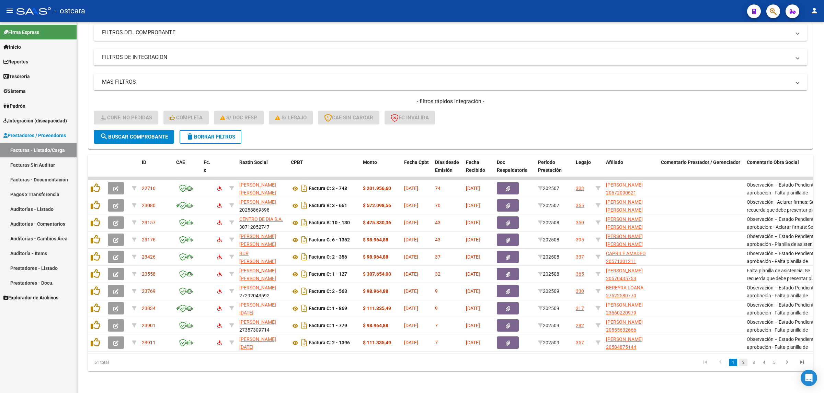
click at [745, 363] on link "2" at bounding box center [743, 363] width 8 height 8
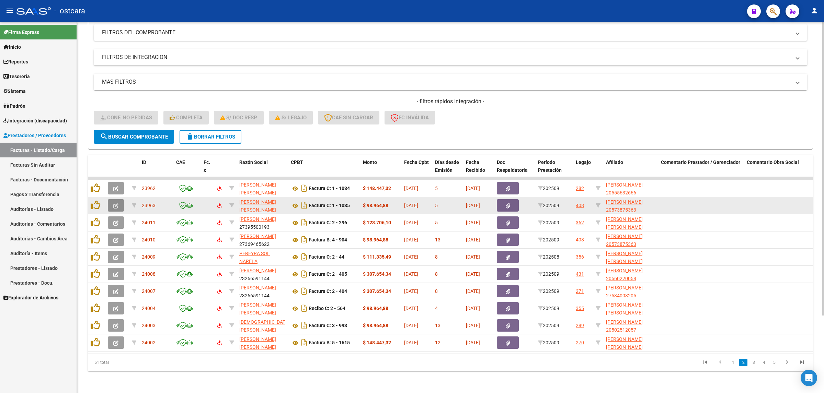
click at [114, 204] on icon "button" at bounding box center [115, 206] width 5 height 5
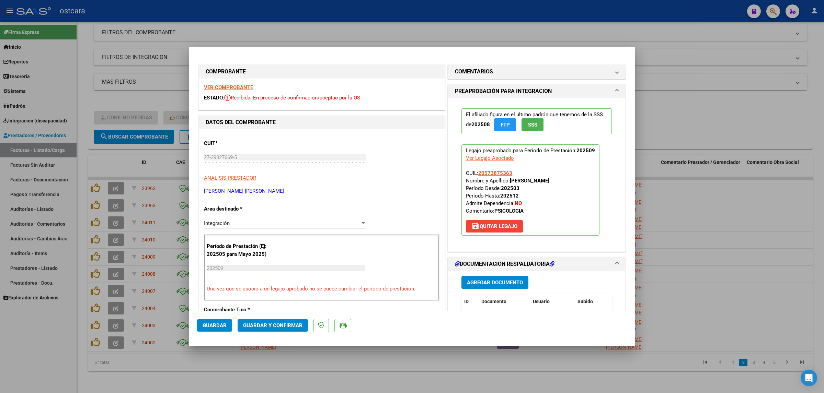
click at [216, 84] on strong "VER COMPROBANTE" at bounding box center [228, 87] width 49 height 6
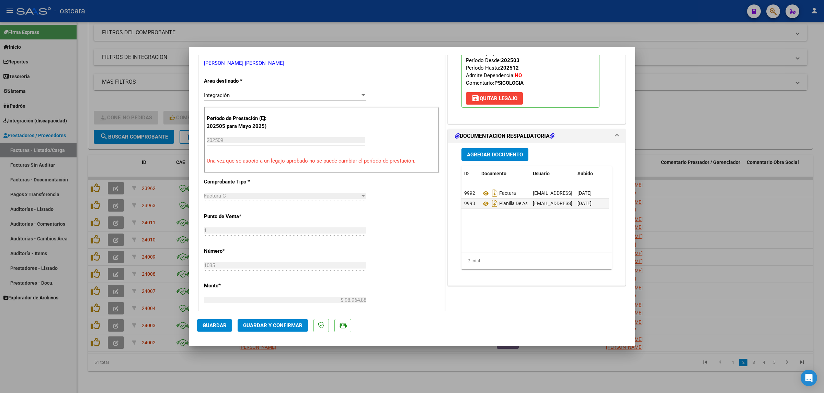
scroll to position [129, 0]
click at [482, 203] on icon at bounding box center [485, 203] width 9 height 8
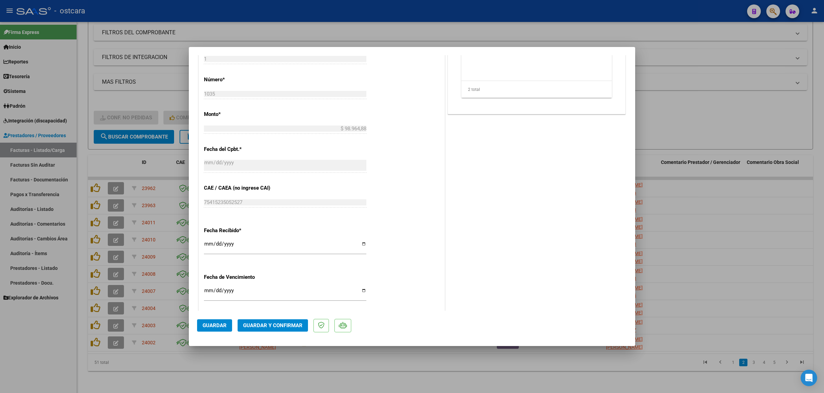
scroll to position [300, 0]
click at [292, 325] on span "Guardar y Confirmar" at bounding box center [272, 326] width 59 height 6
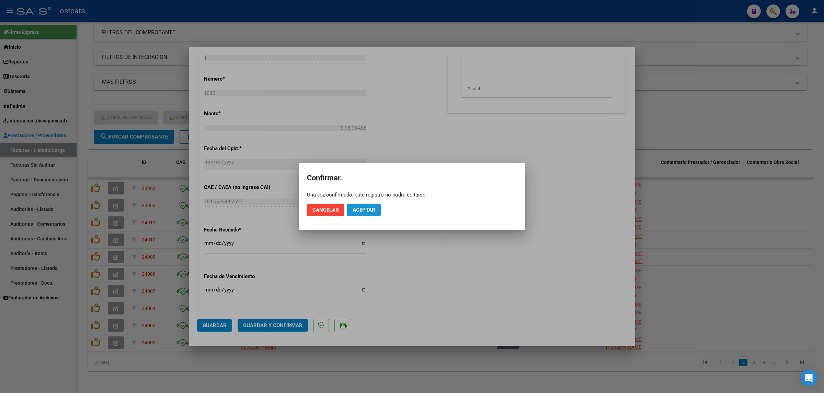
drag, startPoint x: 361, startPoint y: 205, endPoint x: 369, endPoint y: 208, distance: 8.6
click at [361, 205] on button "Aceptar" at bounding box center [364, 210] width 34 height 12
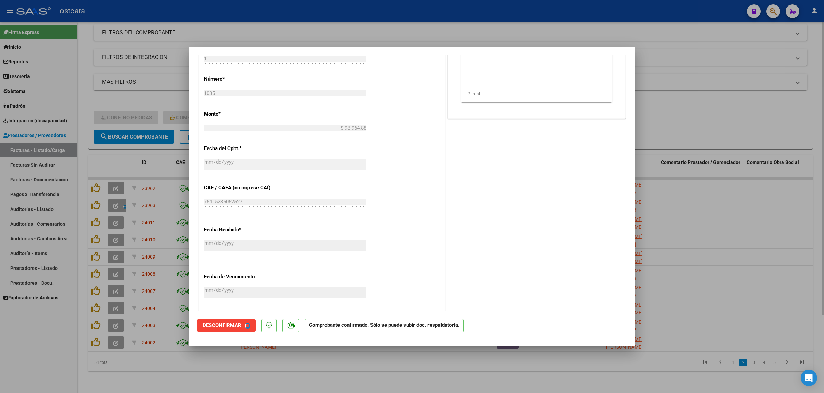
click at [666, 124] on div at bounding box center [412, 196] width 824 height 393
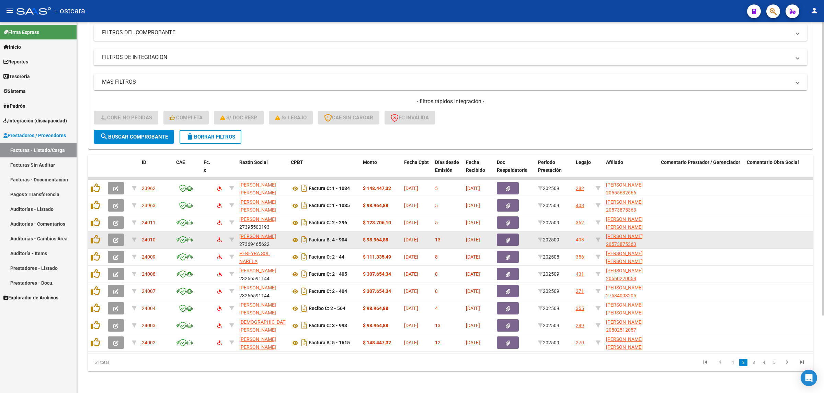
click at [115, 238] on icon "button" at bounding box center [115, 240] width 5 height 5
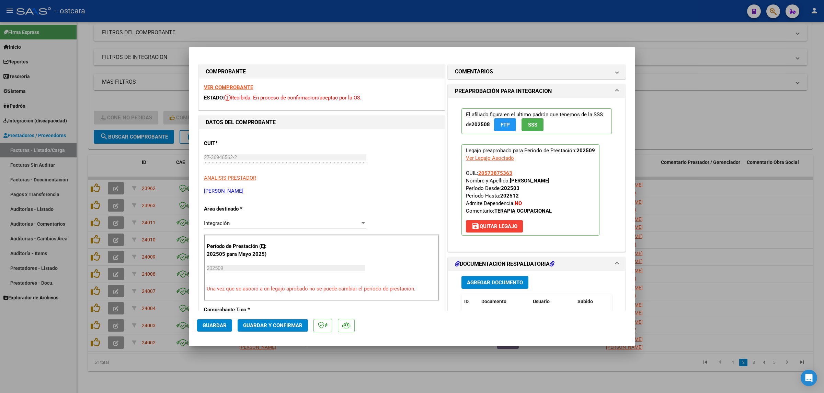
click at [231, 88] on strong "VER COMPROBANTE" at bounding box center [228, 87] width 49 height 6
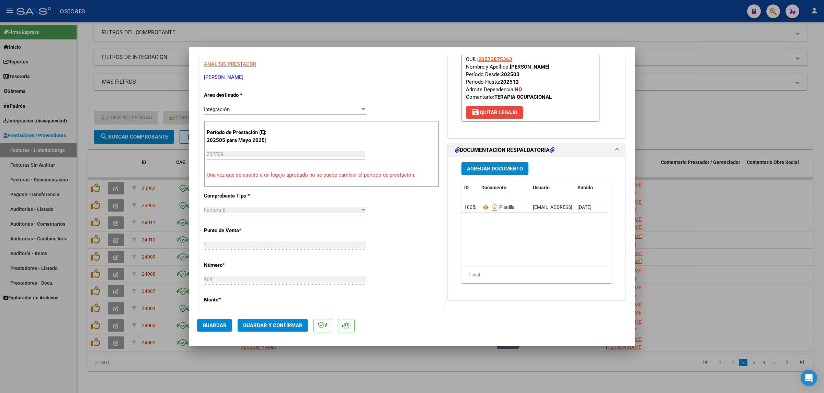
scroll to position [129, 0]
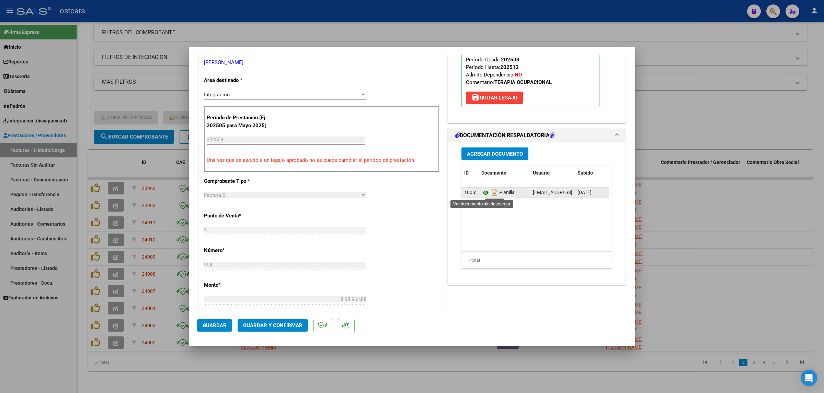
click at [483, 194] on icon at bounding box center [485, 193] width 9 height 8
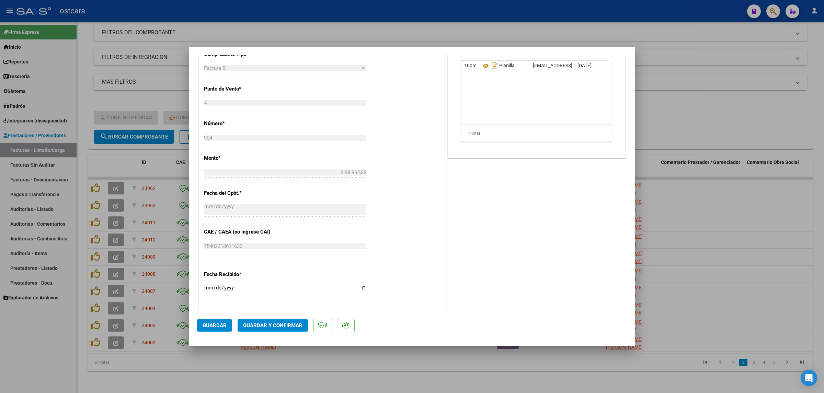
scroll to position [172, 0]
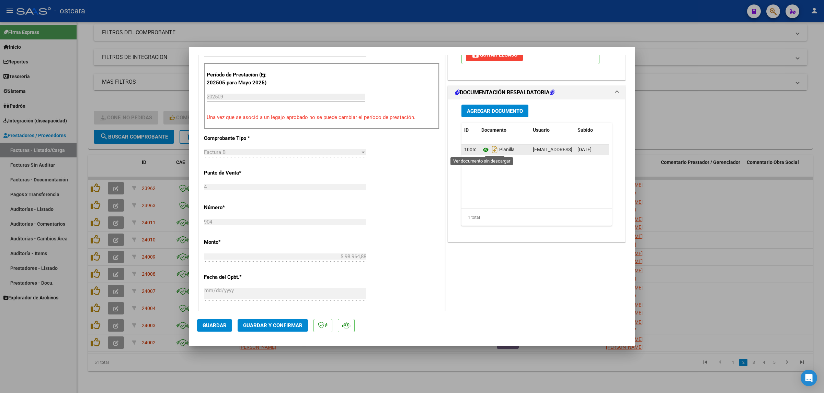
click at [481, 150] on icon at bounding box center [485, 150] width 9 height 8
click at [275, 322] on button "Guardar y Confirmar" at bounding box center [272, 326] width 70 height 12
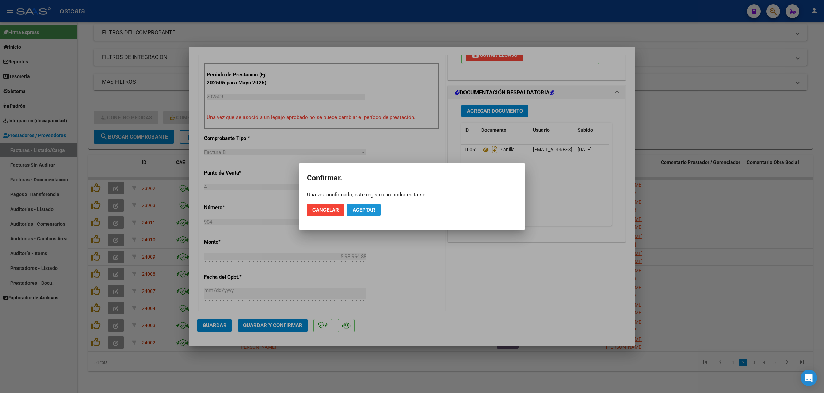
click at [368, 209] on span "Aceptar" at bounding box center [363, 210] width 23 height 6
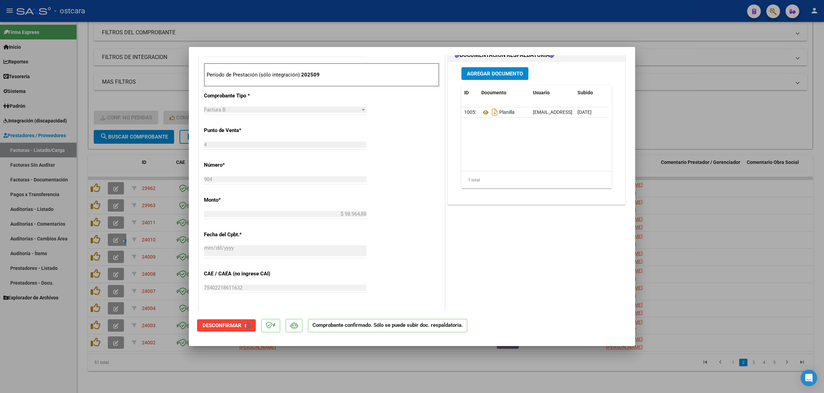
click at [735, 95] on div at bounding box center [412, 196] width 824 height 393
type input "$ 0,00"
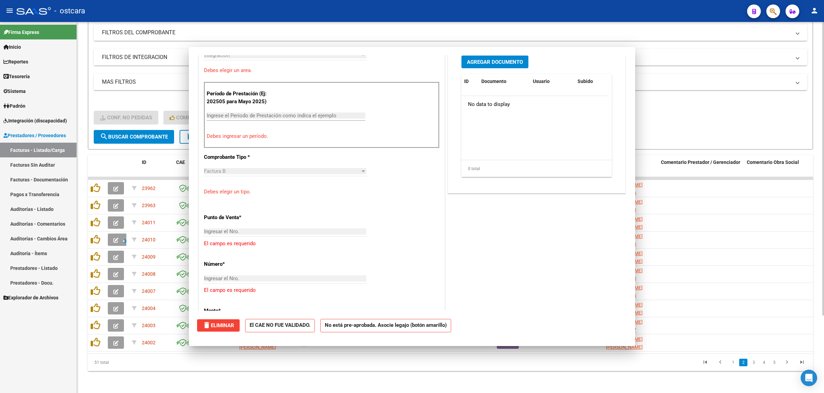
scroll to position [0, 0]
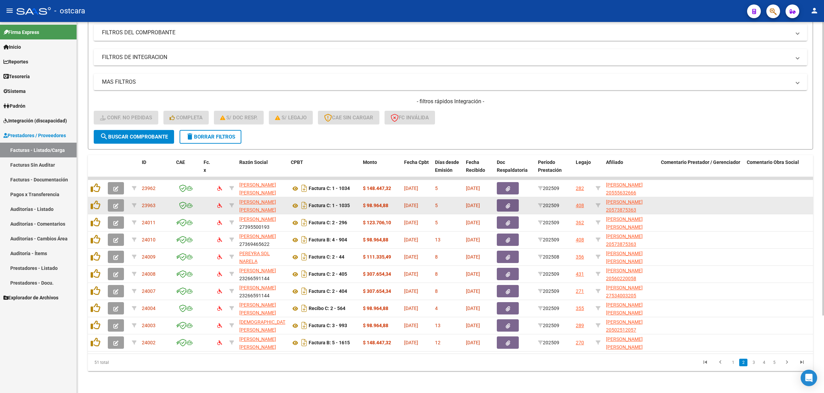
click at [119, 201] on button "button" at bounding box center [116, 205] width 16 height 12
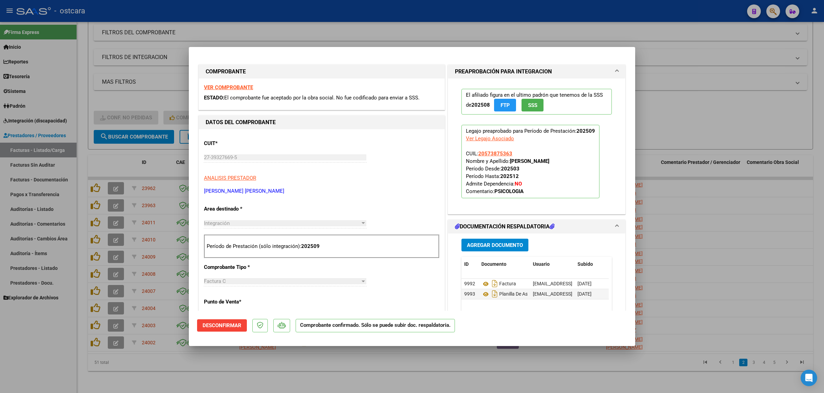
click at [232, 86] on strong "VER COMPROBANTE" at bounding box center [228, 87] width 49 height 6
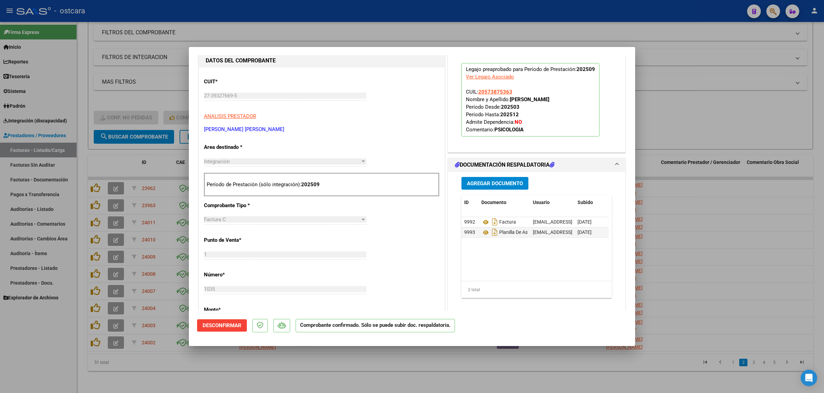
scroll to position [172, 0]
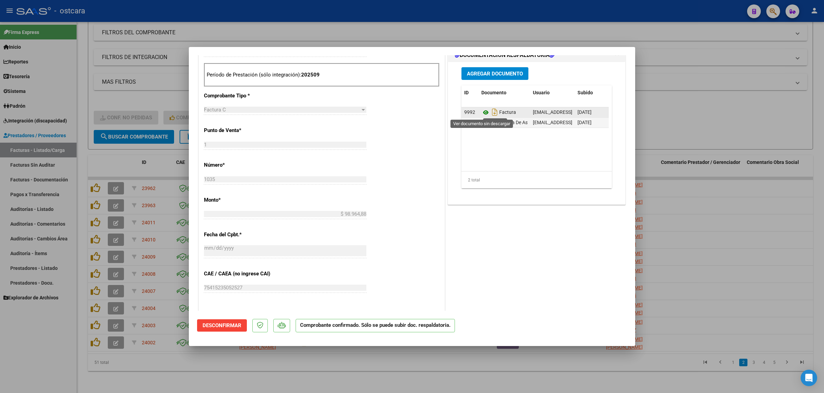
click at [481, 114] on icon at bounding box center [485, 112] width 9 height 8
click at [481, 121] on icon at bounding box center [485, 123] width 9 height 8
click at [733, 235] on div at bounding box center [412, 196] width 824 height 393
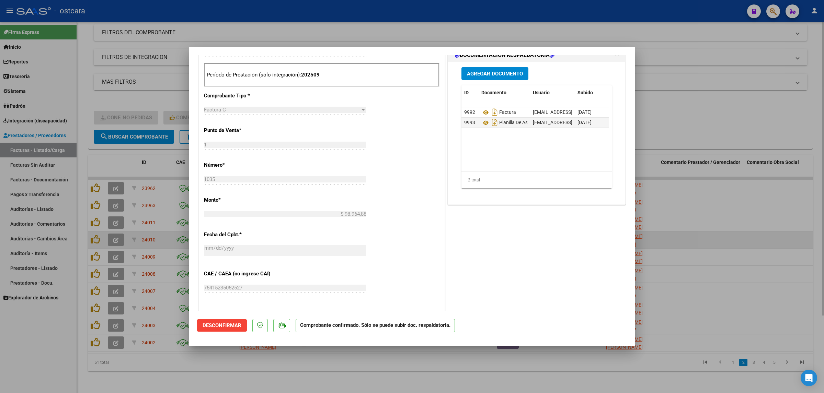
type input "$ 0,00"
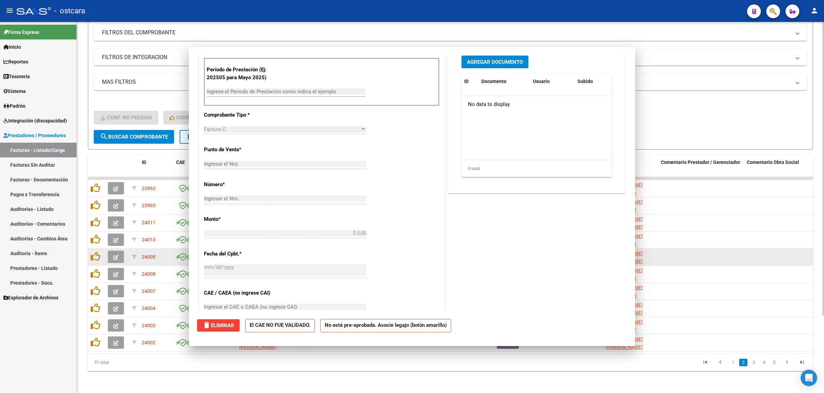
scroll to position [0, 0]
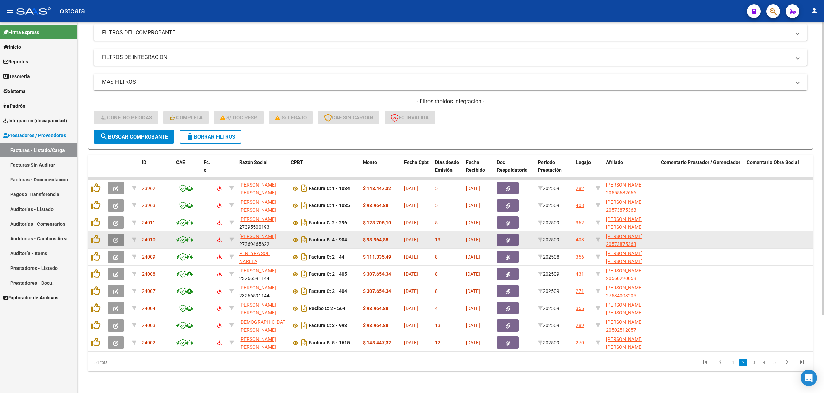
click at [112, 235] on button "button" at bounding box center [116, 240] width 16 height 12
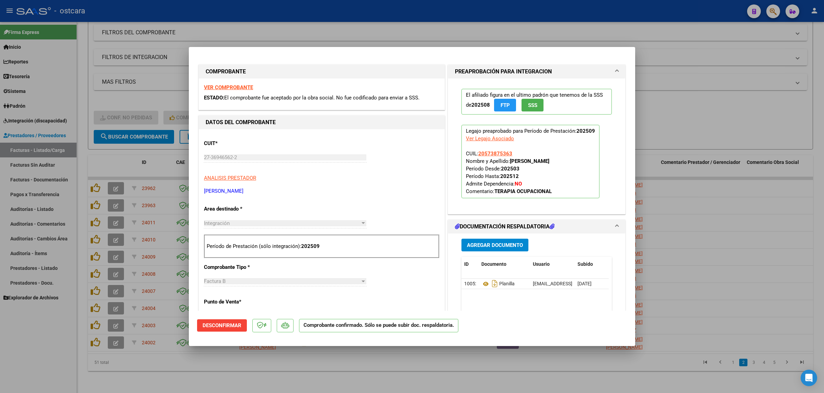
click at [232, 85] on strong "VER COMPROBANTE" at bounding box center [228, 87] width 49 height 6
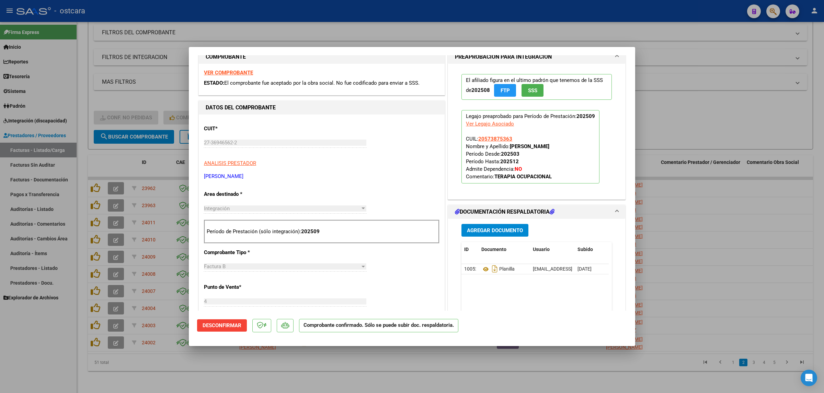
scroll to position [172, 0]
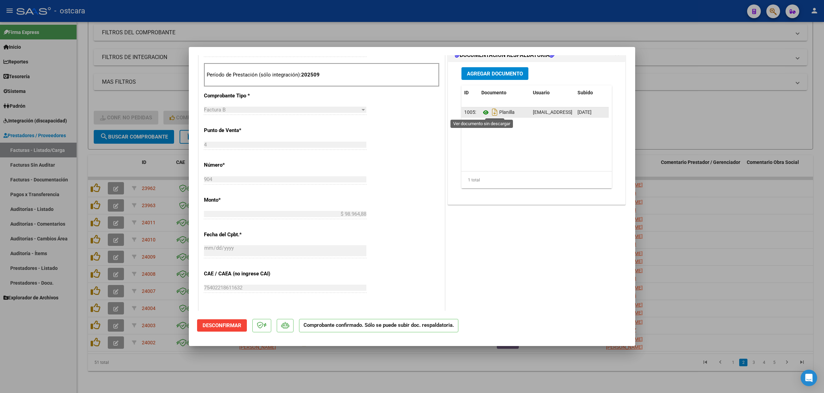
click at [481, 114] on icon at bounding box center [485, 112] width 9 height 8
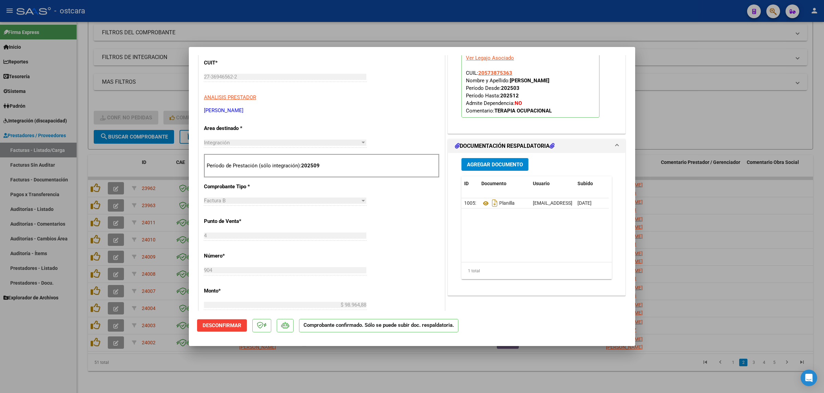
scroll to position [0, 0]
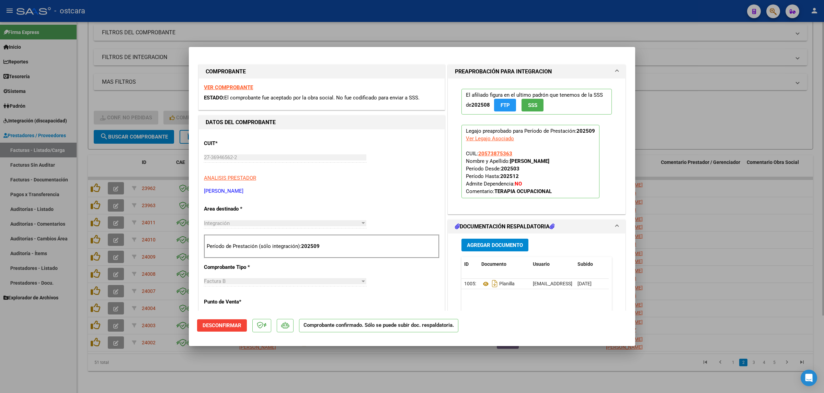
click at [720, 117] on div at bounding box center [412, 196] width 824 height 393
type input "$ 0,00"
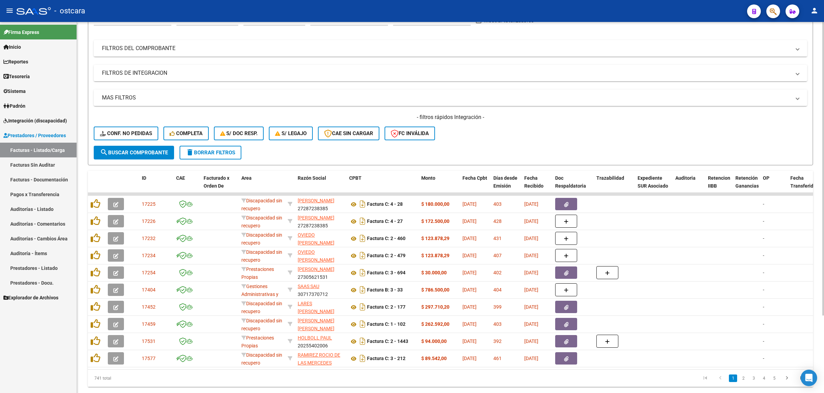
scroll to position [98, 0]
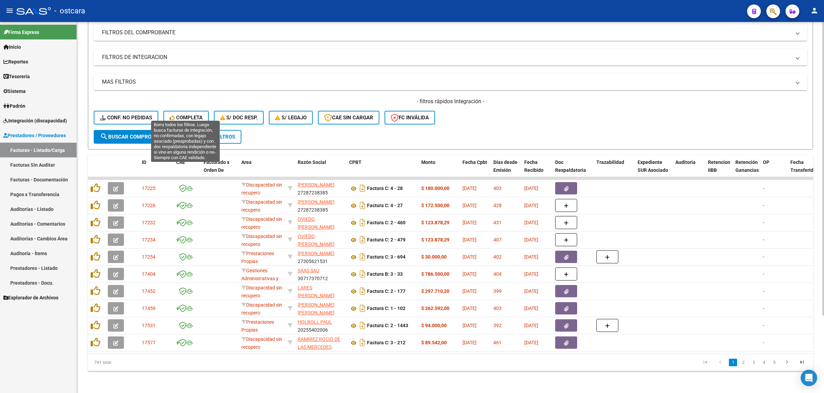
click at [198, 115] on span "Completa" at bounding box center [186, 118] width 33 height 6
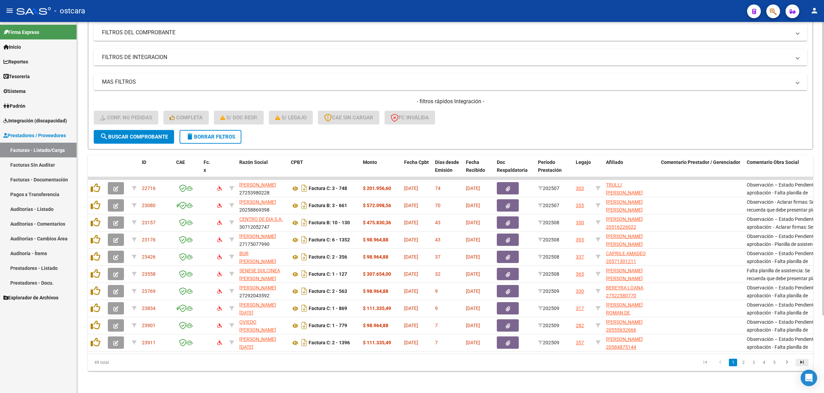
click at [800, 360] on icon "go to last page" at bounding box center [801, 363] width 9 height 8
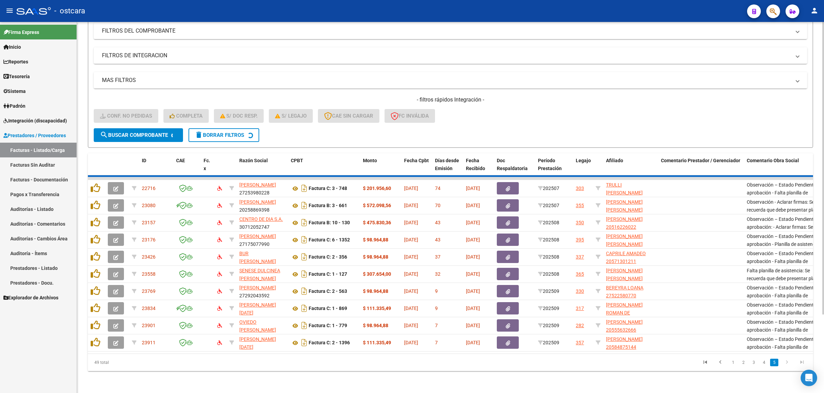
scroll to position [81, 0]
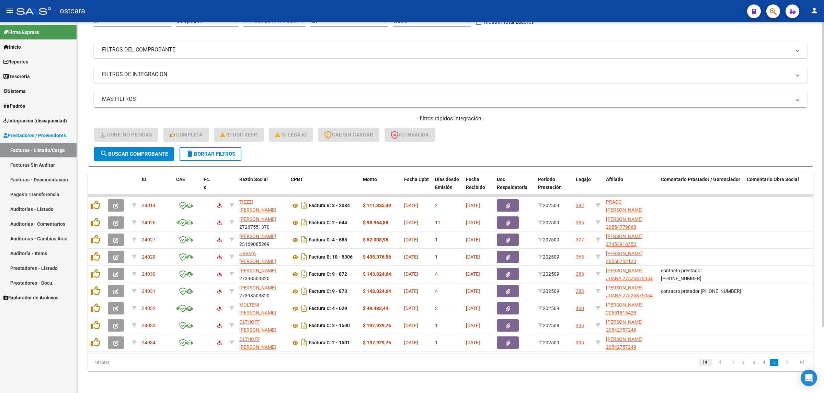
click at [700, 361] on icon "go to first page" at bounding box center [704, 363] width 9 height 8
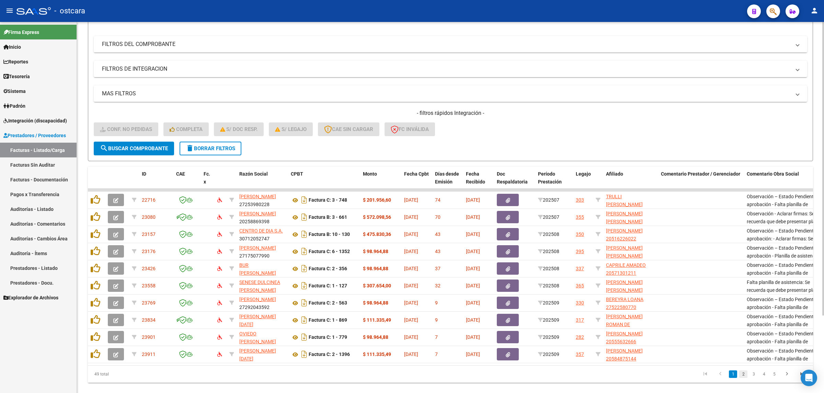
click at [742, 378] on link "2" at bounding box center [743, 375] width 8 height 8
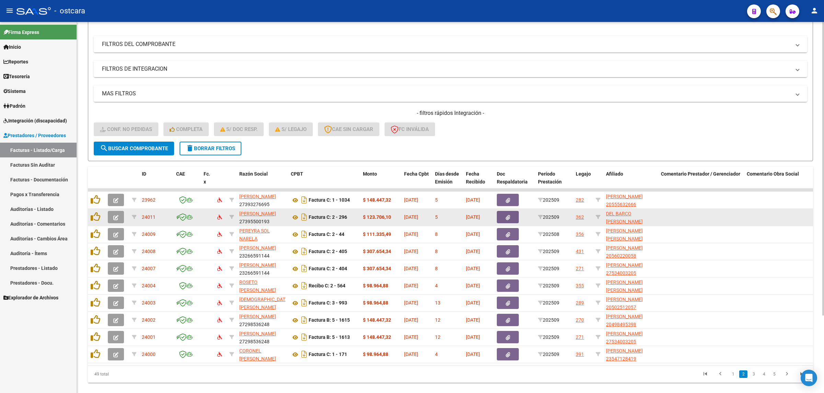
click at [115, 217] on icon "button" at bounding box center [115, 217] width 5 height 5
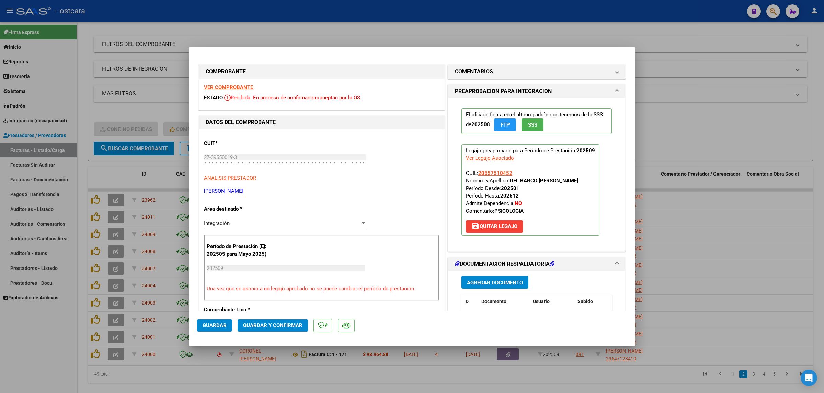
click at [237, 87] on strong "VER COMPROBANTE" at bounding box center [228, 87] width 49 height 6
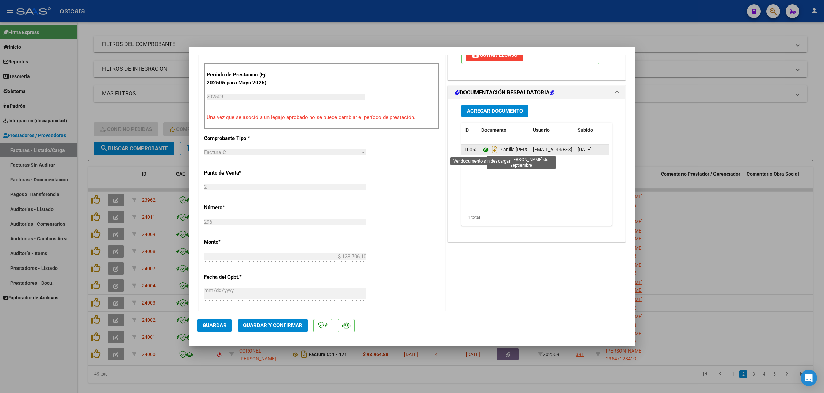
click at [483, 150] on icon at bounding box center [485, 150] width 9 height 8
click at [291, 323] on span "Guardar y Confirmar" at bounding box center [272, 326] width 59 height 6
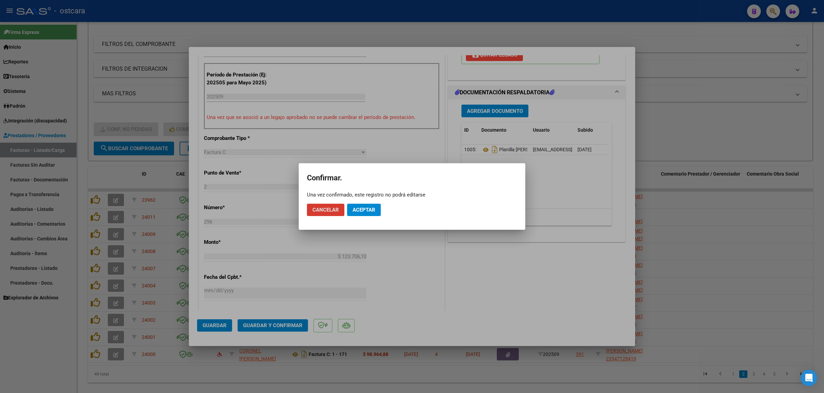
click at [365, 211] on span "Aceptar" at bounding box center [363, 210] width 23 height 6
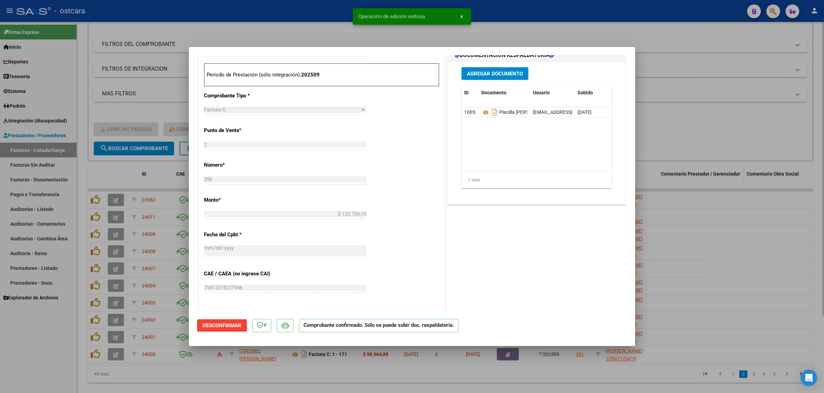
drag, startPoint x: 721, startPoint y: 155, endPoint x: 712, endPoint y: 179, distance: 26.1
click at [722, 155] on div at bounding box center [412, 196] width 824 height 393
type input "$ 0,00"
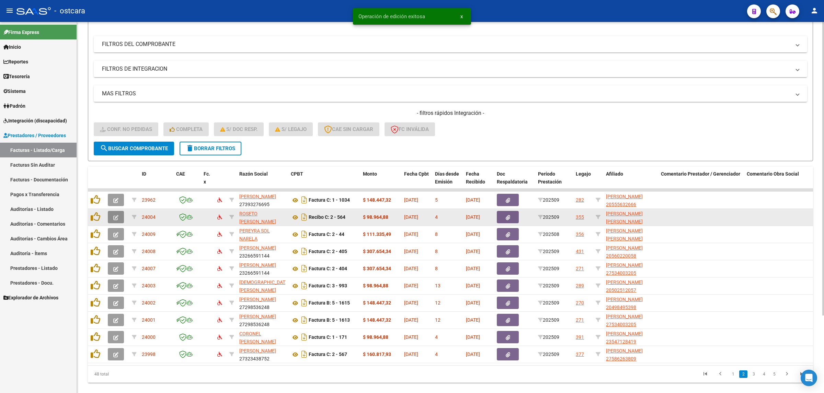
click at [116, 219] on button "button" at bounding box center [116, 217] width 16 height 12
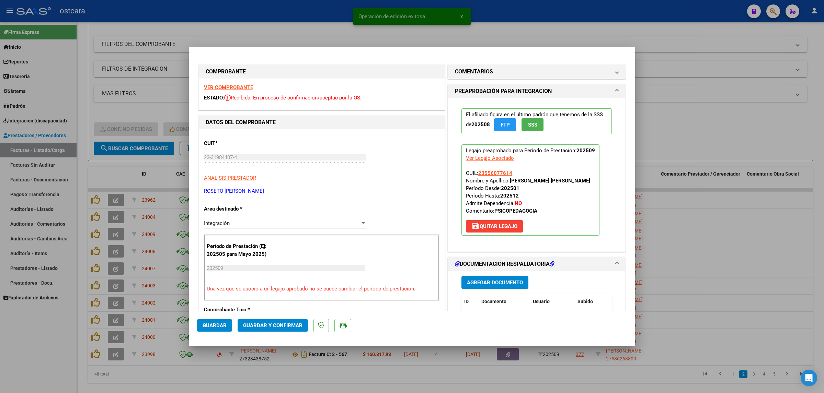
click at [229, 84] on strong "VER COMPROBANTE" at bounding box center [228, 87] width 49 height 6
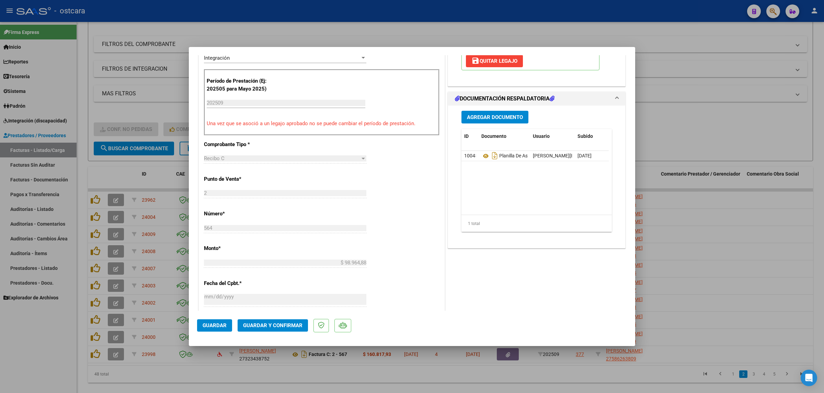
scroll to position [172, 0]
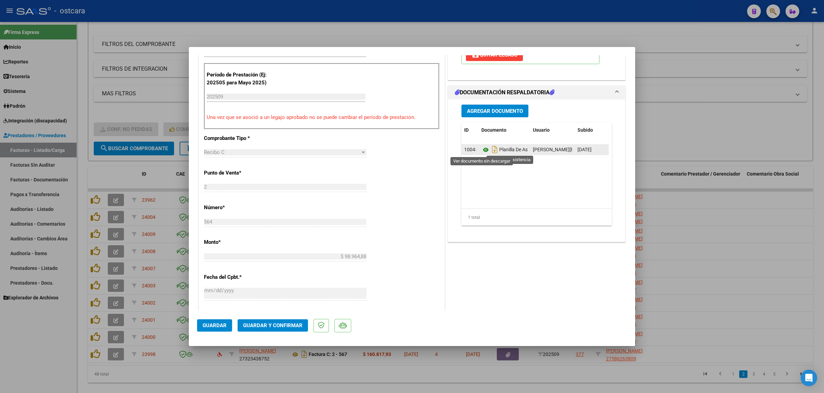
click at [481, 150] on icon at bounding box center [485, 150] width 9 height 8
click at [267, 327] on span "Guardar y Confirmar" at bounding box center [272, 326] width 59 height 6
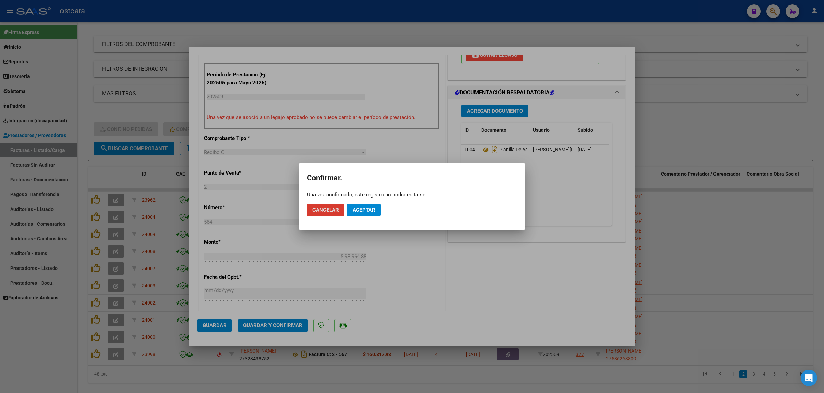
click at [366, 206] on button "Aceptar" at bounding box center [364, 210] width 34 height 12
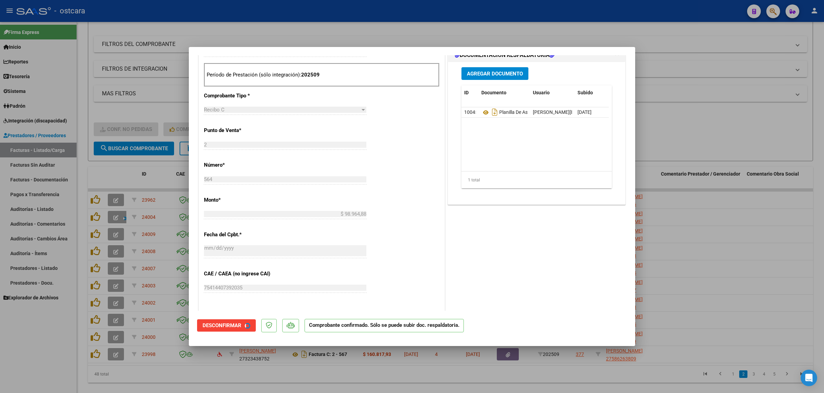
click at [757, 142] on div at bounding box center [412, 196] width 824 height 393
type input "$ 0,00"
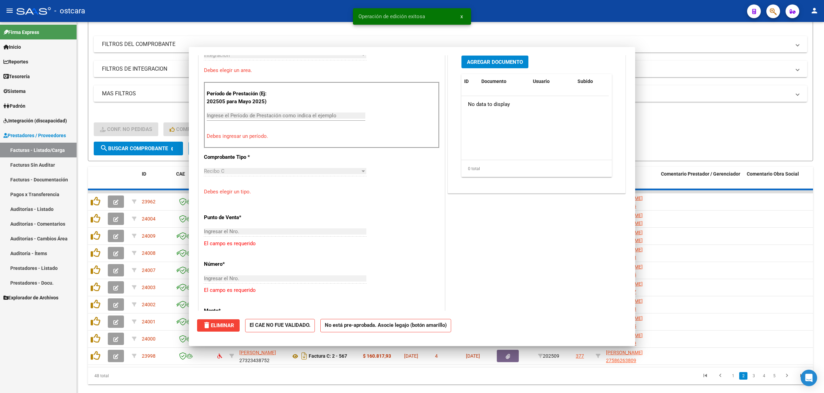
scroll to position [184, 0]
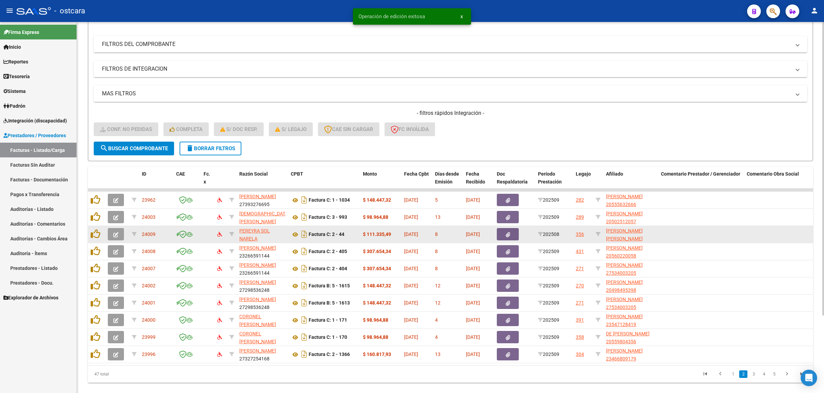
click at [116, 232] on icon "button" at bounding box center [115, 234] width 5 height 5
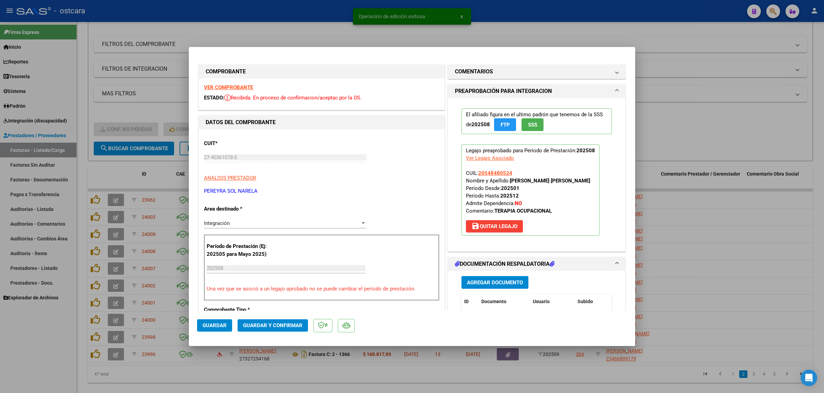
click at [234, 88] on strong "VER COMPROBANTE" at bounding box center [228, 87] width 49 height 6
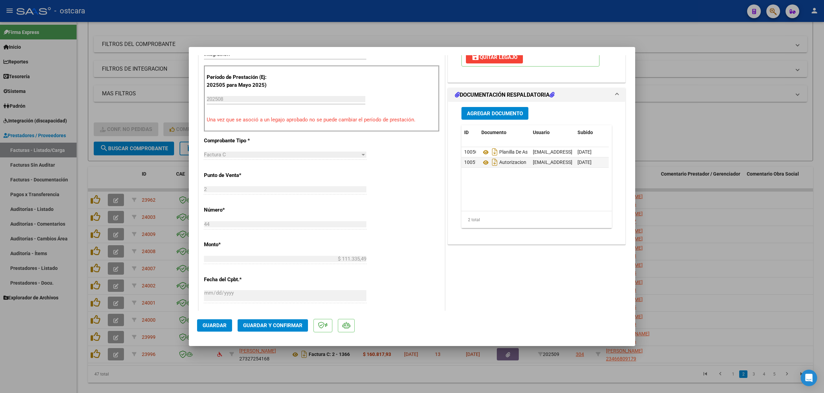
scroll to position [172, 0]
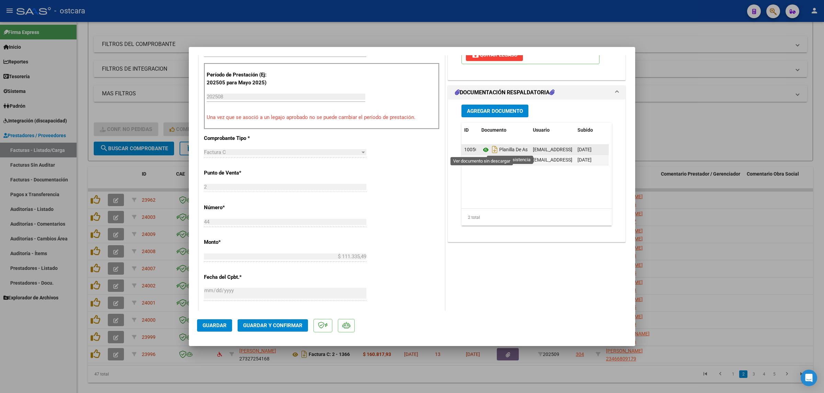
click at [483, 150] on icon at bounding box center [485, 150] width 9 height 8
click at [277, 327] on span "Guardar y Confirmar" at bounding box center [272, 326] width 59 height 6
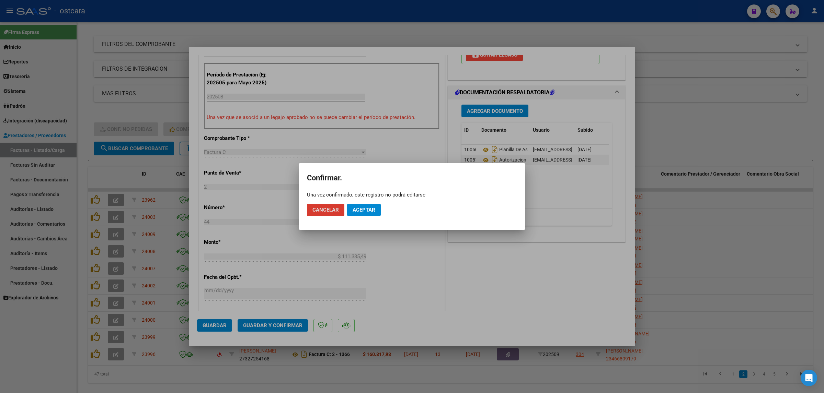
click at [367, 211] on span "Aceptar" at bounding box center [363, 210] width 23 height 6
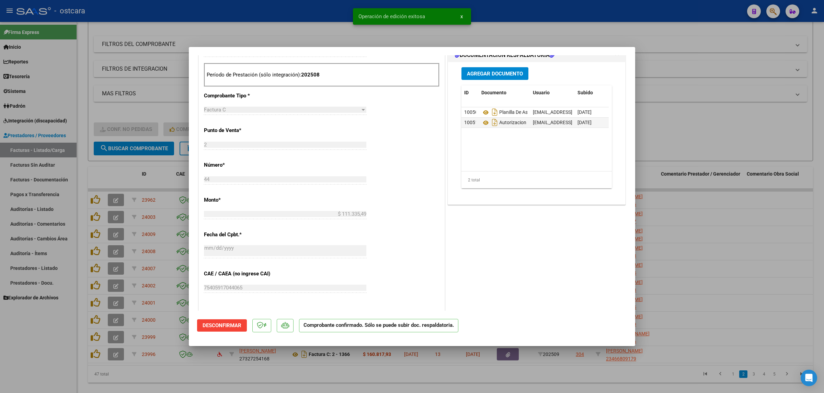
click at [728, 124] on div at bounding box center [412, 196] width 824 height 393
type input "$ 0,00"
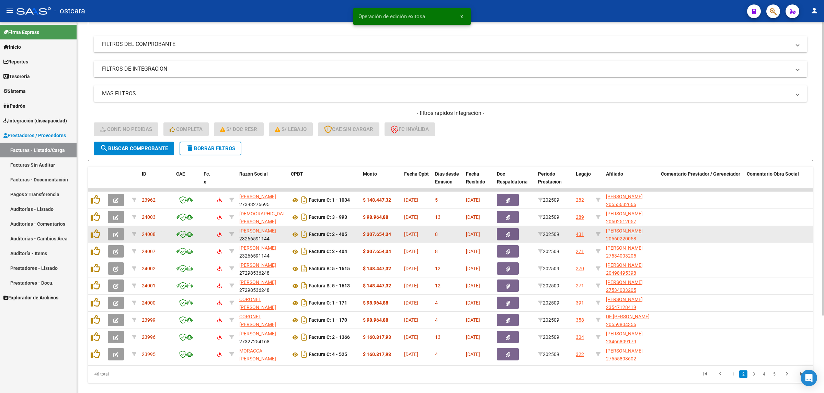
click at [113, 234] on icon "button" at bounding box center [115, 234] width 5 height 5
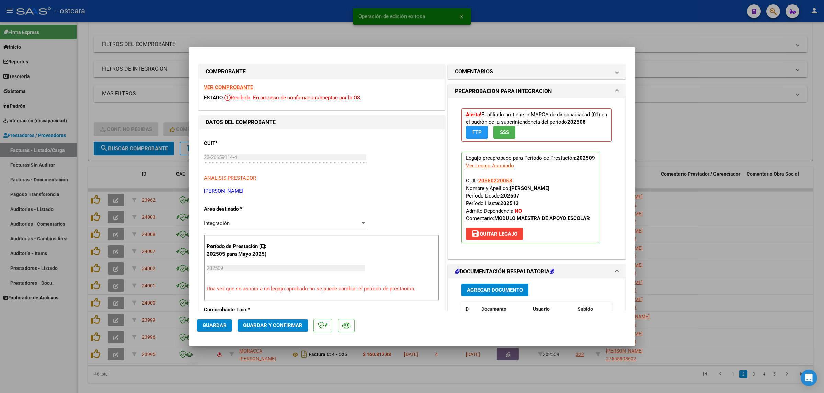
click at [246, 86] on strong "VER COMPROBANTE" at bounding box center [228, 87] width 49 height 6
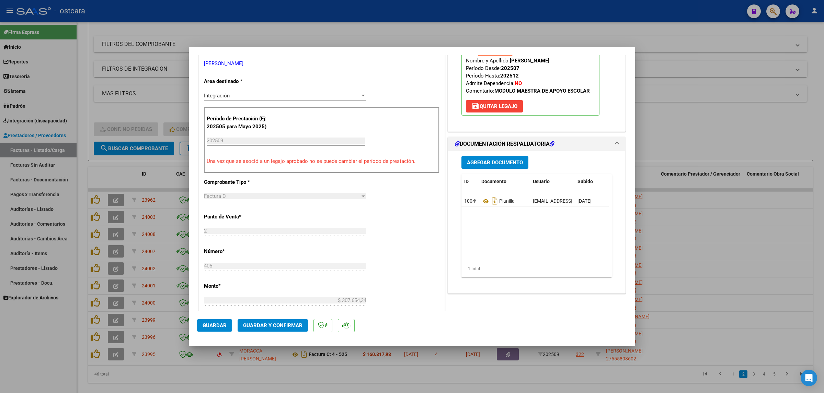
scroll to position [129, 0]
click at [481, 200] on icon at bounding box center [485, 200] width 9 height 8
click at [286, 325] on span "Guardar y Confirmar" at bounding box center [272, 326] width 59 height 6
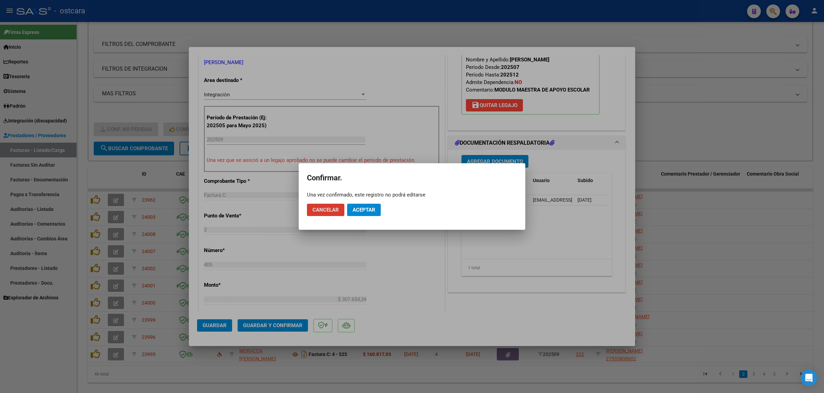
click at [364, 209] on span "Aceptar" at bounding box center [363, 210] width 23 height 6
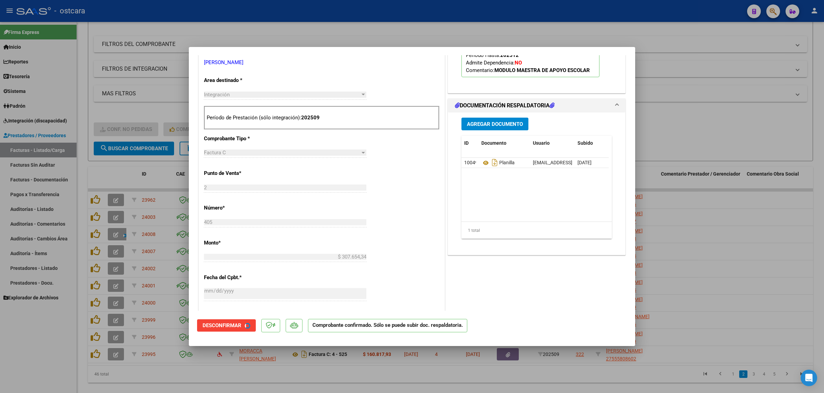
click at [754, 129] on div at bounding box center [412, 196] width 824 height 393
type input "$ 0,00"
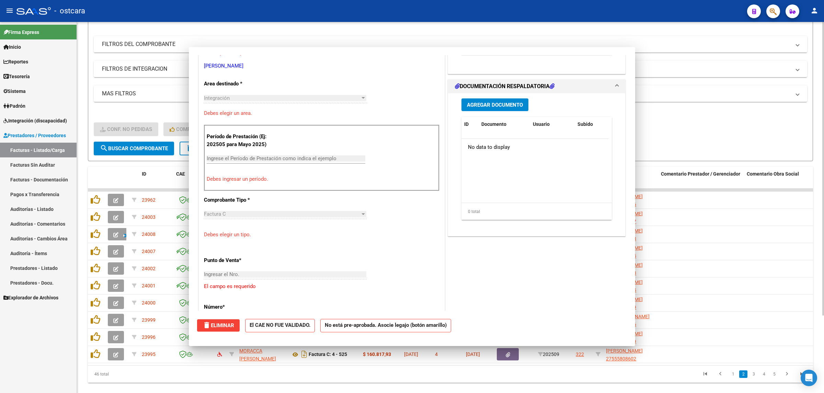
scroll to position [132, 0]
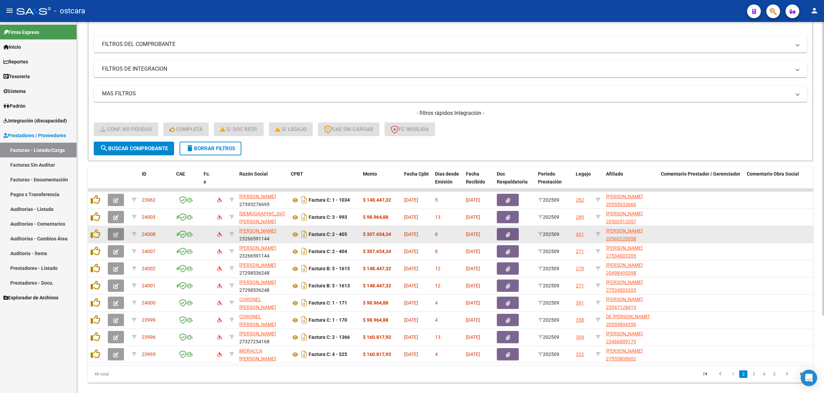
click at [116, 234] on icon "button" at bounding box center [115, 234] width 5 height 5
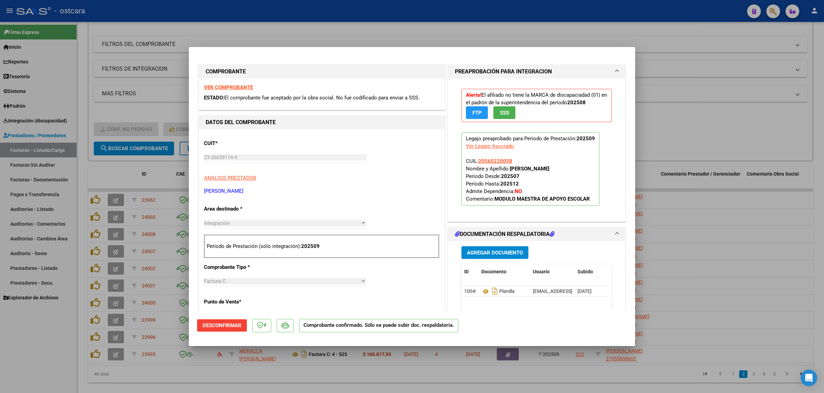
click at [241, 87] on strong "VER COMPROBANTE" at bounding box center [228, 87] width 49 height 6
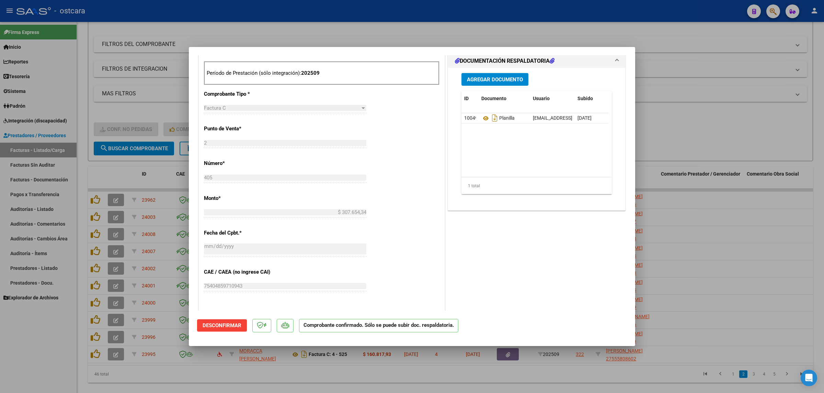
scroll to position [172, 0]
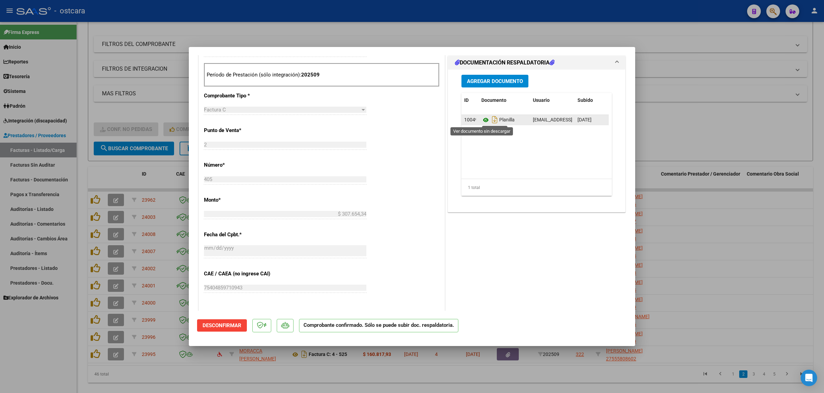
click at [482, 119] on icon at bounding box center [485, 120] width 9 height 8
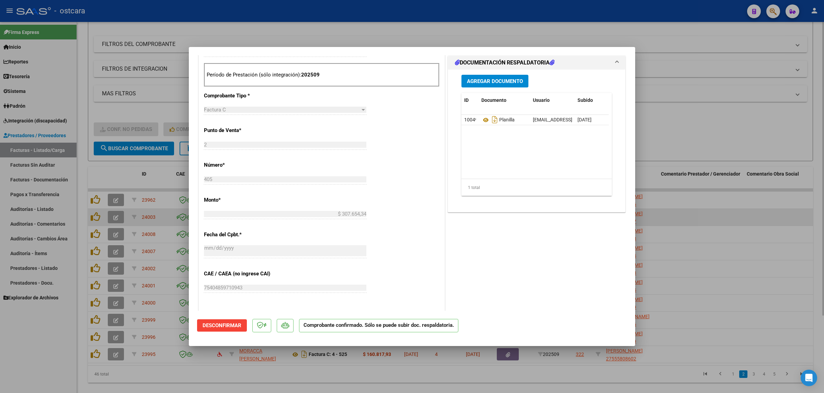
click at [742, 213] on div at bounding box center [412, 196] width 824 height 393
type input "$ 0,00"
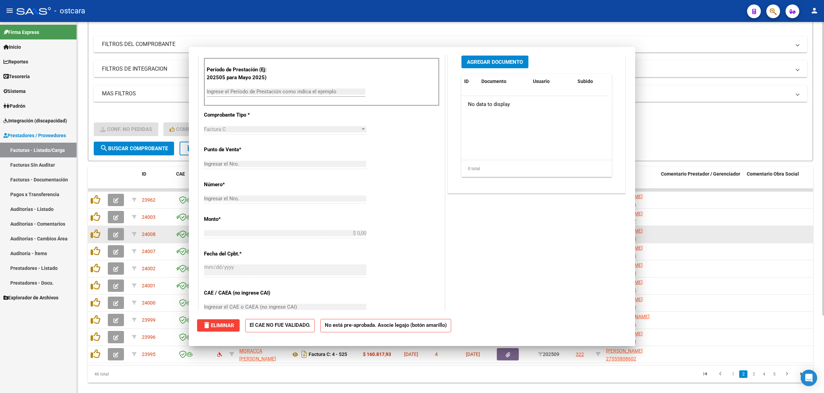
scroll to position [0, 0]
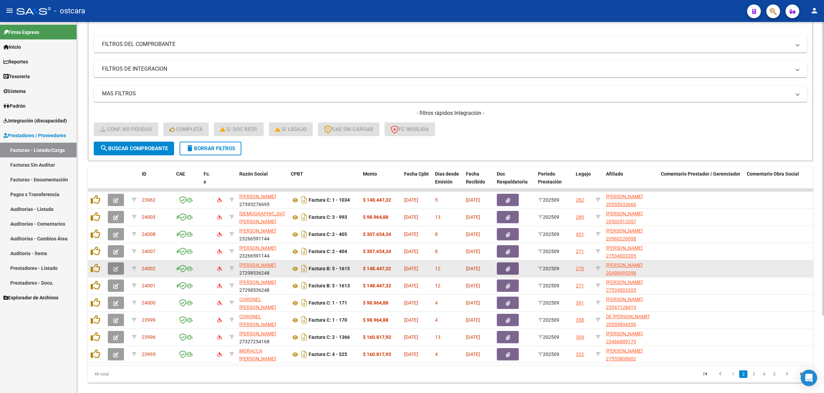
click at [113, 269] on icon "button" at bounding box center [115, 269] width 5 height 5
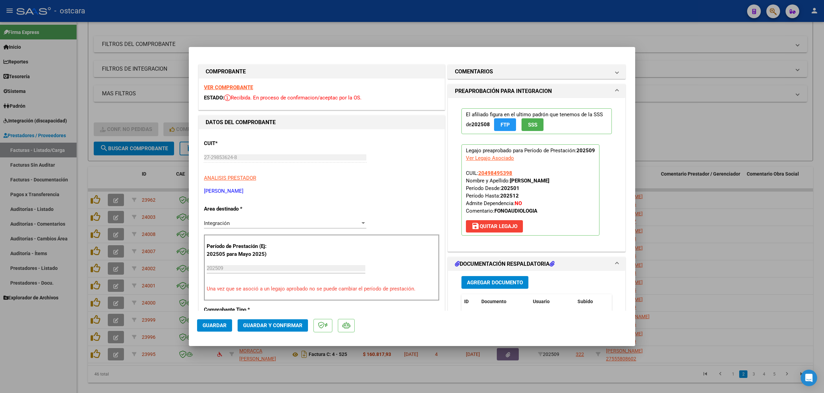
click at [237, 88] on strong "VER COMPROBANTE" at bounding box center [228, 87] width 49 height 6
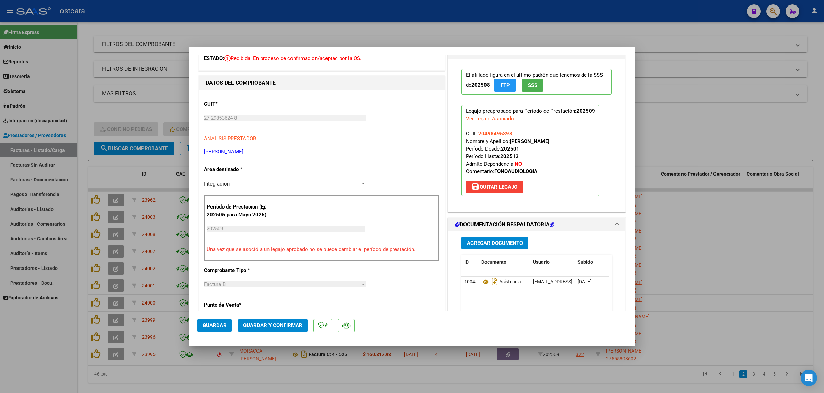
scroll to position [129, 0]
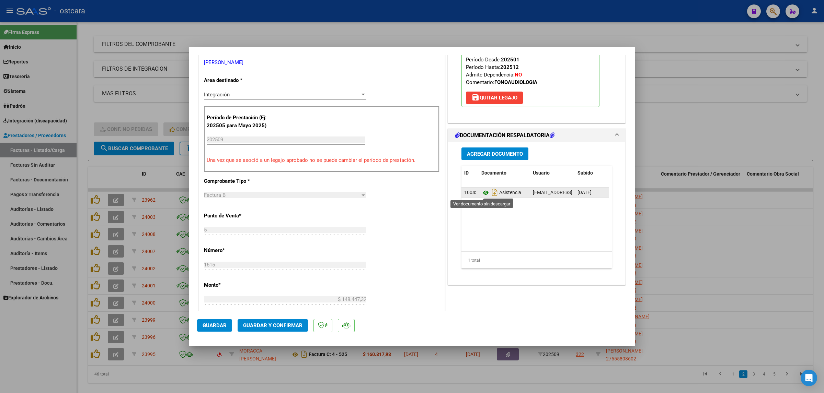
click at [481, 194] on icon at bounding box center [485, 193] width 9 height 8
click at [274, 323] on span "Guardar y Confirmar" at bounding box center [272, 326] width 59 height 6
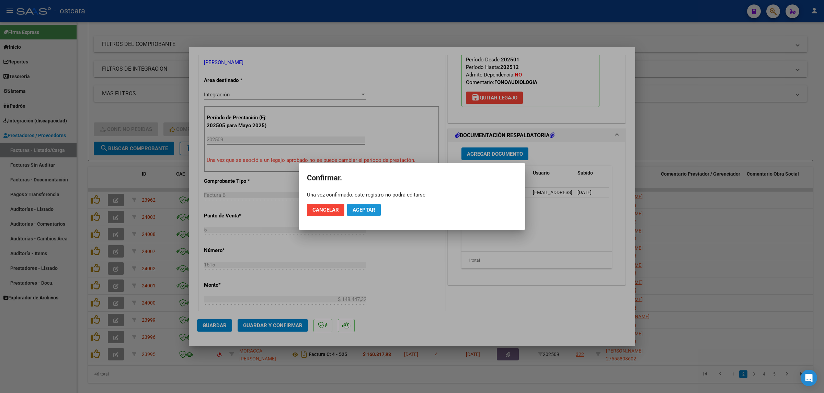
click at [364, 212] on span "Aceptar" at bounding box center [363, 210] width 23 height 6
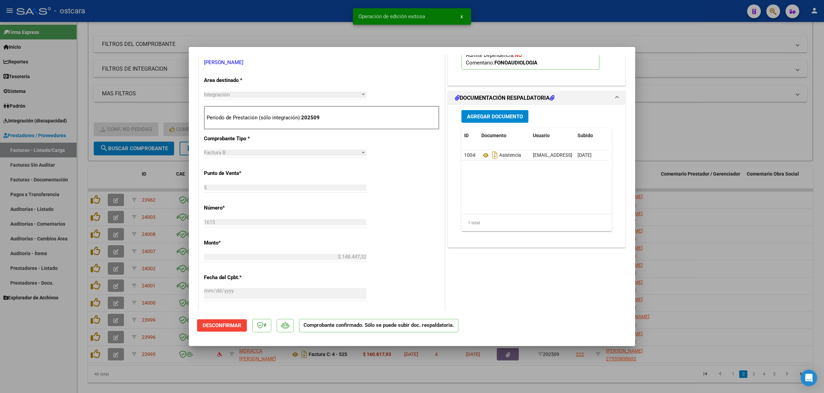
click at [726, 152] on div at bounding box center [412, 196] width 824 height 393
type input "$ 0,00"
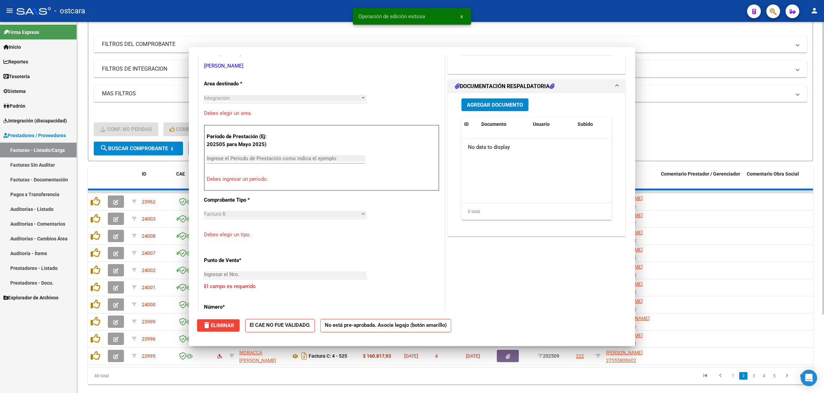
scroll to position [132, 0]
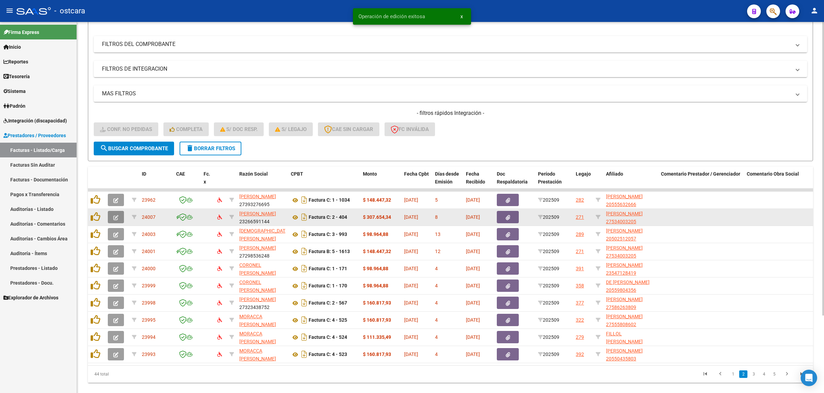
click at [115, 215] on icon "button" at bounding box center [115, 217] width 5 height 5
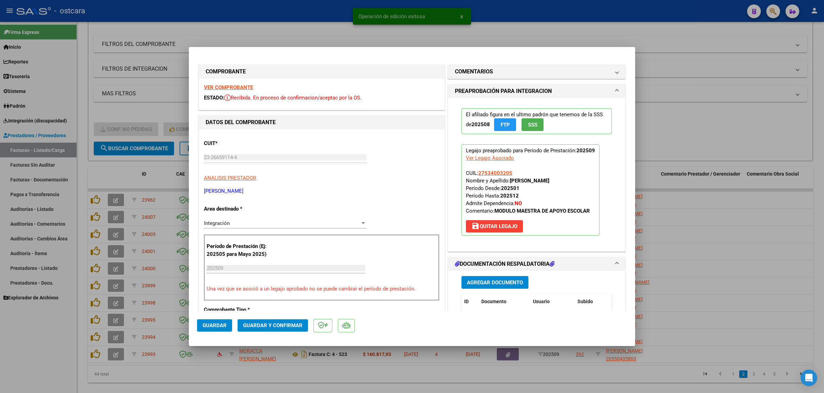
click at [223, 86] on strong "VER COMPROBANTE" at bounding box center [228, 87] width 49 height 6
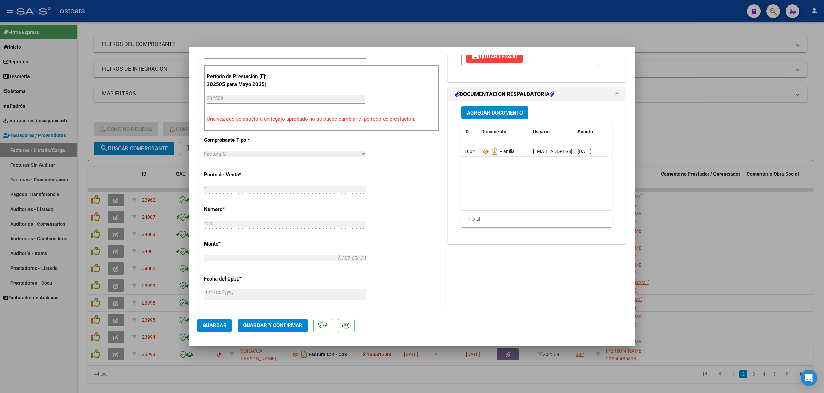
scroll to position [172, 0]
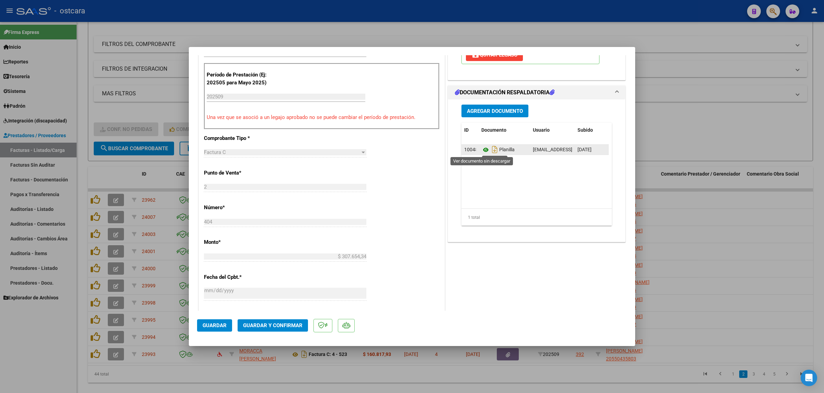
click at [482, 150] on icon at bounding box center [485, 150] width 9 height 8
click at [269, 325] on span "Guardar y Confirmar" at bounding box center [272, 326] width 59 height 6
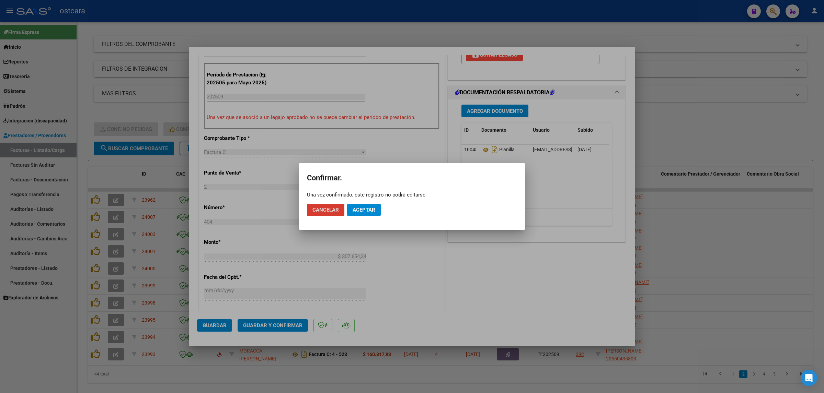
click at [363, 213] on button "Aceptar" at bounding box center [364, 210] width 34 height 12
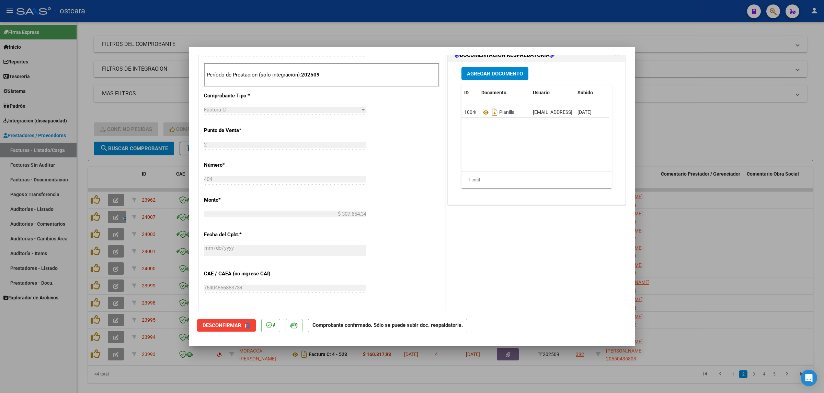
click at [738, 132] on div at bounding box center [412, 196] width 824 height 393
type input "$ 0,00"
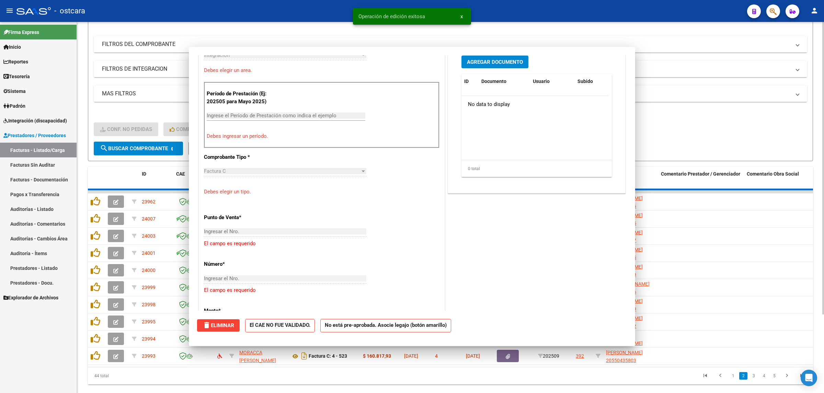
scroll to position [184, 0]
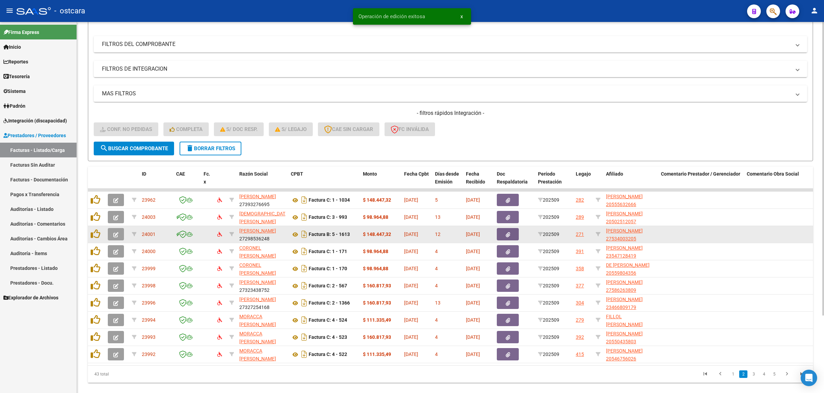
click at [116, 232] on icon "button" at bounding box center [115, 234] width 5 height 5
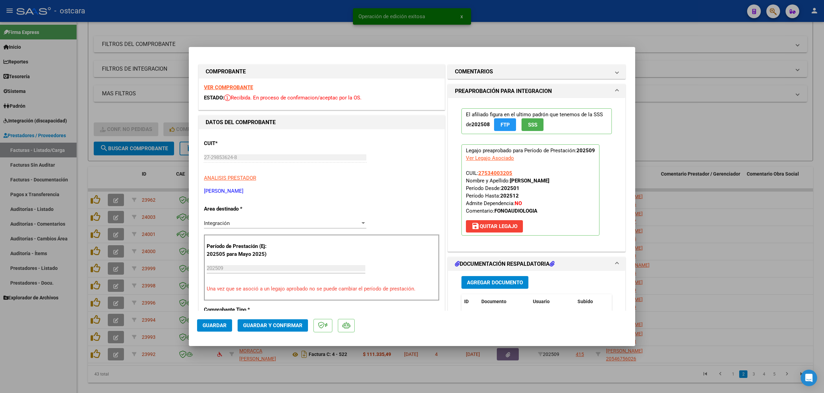
click at [229, 88] on strong "VER COMPROBANTE" at bounding box center [228, 87] width 49 height 6
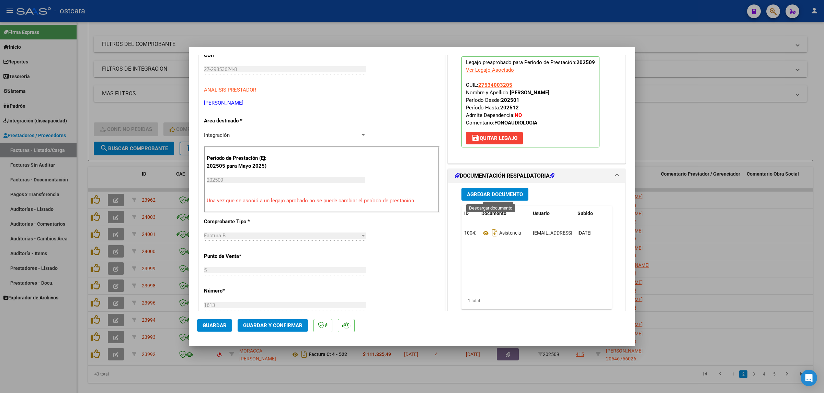
scroll to position [129, 0]
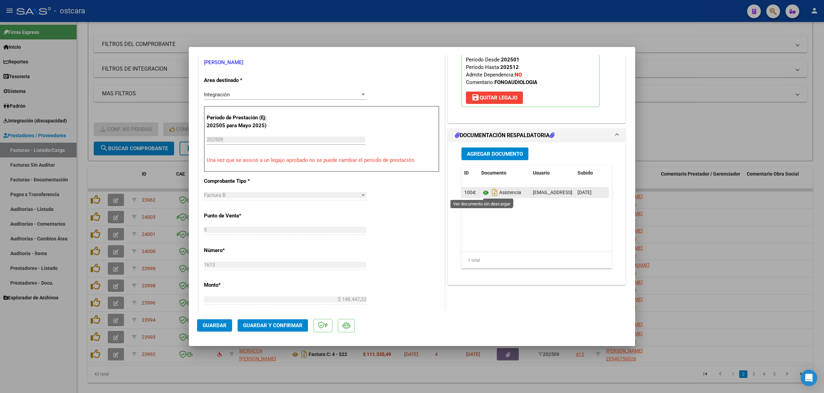
click at [481, 193] on icon at bounding box center [485, 193] width 9 height 8
click at [285, 326] on span "Guardar y Confirmar" at bounding box center [272, 326] width 59 height 6
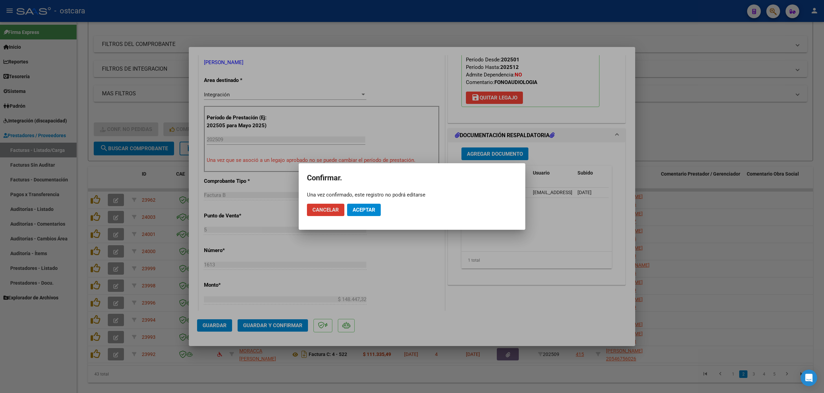
click at [375, 210] on button "Aceptar" at bounding box center [364, 210] width 34 height 12
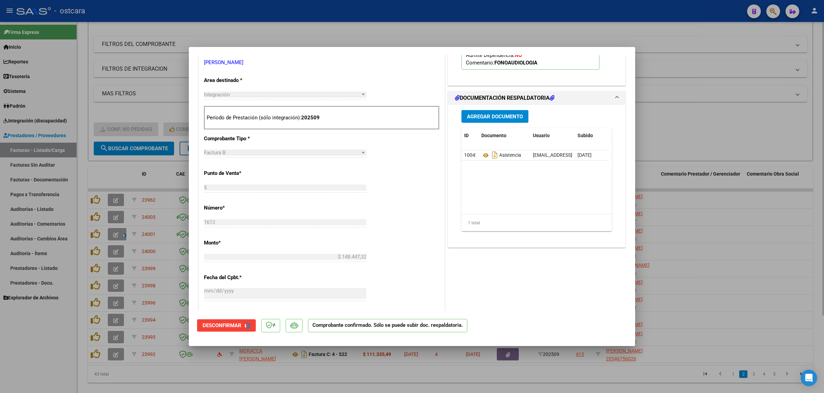
click at [766, 147] on div at bounding box center [412, 196] width 824 height 393
type input "$ 0,00"
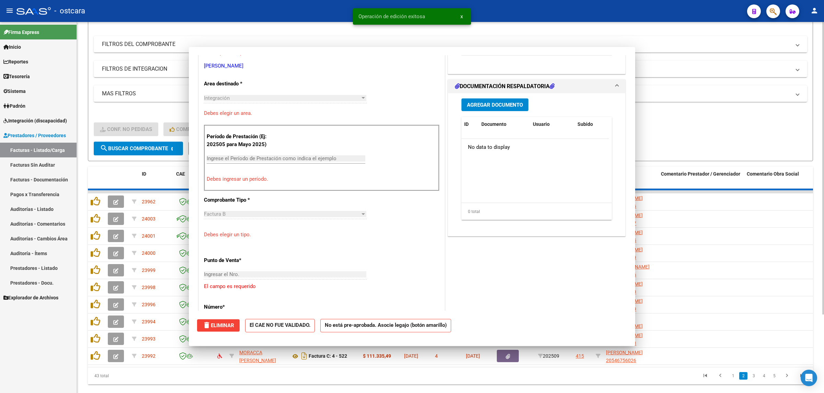
scroll to position [132, 0]
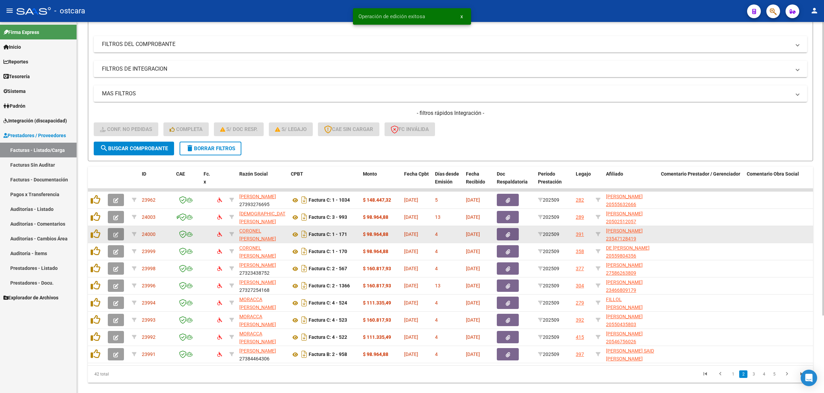
click at [116, 232] on icon "button" at bounding box center [115, 234] width 5 height 5
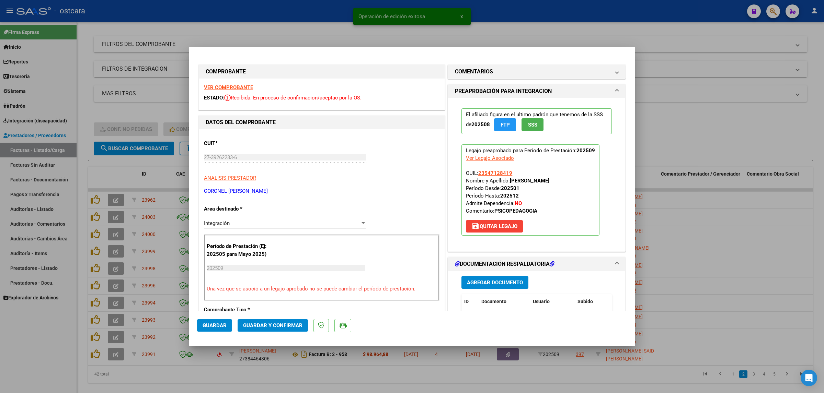
click at [245, 89] on strong "VER COMPROBANTE" at bounding box center [228, 87] width 49 height 6
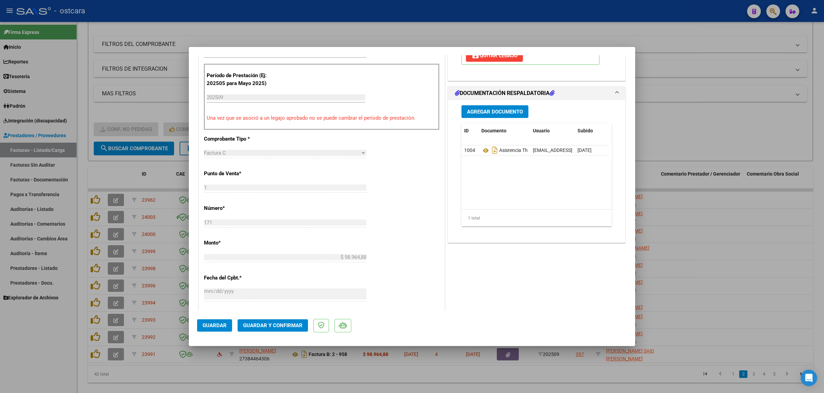
scroll to position [172, 0]
click at [481, 149] on icon at bounding box center [485, 150] width 9 height 8
click at [268, 324] on span "Guardar y Confirmar" at bounding box center [272, 326] width 59 height 6
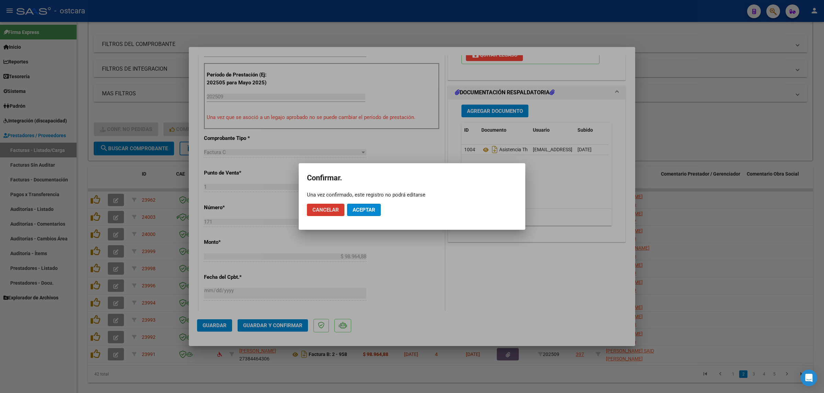
click at [364, 214] on button "Aceptar" at bounding box center [364, 210] width 34 height 12
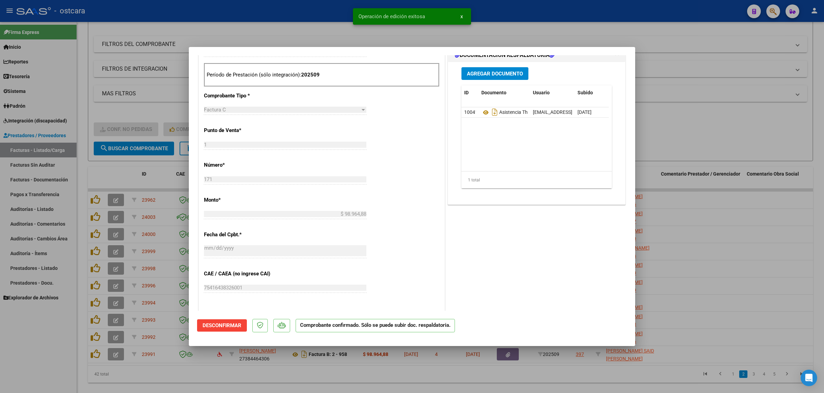
click at [737, 113] on div at bounding box center [412, 196] width 824 height 393
type input "$ 0,00"
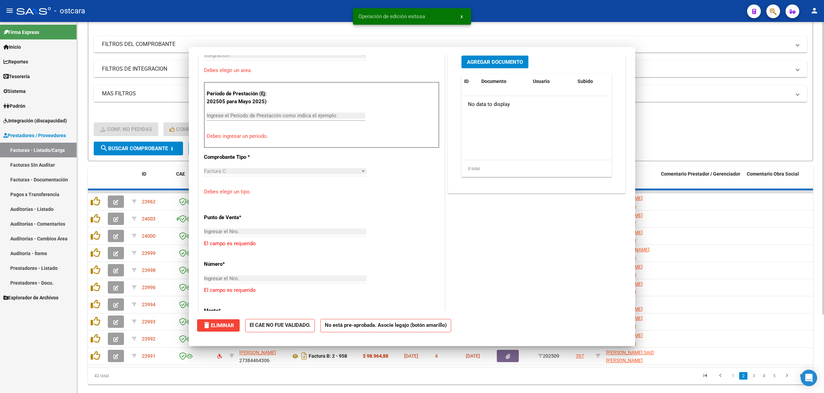
scroll to position [184, 0]
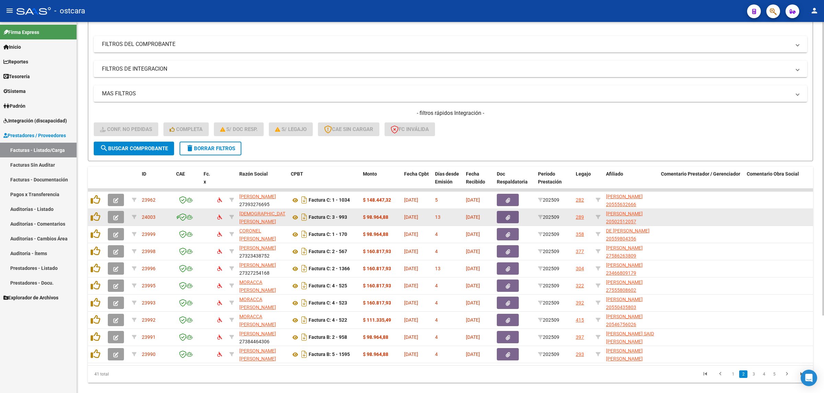
click at [116, 218] on icon "button" at bounding box center [115, 217] width 5 height 5
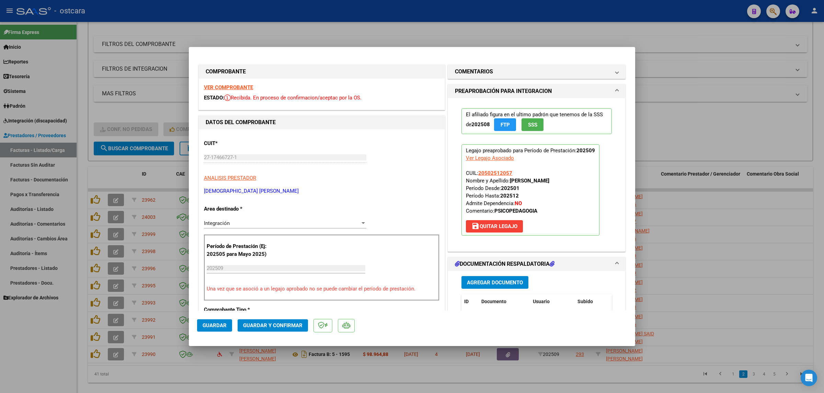
click at [242, 87] on strong "VER COMPROBANTE" at bounding box center [228, 87] width 49 height 6
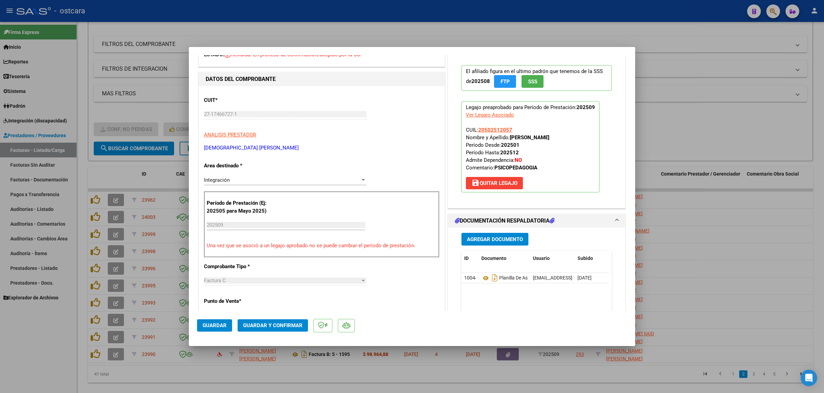
scroll to position [129, 0]
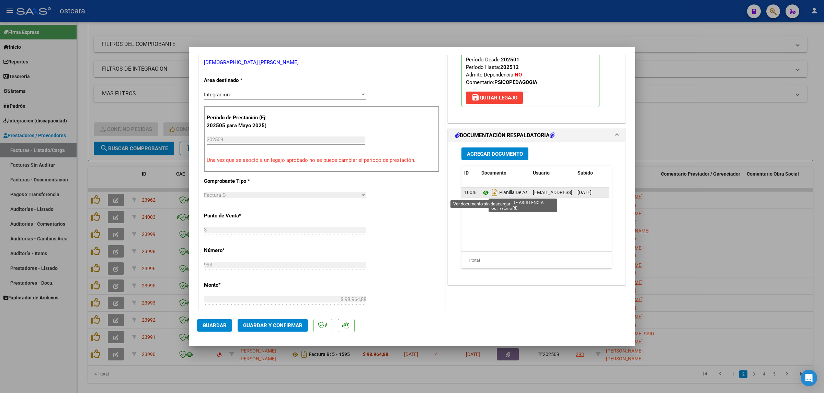
click at [481, 192] on icon at bounding box center [485, 193] width 9 height 8
click at [275, 319] on mat-dialog-actions "Guardar Guardar y Confirmar" at bounding box center [412, 324] width 430 height 27
click at [287, 323] on span "Guardar y Confirmar" at bounding box center [272, 326] width 59 height 6
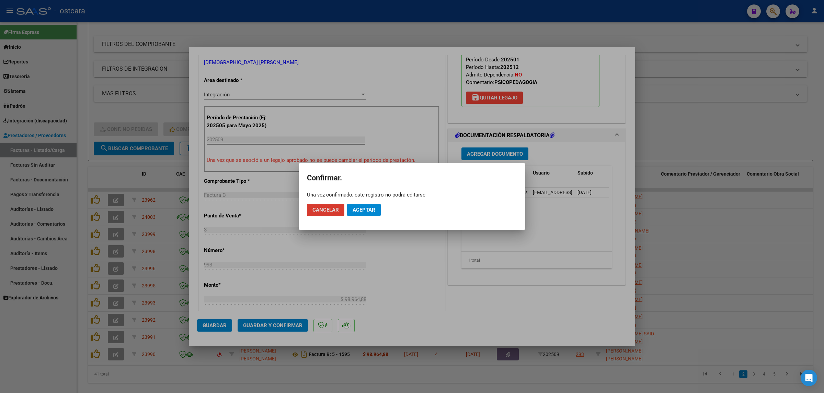
click at [364, 208] on span "Aceptar" at bounding box center [363, 210] width 23 height 6
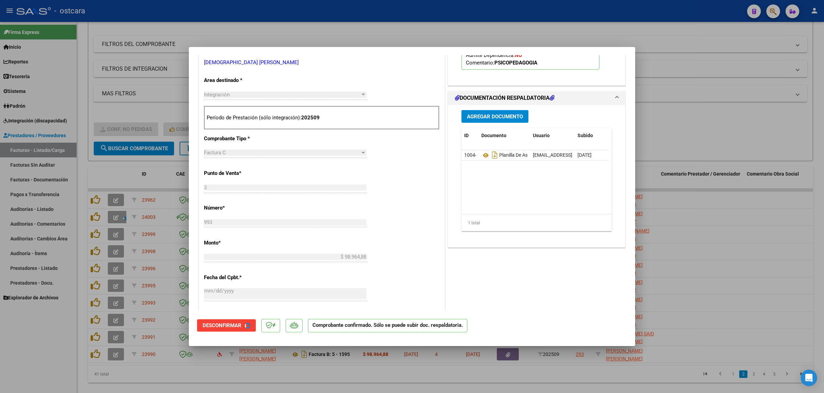
click at [705, 101] on div at bounding box center [412, 196] width 824 height 393
type input "$ 0,00"
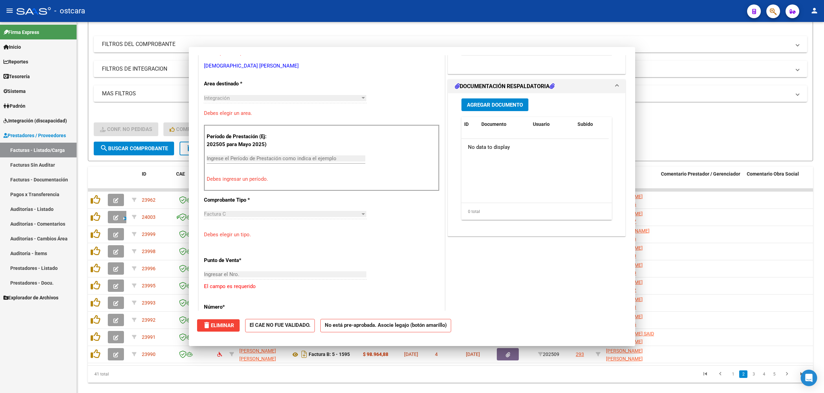
scroll to position [0, 0]
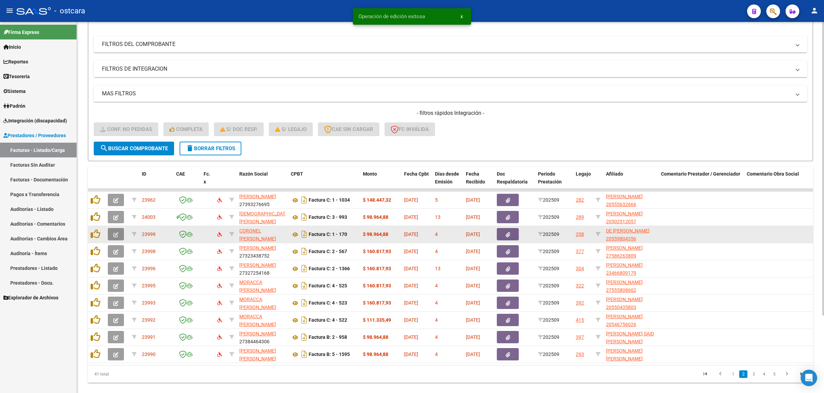
click at [117, 231] on span "button" at bounding box center [115, 234] width 5 height 6
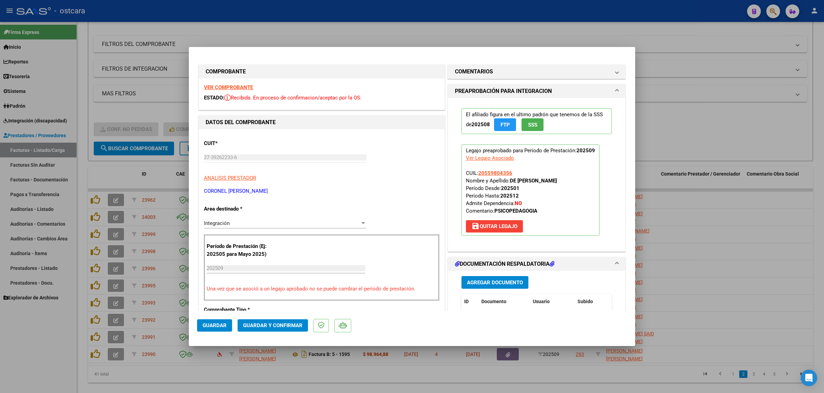
click at [243, 85] on strong "VER COMPROBANTE" at bounding box center [228, 87] width 49 height 6
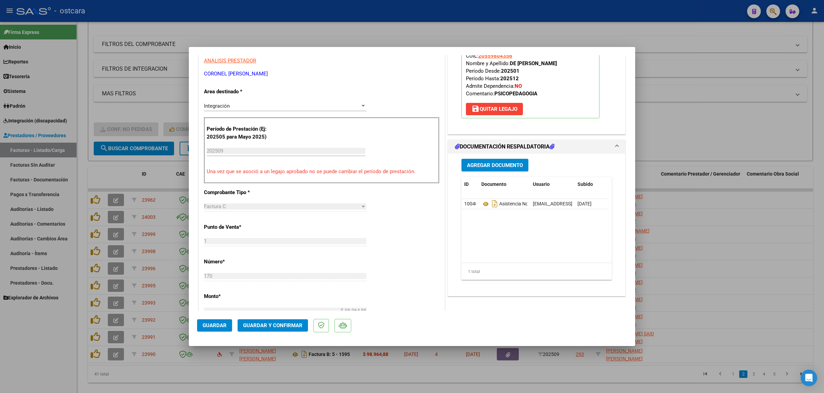
scroll to position [172, 0]
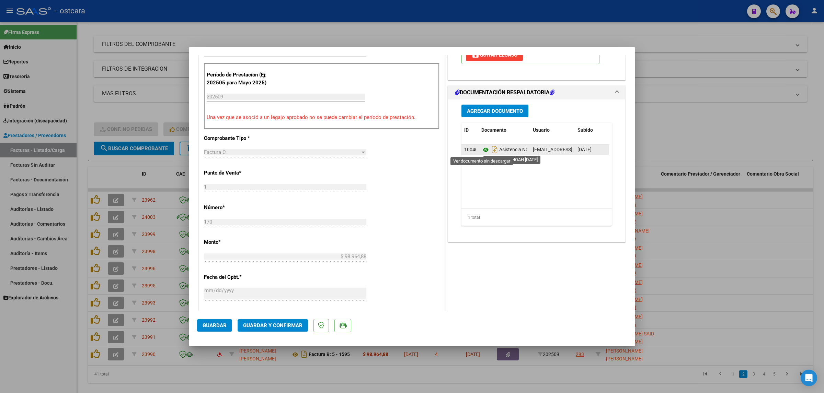
click at [481, 149] on icon at bounding box center [485, 150] width 9 height 8
click at [281, 328] on span "Guardar y Confirmar" at bounding box center [272, 326] width 59 height 6
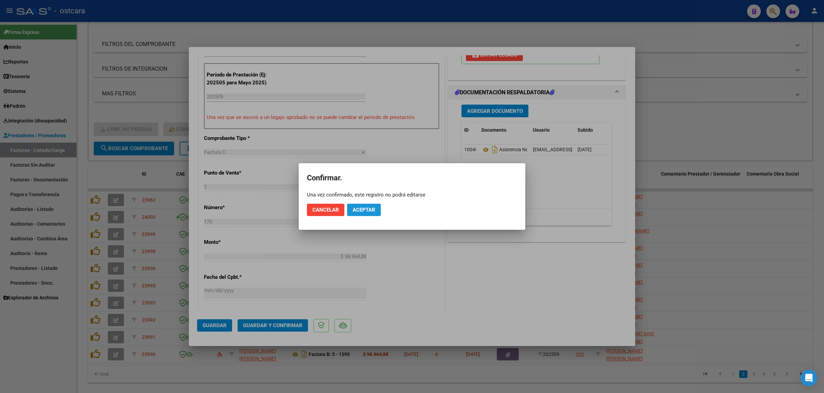
click at [369, 207] on span "Aceptar" at bounding box center [363, 210] width 23 height 6
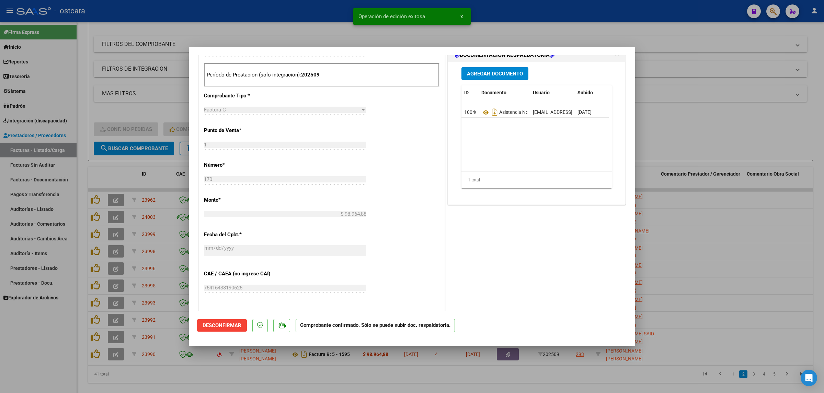
click at [768, 132] on div at bounding box center [412, 196] width 824 height 393
type input "$ 0,00"
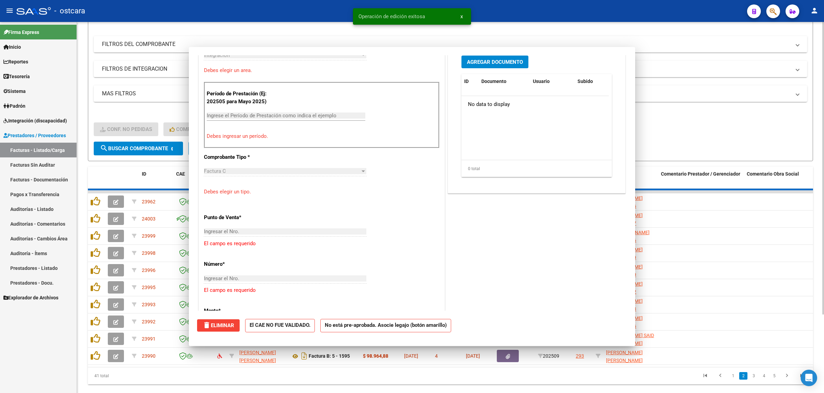
scroll to position [184, 0]
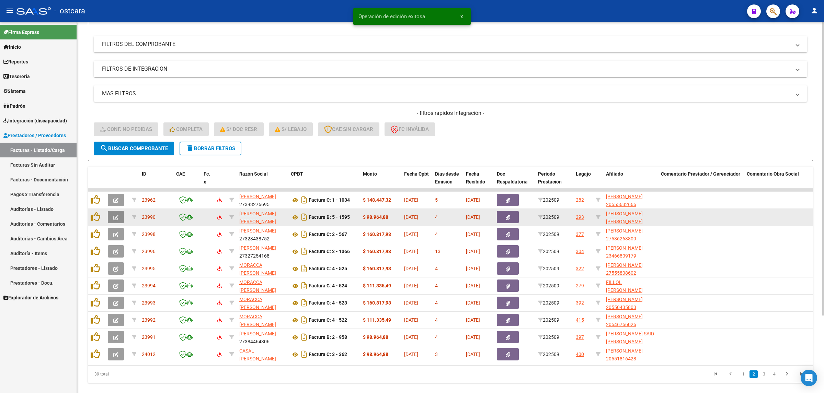
click at [115, 216] on icon "button" at bounding box center [115, 217] width 5 height 5
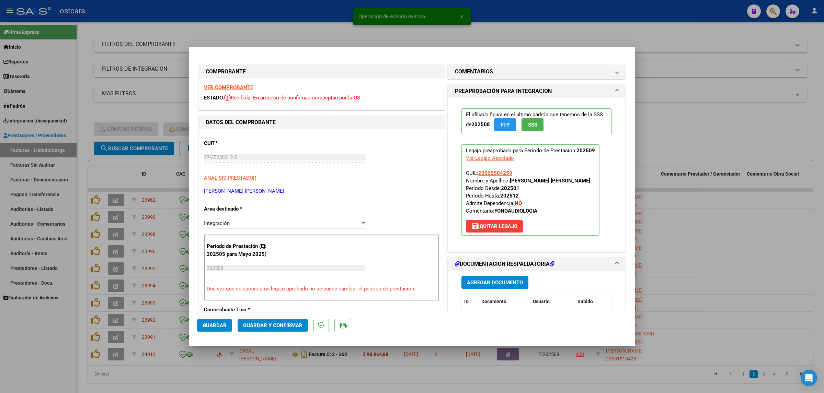
click at [241, 85] on strong "VER COMPROBANTE" at bounding box center [228, 87] width 49 height 6
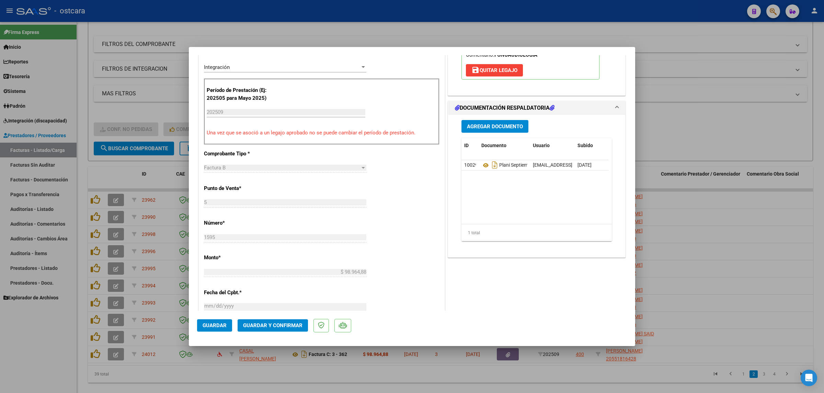
scroll to position [172, 0]
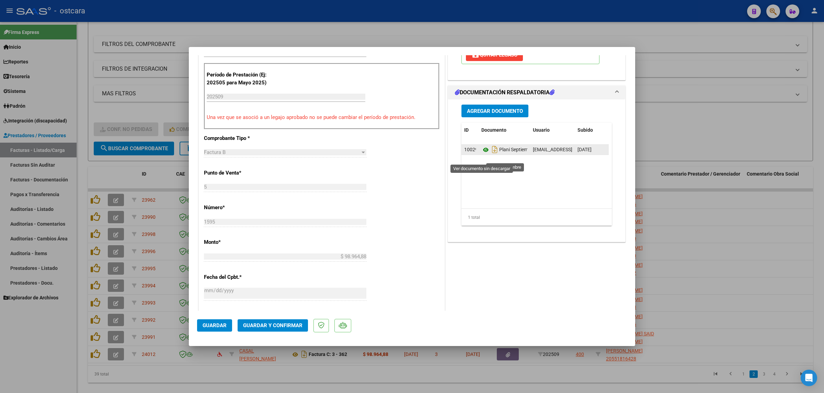
click at [481, 154] on icon at bounding box center [485, 150] width 9 height 8
click at [276, 326] on span "Guardar y Confirmar" at bounding box center [272, 326] width 59 height 6
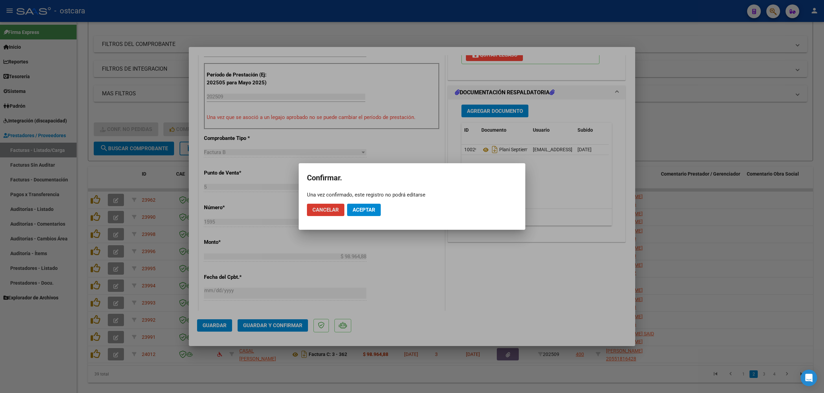
click at [367, 205] on button "Aceptar" at bounding box center [364, 210] width 34 height 12
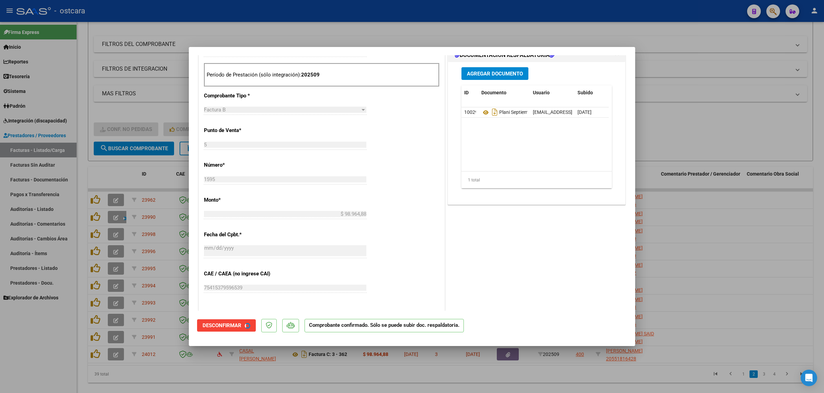
click at [754, 137] on div at bounding box center [412, 196] width 824 height 393
type input "$ 0,00"
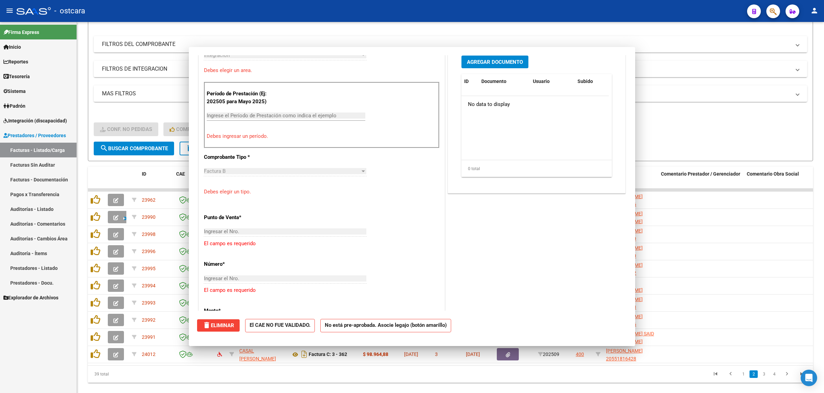
scroll to position [184, 0]
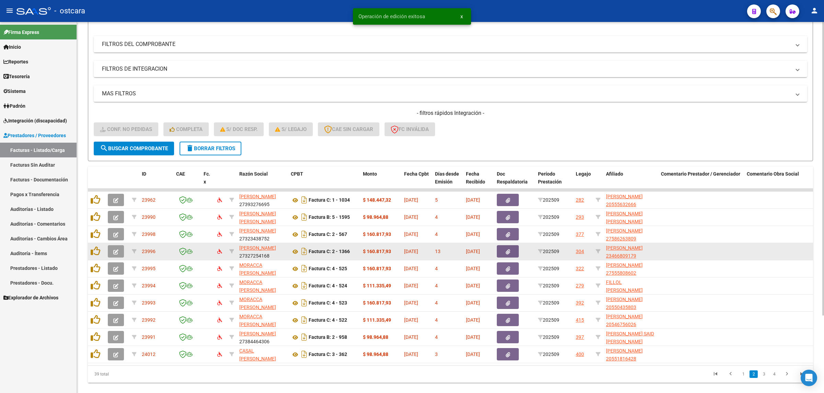
click at [114, 252] on icon "button" at bounding box center [115, 252] width 5 height 5
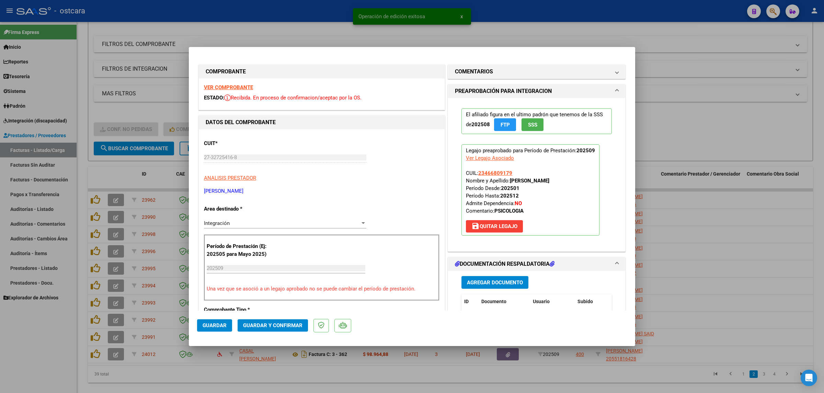
click at [240, 86] on strong "VER COMPROBANTE" at bounding box center [228, 87] width 49 height 6
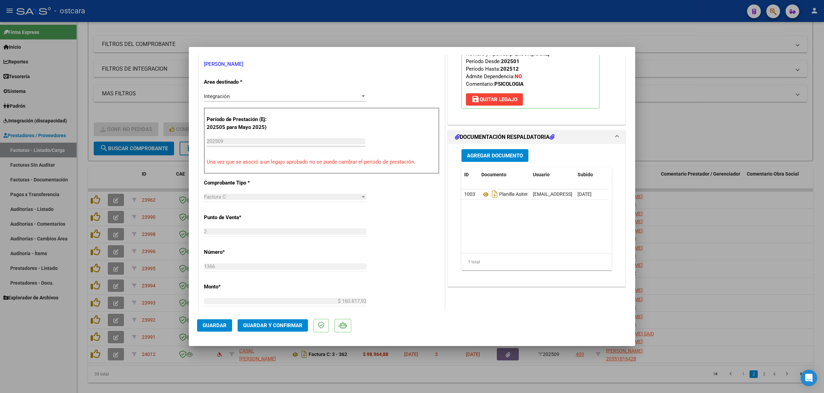
scroll to position [129, 0]
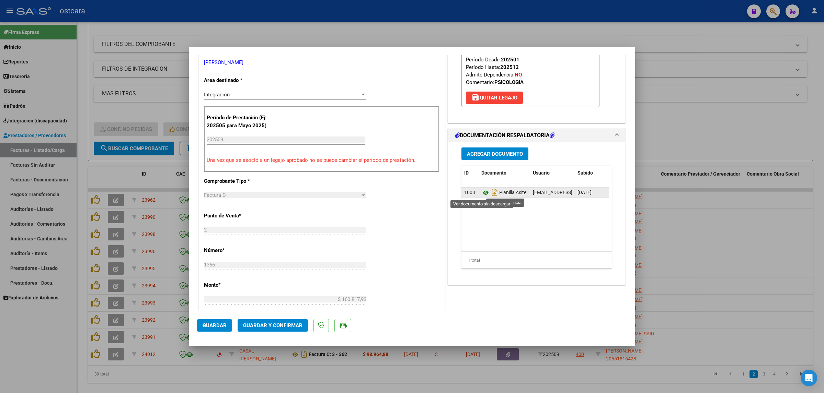
click at [483, 192] on icon at bounding box center [485, 193] width 9 height 8
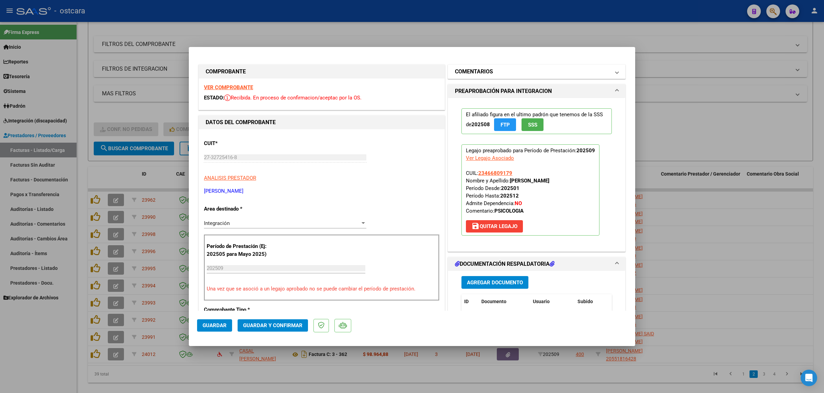
click at [507, 69] on mat-panel-title "COMENTARIOS" at bounding box center [532, 72] width 155 height 8
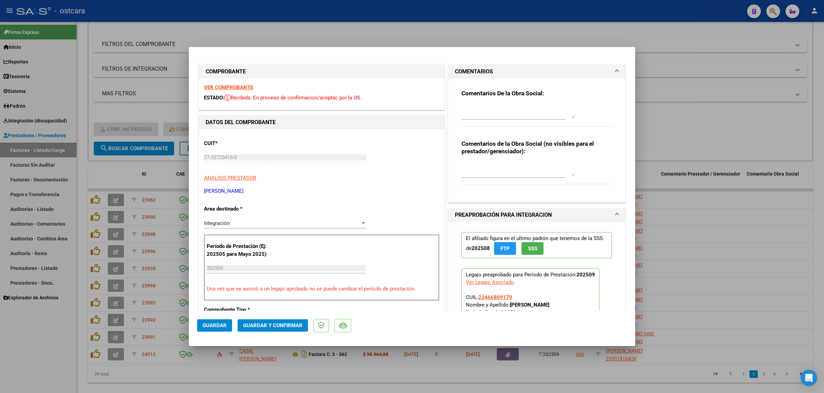
click at [504, 113] on textarea at bounding box center [517, 112] width 113 height 14
paste textarea "Recordar indicar vinculo del firmante en las planillas de asistencia."
type textarea "Recordar indicar vinculo del firmante en las planillas de asistencia."
click at [274, 328] on span "Guardar y Confirmar" at bounding box center [272, 326] width 59 height 6
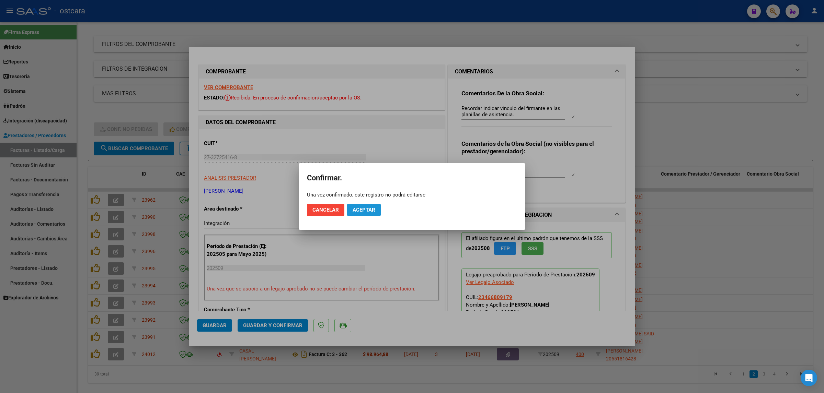
click at [367, 209] on span "Aceptar" at bounding box center [363, 210] width 23 height 6
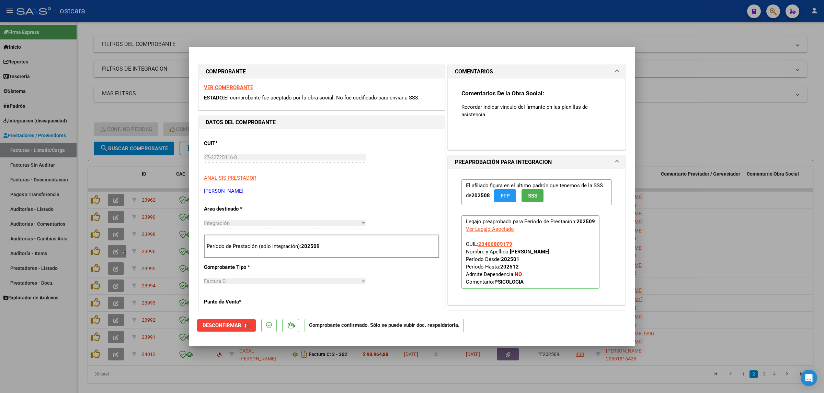
click at [720, 129] on div at bounding box center [412, 196] width 824 height 393
type input "$ 0,00"
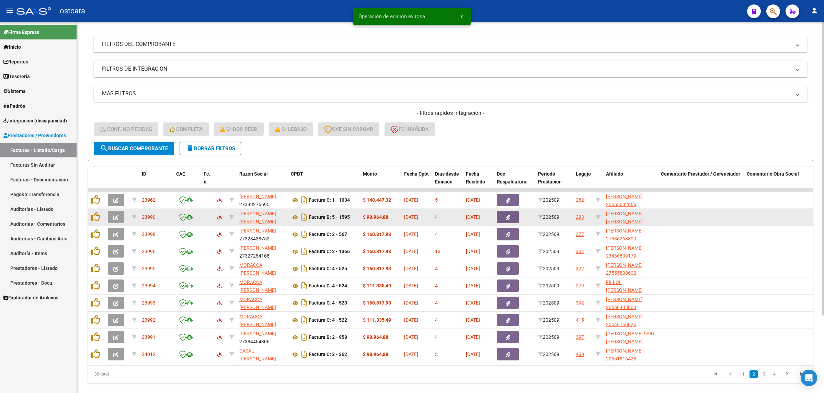
scroll to position [98, 0]
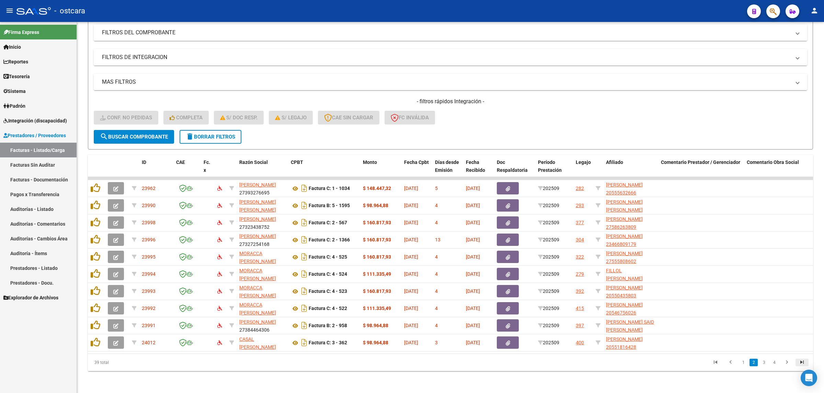
click at [799, 361] on icon "go to last page" at bounding box center [801, 363] width 9 height 8
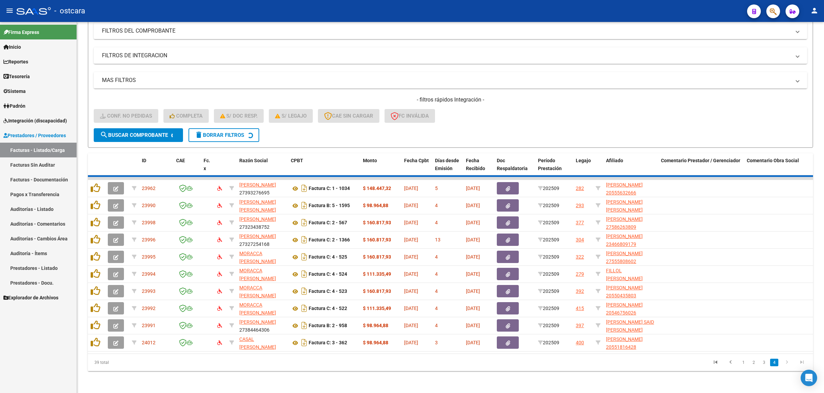
scroll to position [46, 0]
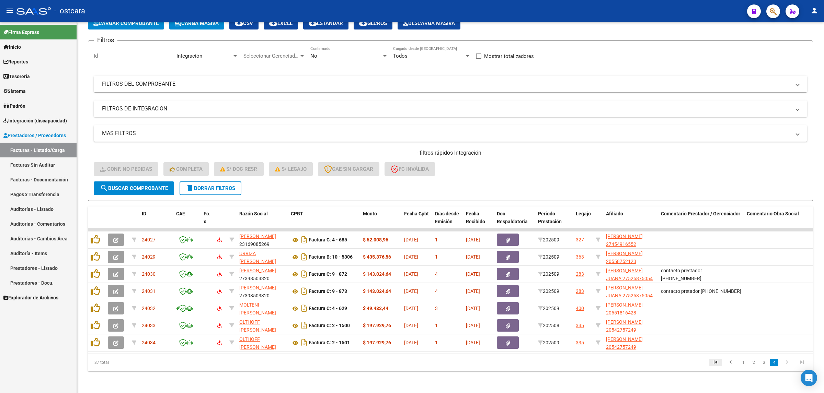
click at [715, 363] on icon "go to first page" at bounding box center [715, 363] width 9 height 8
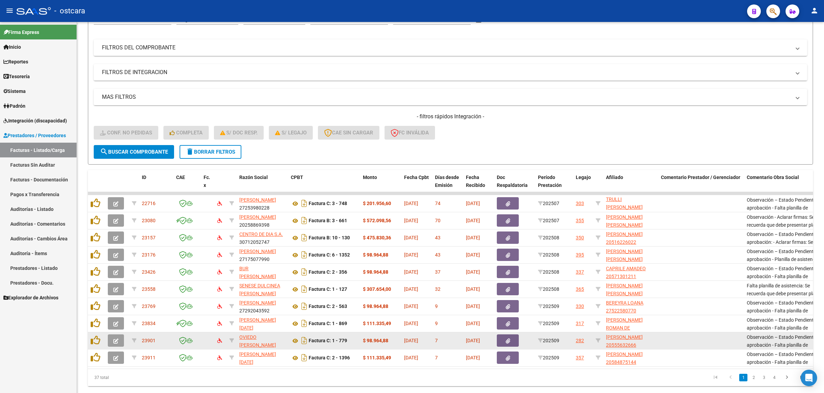
scroll to position [98, 0]
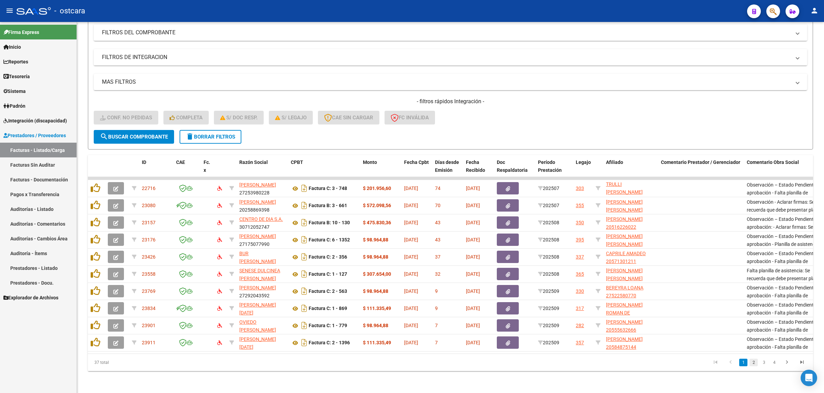
click at [753, 365] on link "2" at bounding box center [753, 363] width 8 height 8
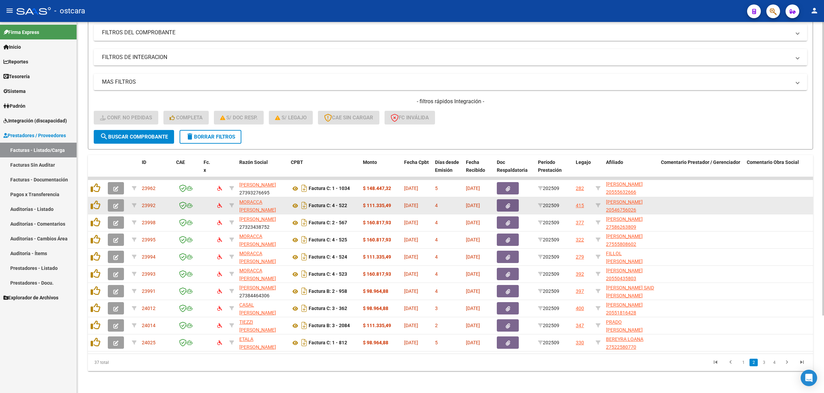
click at [107, 200] on datatable-body-cell at bounding box center [117, 205] width 24 height 17
click at [116, 204] on icon "button" at bounding box center [115, 206] width 5 height 5
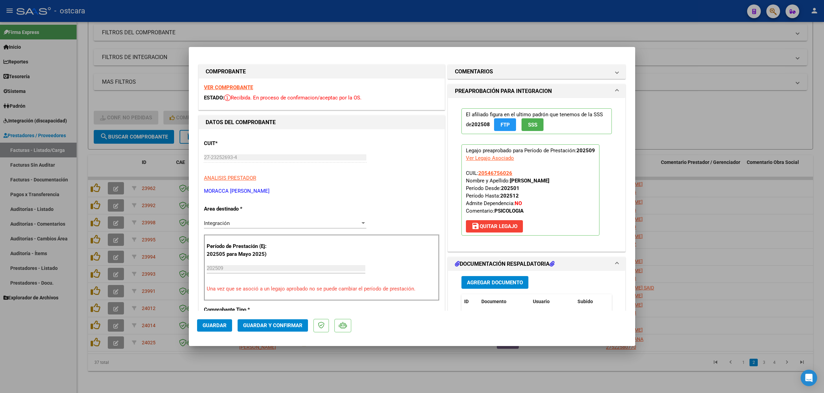
click at [235, 88] on strong "VER COMPROBANTE" at bounding box center [228, 87] width 49 height 6
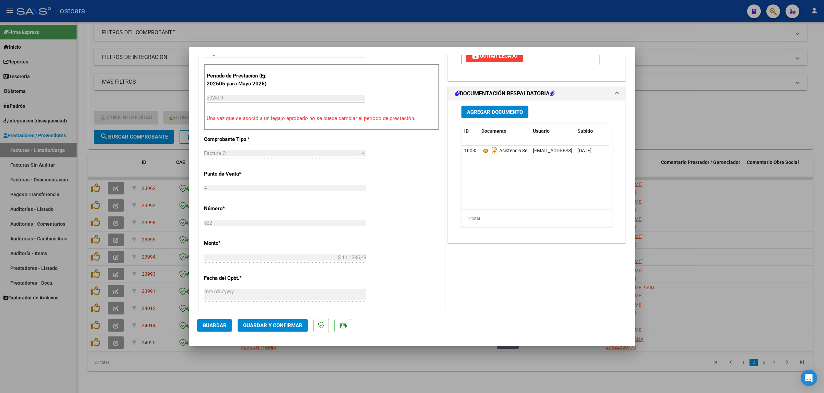
scroll to position [172, 0]
click at [481, 150] on icon at bounding box center [485, 150] width 9 height 8
click at [275, 324] on span "Guardar y Confirmar" at bounding box center [272, 326] width 59 height 6
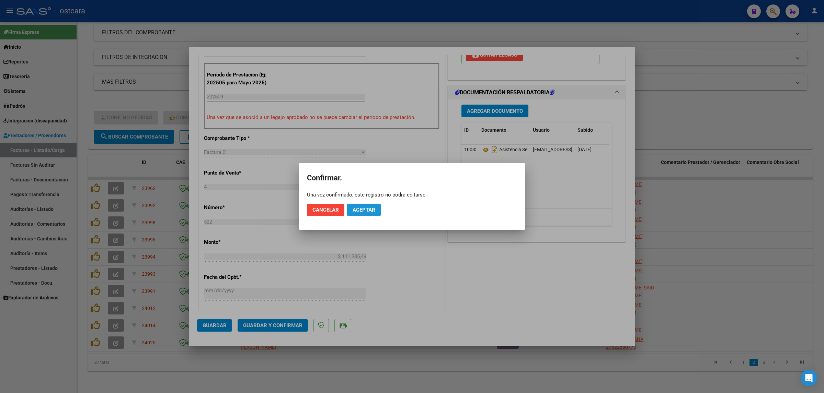
drag, startPoint x: 355, startPoint y: 208, endPoint x: 658, endPoint y: 207, distance: 302.4
click at [356, 208] on span "Aceptar" at bounding box center [363, 210] width 23 height 6
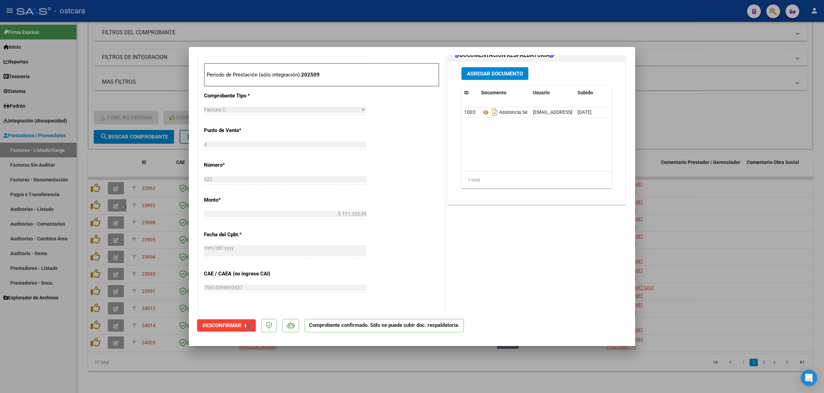
click at [738, 190] on div at bounding box center [412, 196] width 824 height 393
type input "$ 0,00"
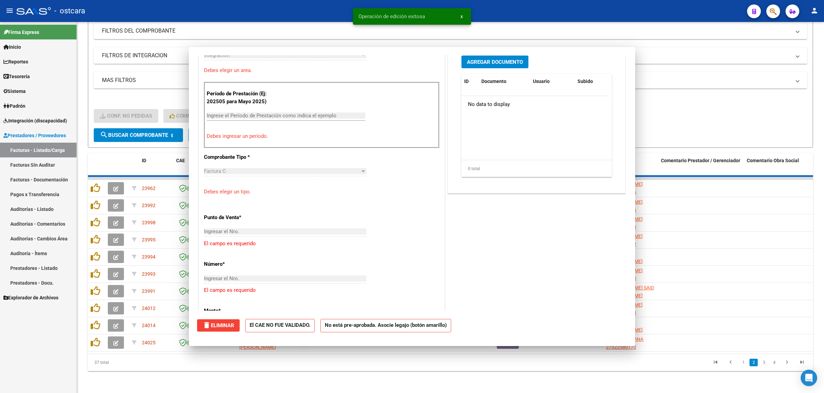
scroll to position [184, 0]
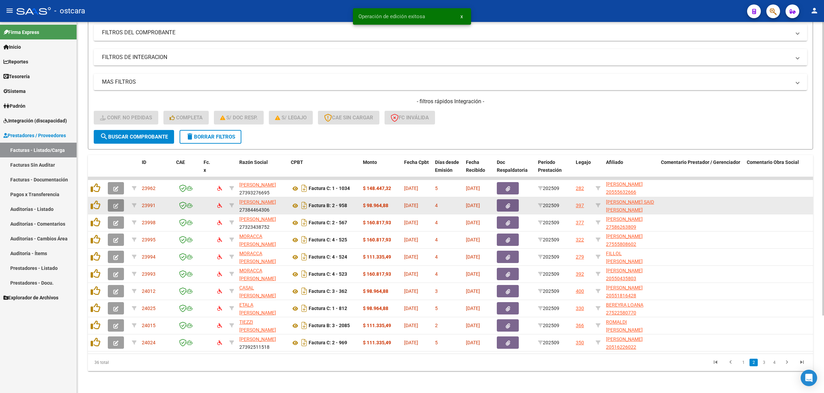
click at [114, 204] on icon "button" at bounding box center [115, 206] width 5 height 5
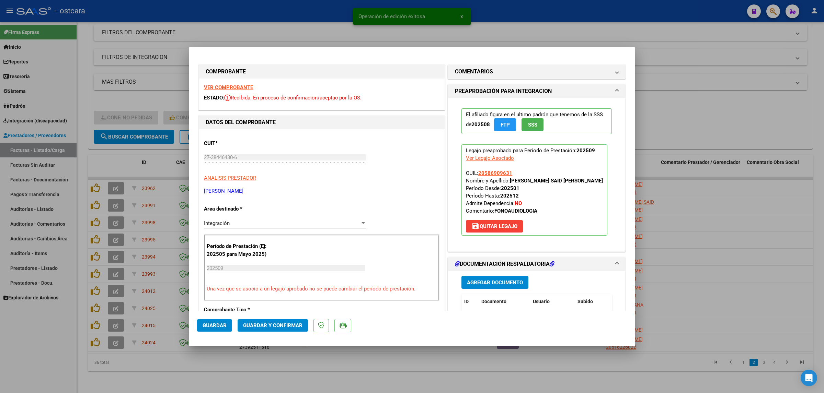
click at [223, 88] on strong "VER COMPROBANTE" at bounding box center [228, 87] width 49 height 6
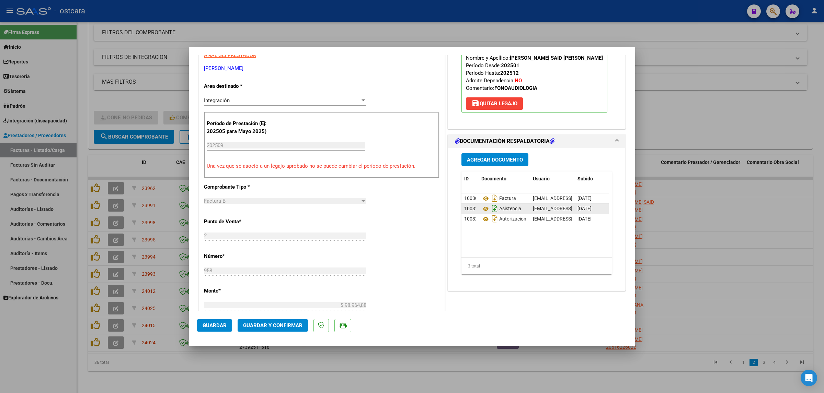
scroll to position [129, 0]
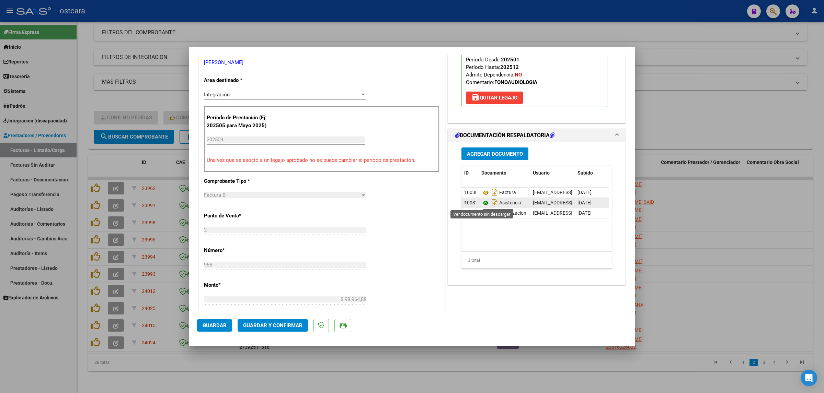
click at [481, 204] on icon at bounding box center [485, 203] width 9 height 8
click at [283, 326] on span "Guardar y Confirmar" at bounding box center [272, 326] width 59 height 6
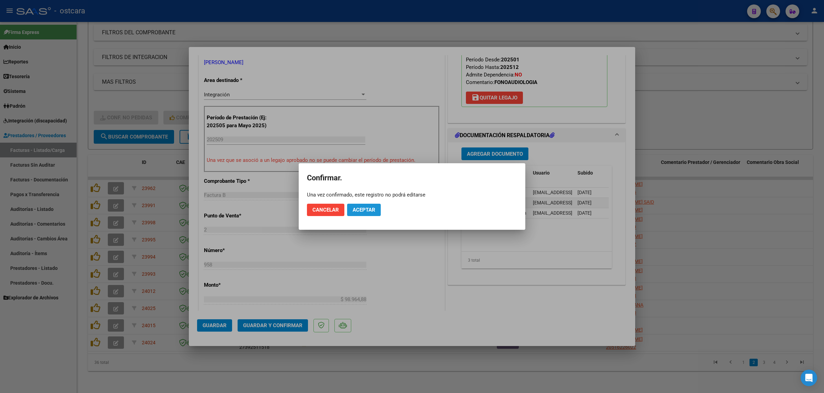
click at [371, 207] on span "Aceptar" at bounding box center [363, 210] width 23 height 6
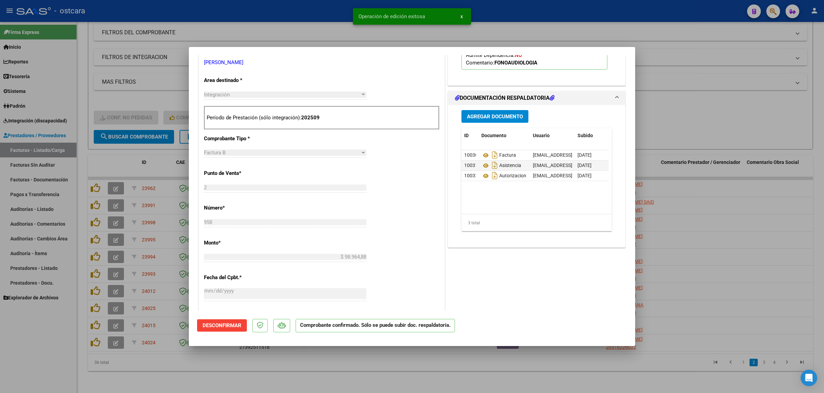
click at [745, 173] on div at bounding box center [412, 196] width 824 height 393
type input "$ 0,00"
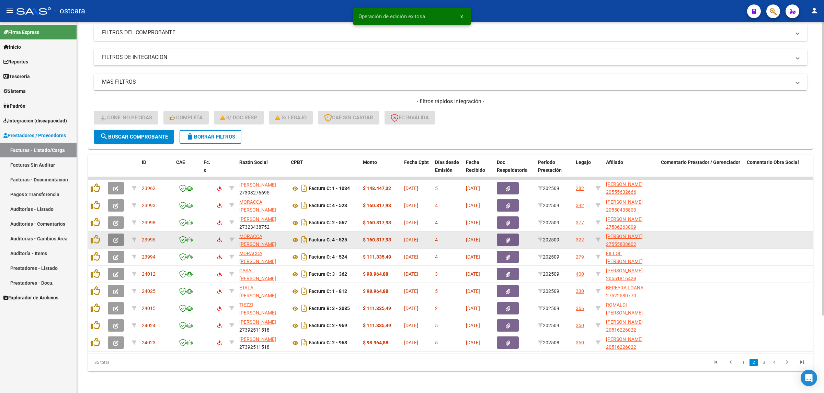
click at [116, 238] on icon "button" at bounding box center [115, 240] width 5 height 5
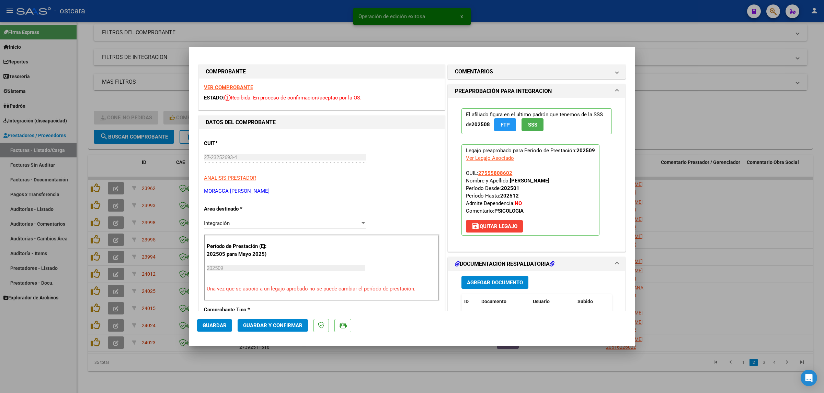
click at [234, 89] on strong "VER COMPROBANTE" at bounding box center [228, 87] width 49 height 6
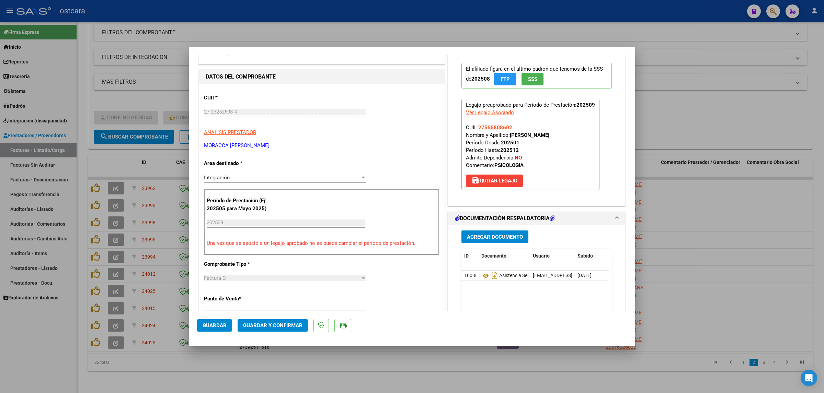
scroll to position [172, 0]
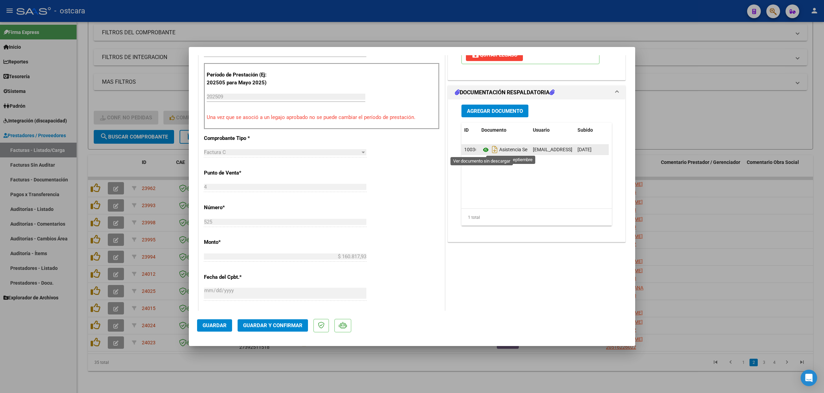
click at [481, 150] on icon at bounding box center [485, 150] width 9 height 8
click at [283, 321] on button "Guardar y Confirmar" at bounding box center [272, 326] width 70 height 12
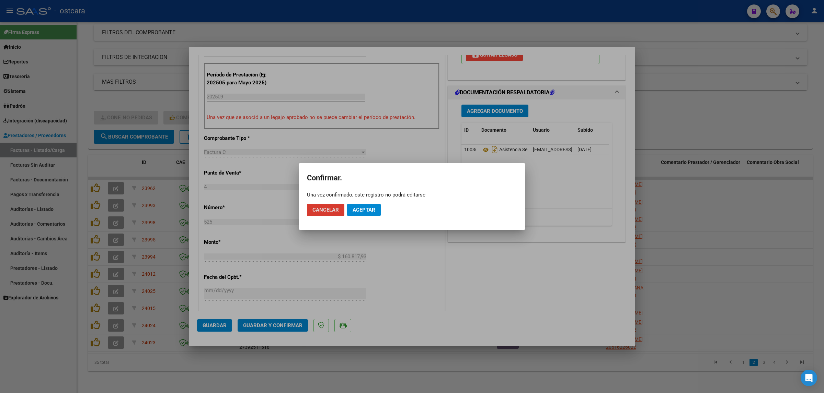
click at [373, 211] on span "Aceptar" at bounding box center [363, 210] width 23 height 6
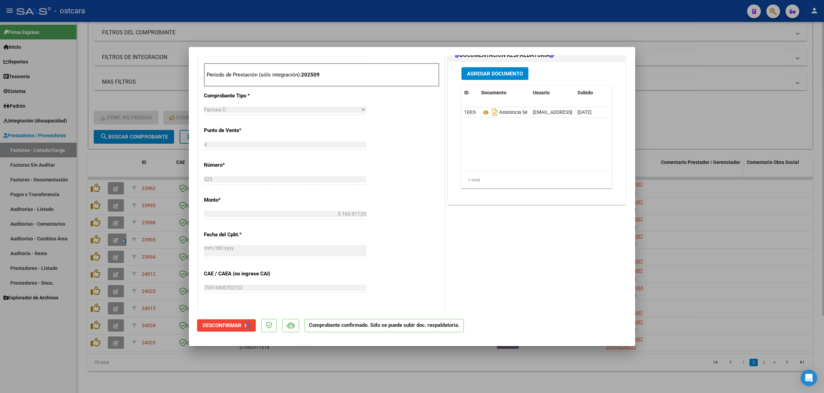
click at [728, 152] on div at bounding box center [412, 196] width 824 height 393
type input "$ 0,00"
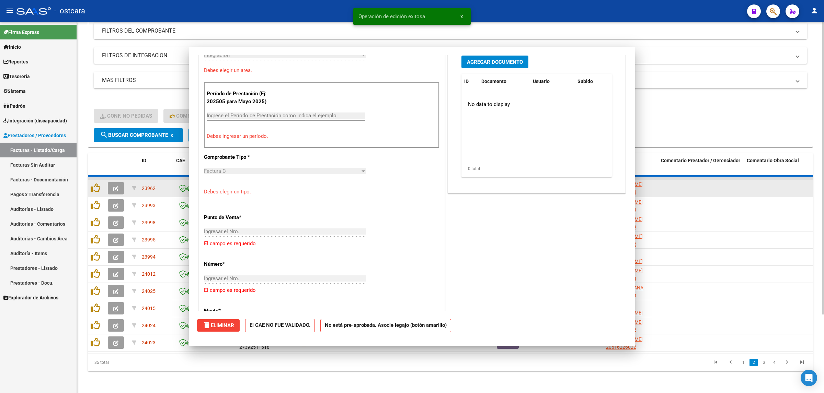
scroll to position [184, 0]
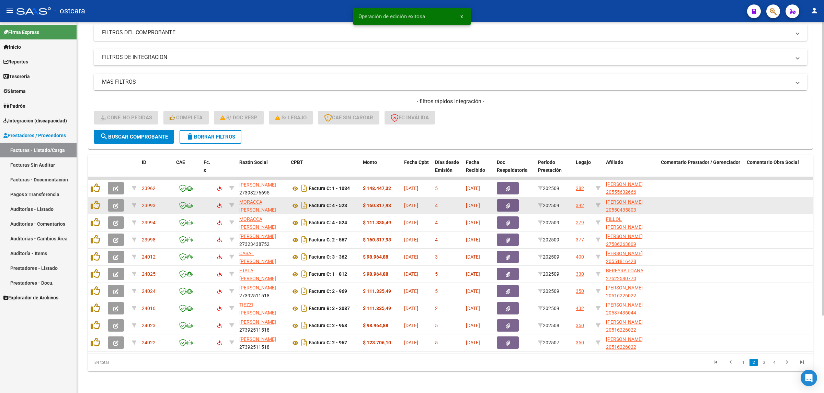
click at [119, 201] on button "button" at bounding box center [116, 205] width 16 height 12
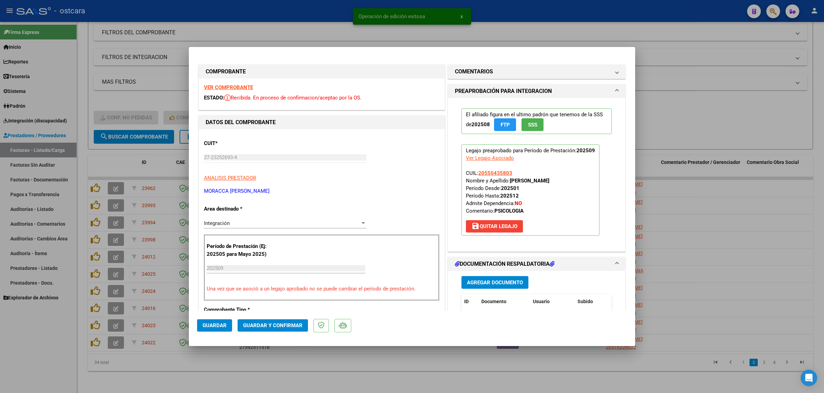
click at [225, 88] on strong "VER COMPROBANTE" at bounding box center [228, 87] width 49 height 6
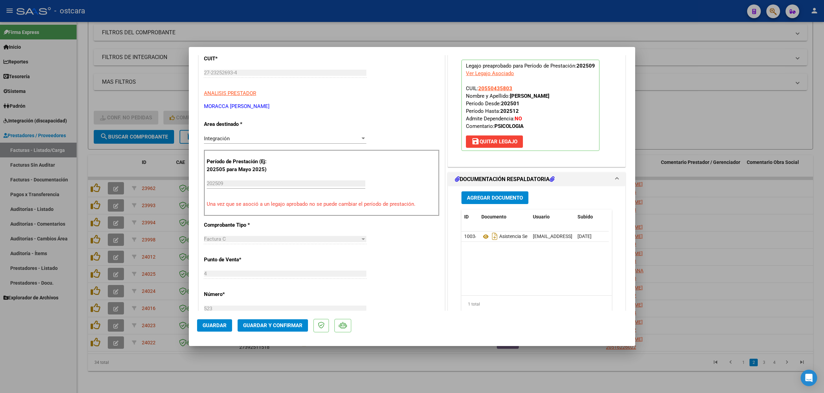
scroll to position [86, 0]
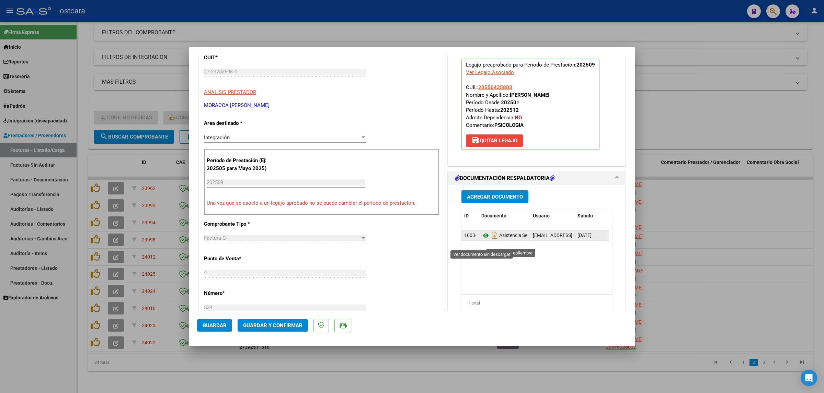
click at [483, 240] on icon at bounding box center [485, 236] width 9 height 8
click at [287, 324] on span "Guardar y Confirmar" at bounding box center [272, 326] width 59 height 6
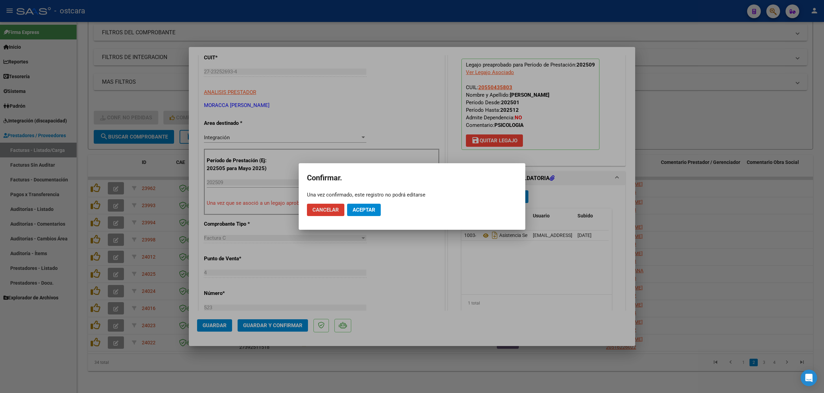
click at [367, 206] on button "Aceptar" at bounding box center [364, 210] width 34 height 12
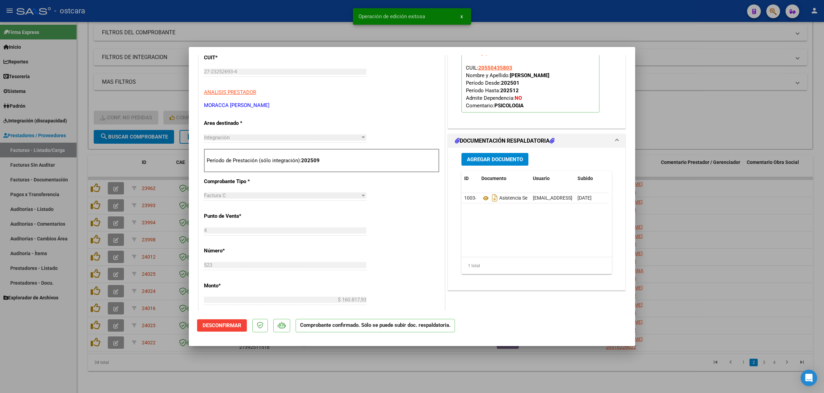
click at [742, 133] on div at bounding box center [412, 196] width 824 height 393
type input "$ 0,00"
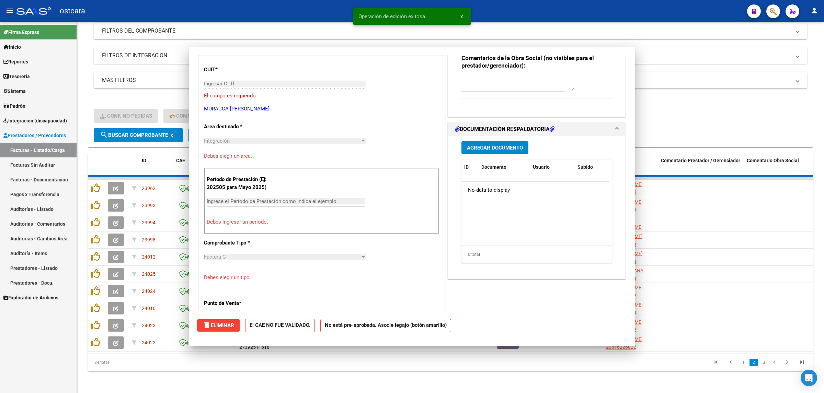
scroll to position [98, 0]
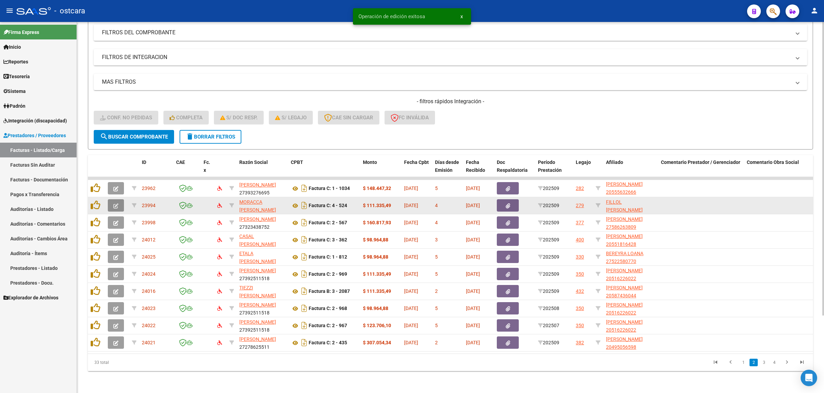
click at [115, 204] on icon "button" at bounding box center [115, 206] width 5 height 5
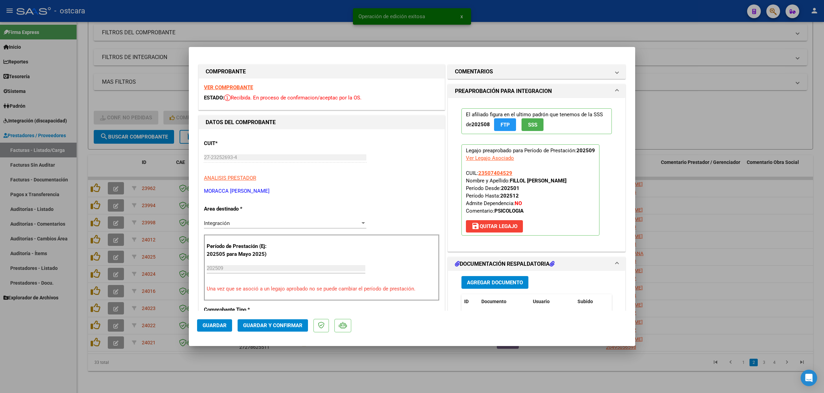
click at [237, 84] on div "VER COMPROBANTE ESTADO: Recibida. En proceso de confirmacion/aceptac por la OS." at bounding box center [322, 94] width 246 height 31
click at [225, 86] on strong "VER COMPROBANTE" at bounding box center [228, 87] width 49 height 6
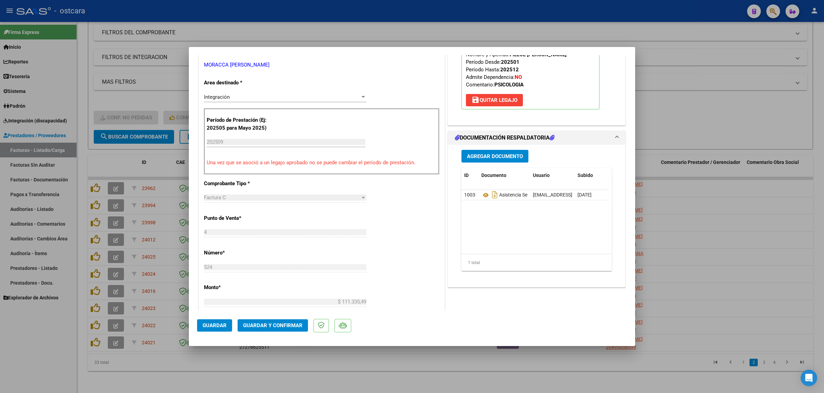
scroll to position [129, 0]
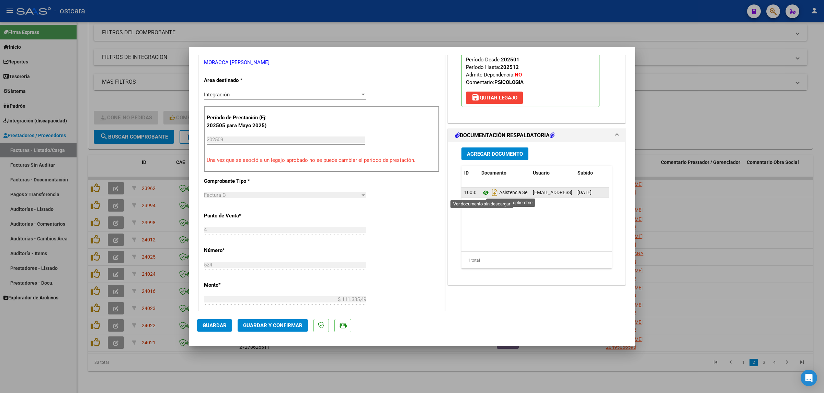
click at [481, 193] on icon at bounding box center [485, 193] width 9 height 8
click at [288, 325] on span "Guardar y Confirmar" at bounding box center [272, 326] width 59 height 6
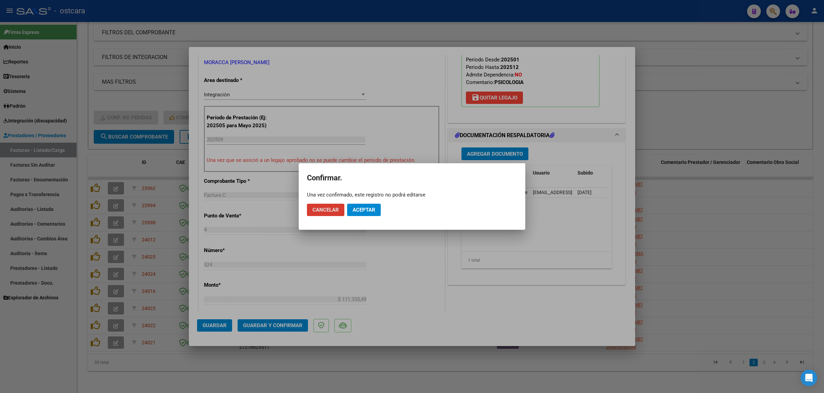
click at [366, 208] on span "Aceptar" at bounding box center [363, 210] width 23 height 6
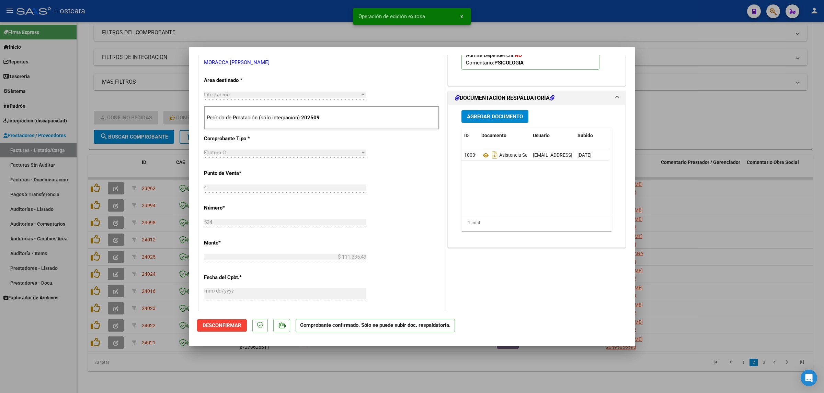
click at [730, 111] on div at bounding box center [412, 196] width 824 height 393
type input "$ 0,00"
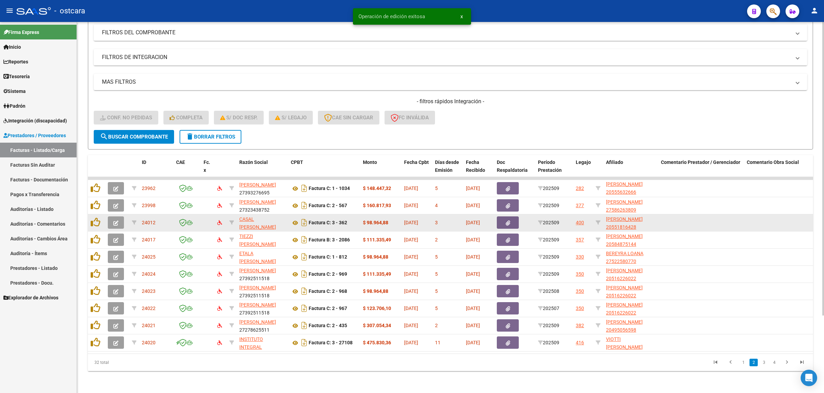
click at [118, 217] on button "button" at bounding box center [116, 223] width 16 height 12
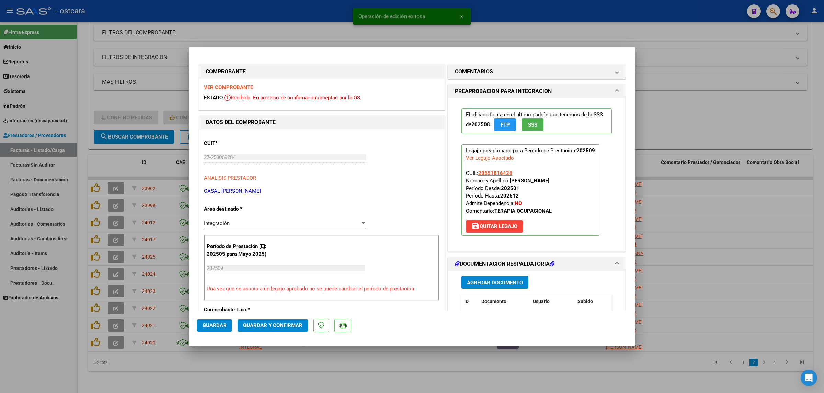
click at [237, 86] on strong "VER COMPROBANTE" at bounding box center [228, 87] width 49 height 6
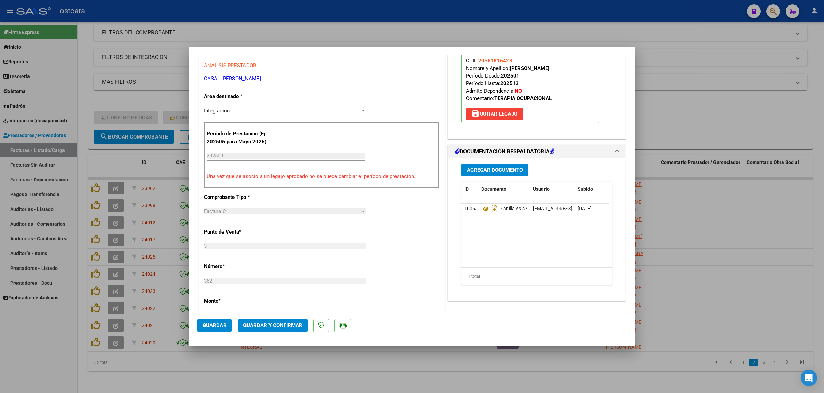
scroll to position [129, 0]
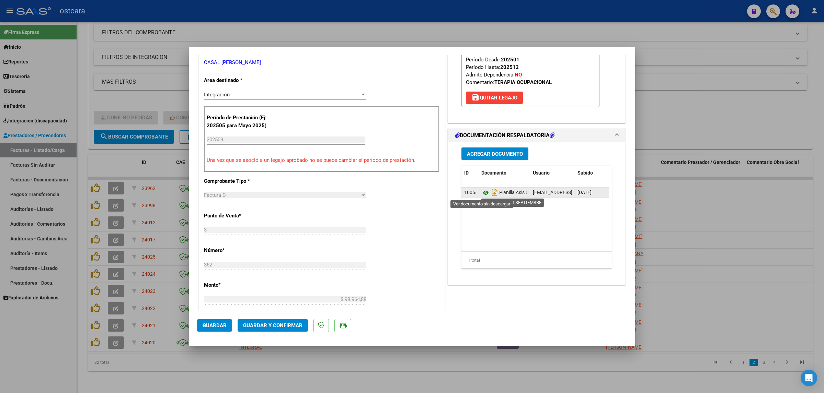
click at [481, 194] on icon at bounding box center [485, 193] width 9 height 8
click at [286, 326] on span "Guardar y Confirmar" at bounding box center [272, 326] width 59 height 6
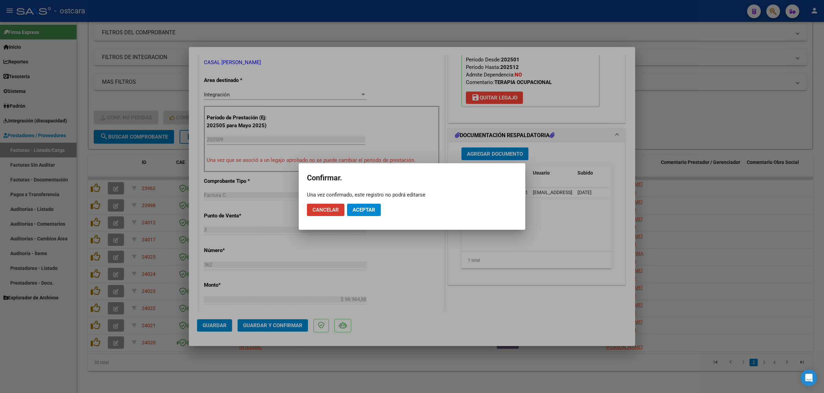
click at [371, 208] on span "Aceptar" at bounding box center [363, 210] width 23 height 6
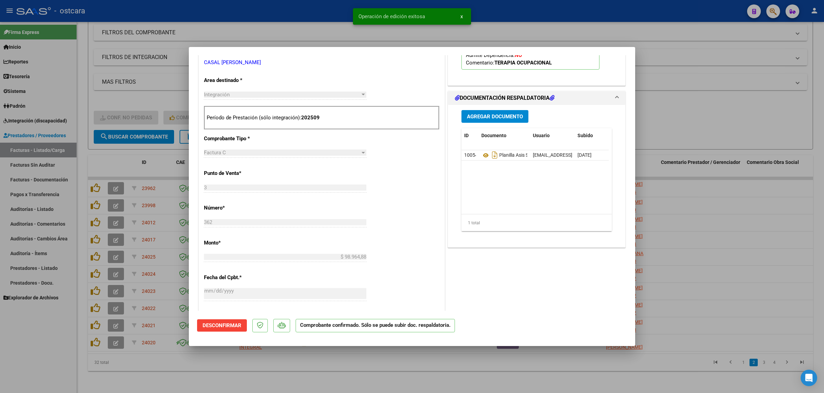
click at [708, 115] on div at bounding box center [412, 196] width 824 height 393
type input "$ 0,00"
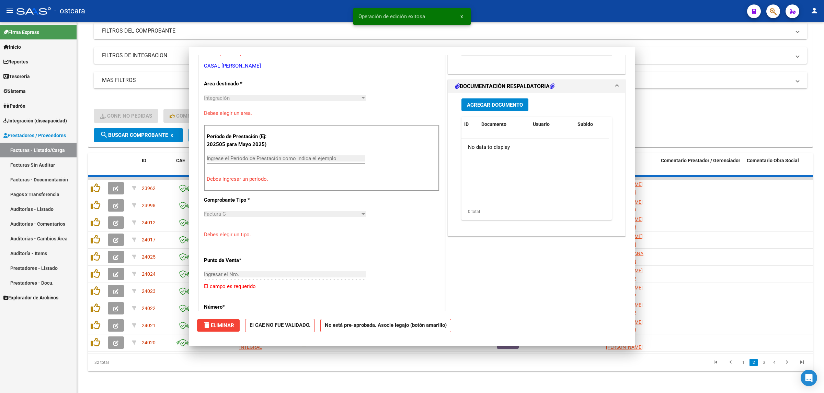
scroll to position [132, 0]
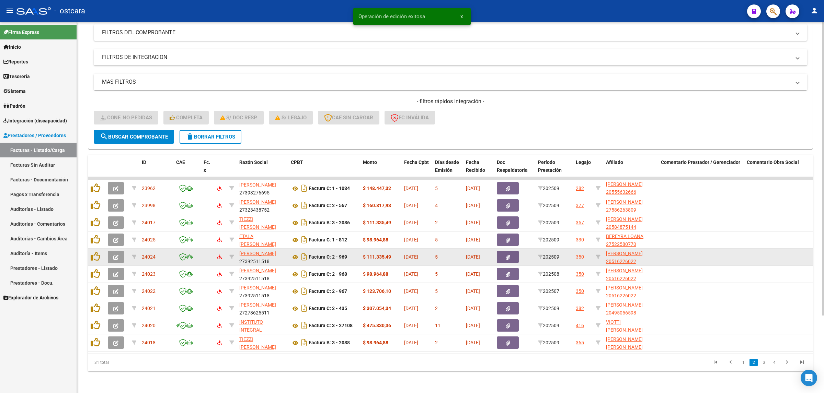
click at [113, 251] on button "button" at bounding box center [116, 257] width 16 height 12
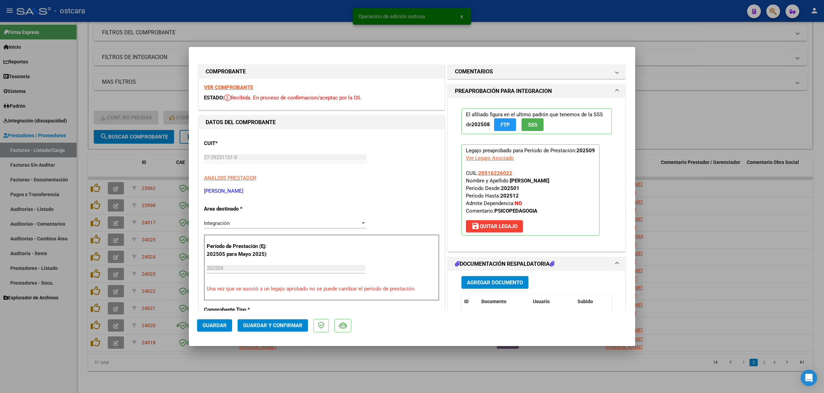
click at [227, 88] on strong "VER COMPROBANTE" at bounding box center [228, 87] width 49 height 6
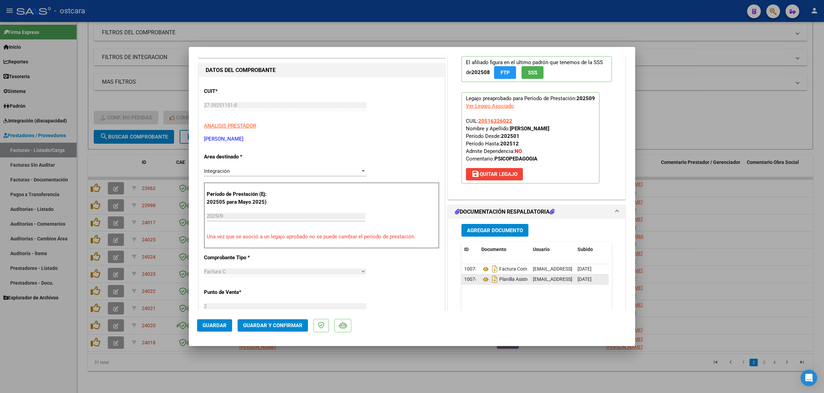
scroll to position [129, 0]
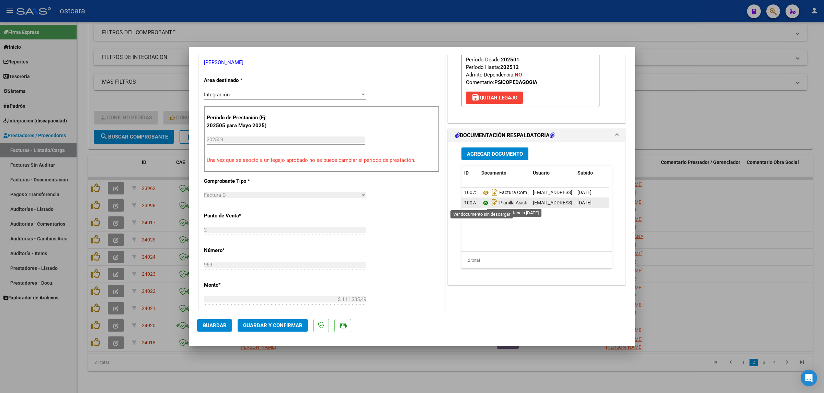
click at [483, 201] on icon at bounding box center [485, 203] width 9 height 8
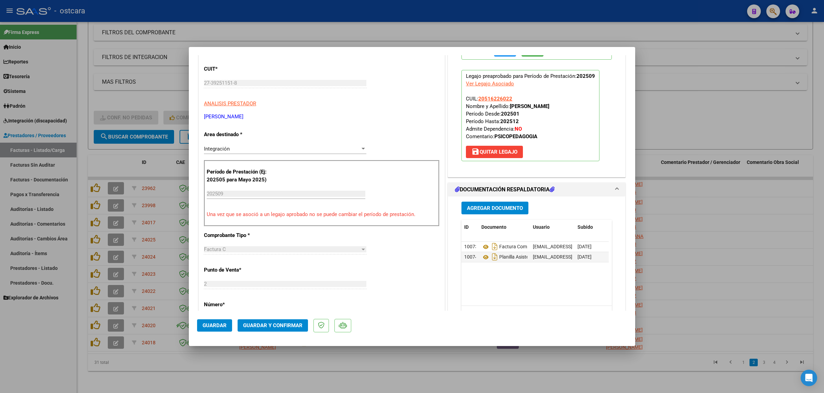
scroll to position [0, 0]
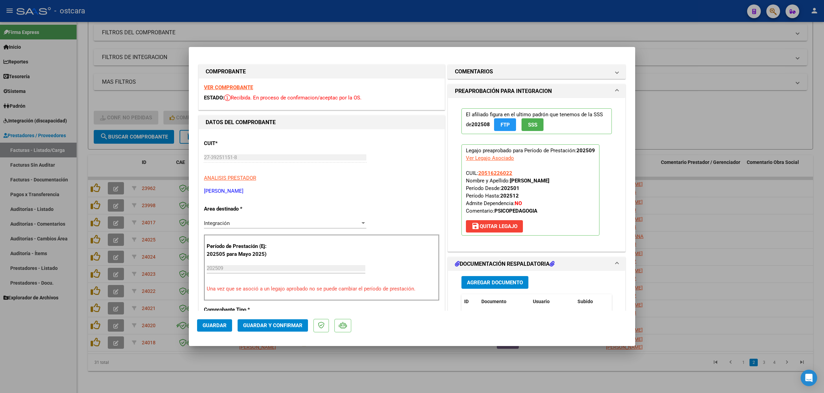
drag, startPoint x: 499, startPoint y: 71, endPoint x: 499, endPoint y: 79, distance: 8.2
click at [499, 71] on mat-panel-title "COMENTARIOS" at bounding box center [532, 72] width 155 height 8
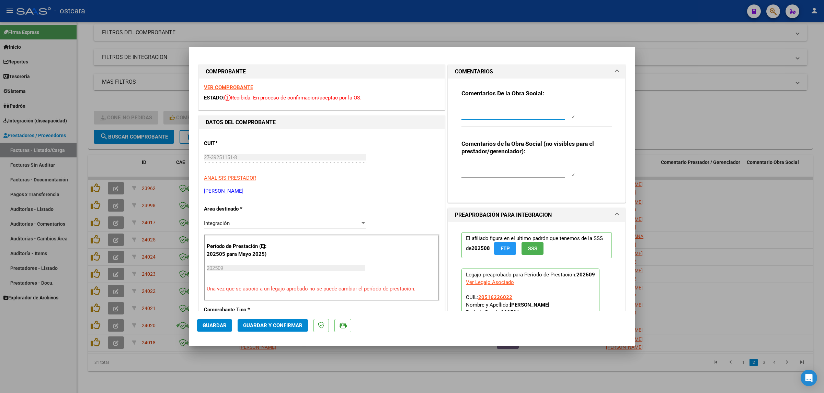
click at [494, 106] on textarea at bounding box center [517, 112] width 113 height 14
paste textarea "Recordar indicar vinculo del firmante en las planillas de asistencia."
type textarea "Recordar indicar vinculo del firmante en las planillas de asistencia."
click at [274, 323] on span "Guardar y Confirmar" at bounding box center [272, 326] width 59 height 6
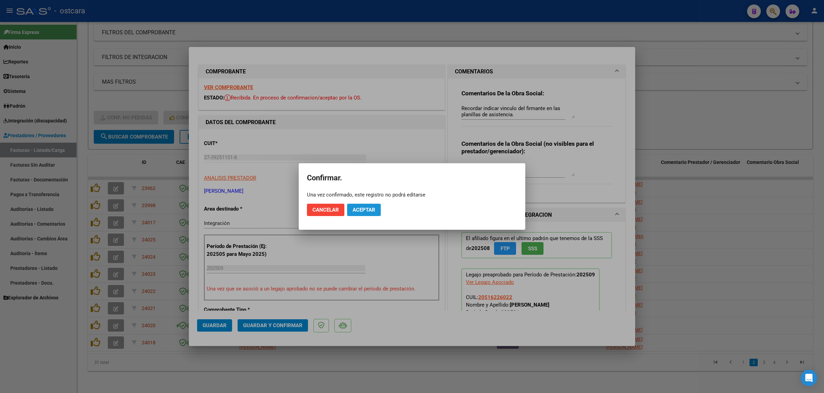
click at [368, 212] on span "Aceptar" at bounding box center [363, 210] width 23 height 6
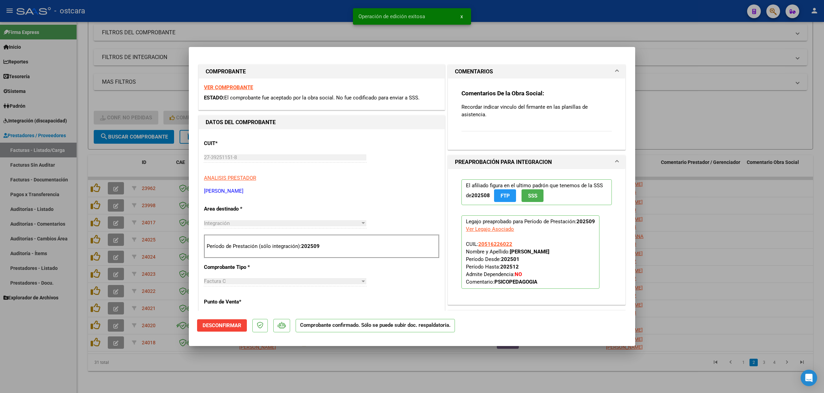
click at [738, 165] on div at bounding box center [412, 196] width 824 height 393
type input "$ 0,00"
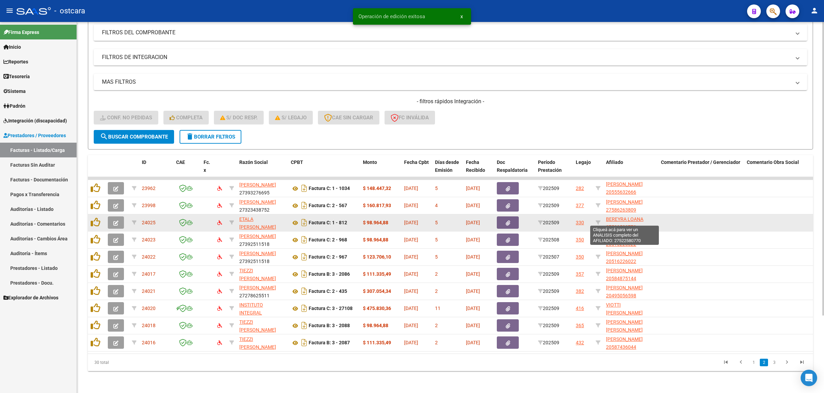
scroll to position [1, 0]
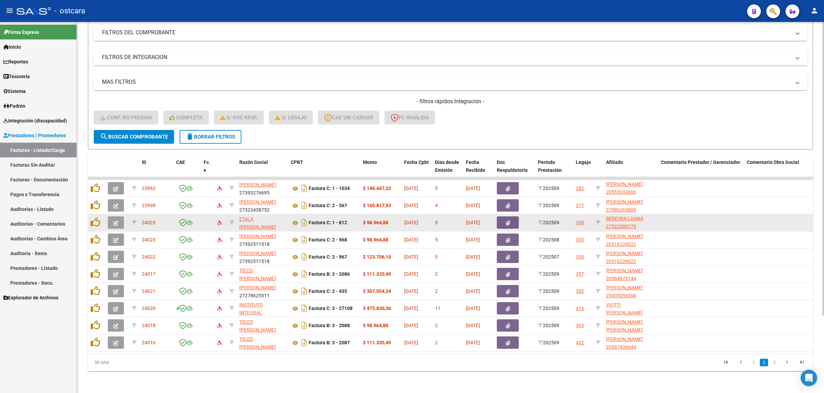
click at [115, 221] on icon "button" at bounding box center [115, 223] width 5 height 5
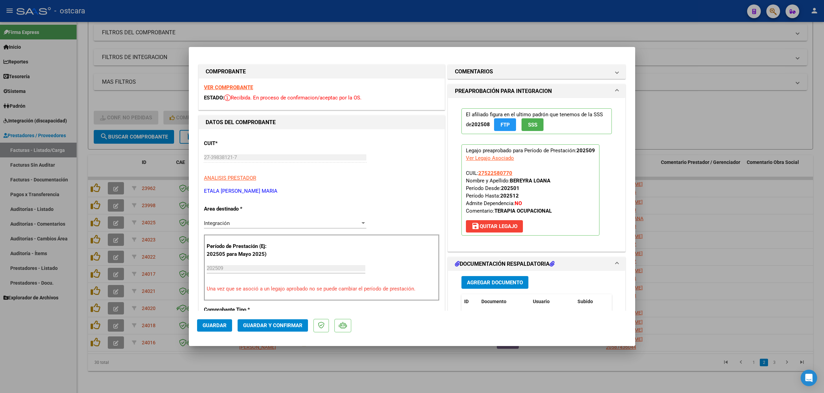
click at [240, 86] on strong "VER COMPROBANTE" at bounding box center [228, 87] width 49 height 6
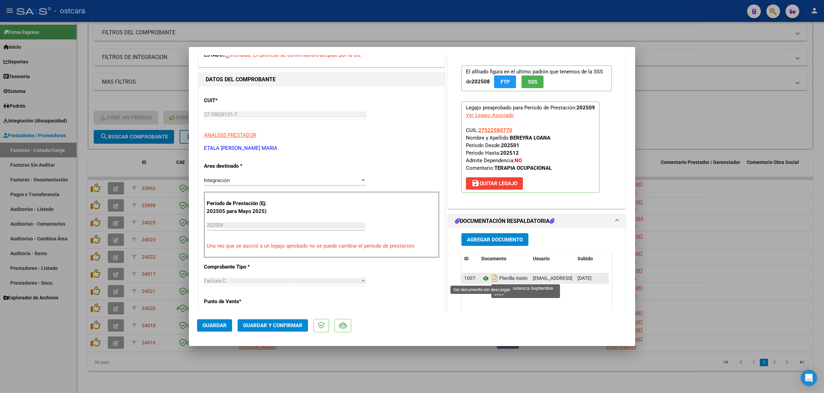
click at [481, 280] on icon at bounding box center [485, 279] width 9 height 8
click at [272, 328] on span "Guardar y Confirmar" at bounding box center [272, 326] width 59 height 6
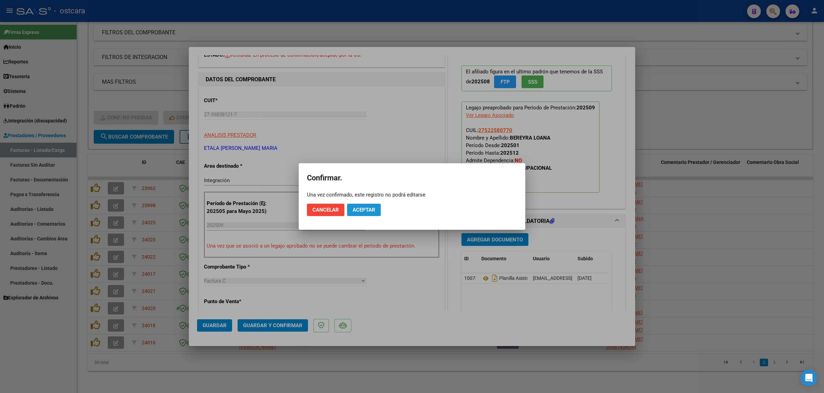
click at [364, 210] on span "Aceptar" at bounding box center [363, 210] width 23 height 6
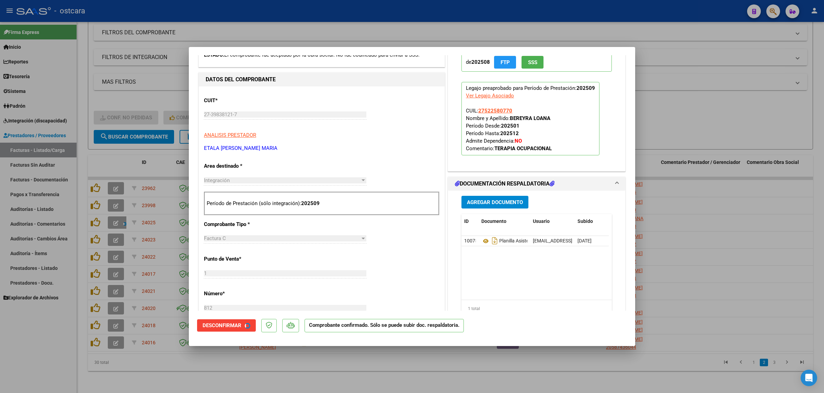
click at [732, 158] on div at bounding box center [412, 196] width 824 height 393
type input "$ 0,00"
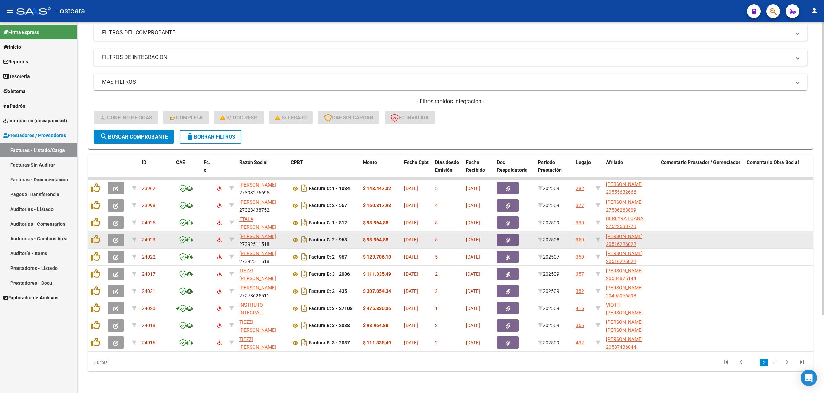
click at [116, 238] on icon "button" at bounding box center [115, 240] width 5 height 5
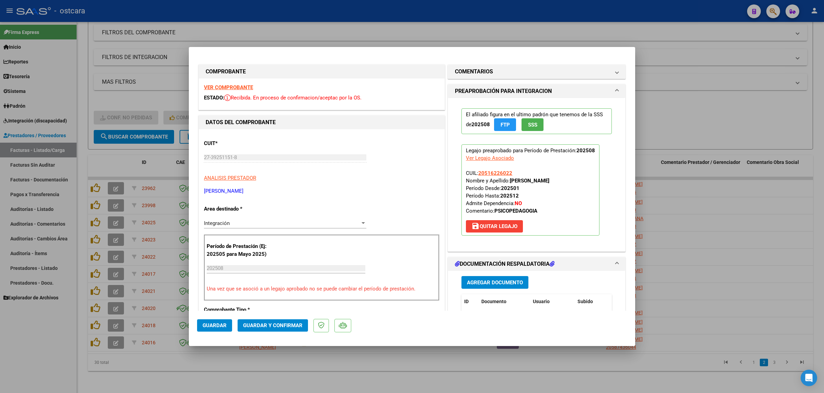
click at [232, 88] on strong "VER COMPROBANTE" at bounding box center [228, 87] width 49 height 6
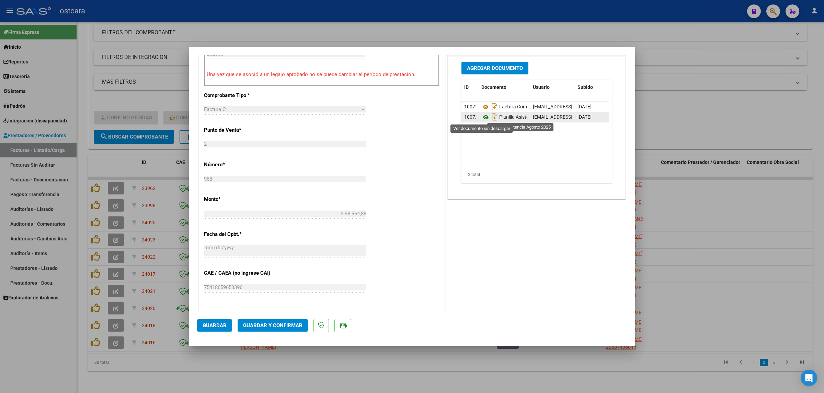
click at [481, 118] on icon at bounding box center [485, 117] width 9 height 8
click at [270, 325] on span "Guardar y Confirmar" at bounding box center [272, 326] width 59 height 6
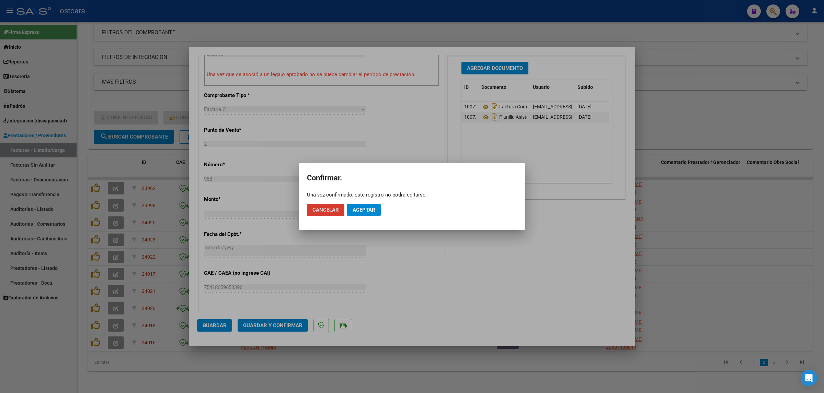
click at [370, 212] on span "Aceptar" at bounding box center [363, 210] width 23 height 6
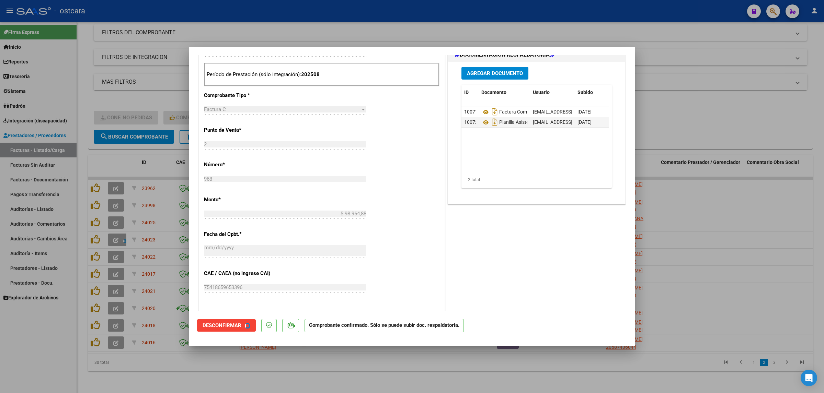
click at [706, 100] on div at bounding box center [412, 196] width 824 height 393
type input "$ 0,00"
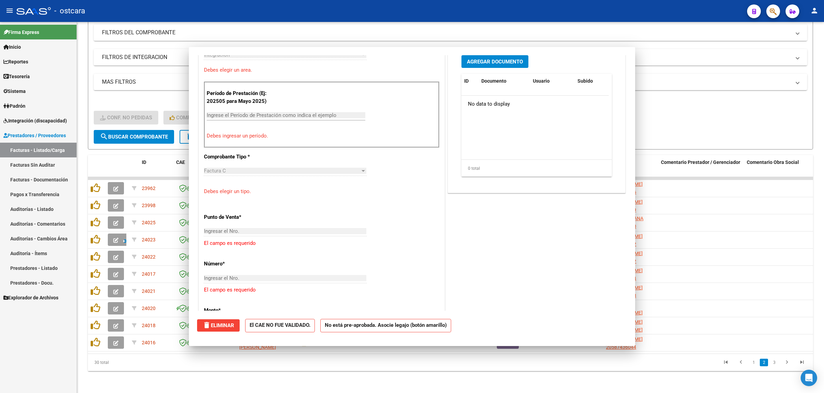
scroll to position [299, 0]
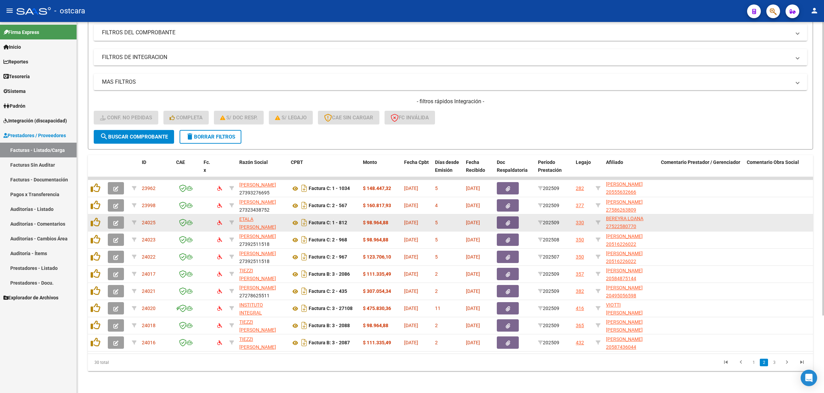
click at [118, 221] on icon "button" at bounding box center [115, 223] width 5 height 5
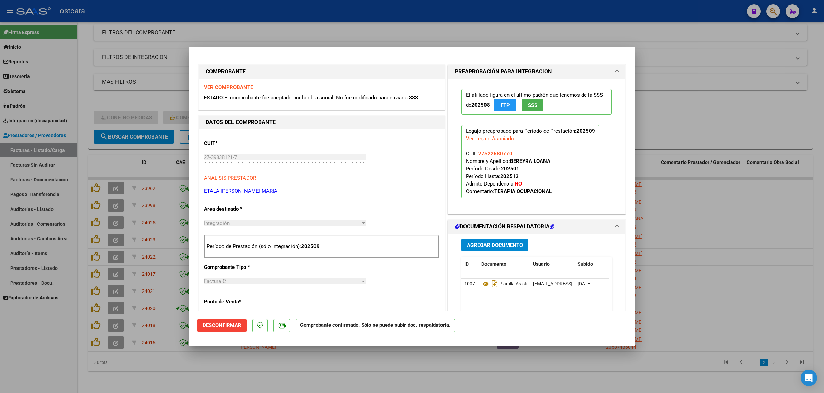
click at [222, 86] on strong "VER COMPROBANTE" at bounding box center [228, 87] width 49 height 6
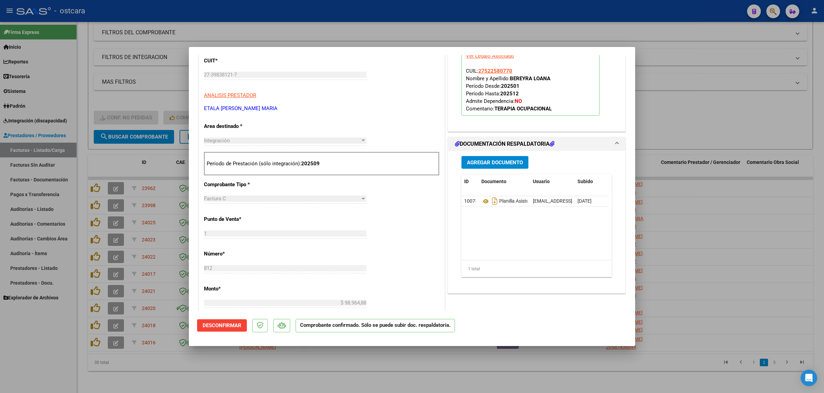
scroll to position [86, 0]
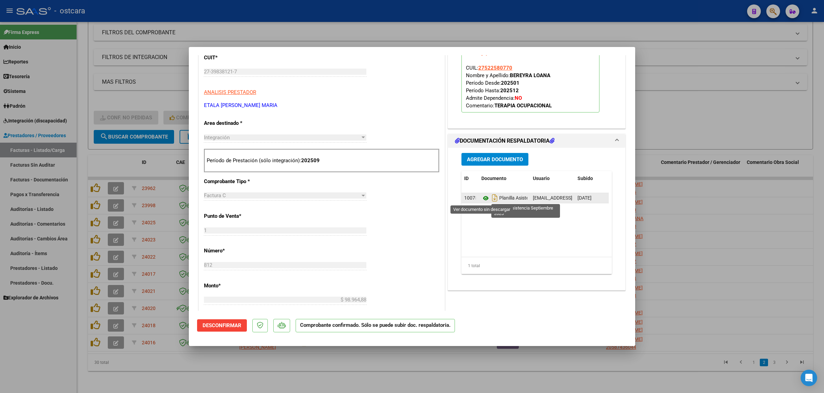
click at [484, 198] on icon at bounding box center [485, 198] width 9 height 8
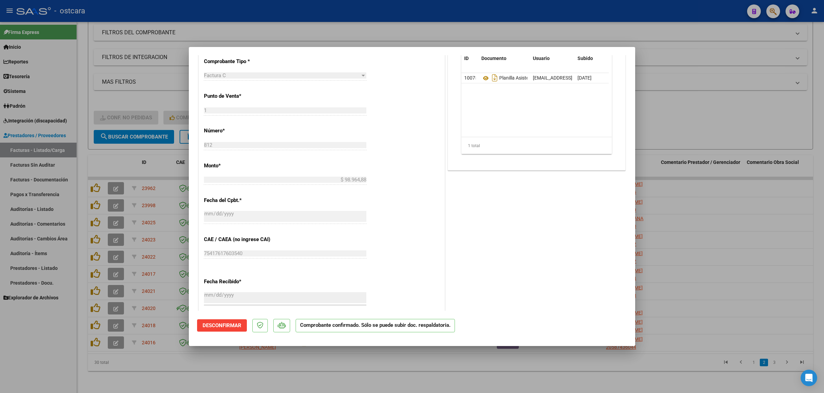
scroll to position [214, 0]
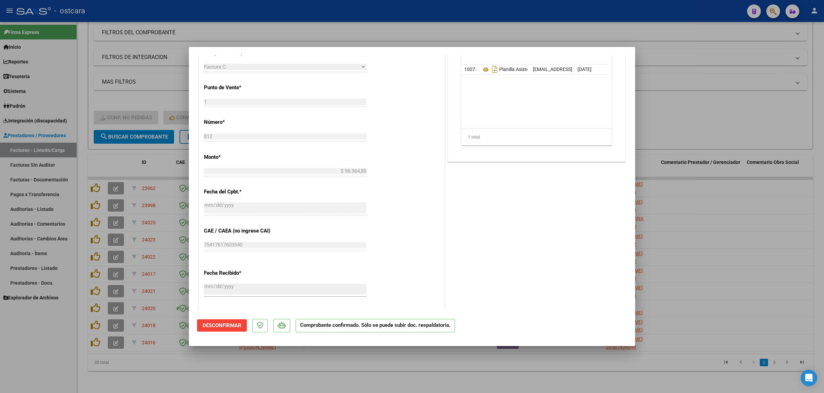
click at [725, 124] on div at bounding box center [412, 196] width 824 height 393
type input "$ 0,00"
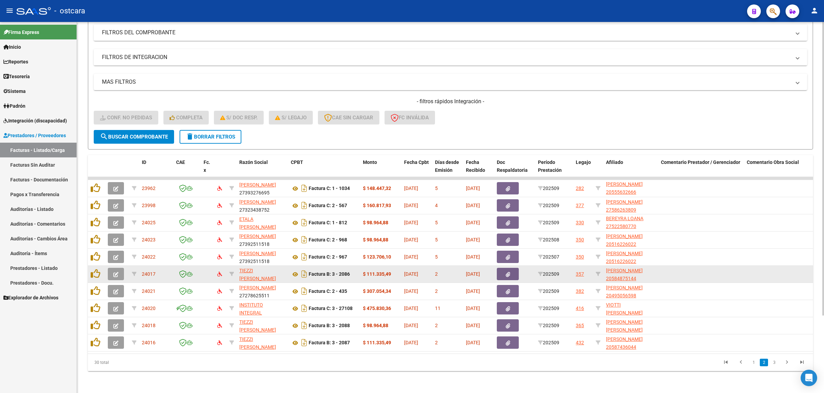
click at [117, 272] on icon "button" at bounding box center [115, 274] width 5 height 5
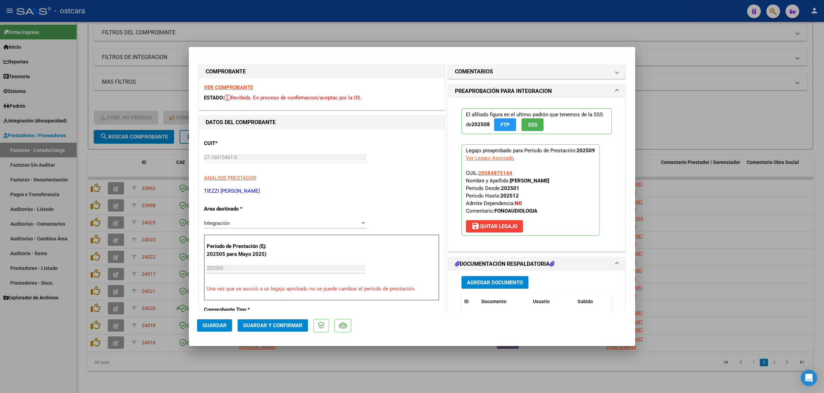
click at [237, 85] on strong "VER COMPROBANTE" at bounding box center [228, 87] width 49 height 6
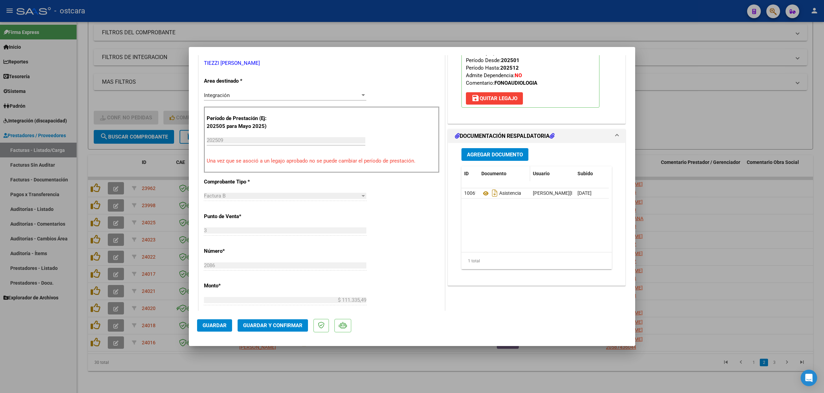
scroll to position [129, 0]
click at [481, 196] on icon at bounding box center [485, 193] width 9 height 8
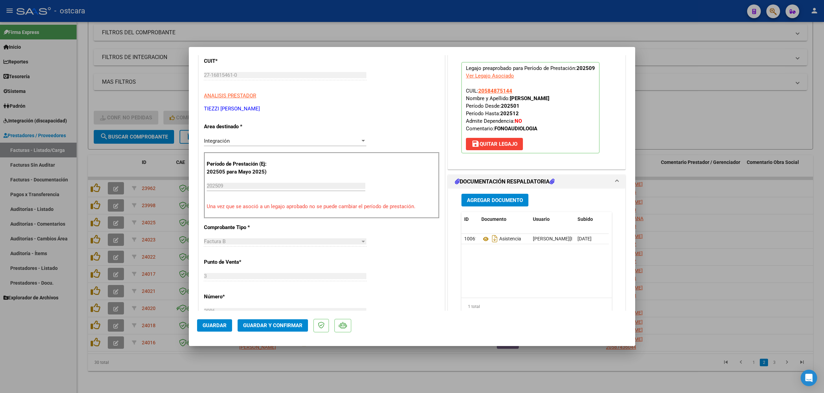
scroll to position [0, 0]
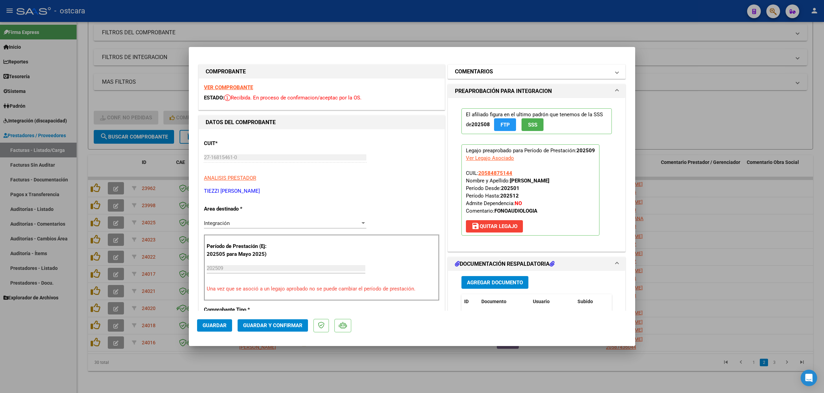
click at [521, 74] on mat-panel-title "COMENTARIOS" at bounding box center [532, 72] width 155 height 8
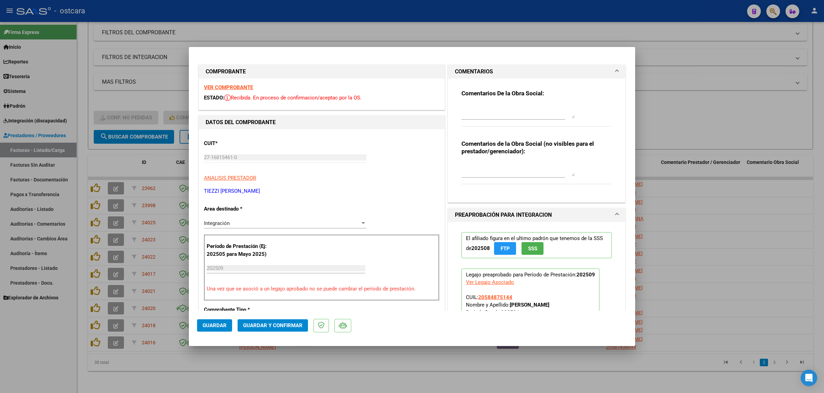
click at [506, 102] on div "Comentarios De la Obra Social:" at bounding box center [536, 112] width 150 height 44
click at [489, 112] on textarea at bounding box center [517, 112] width 113 height 14
paste textarea "Recordar indicar vinculo del firmante en las planillas de asistencia."
type textarea "Recordar indicar vinculo del firmante en las planillas de asistencia."
click at [280, 323] on span "Guardar y Confirmar" at bounding box center [272, 326] width 59 height 6
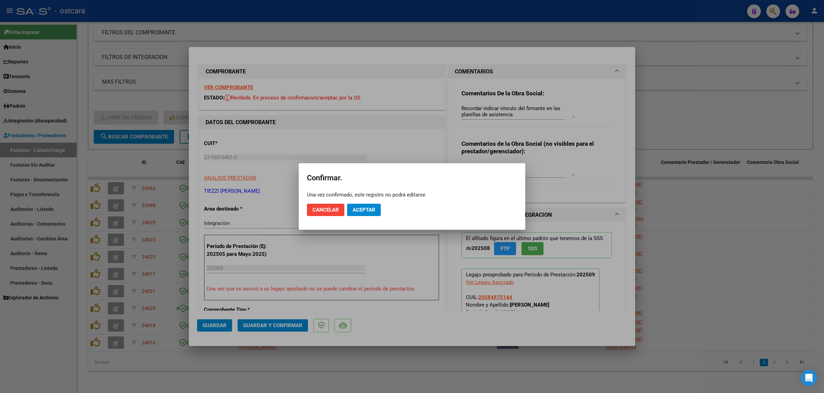
click at [378, 201] on mat-dialog-actions "Cancelar Aceptar" at bounding box center [412, 209] width 210 height 23
click at [367, 207] on span "Aceptar" at bounding box center [363, 210] width 23 height 6
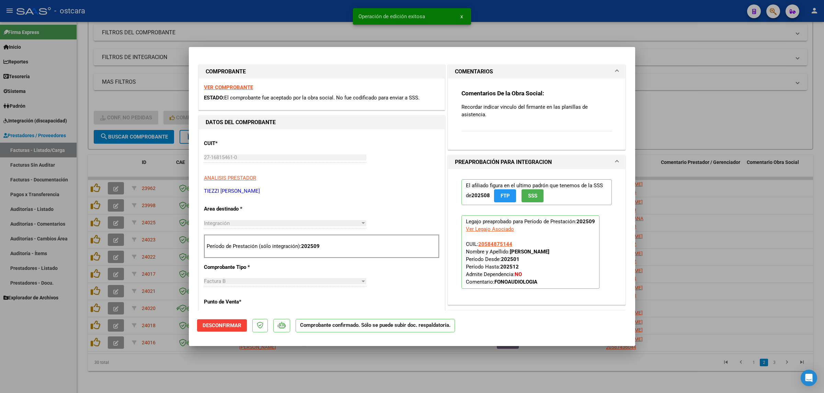
click at [729, 107] on div at bounding box center [412, 196] width 824 height 393
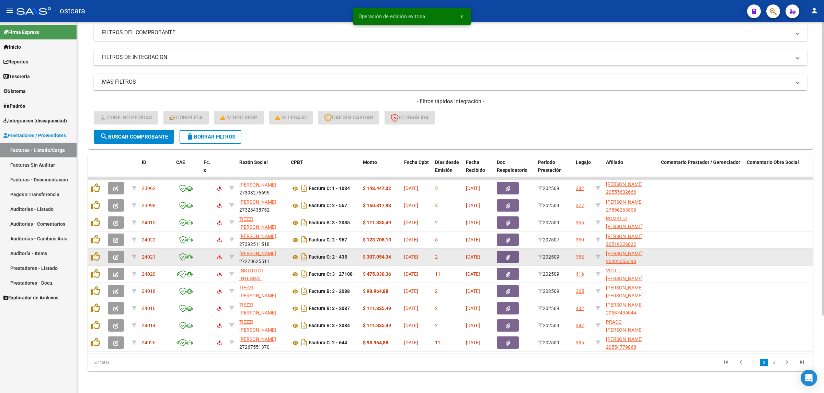
click at [116, 255] on icon "button" at bounding box center [115, 257] width 5 height 5
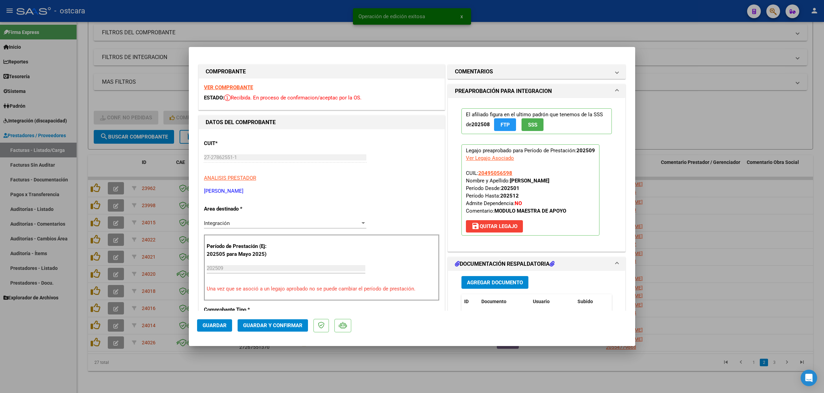
click at [222, 85] on strong "VER COMPROBANTE" at bounding box center [228, 87] width 49 height 6
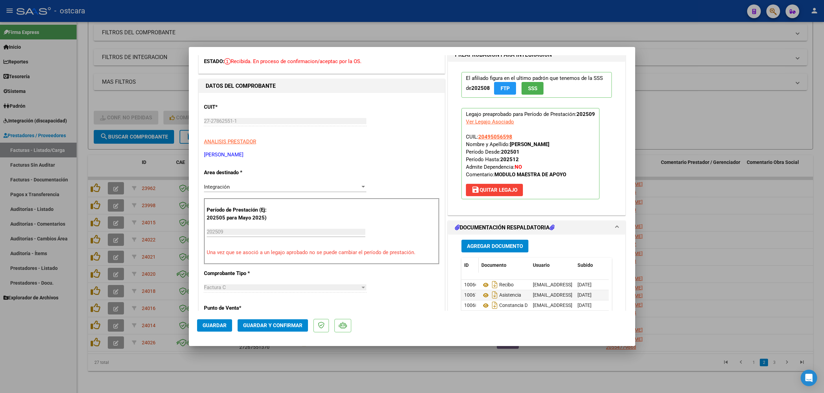
scroll to position [129, 0]
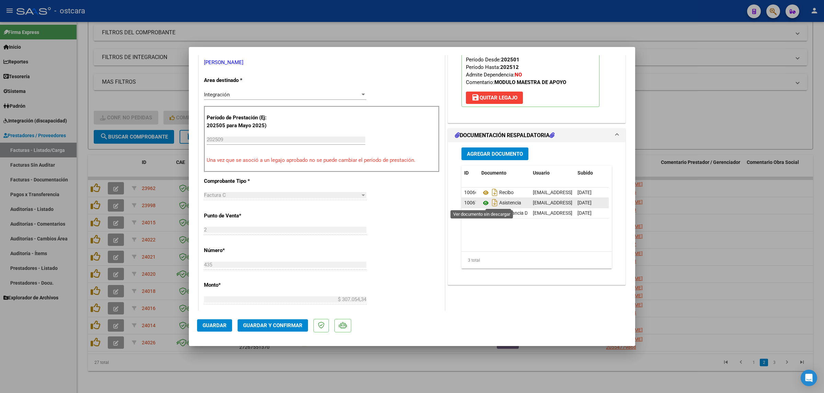
click at [482, 205] on icon at bounding box center [485, 203] width 9 height 8
click at [283, 325] on span "Guardar y Confirmar" at bounding box center [272, 326] width 59 height 6
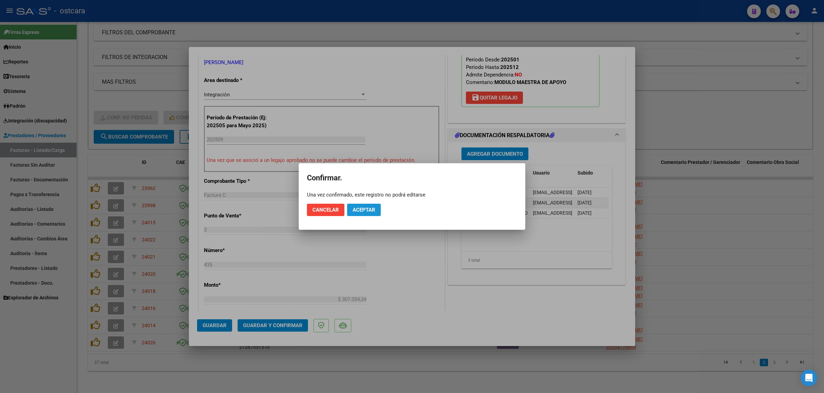
click at [366, 208] on span "Aceptar" at bounding box center [363, 210] width 23 height 6
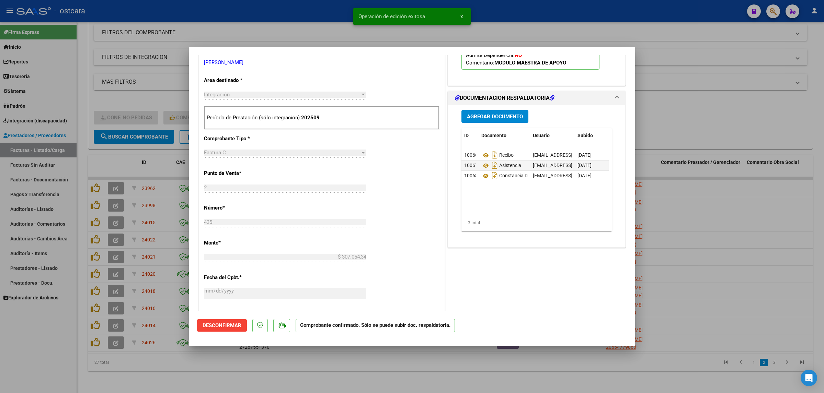
click at [729, 111] on div at bounding box center [412, 196] width 824 height 393
type input "$ 0,00"
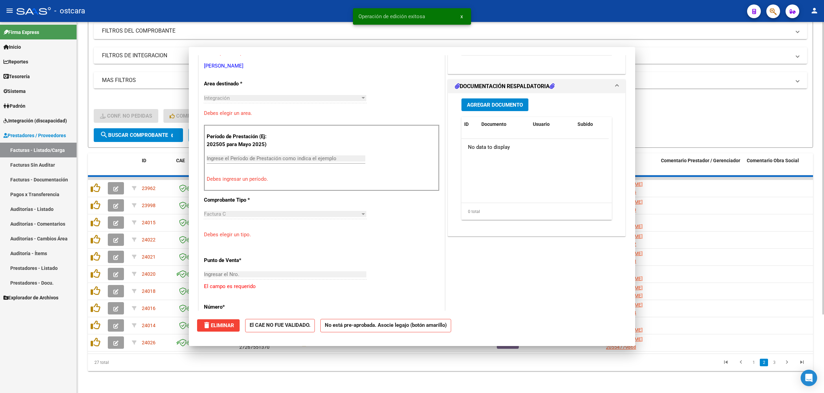
scroll to position [0, 0]
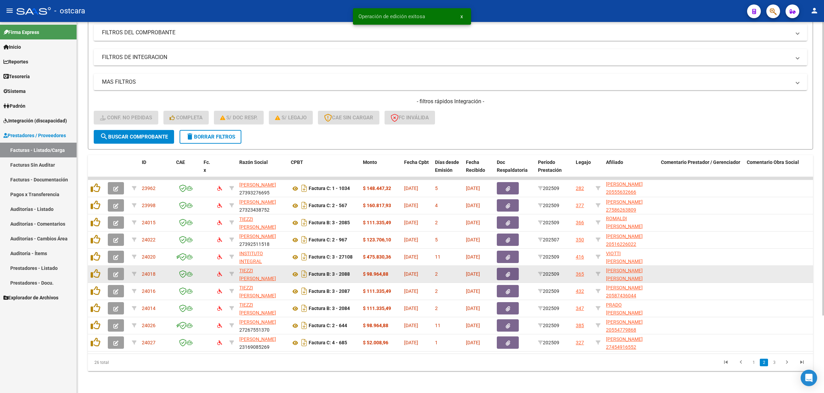
click at [119, 268] on button "button" at bounding box center [116, 274] width 16 height 12
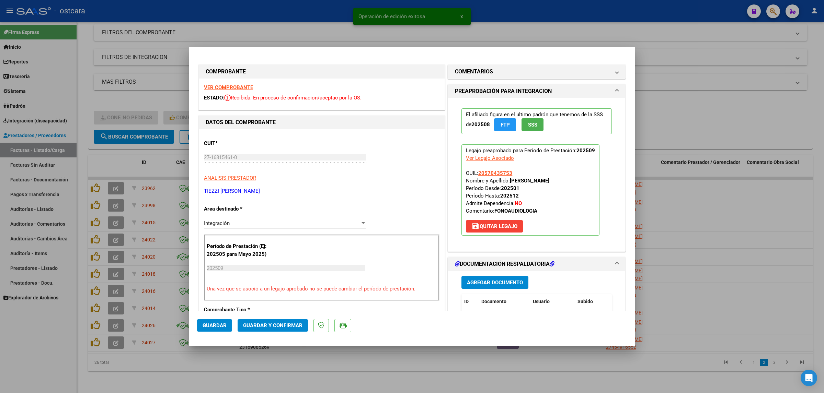
click at [223, 85] on strong "VER COMPROBANTE" at bounding box center [228, 87] width 49 height 6
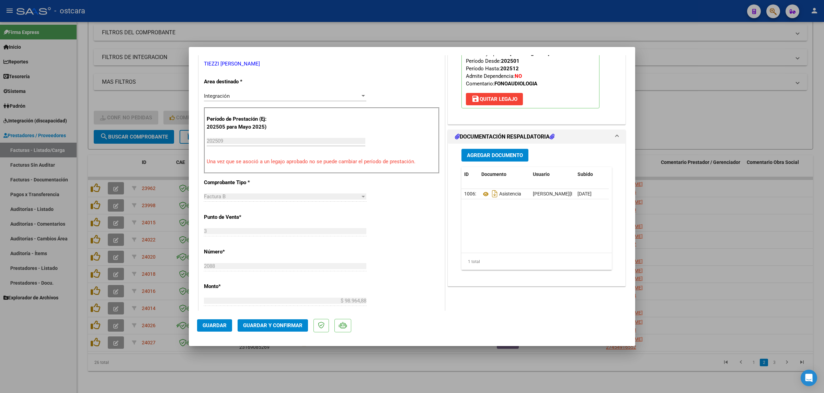
scroll to position [129, 0]
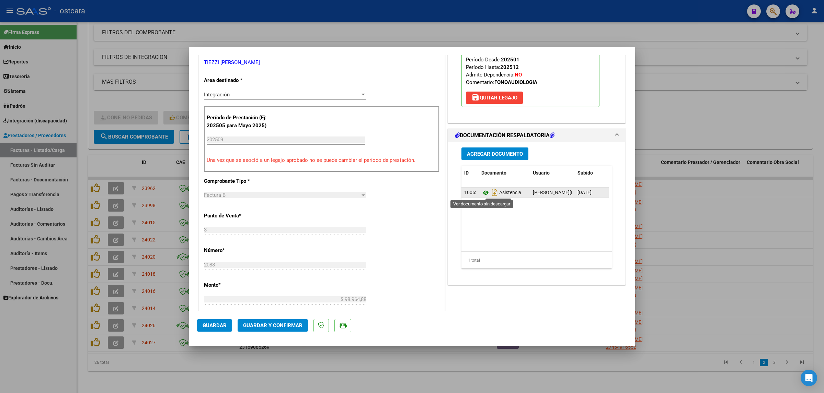
click at [484, 193] on icon at bounding box center [485, 193] width 9 height 8
click at [272, 328] on span "Guardar y Confirmar" at bounding box center [272, 326] width 59 height 6
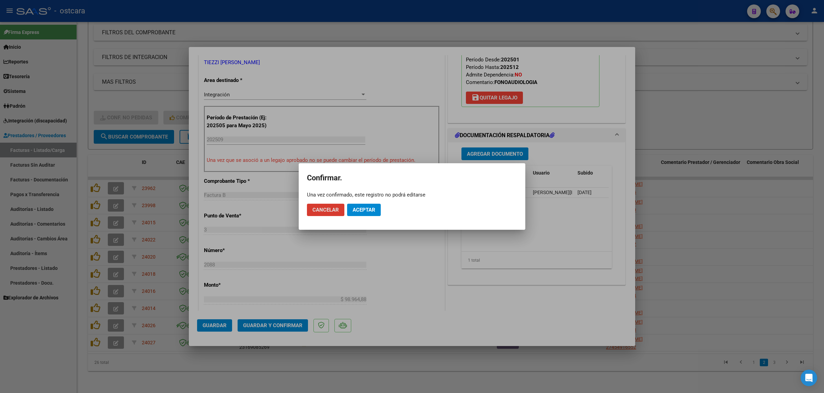
click at [366, 207] on span "Aceptar" at bounding box center [363, 210] width 23 height 6
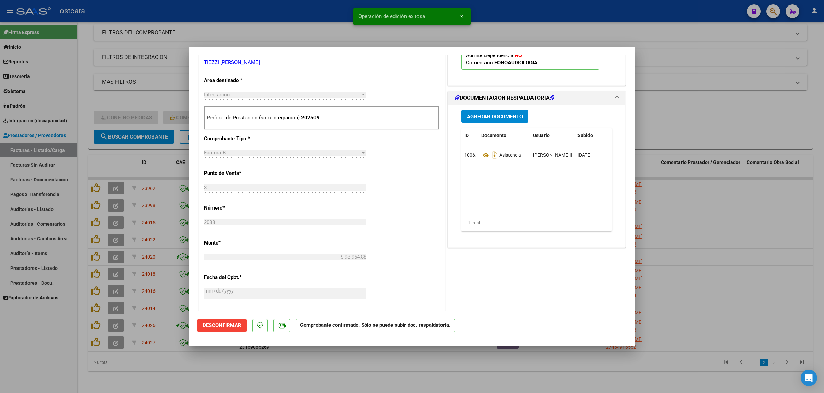
click at [720, 78] on div at bounding box center [412, 196] width 824 height 393
type input "$ 0,00"
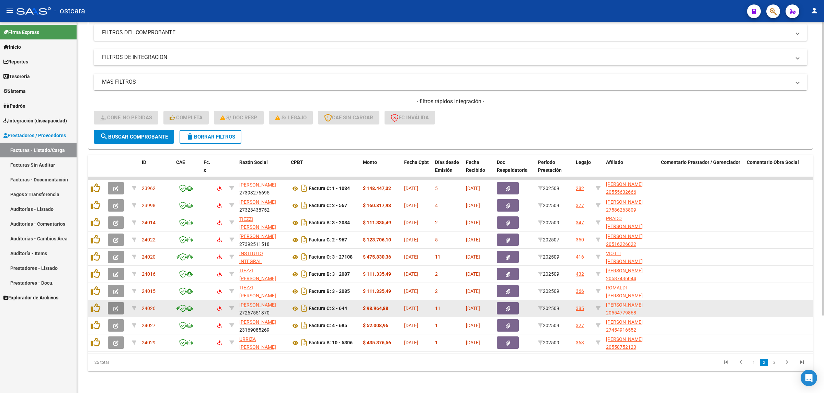
click at [111, 302] on button "button" at bounding box center [116, 308] width 16 height 12
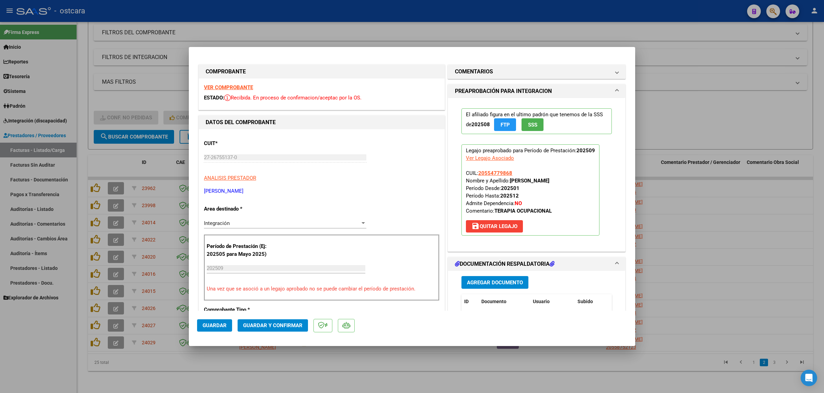
click at [225, 86] on strong "VER COMPROBANTE" at bounding box center [228, 87] width 49 height 6
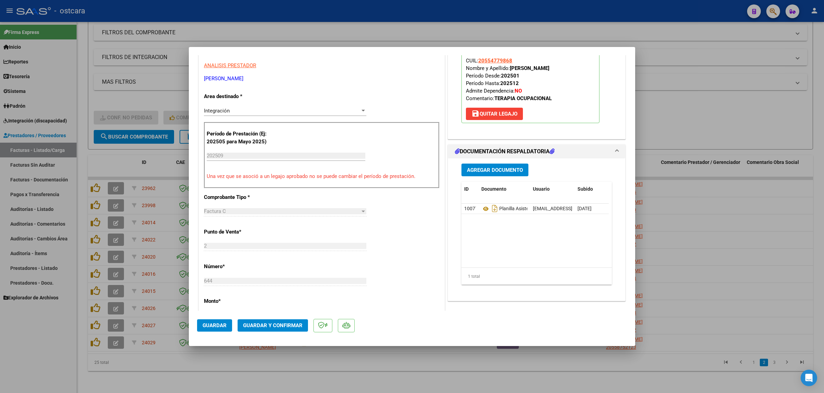
scroll to position [129, 0]
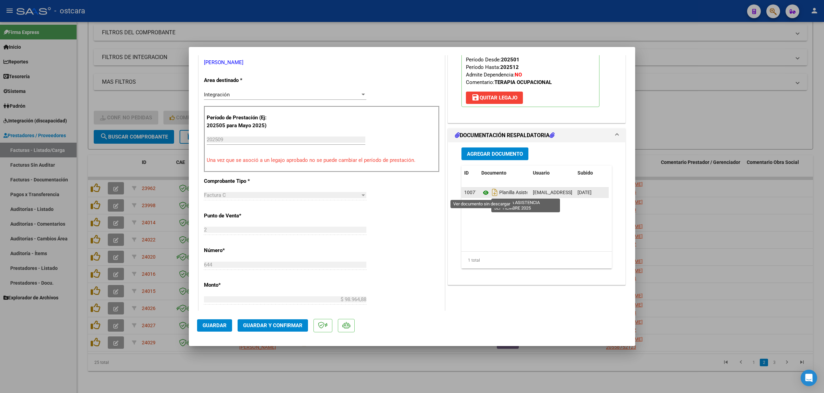
click at [482, 193] on icon at bounding box center [485, 193] width 9 height 8
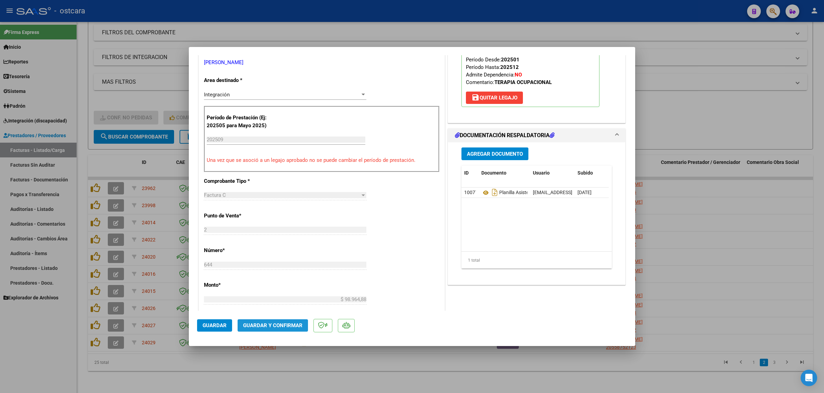
click at [287, 324] on span "Guardar y Confirmar" at bounding box center [272, 326] width 59 height 6
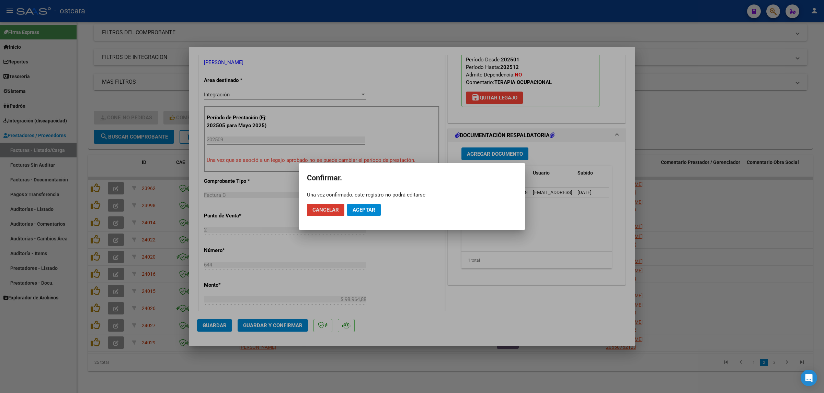
click at [365, 213] on button "Aceptar" at bounding box center [364, 210] width 34 height 12
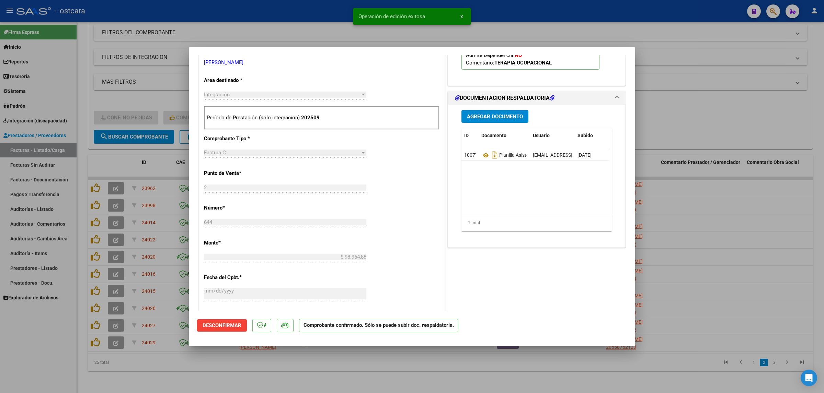
click at [696, 166] on div at bounding box center [412, 196] width 824 height 393
type input "$ 0,00"
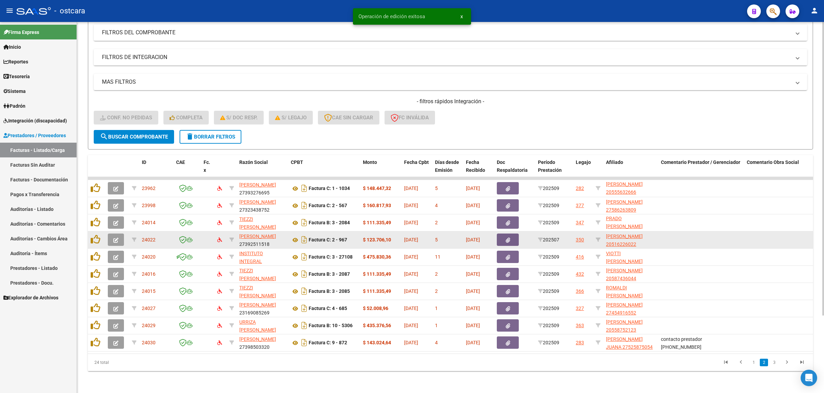
click at [115, 236] on button "button" at bounding box center [116, 240] width 16 height 12
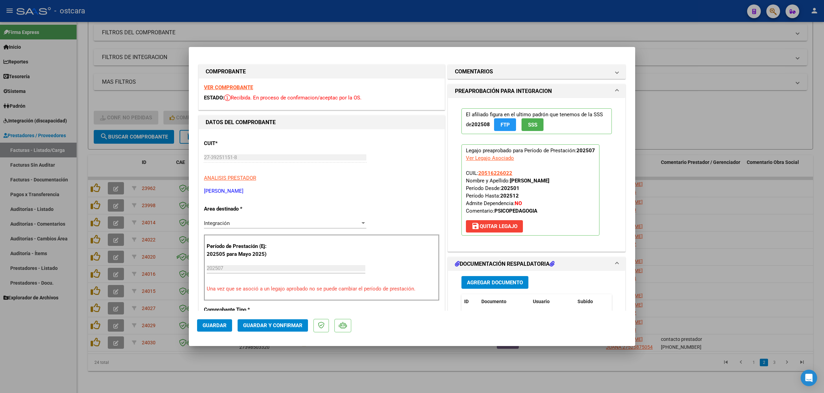
click at [241, 88] on strong "VER COMPROBANTE" at bounding box center [228, 87] width 49 height 6
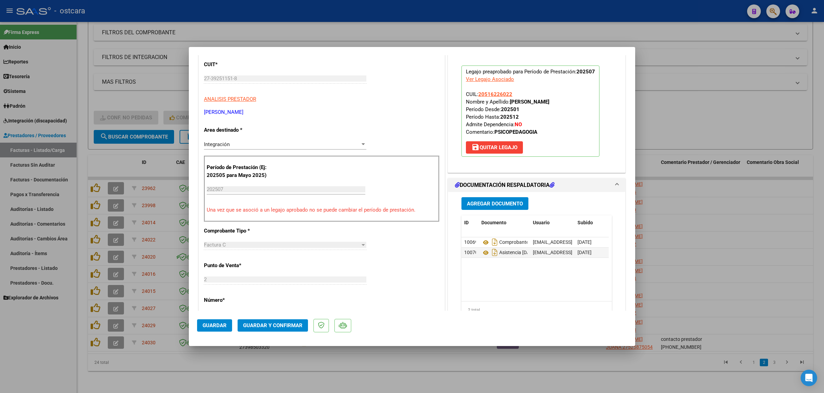
scroll to position [86, 0]
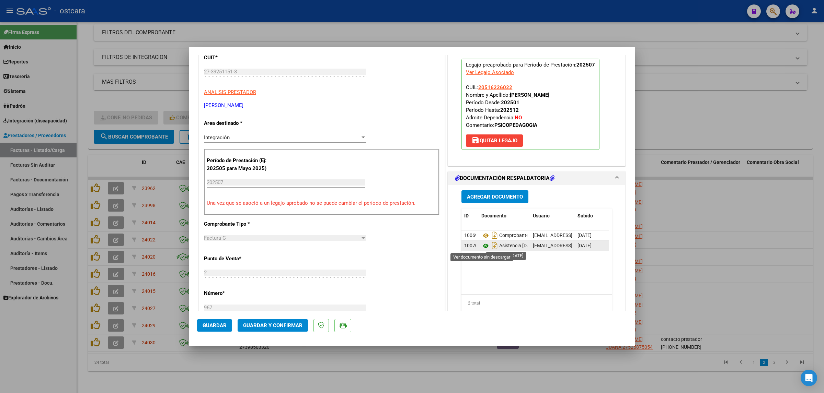
click at [484, 248] on icon at bounding box center [485, 246] width 9 height 8
click at [282, 325] on span "Guardar y Confirmar" at bounding box center [272, 326] width 59 height 6
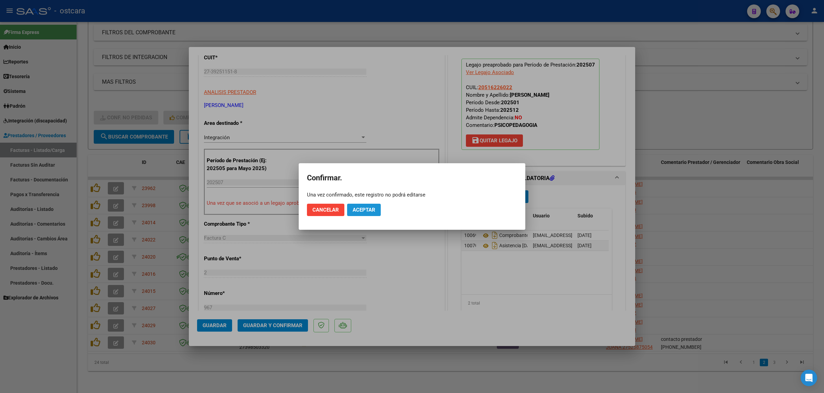
click at [369, 212] on span "Aceptar" at bounding box center [363, 210] width 23 height 6
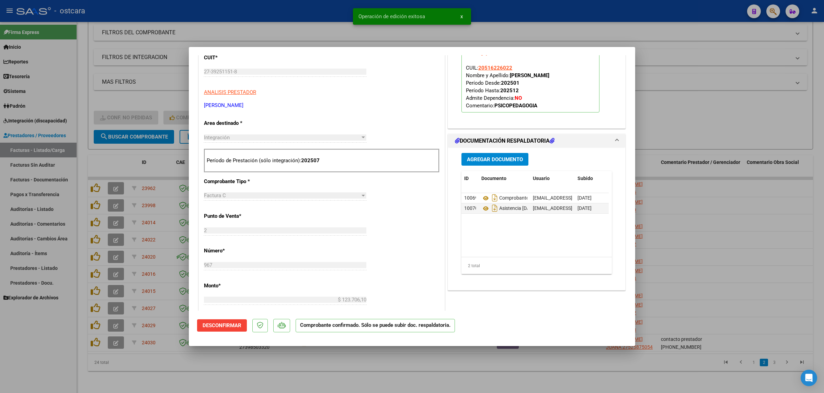
click at [746, 160] on div at bounding box center [412, 196] width 824 height 393
type input "$ 0,00"
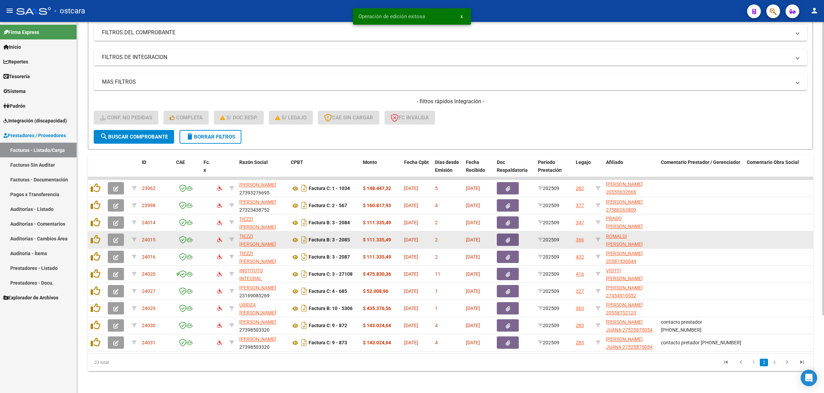
click at [114, 238] on icon "button" at bounding box center [115, 240] width 5 height 5
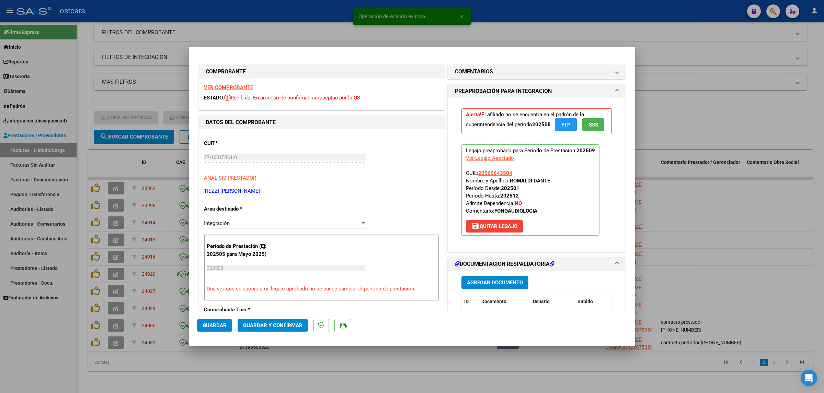
click at [239, 83] on div "VER COMPROBANTE ESTADO: Recibida. En proceso de confirmacion/aceptac por la OS." at bounding box center [322, 94] width 246 height 31
click at [239, 88] on strong "VER COMPROBANTE" at bounding box center [228, 87] width 49 height 6
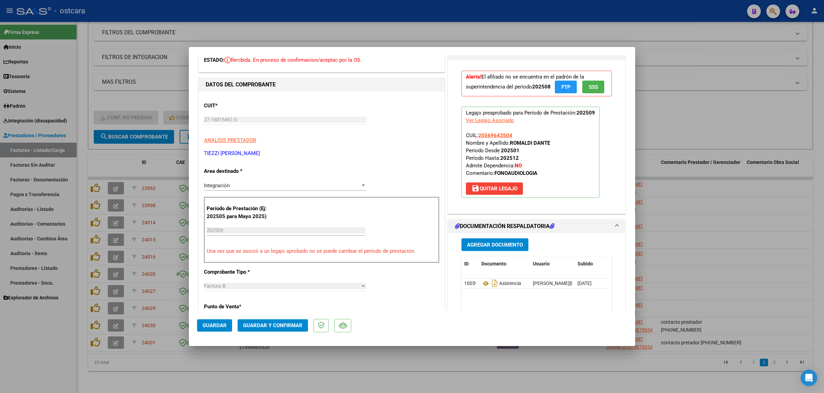
scroll to position [129, 0]
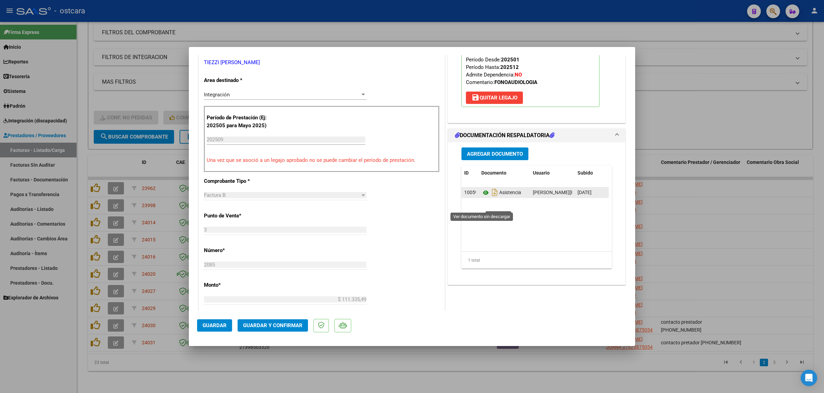
click at [482, 197] on icon at bounding box center [485, 193] width 9 height 8
click at [289, 323] on span "Guardar y Confirmar" at bounding box center [272, 326] width 59 height 6
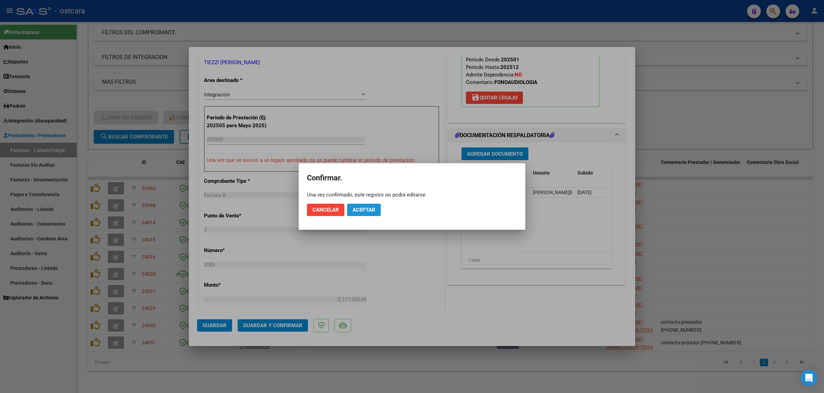
click at [371, 208] on span "Aceptar" at bounding box center [363, 210] width 23 height 6
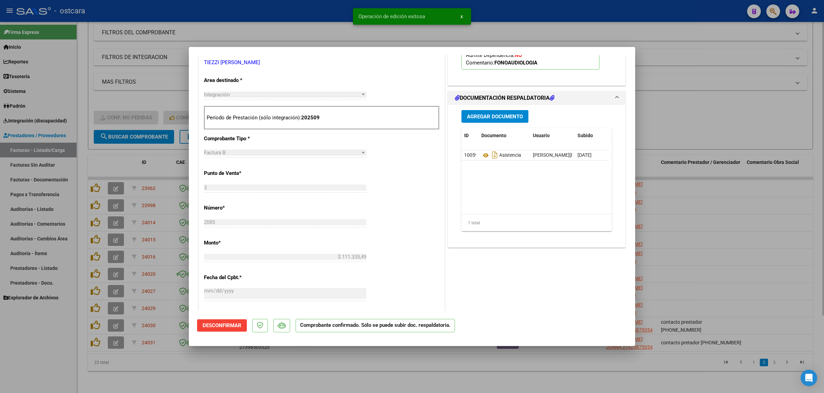
click at [721, 138] on div at bounding box center [412, 196] width 824 height 393
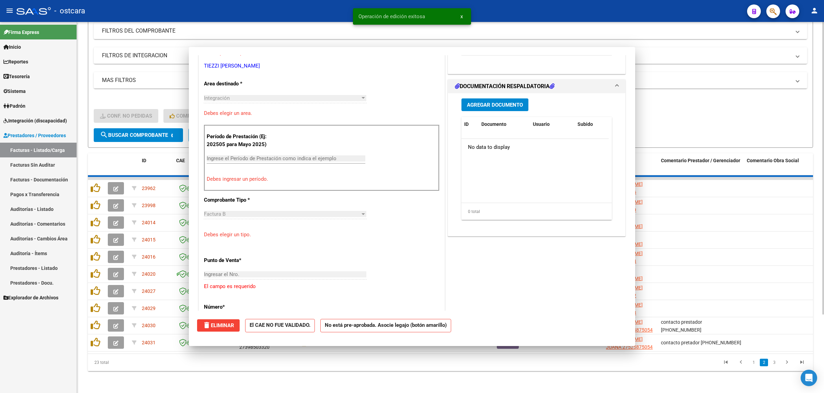
scroll to position [132, 0]
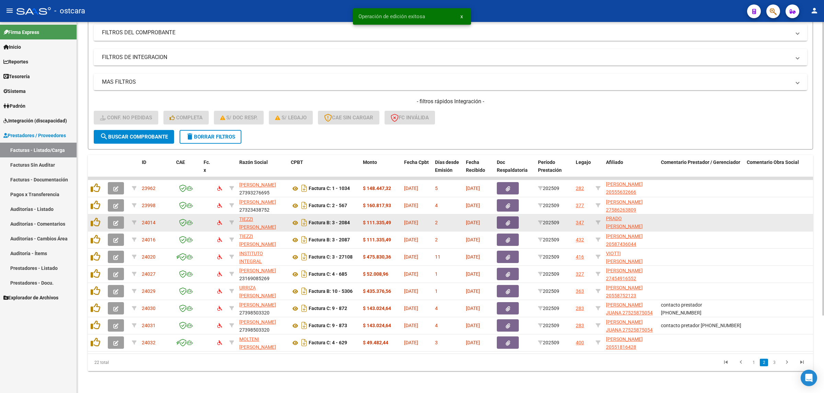
click at [118, 217] on button "button" at bounding box center [116, 223] width 16 height 12
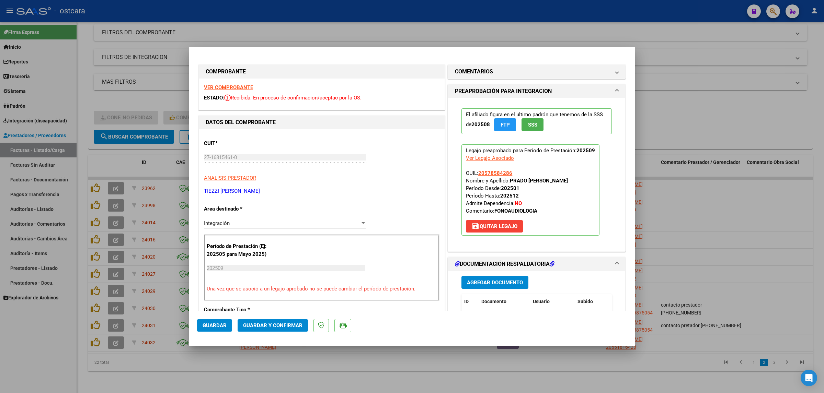
click at [241, 86] on strong "VER COMPROBANTE" at bounding box center [228, 87] width 49 height 6
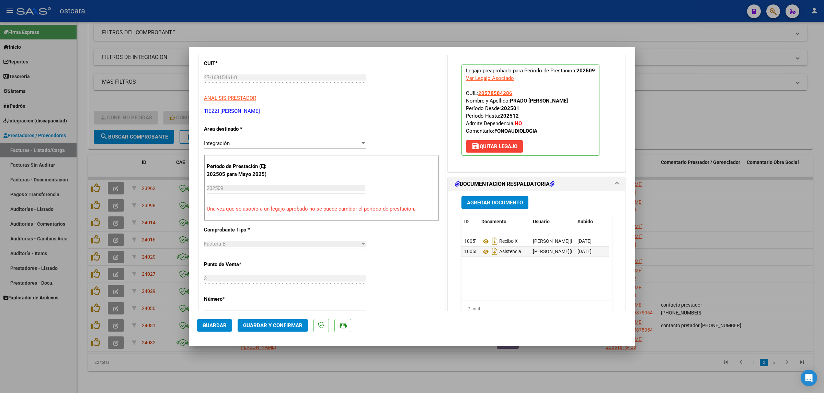
scroll to position [86, 0]
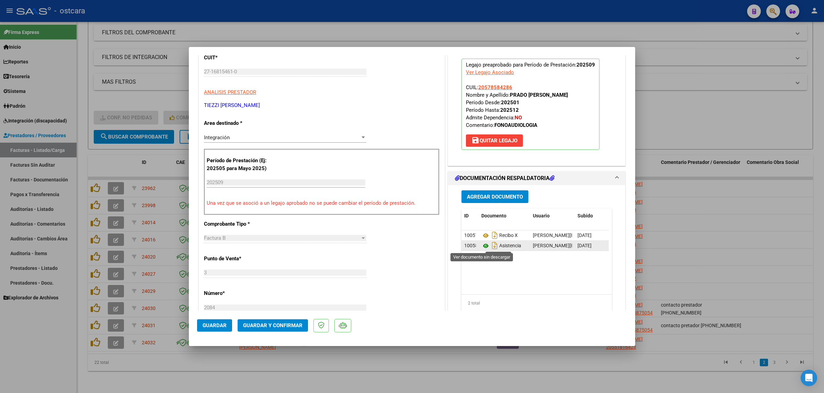
click at [482, 247] on icon at bounding box center [485, 246] width 9 height 8
click at [277, 322] on button "Guardar y Confirmar" at bounding box center [272, 326] width 70 height 12
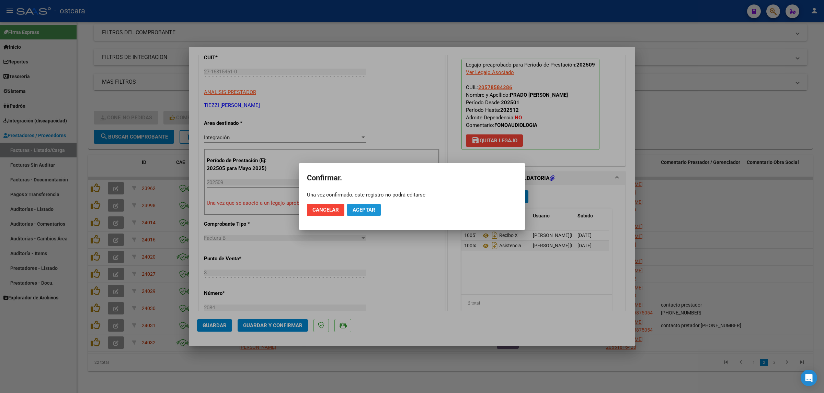
click at [359, 209] on span "Aceptar" at bounding box center [363, 210] width 23 height 6
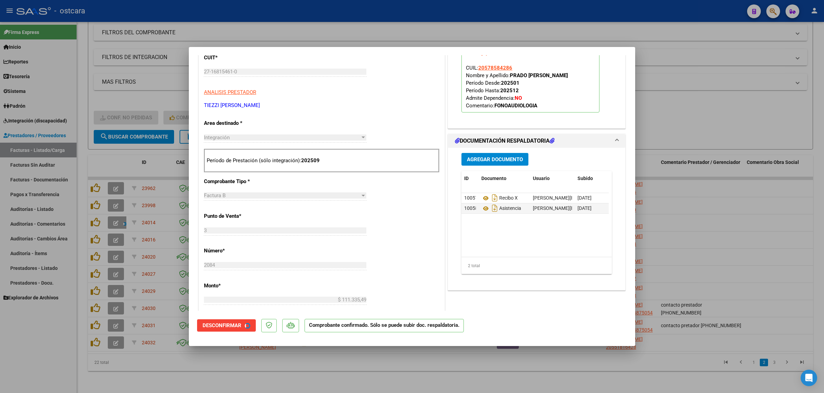
click at [747, 155] on div at bounding box center [412, 196] width 824 height 393
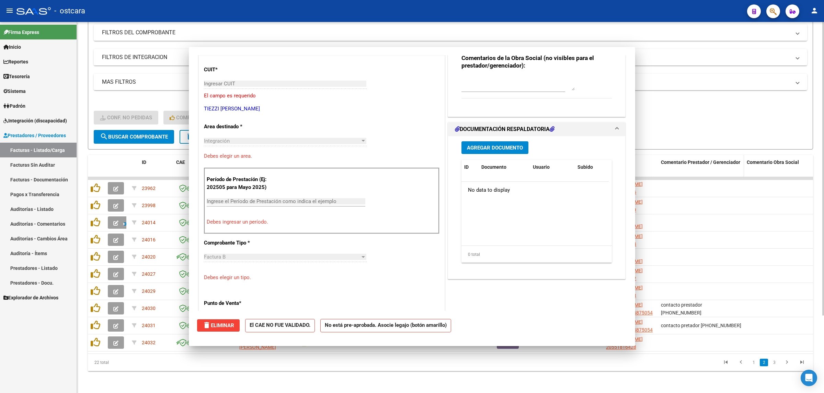
scroll to position [98, 0]
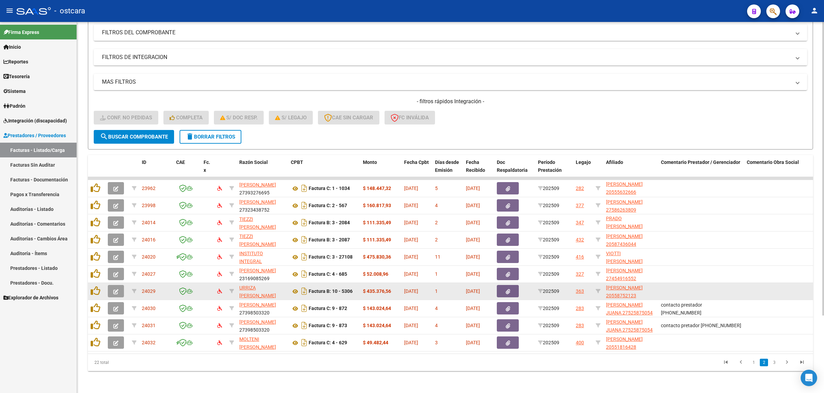
click at [119, 286] on button "button" at bounding box center [116, 291] width 16 height 12
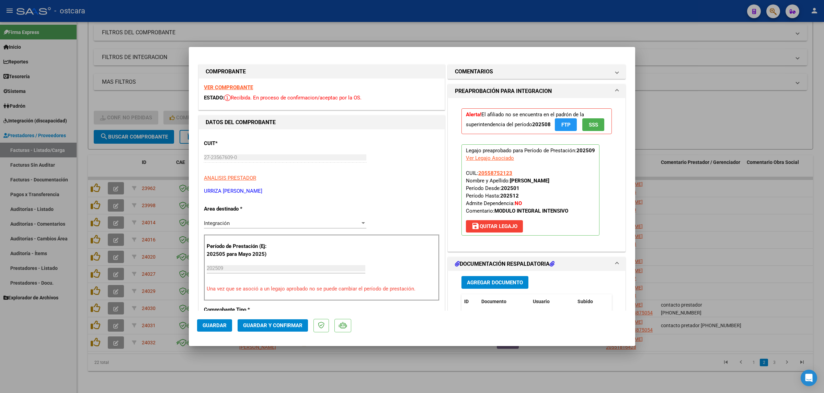
click at [232, 85] on strong "VER COMPROBANTE" at bounding box center [228, 87] width 49 height 6
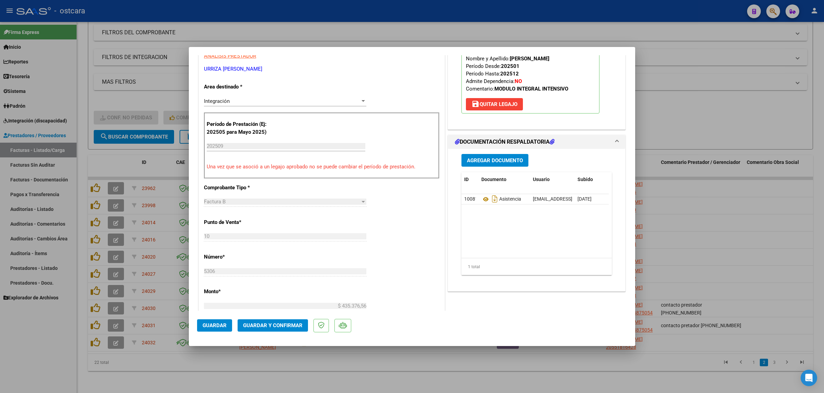
scroll to position [129, 0]
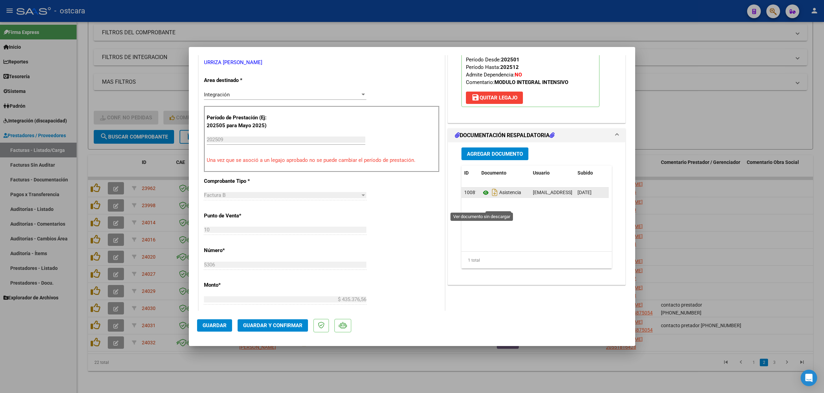
click at [481, 197] on icon at bounding box center [485, 193] width 9 height 8
click at [292, 324] on span "Guardar y Confirmar" at bounding box center [272, 326] width 59 height 6
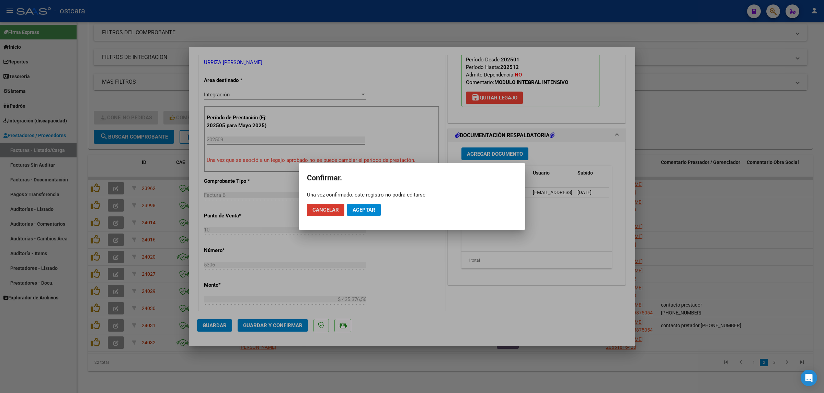
click at [357, 217] on mat-dialog-actions "Cancelar Aceptar" at bounding box center [412, 209] width 210 height 23
click at [368, 210] on span "Aceptar" at bounding box center [363, 210] width 23 height 6
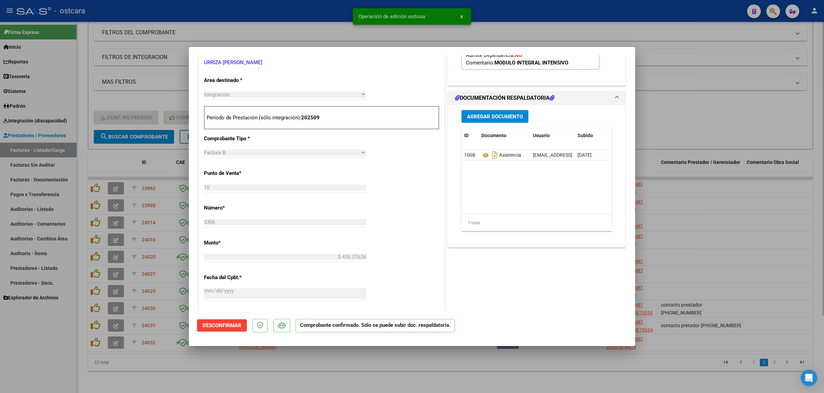
click at [758, 131] on div at bounding box center [412, 196] width 824 height 393
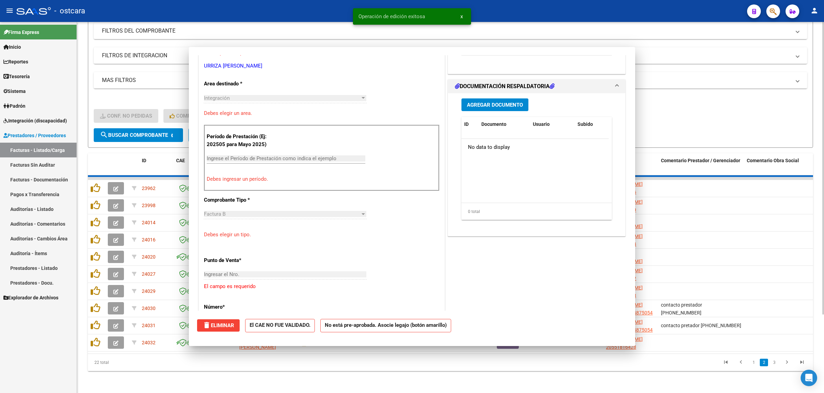
scroll to position [132, 0]
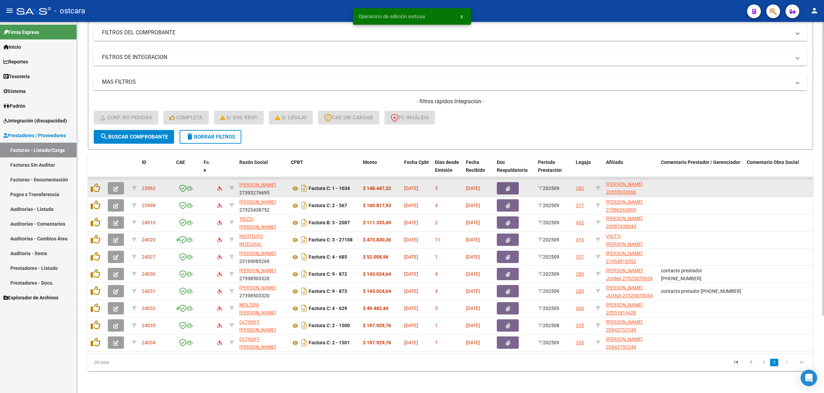
click at [115, 182] on button "button" at bounding box center [116, 188] width 16 height 12
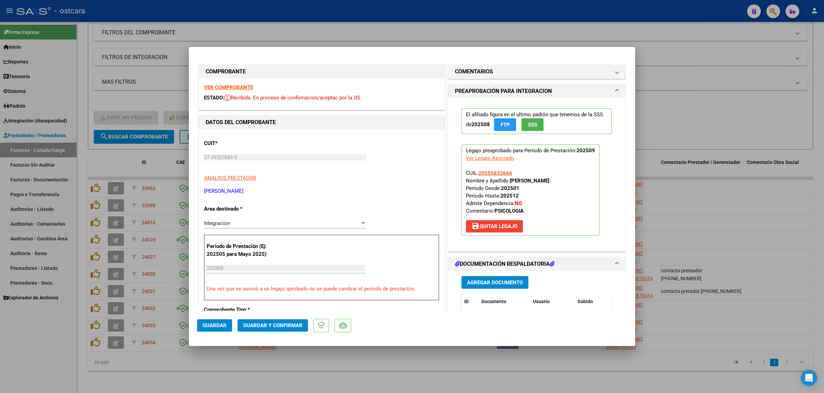
click at [240, 88] on strong "VER COMPROBANTE" at bounding box center [228, 87] width 49 height 6
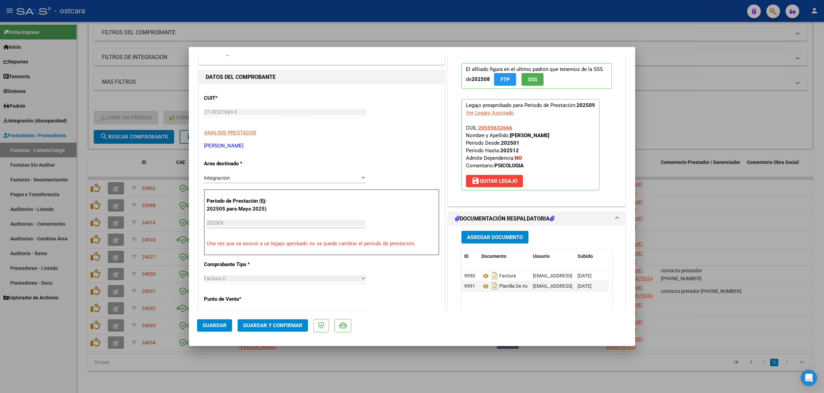
scroll to position [129, 0]
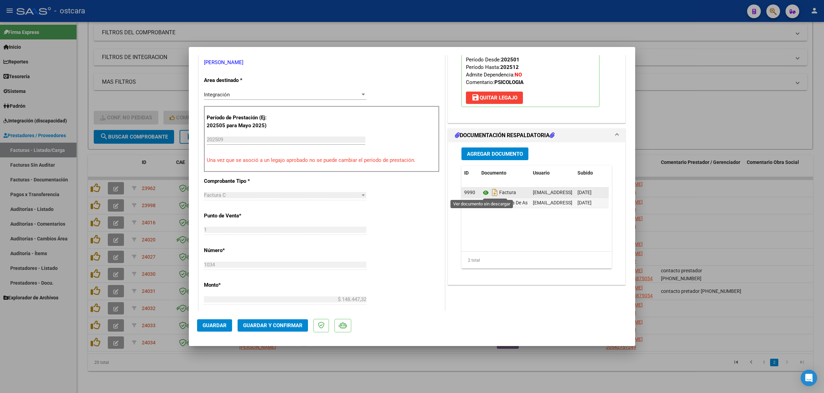
click at [481, 191] on icon at bounding box center [485, 193] width 9 height 8
click at [481, 203] on icon at bounding box center [485, 203] width 9 height 8
click at [282, 328] on span "Guardar y Confirmar" at bounding box center [272, 326] width 59 height 6
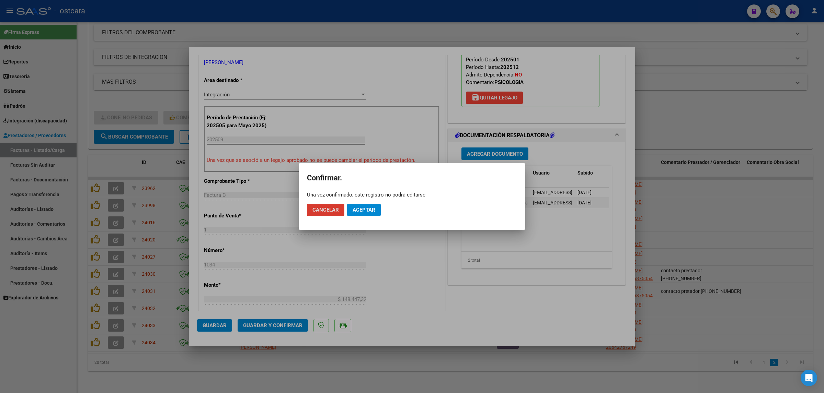
click at [373, 207] on span "Aceptar" at bounding box center [363, 210] width 23 height 6
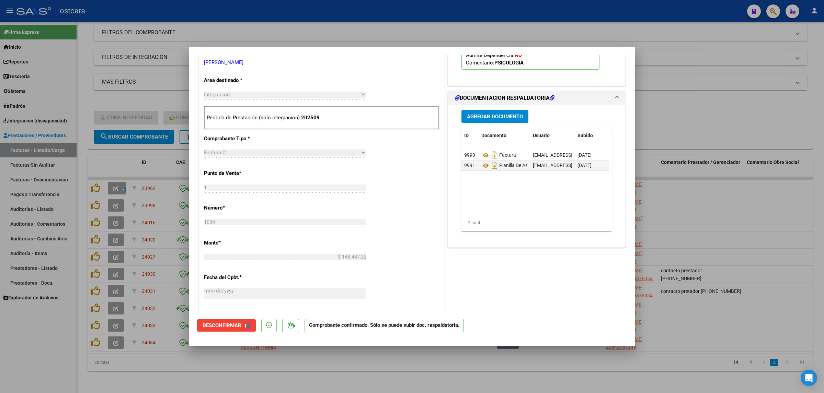
click at [714, 141] on div at bounding box center [412, 196] width 824 height 393
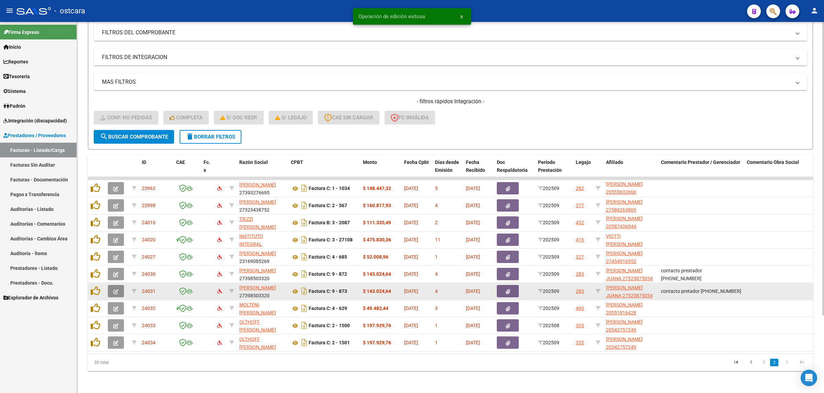
click at [117, 289] on icon "button" at bounding box center [115, 291] width 5 height 5
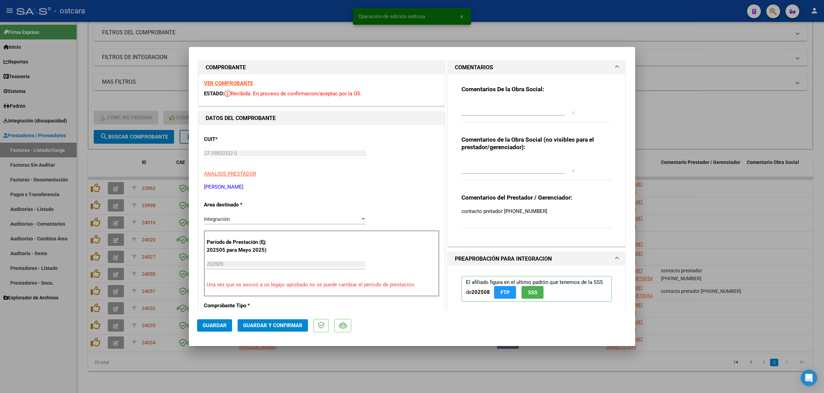
scroll to position [0, 0]
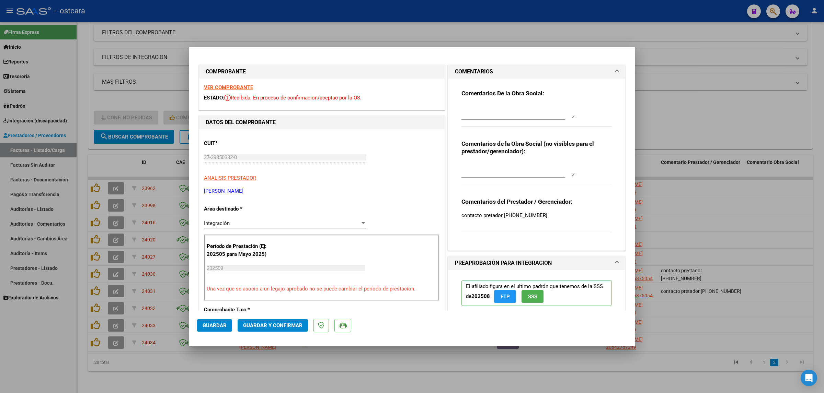
click at [227, 85] on strong "VER COMPROBANTE" at bounding box center [228, 87] width 49 height 6
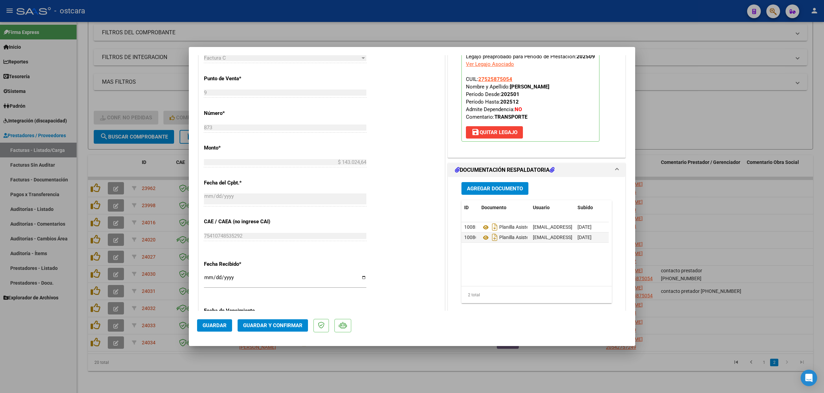
scroll to position [300, 0]
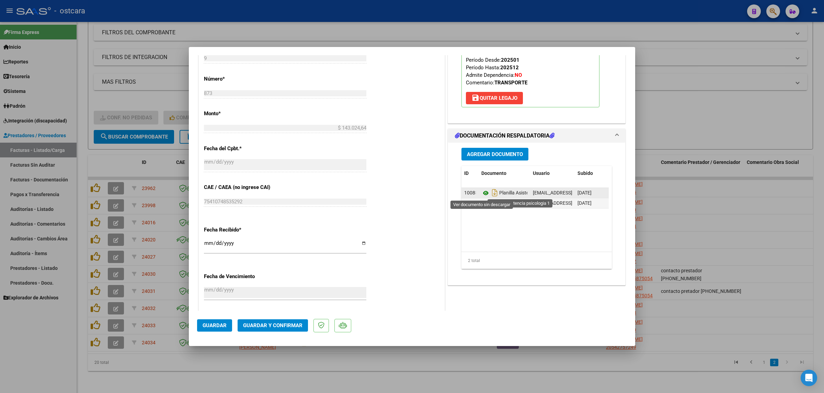
click at [481, 193] on icon at bounding box center [485, 193] width 9 height 8
click at [282, 326] on span "Guardar y Confirmar" at bounding box center [272, 326] width 59 height 6
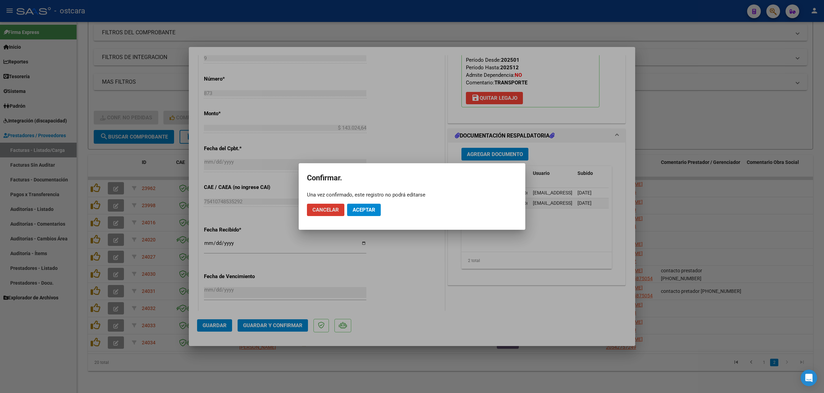
click at [370, 210] on span "Aceptar" at bounding box center [363, 210] width 23 height 6
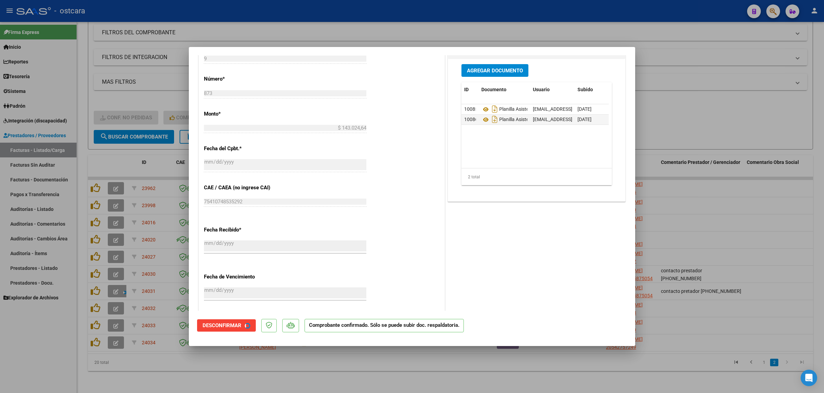
click at [732, 183] on div at bounding box center [412, 196] width 824 height 393
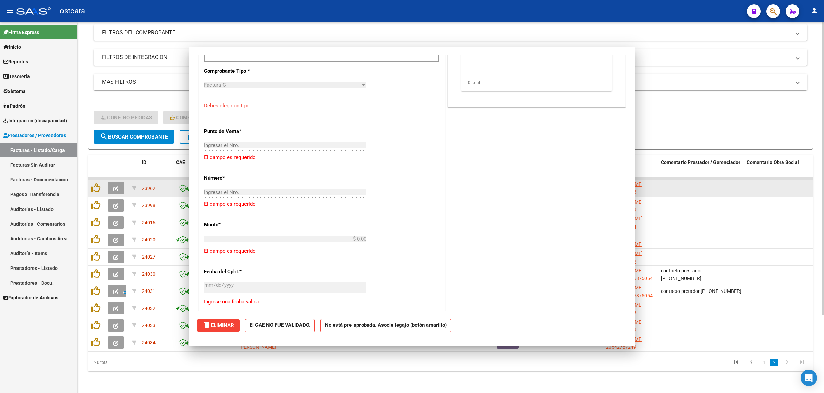
scroll to position [0, 0]
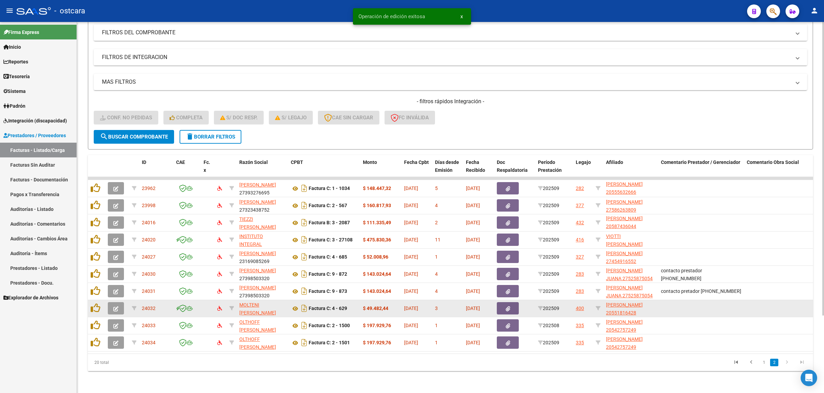
click at [113, 306] on icon "button" at bounding box center [115, 308] width 5 height 5
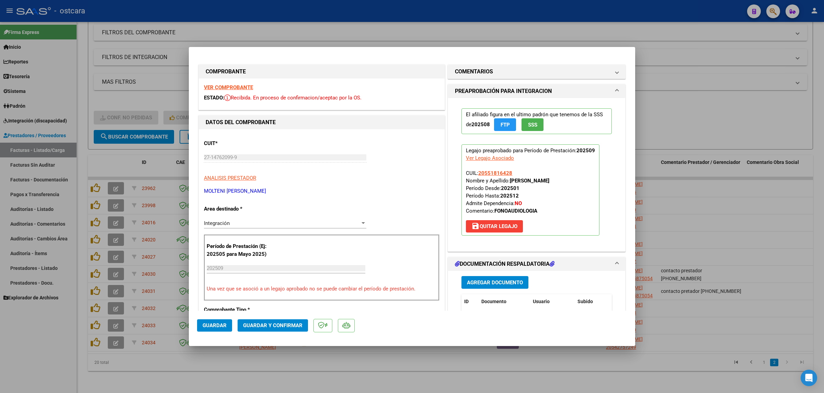
click at [225, 88] on strong "VER COMPROBANTE" at bounding box center [228, 87] width 49 height 6
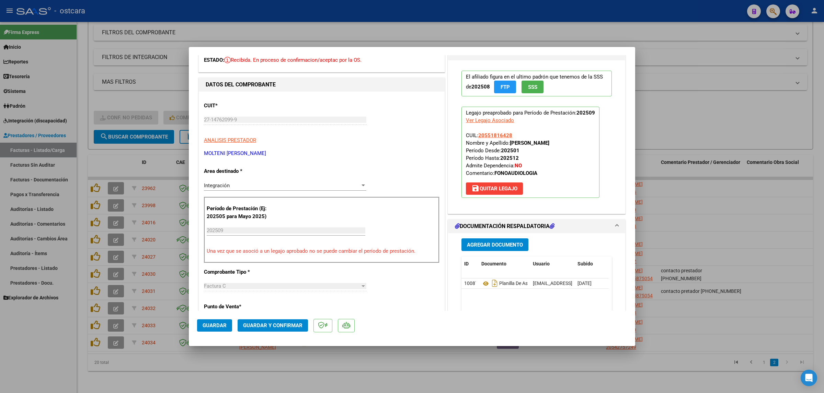
scroll to position [129, 0]
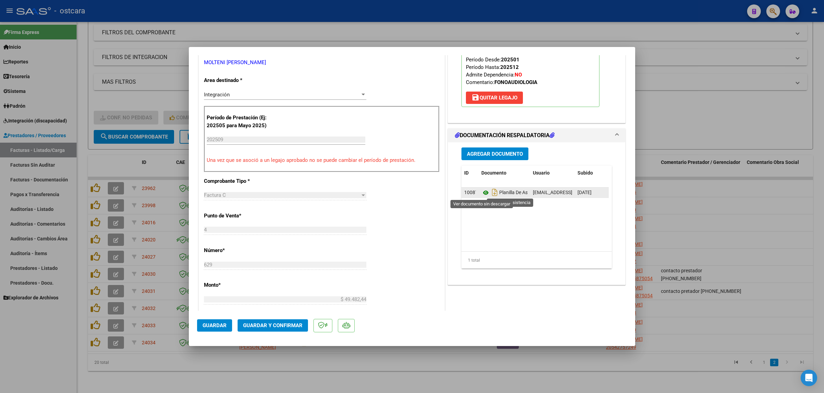
click at [483, 192] on icon at bounding box center [485, 193] width 9 height 8
click at [280, 327] on span "Guardar y Confirmar" at bounding box center [272, 326] width 59 height 6
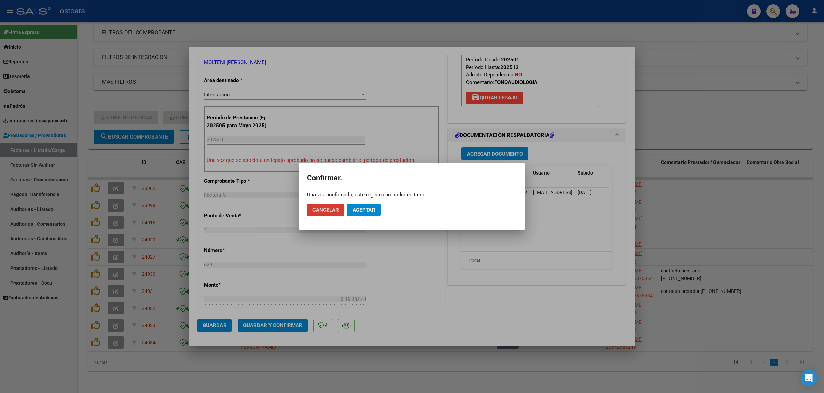
click at [368, 212] on span "Aceptar" at bounding box center [363, 210] width 23 height 6
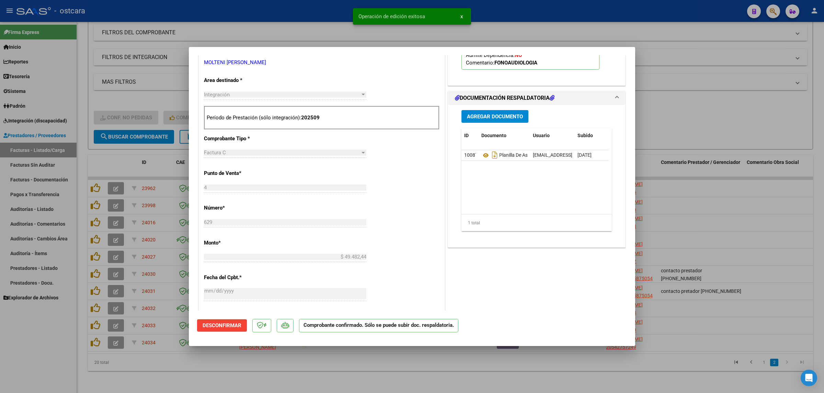
click at [725, 185] on div at bounding box center [412, 196] width 824 height 393
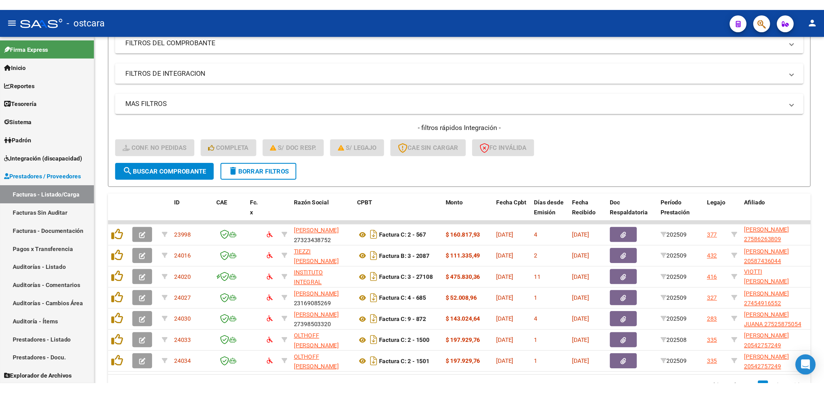
scroll to position [46, 0]
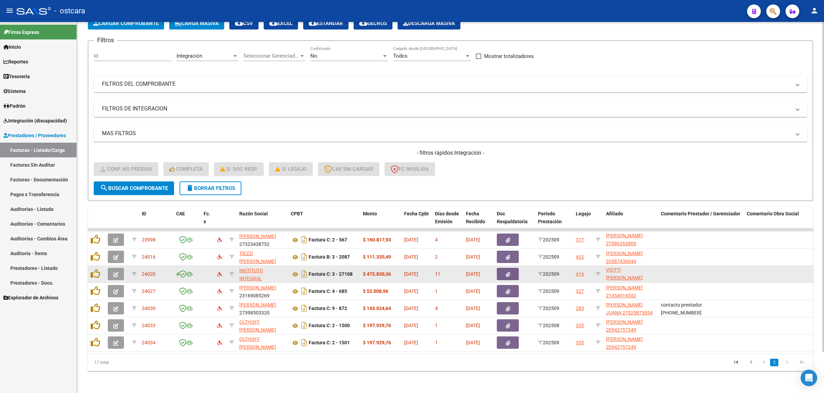
click at [117, 272] on icon "button" at bounding box center [115, 274] width 5 height 5
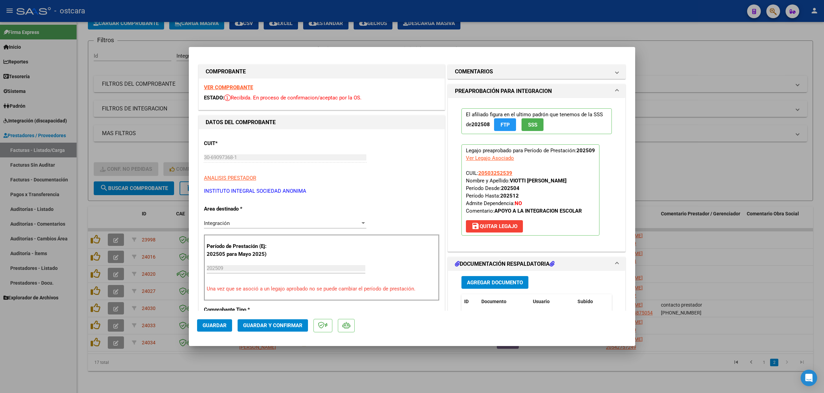
click at [206, 86] on strong "VER COMPROBANTE" at bounding box center [228, 87] width 49 height 6
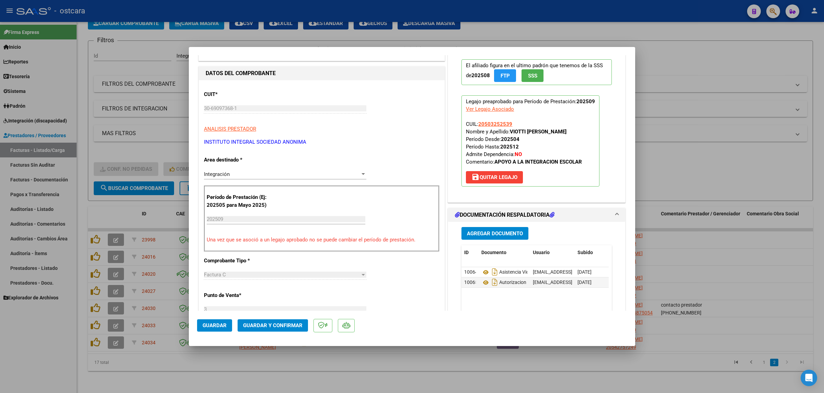
scroll to position [129, 0]
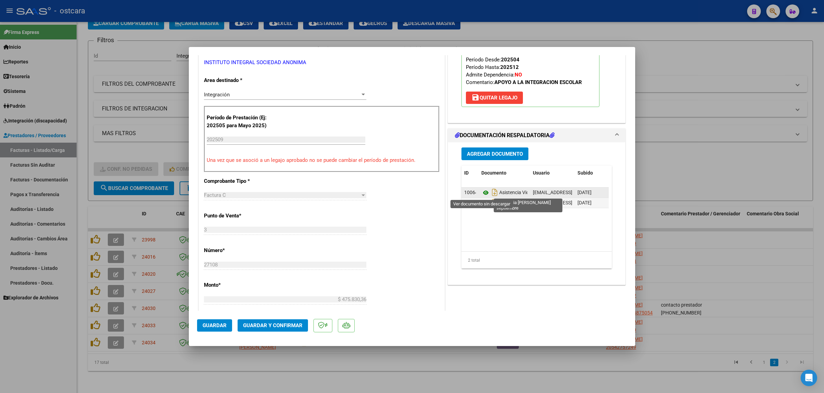
click at [481, 193] on icon at bounding box center [485, 193] width 9 height 8
click at [282, 327] on span "Guardar y Confirmar" at bounding box center [272, 326] width 59 height 6
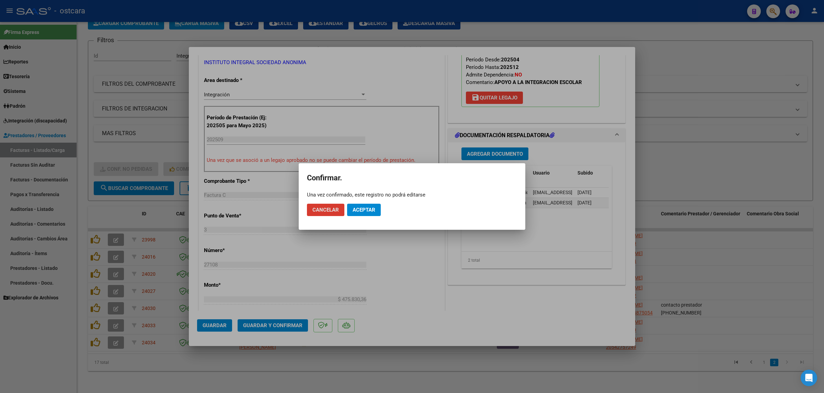
click at [368, 207] on span "Aceptar" at bounding box center [363, 210] width 23 height 6
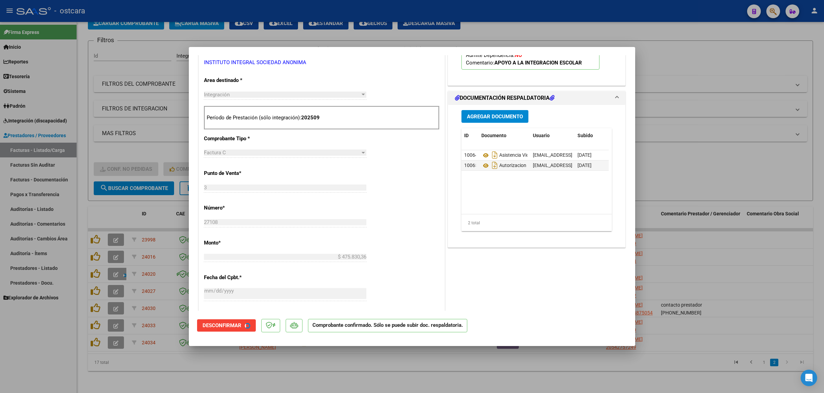
click at [701, 155] on div at bounding box center [412, 196] width 824 height 393
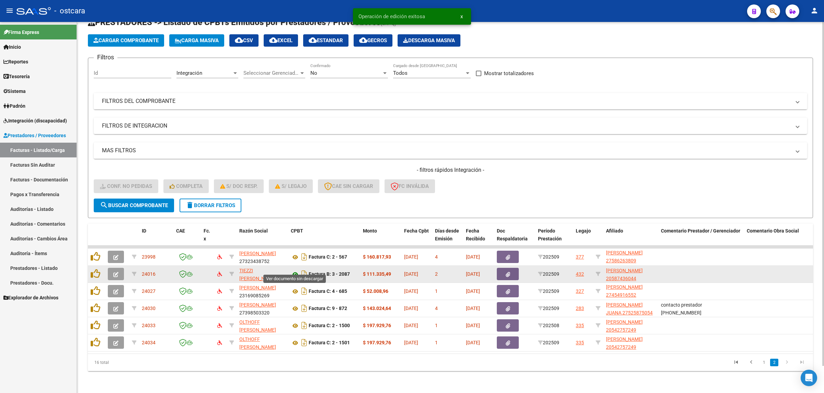
scroll to position [29, 0]
click at [114, 272] on icon "button" at bounding box center [115, 274] width 5 height 5
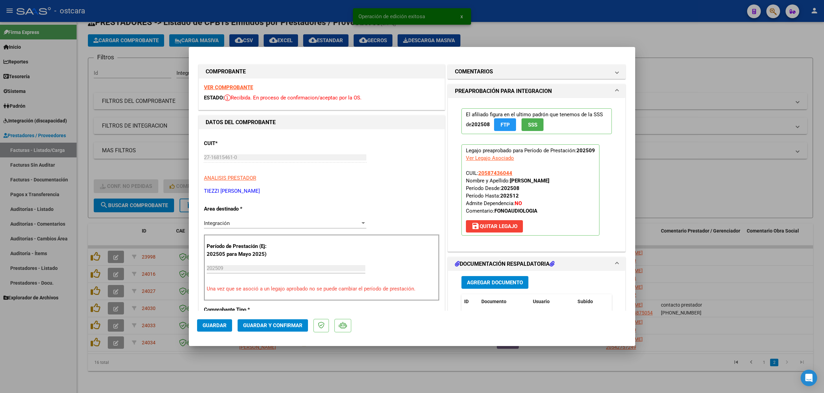
click at [235, 86] on strong "VER COMPROBANTE" at bounding box center [228, 87] width 49 height 6
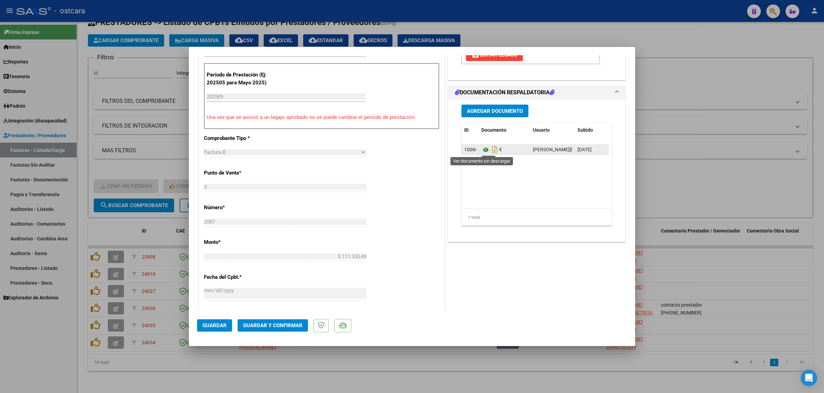
click at [483, 148] on icon at bounding box center [485, 150] width 9 height 8
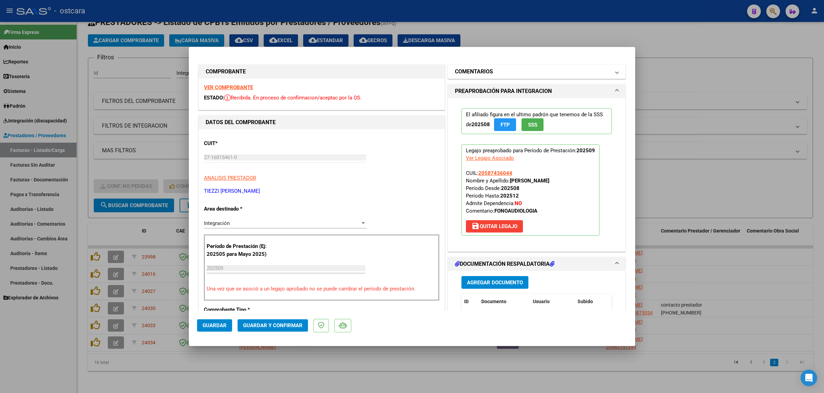
click at [532, 74] on mat-panel-title "COMENTARIOS" at bounding box center [532, 72] width 155 height 8
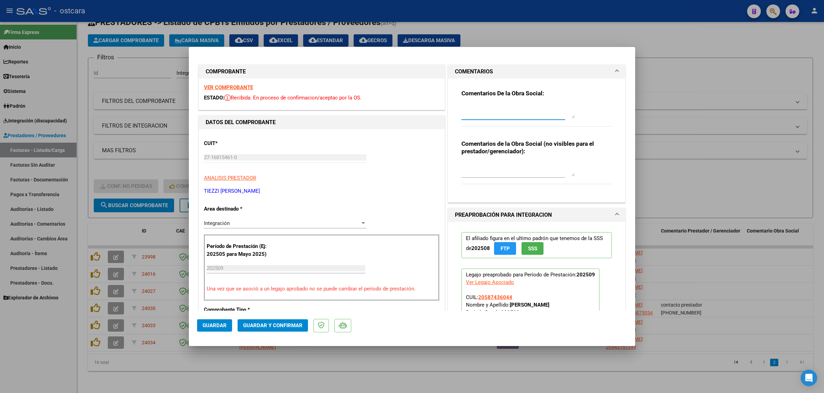
click at [525, 105] on textarea at bounding box center [517, 112] width 113 height 14
paste textarea "Recordar indicar vinculo del firmante en las planillas de asistencia."
click at [295, 323] on span "Guardar y Confirmar" at bounding box center [272, 326] width 59 height 6
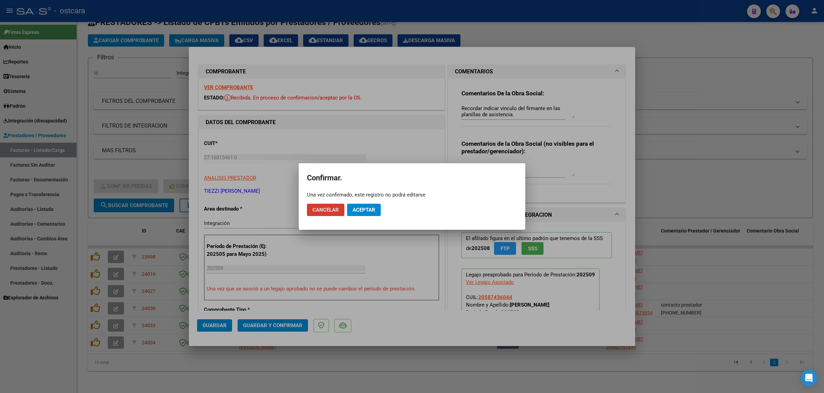
click at [369, 216] on button "Aceptar" at bounding box center [364, 210] width 34 height 12
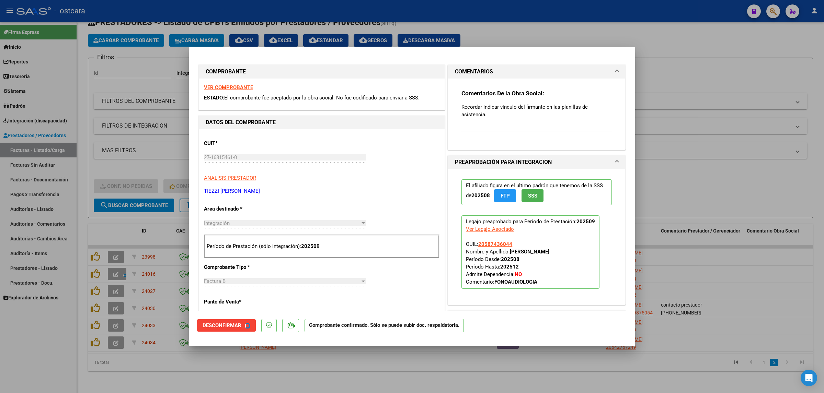
click at [782, 126] on div at bounding box center [412, 196] width 824 height 393
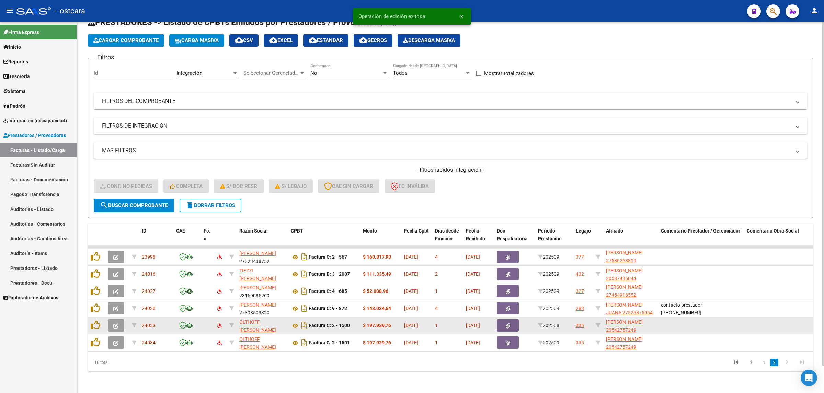
click at [114, 324] on icon "button" at bounding box center [115, 326] width 5 height 5
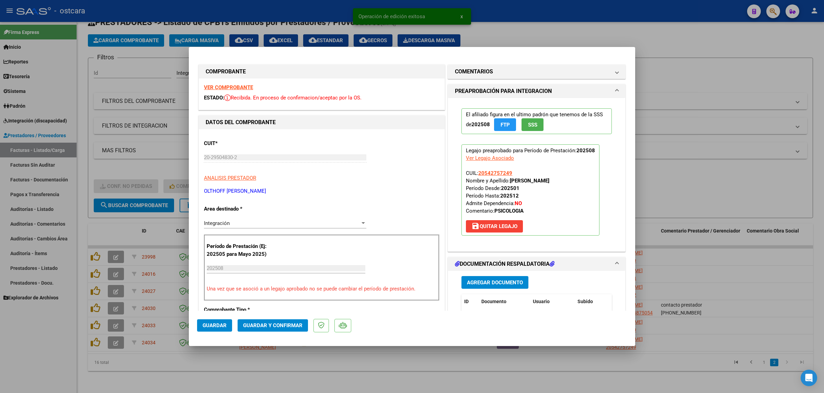
click at [229, 85] on strong "VER COMPROBANTE" at bounding box center [228, 87] width 49 height 6
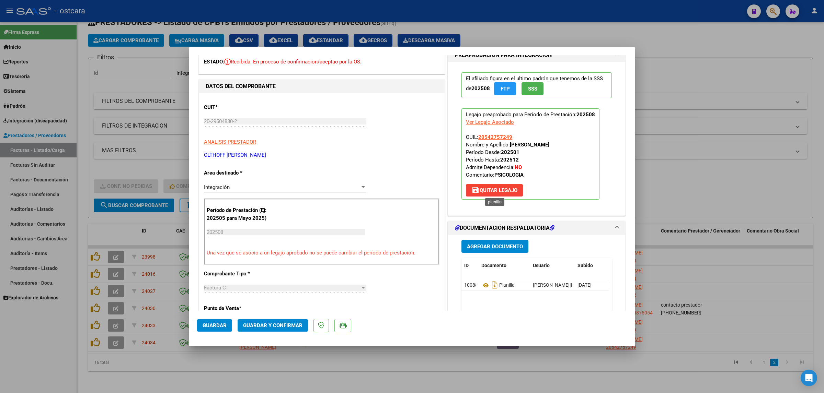
scroll to position [172, 0]
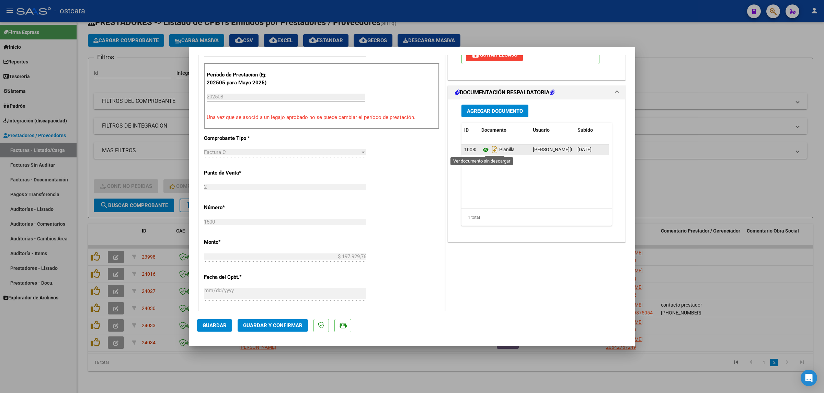
click at [483, 150] on icon at bounding box center [485, 150] width 9 height 8
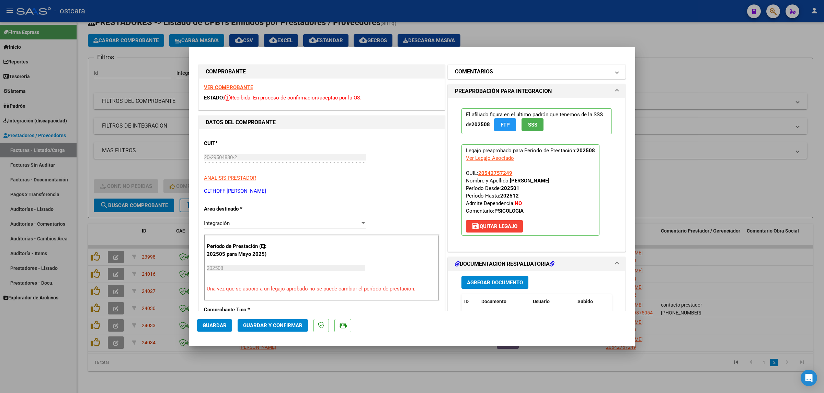
click at [499, 66] on mat-expansion-panel-header "COMENTARIOS" at bounding box center [536, 72] width 177 height 14
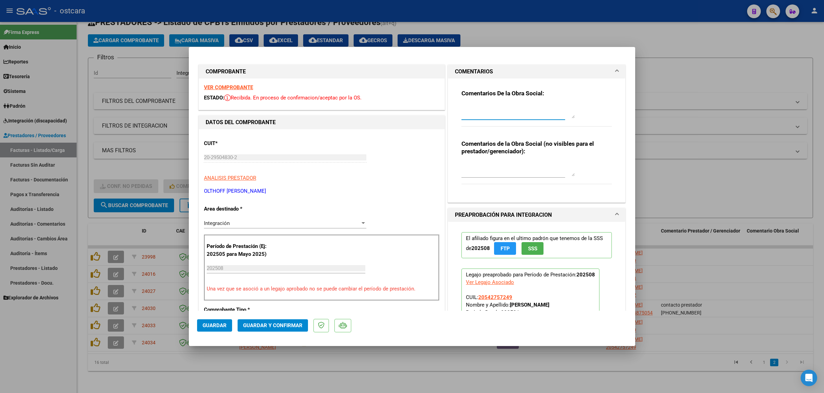
click at [499, 112] on textarea at bounding box center [517, 112] width 113 height 14
paste textarea "Recordar indicar vinculo del firmante en las planillas de asistencia. Se recuer…"
click at [272, 329] on button "Guardar y Confirmar" at bounding box center [272, 326] width 70 height 12
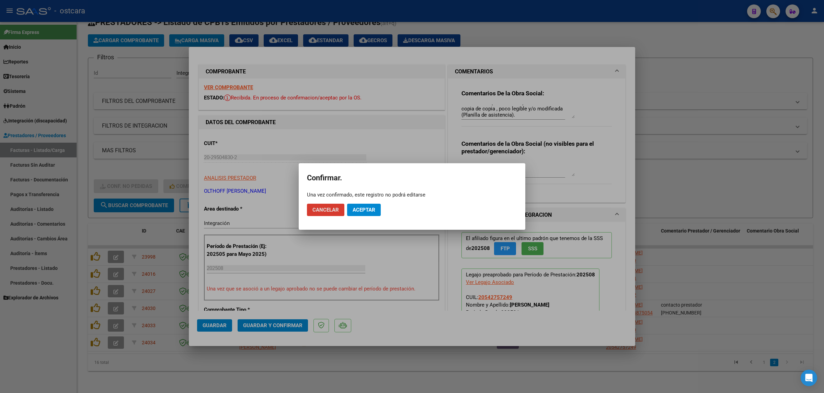
click at [373, 212] on span "Aceptar" at bounding box center [363, 210] width 23 height 6
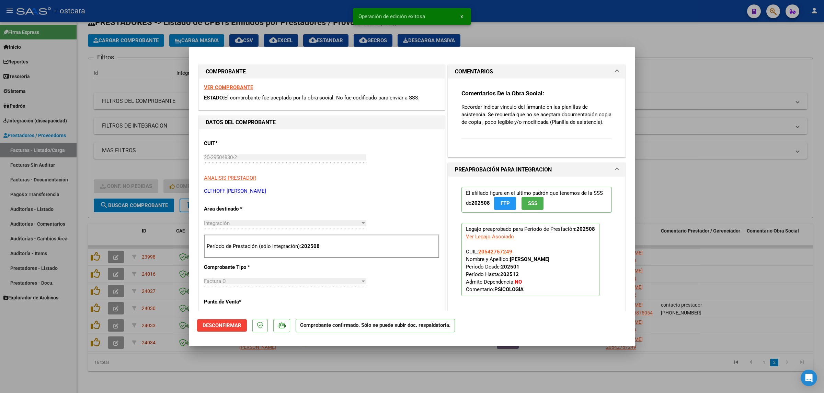
click at [751, 161] on div at bounding box center [412, 196] width 824 height 393
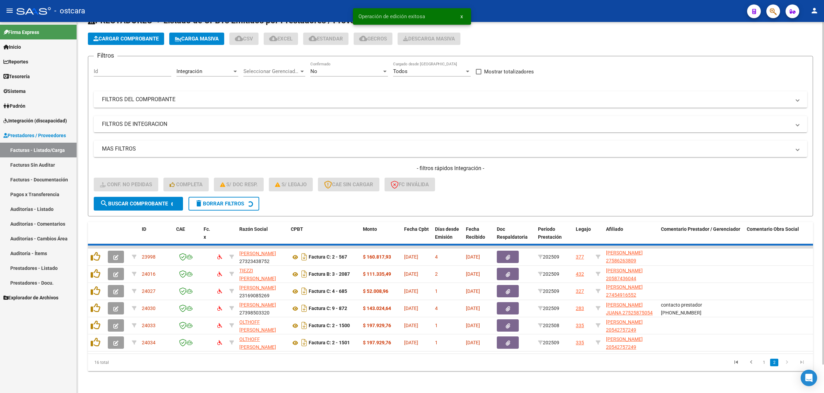
scroll to position [0, 0]
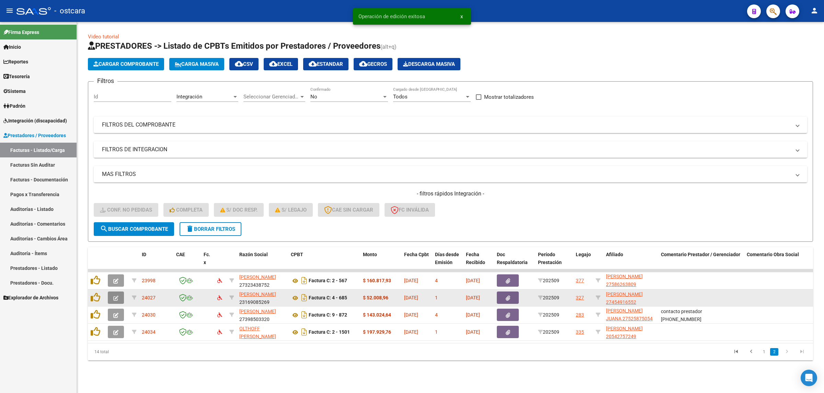
click at [115, 296] on icon "button" at bounding box center [115, 298] width 5 height 5
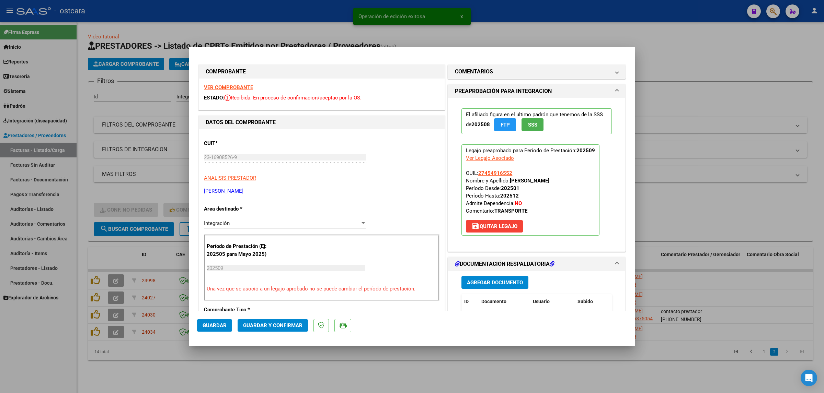
click at [229, 86] on strong "VER COMPROBANTE" at bounding box center [228, 87] width 49 height 6
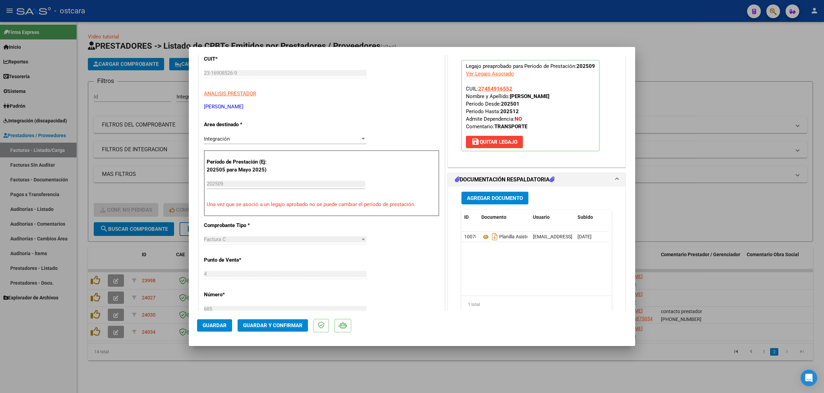
scroll to position [86, 0]
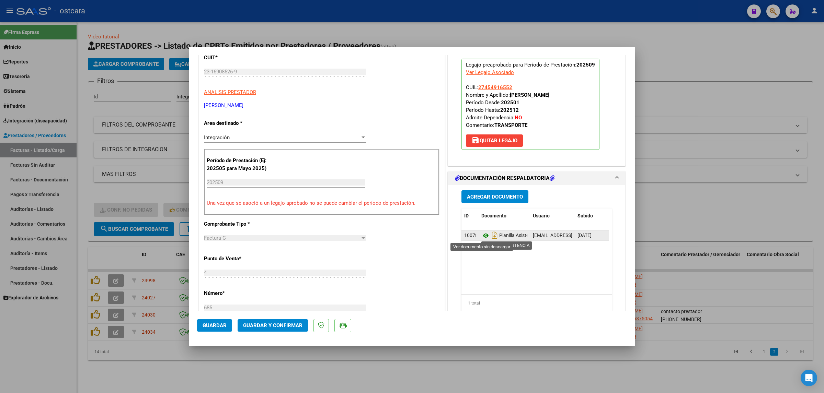
click at [481, 236] on icon at bounding box center [485, 236] width 9 height 8
click at [282, 329] on button "Guardar y Confirmar" at bounding box center [272, 326] width 70 height 12
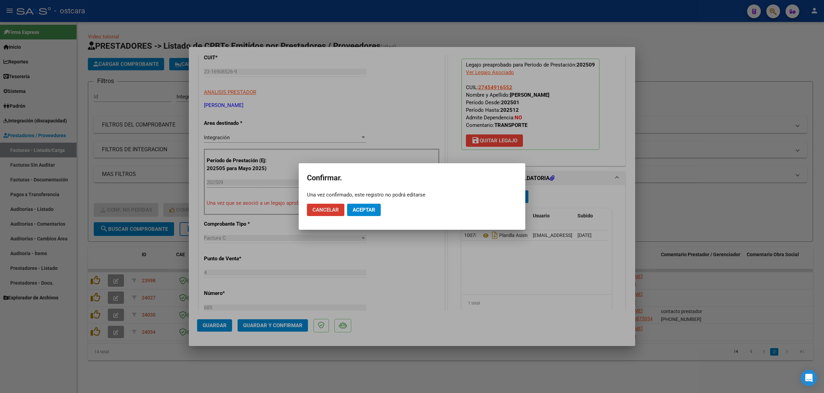
click at [371, 207] on span "Aceptar" at bounding box center [363, 210] width 23 height 6
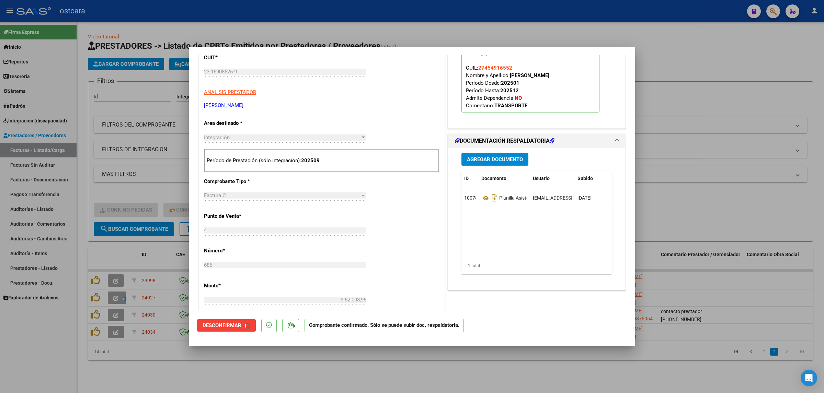
click at [715, 148] on div at bounding box center [412, 196] width 824 height 393
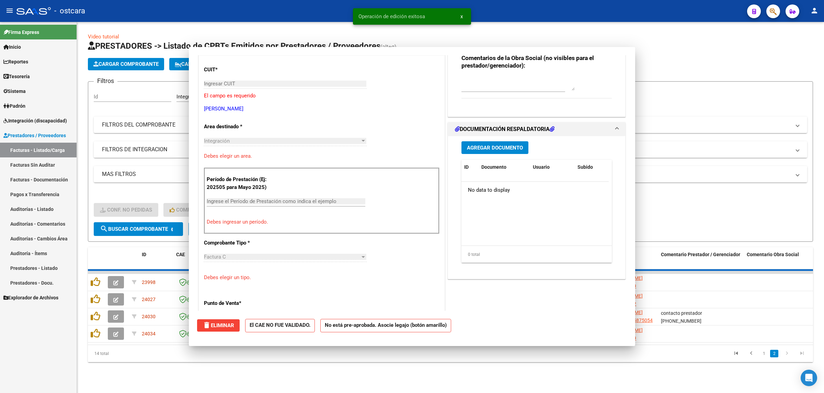
scroll to position [98, 0]
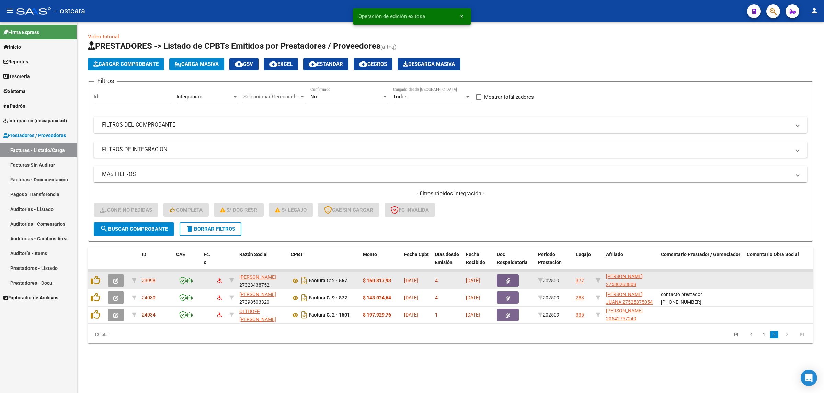
click at [119, 279] on button "button" at bounding box center [116, 281] width 16 height 12
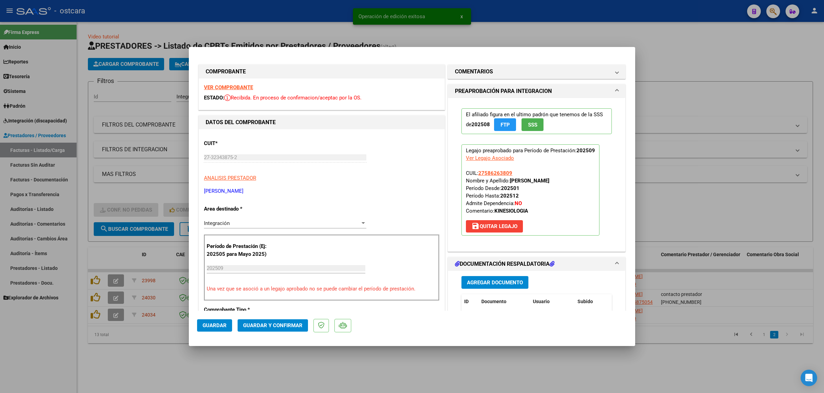
click at [239, 86] on strong "VER COMPROBANTE" at bounding box center [228, 87] width 49 height 6
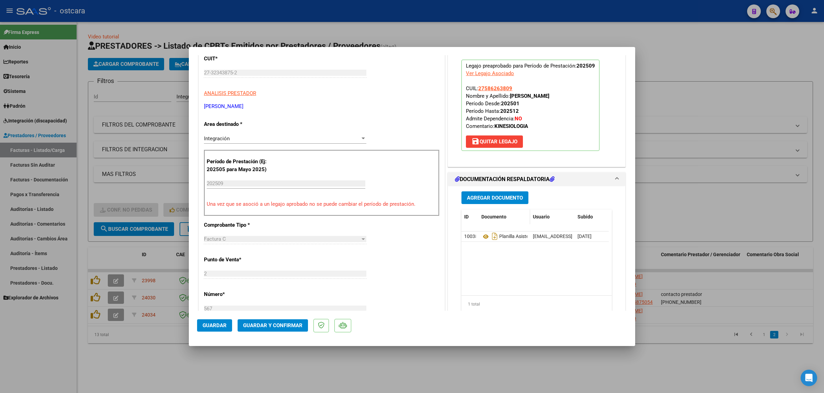
scroll to position [86, 0]
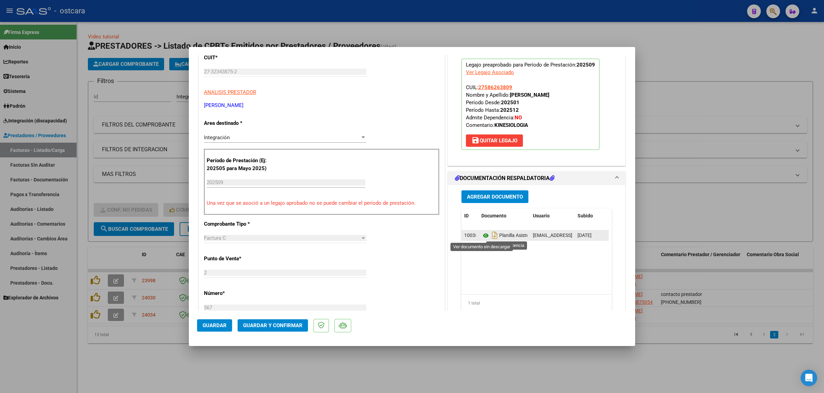
click at [483, 239] on icon at bounding box center [485, 236] width 9 height 8
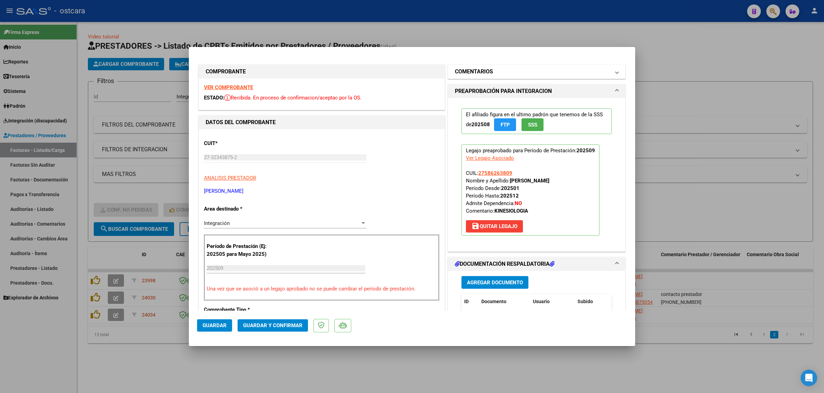
click at [496, 69] on mat-panel-title "COMENTARIOS" at bounding box center [532, 72] width 155 height 8
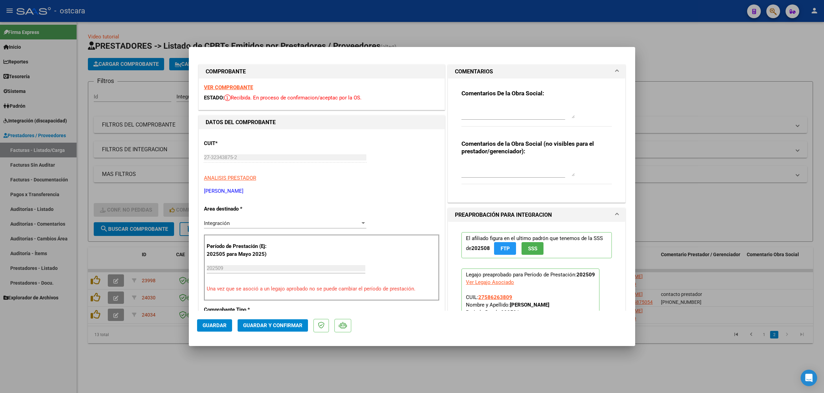
click at [497, 114] on textarea at bounding box center [517, 112] width 113 height 14
paste textarea "Recordar indicar vinculo del firmante en las planillas de asistencia. Se recuer…"
click at [291, 321] on button "Guardar y Confirmar" at bounding box center [272, 326] width 70 height 12
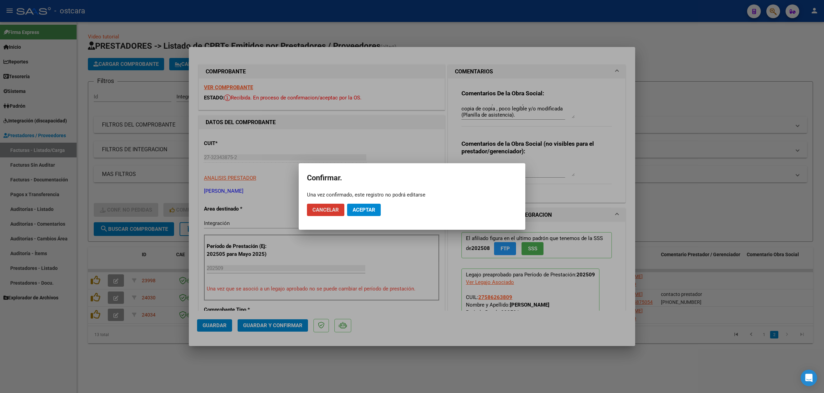
click at [365, 207] on span "Aceptar" at bounding box center [363, 210] width 23 height 6
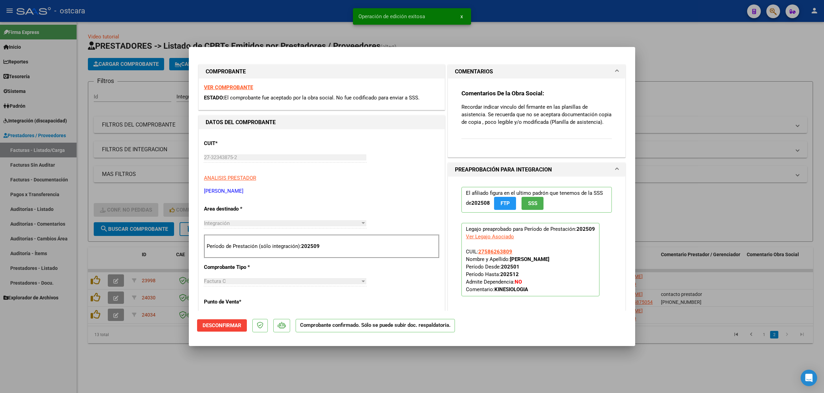
click at [724, 122] on div at bounding box center [412, 196] width 824 height 393
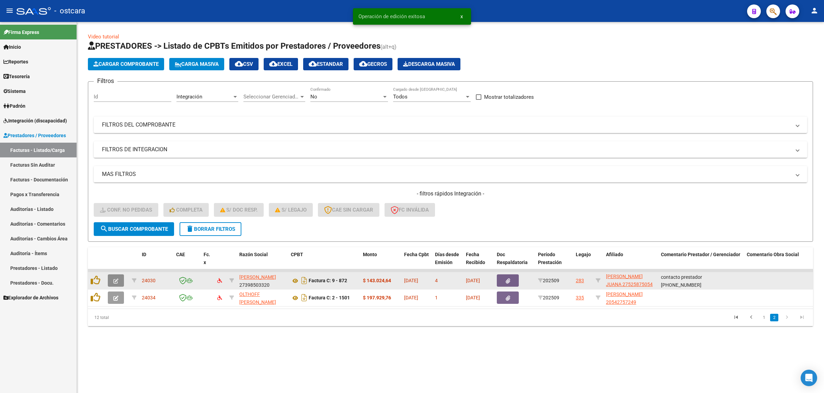
click at [115, 280] on icon "button" at bounding box center [115, 281] width 5 height 5
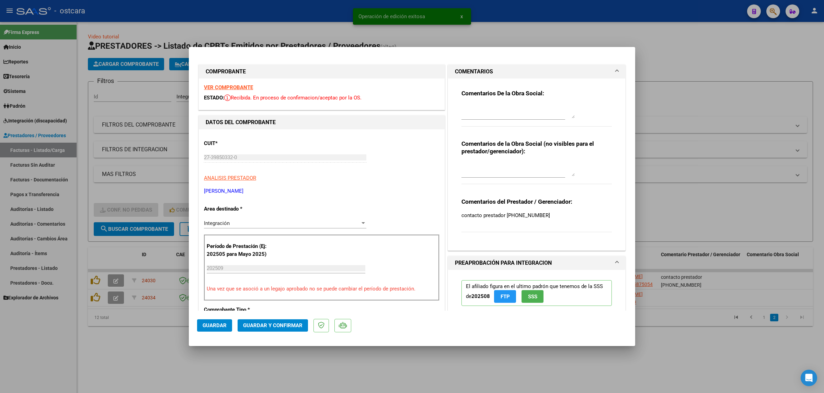
click at [225, 86] on strong "VER COMPROBANTE" at bounding box center [228, 87] width 49 height 6
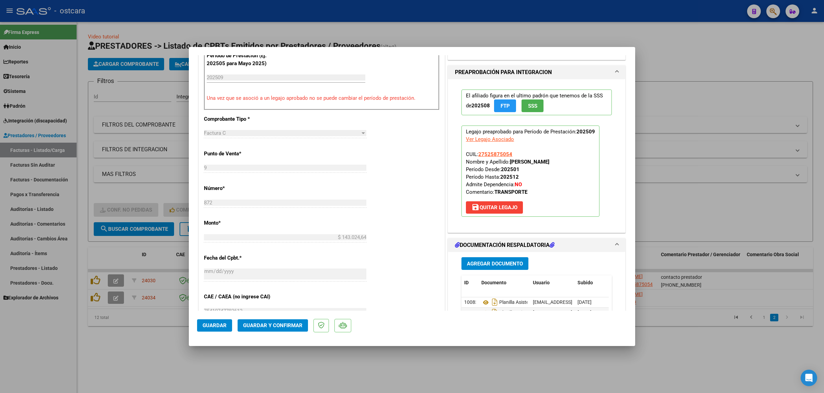
scroll to position [343, 0]
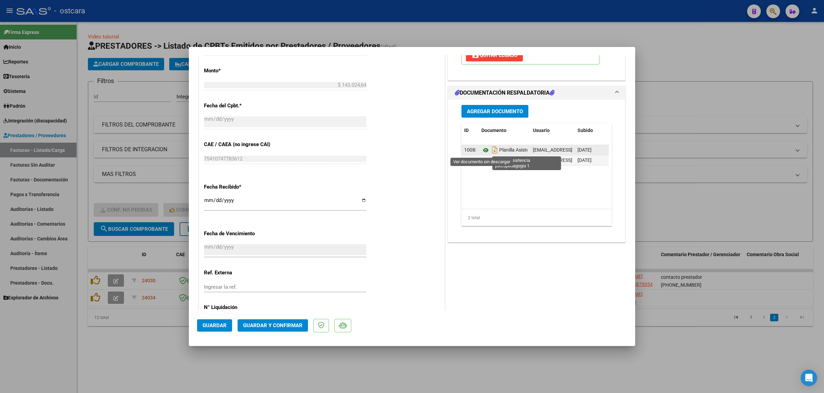
click at [483, 150] on icon at bounding box center [485, 150] width 9 height 8
click at [280, 323] on span "Guardar y Confirmar" at bounding box center [272, 326] width 59 height 6
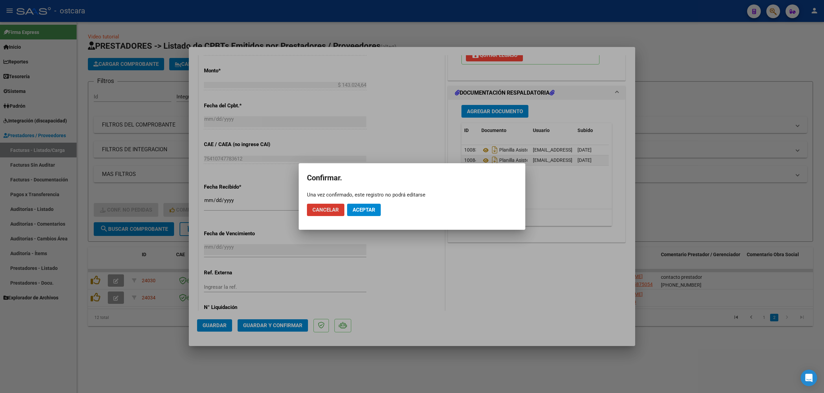
click at [359, 208] on span "Aceptar" at bounding box center [363, 210] width 23 height 6
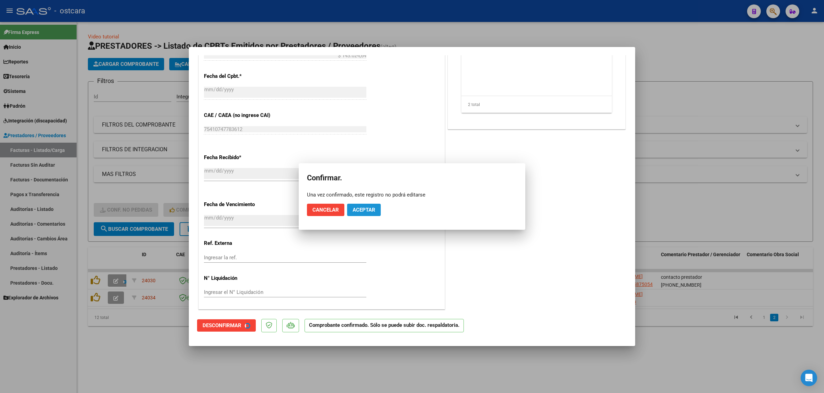
scroll to position [301, 0]
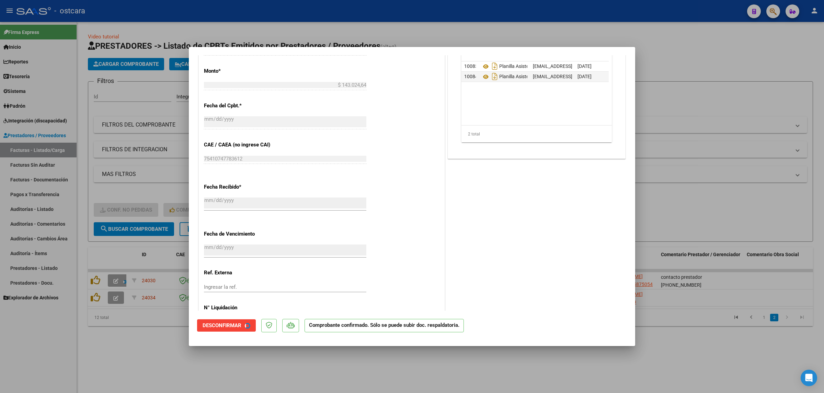
click at [764, 148] on div at bounding box center [412, 196] width 824 height 393
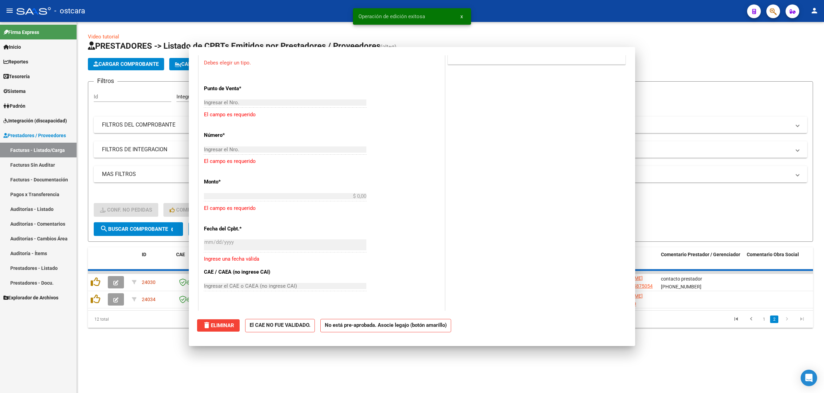
scroll to position [0, 0]
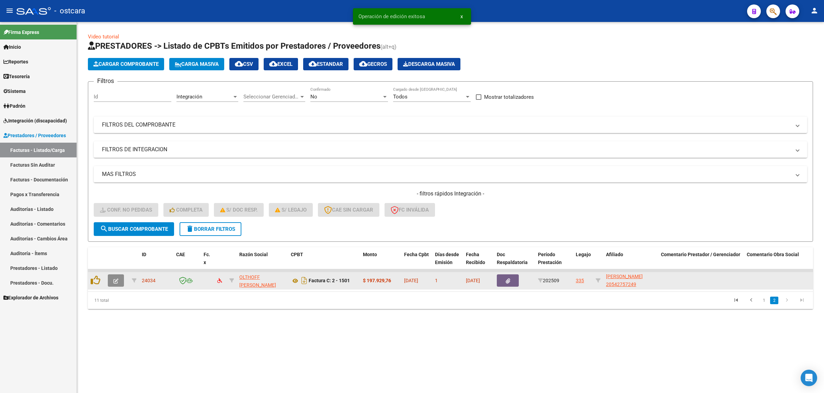
click at [116, 280] on icon "button" at bounding box center [115, 281] width 5 height 5
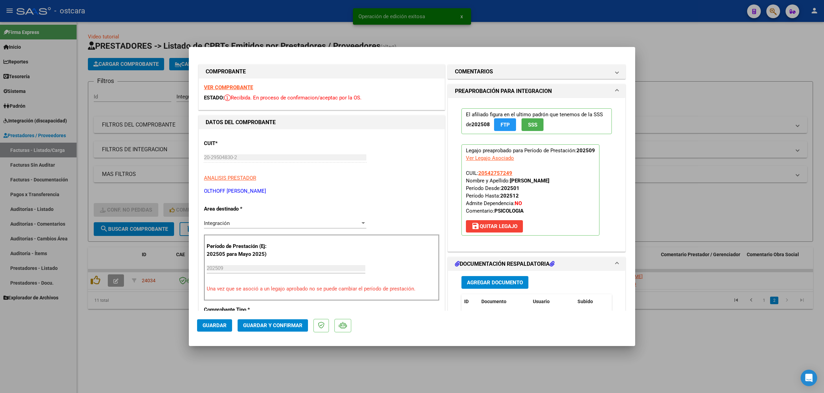
click at [237, 86] on strong "VER COMPROBANTE" at bounding box center [228, 87] width 49 height 6
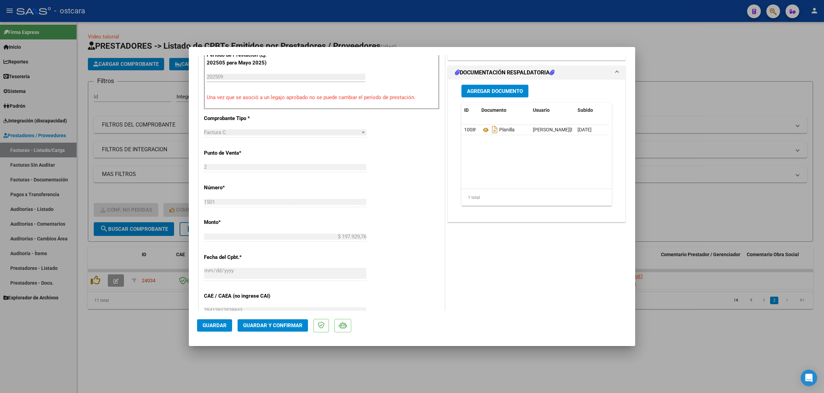
scroll to position [214, 0]
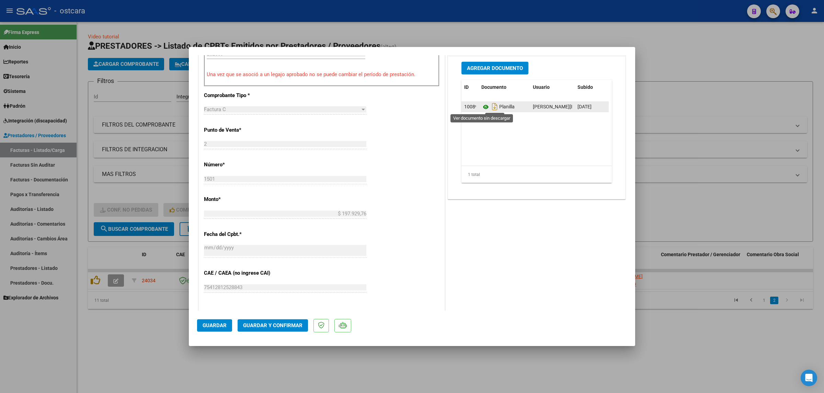
click at [481, 108] on icon at bounding box center [485, 107] width 9 height 8
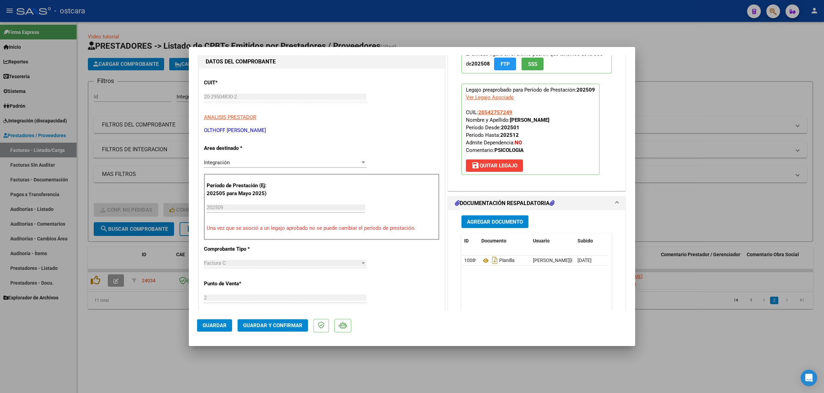
scroll to position [0, 0]
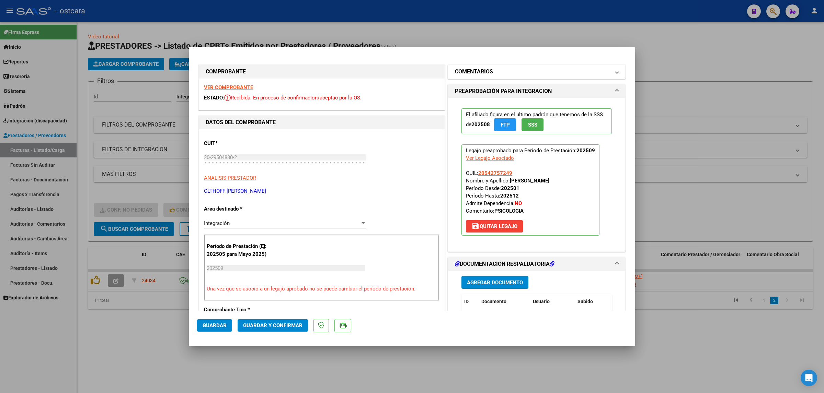
click at [510, 72] on mat-panel-title "COMENTARIOS" at bounding box center [532, 72] width 155 height 8
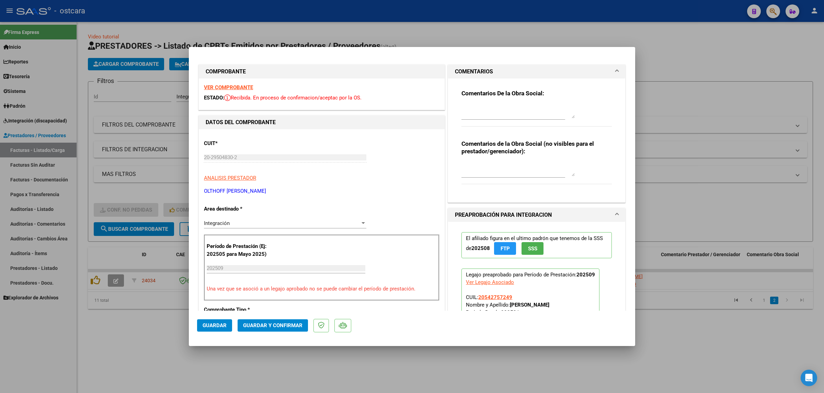
click at [500, 117] on textarea at bounding box center [517, 112] width 113 height 14
paste textarea "Recordar indicar vinculo del firmante en las planillas de asistencia. Se recuer…"
click at [278, 324] on span "Guardar y Confirmar" at bounding box center [272, 326] width 59 height 6
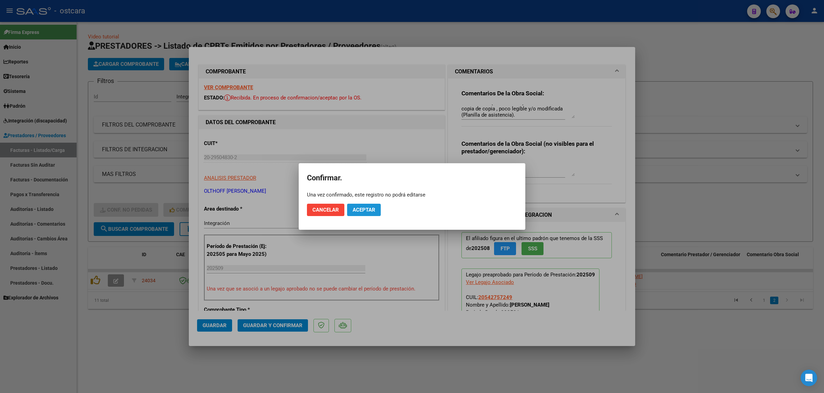
click at [372, 213] on button "Aceptar" at bounding box center [364, 210] width 34 height 12
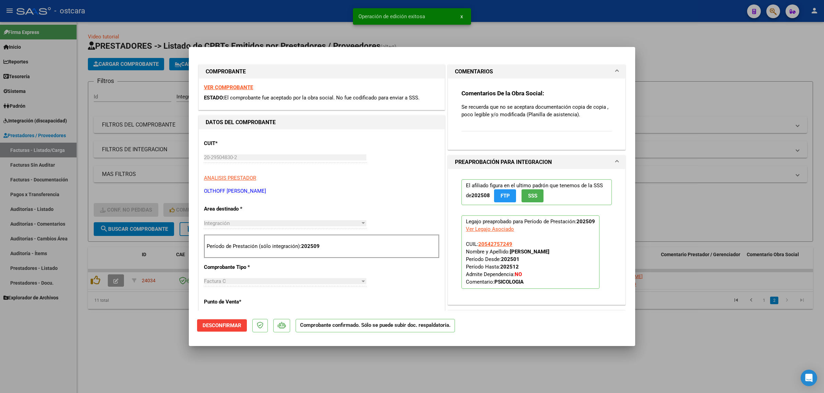
click at [718, 138] on div at bounding box center [412, 196] width 824 height 393
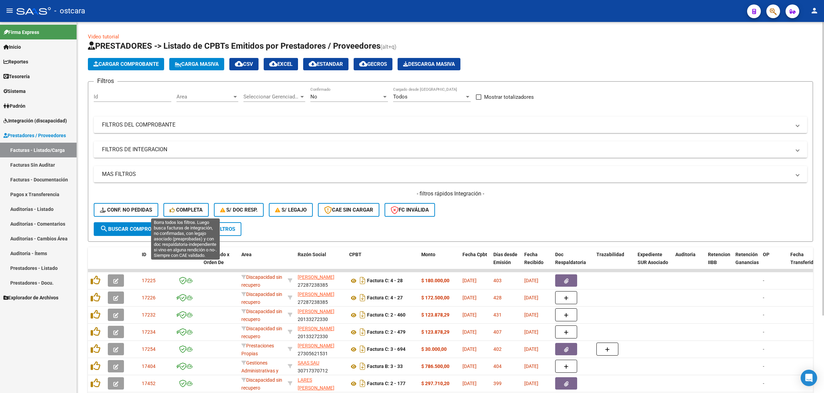
click at [183, 207] on span "Completa" at bounding box center [186, 210] width 33 height 6
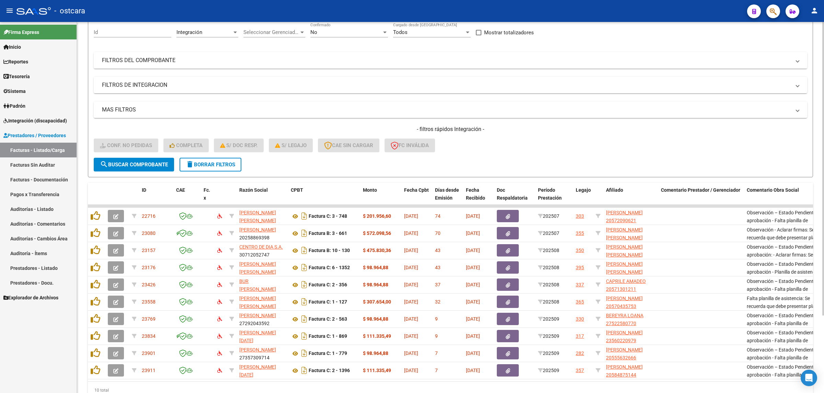
scroll to position [98, 0]
